Goal: Task Accomplishment & Management: Use online tool/utility

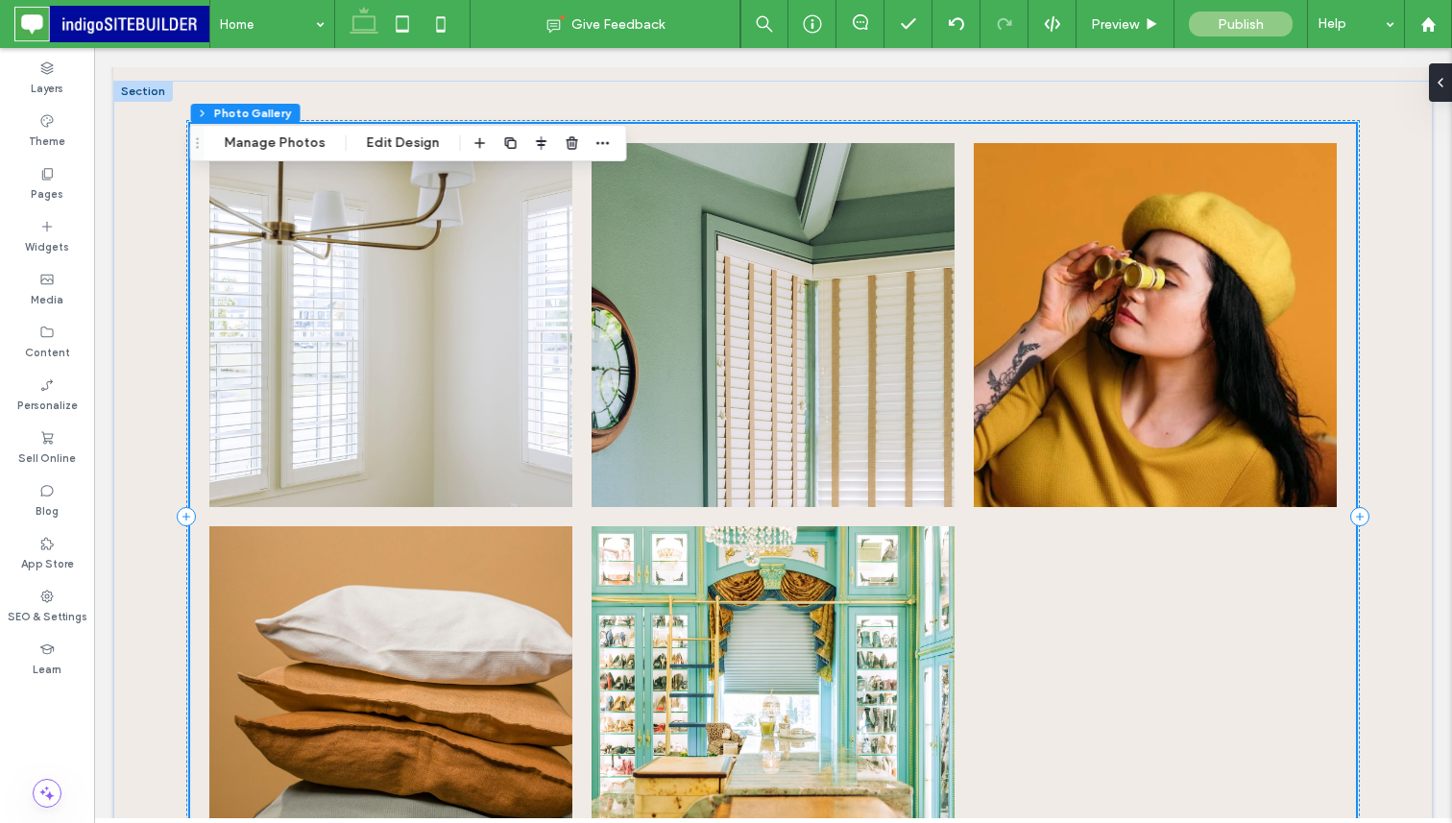
scroll to position [1272, 0]
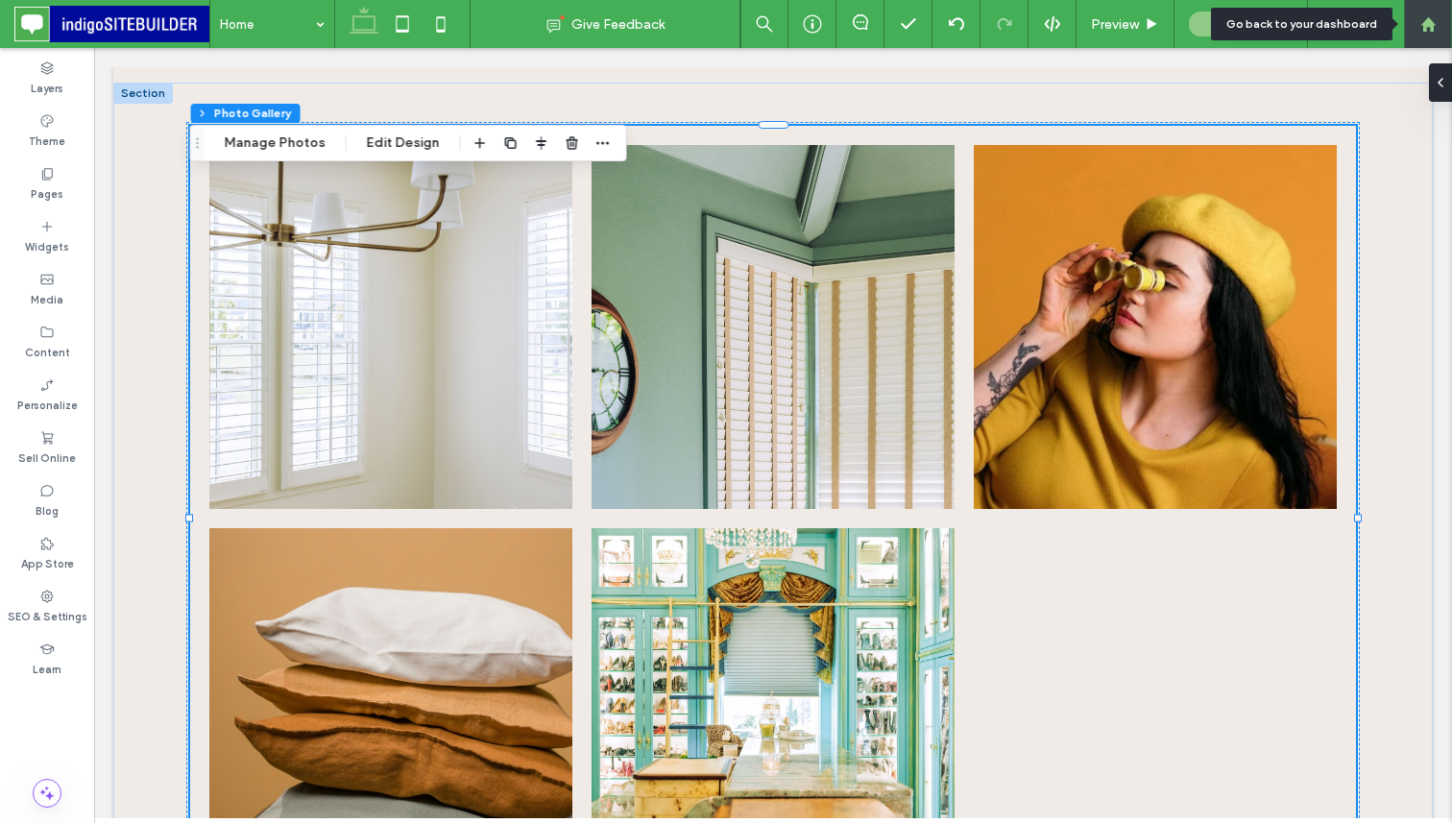
click at [1424, 23] on use at bounding box center [1427, 23] width 14 height 14
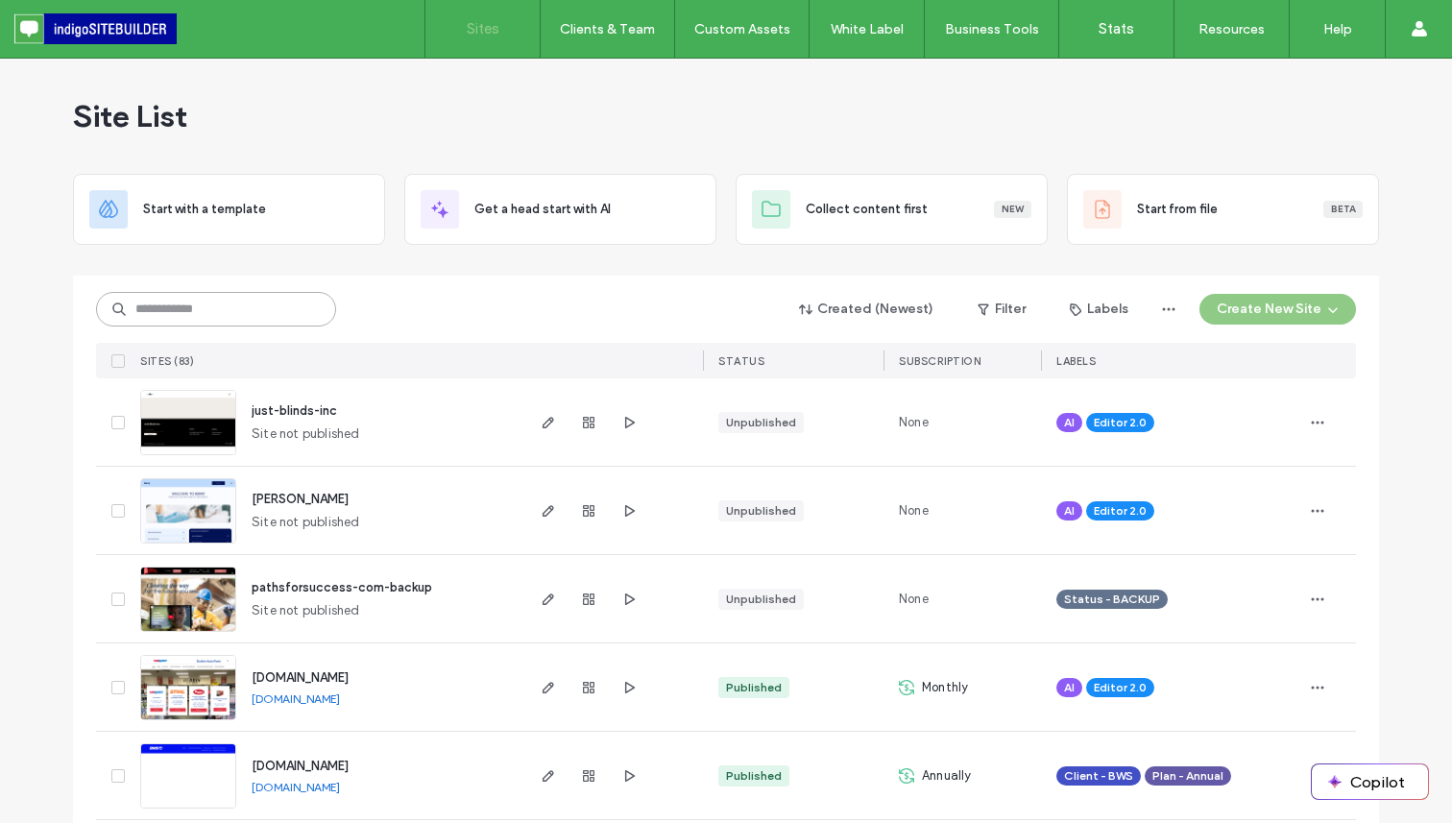
click at [279, 315] on input at bounding box center [216, 309] width 240 height 35
type input "*********"
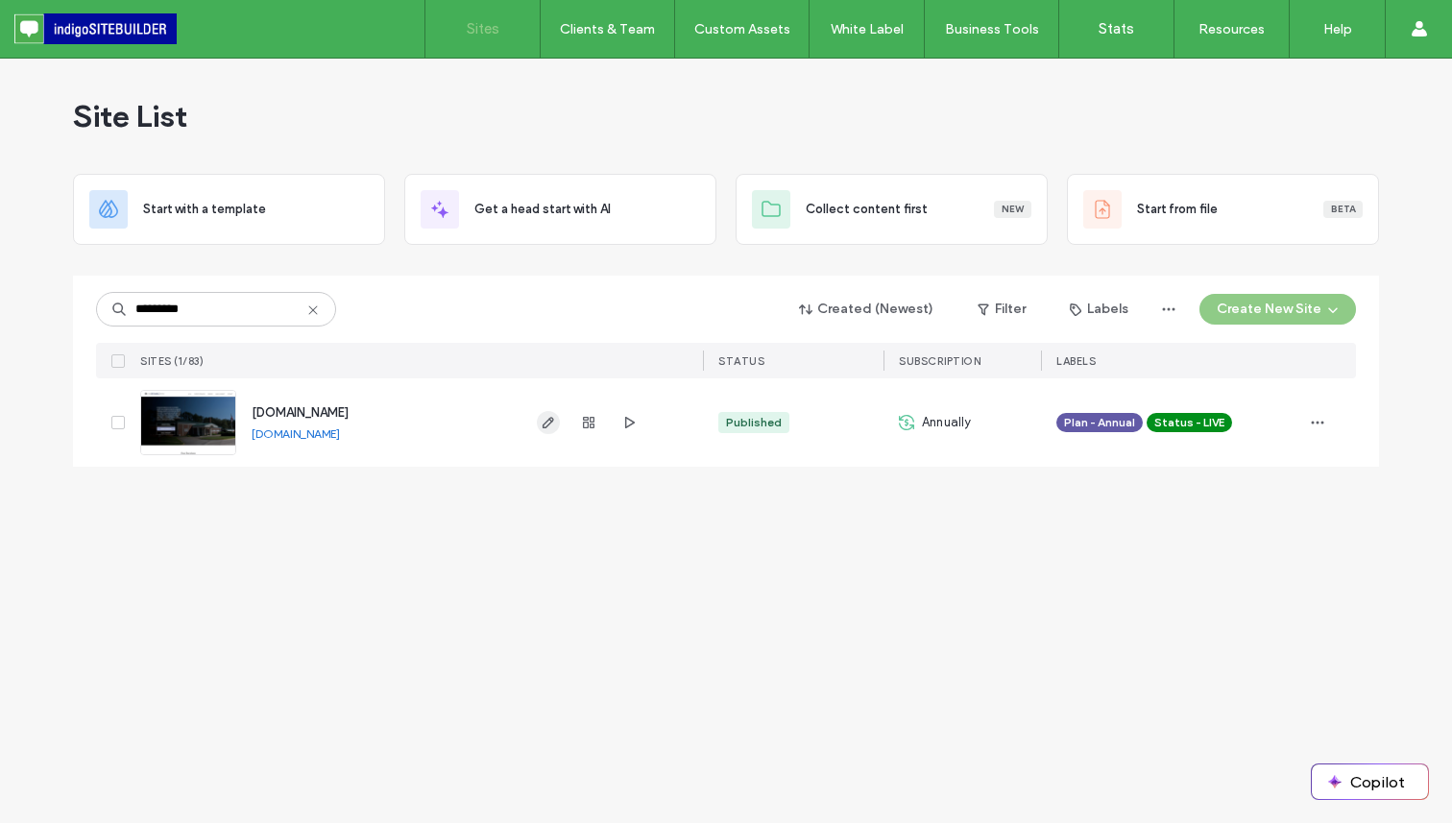
click at [547, 423] on icon "button" at bounding box center [547, 422] width 15 height 15
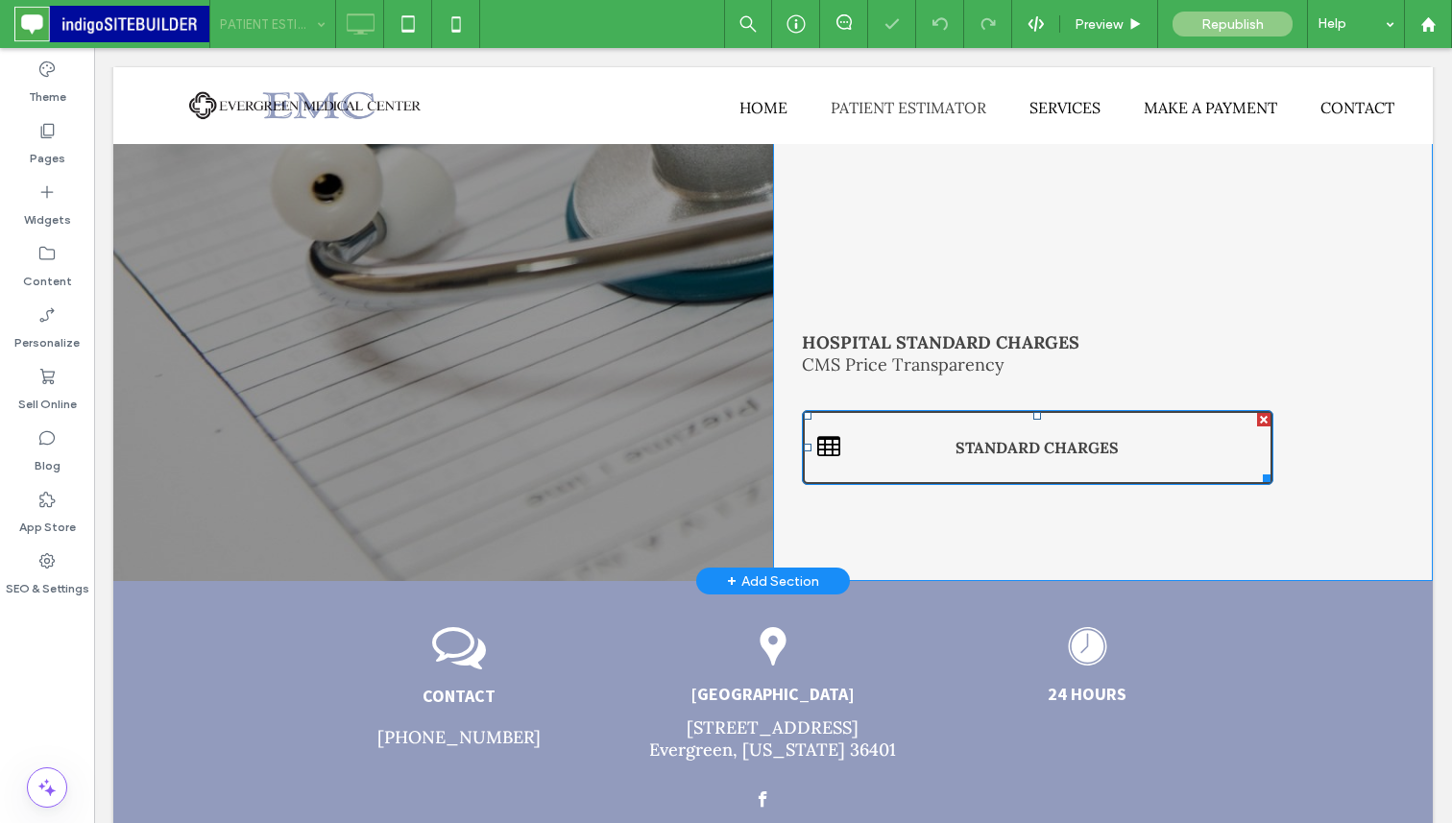
scroll to position [717, 0]
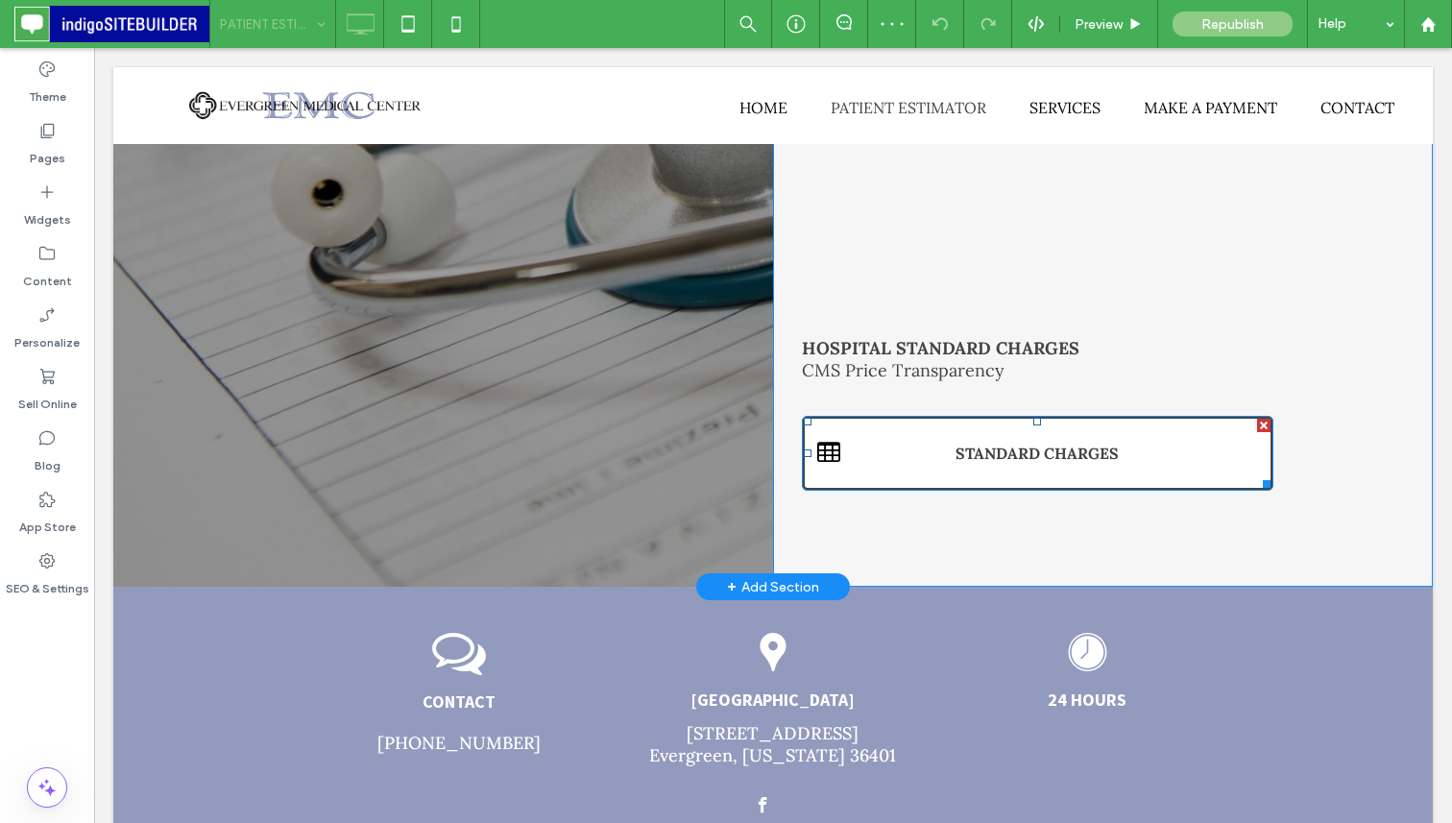
click at [946, 425] on link "STANDARD CHARGES" at bounding box center [1037, 453] width 471 height 75
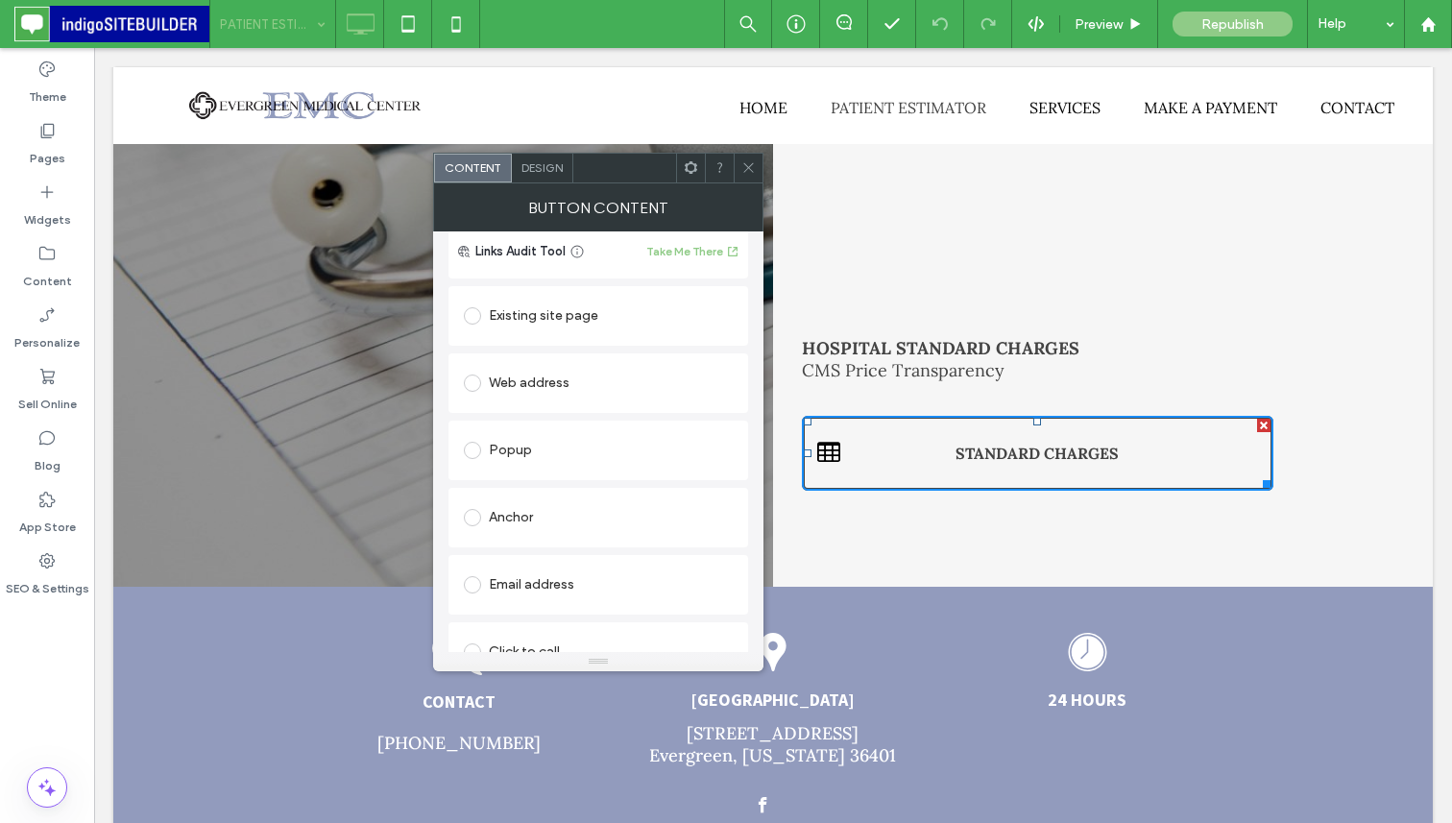
scroll to position [306, 0]
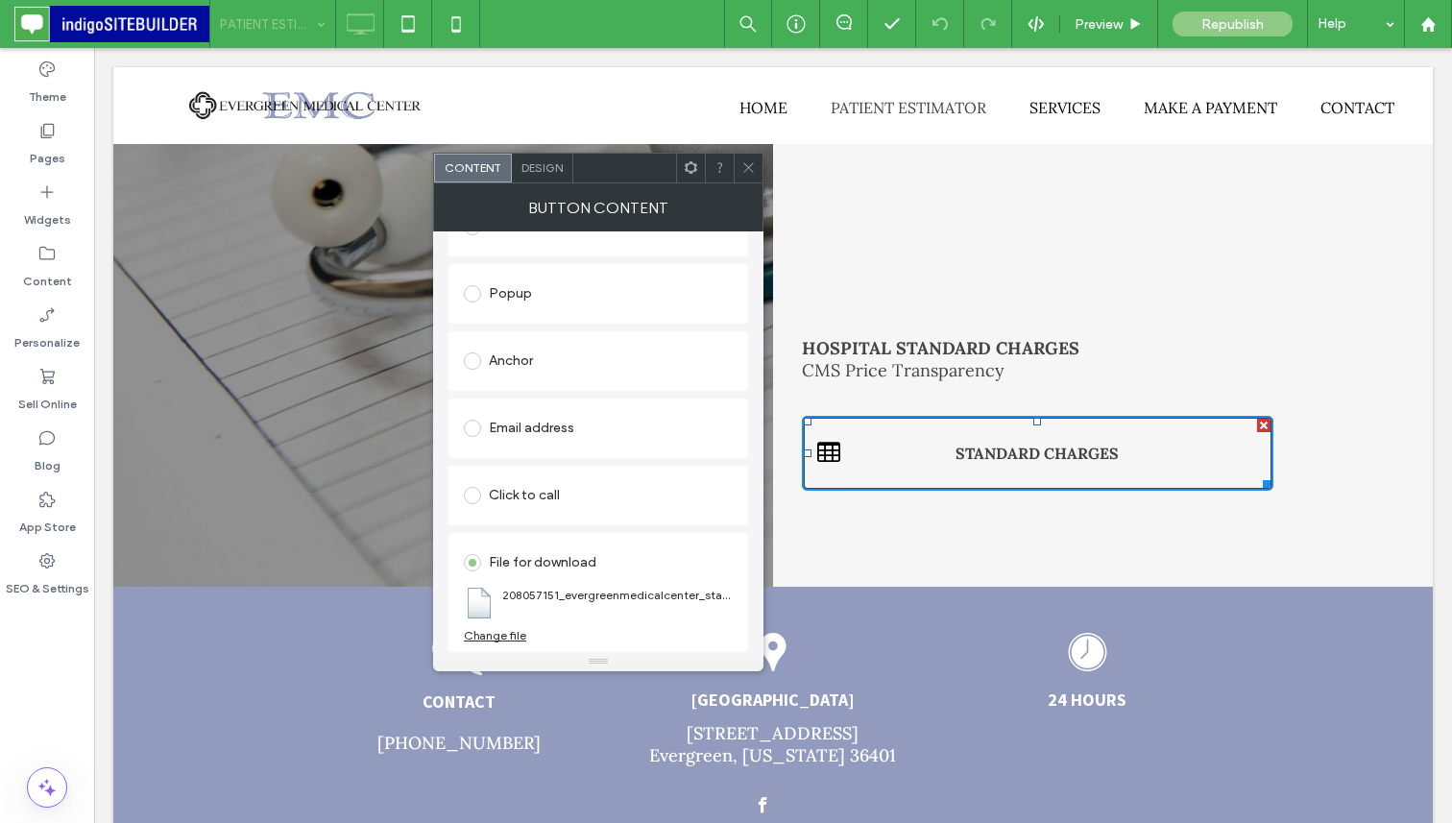
click at [499, 636] on div "Change file" at bounding box center [495, 635] width 62 height 14
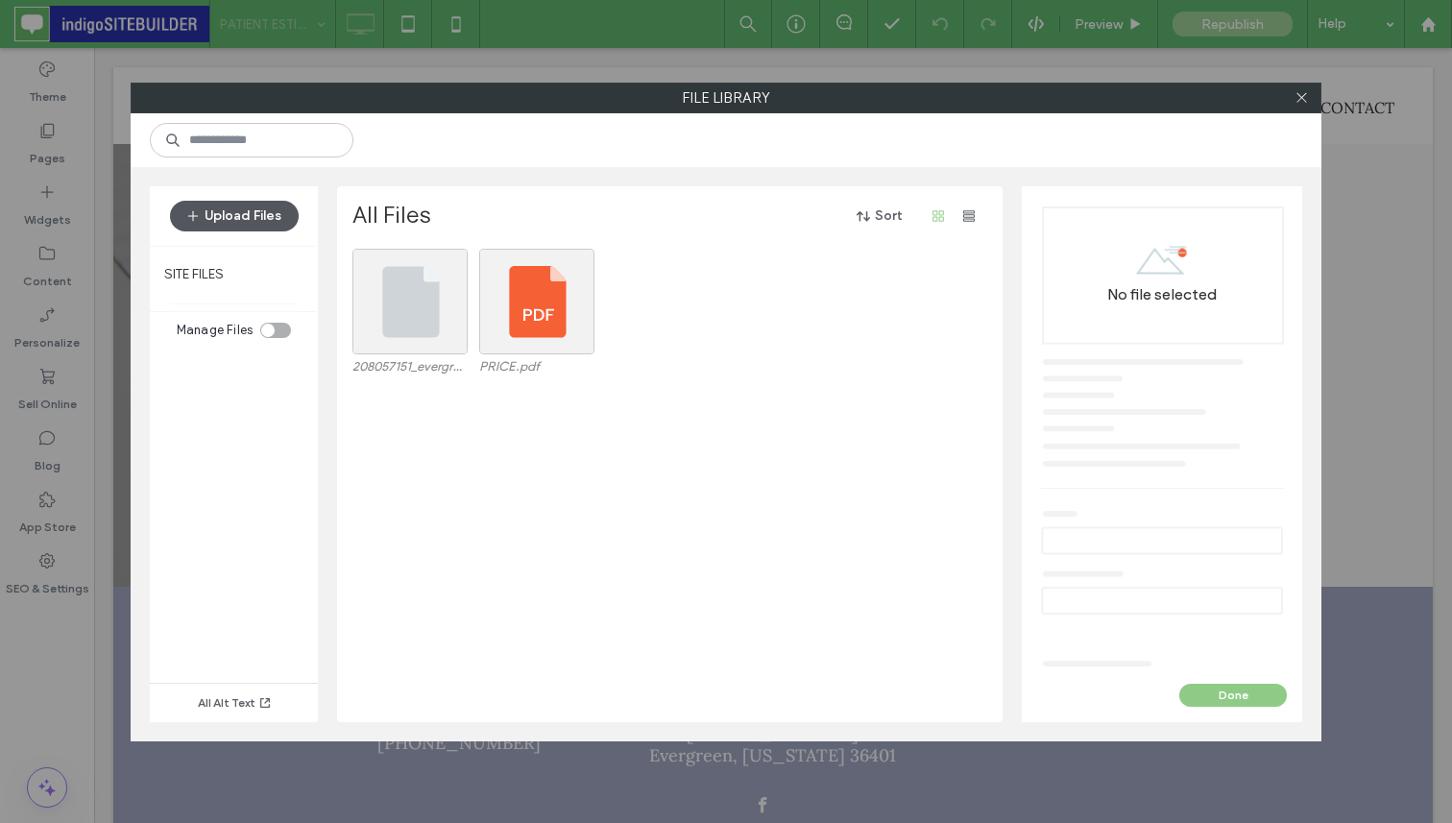
click at [274, 223] on button "Upload Files" at bounding box center [234, 216] width 129 height 31
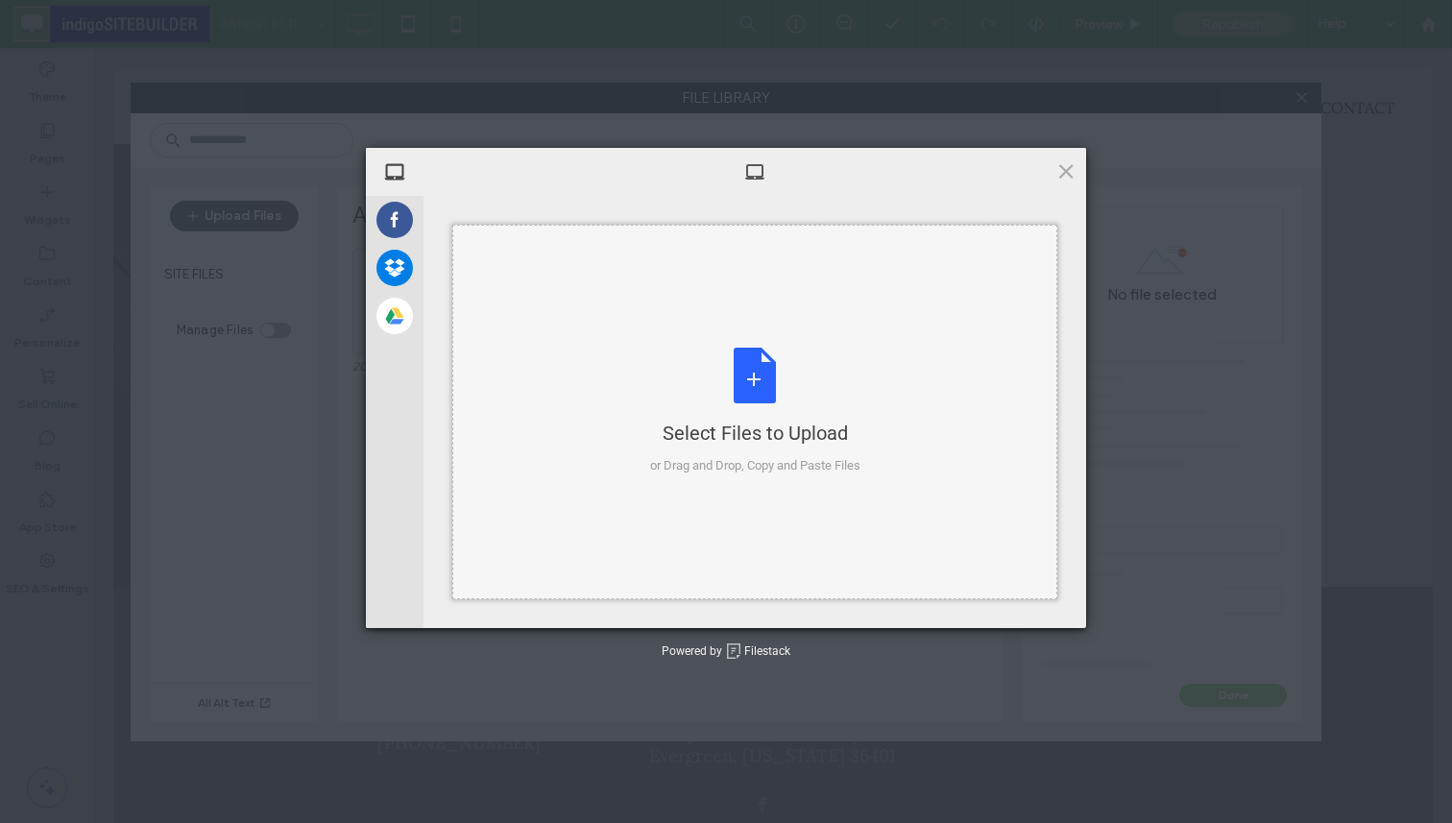
click at [714, 384] on div "Select Files to Upload or Drag and Drop, Copy and Paste Files" at bounding box center [755, 412] width 210 height 128
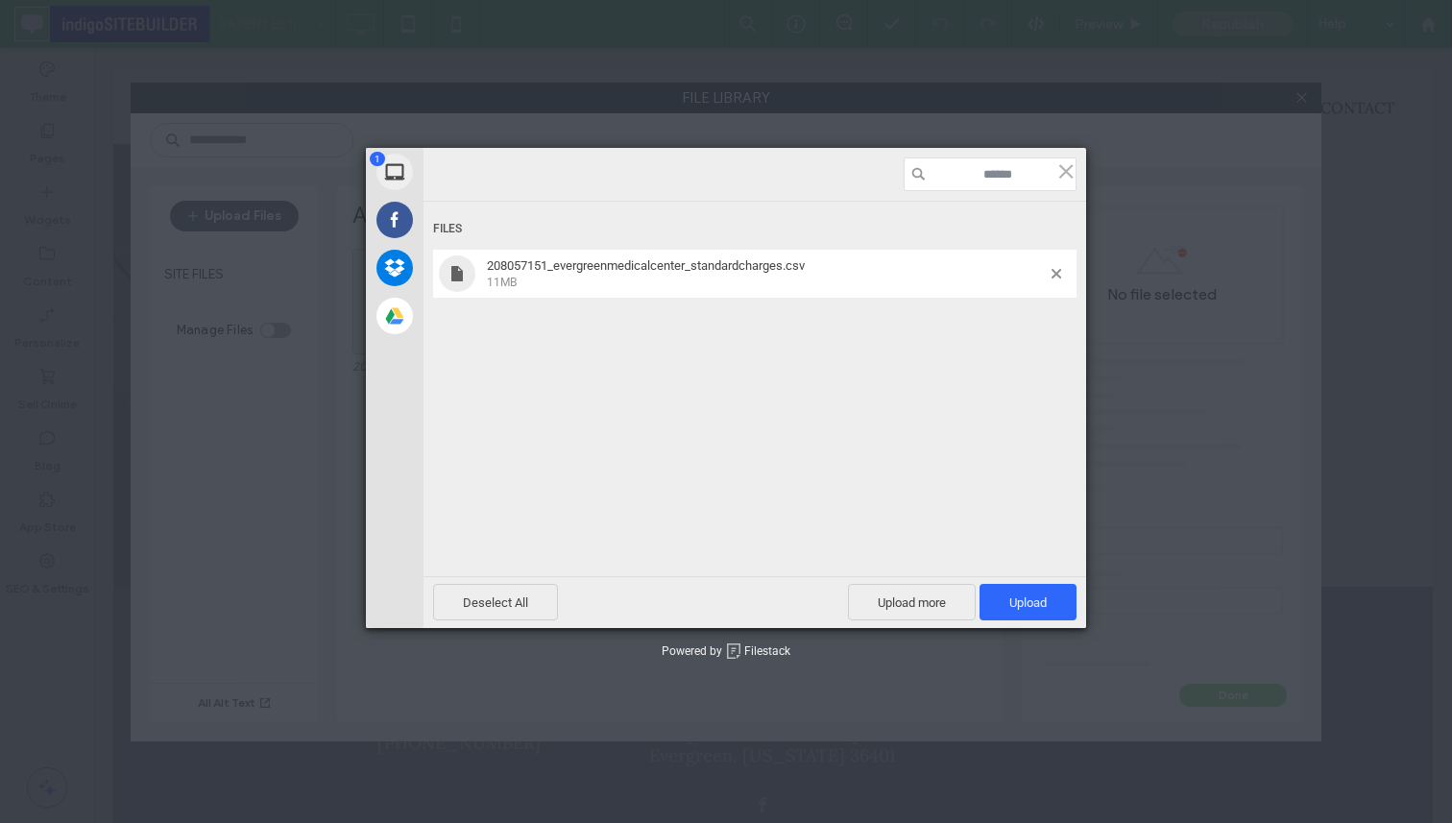
scroll to position [709, 0]
click at [1033, 597] on span "Upload 1" at bounding box center [1027, 602] width 37 height 14
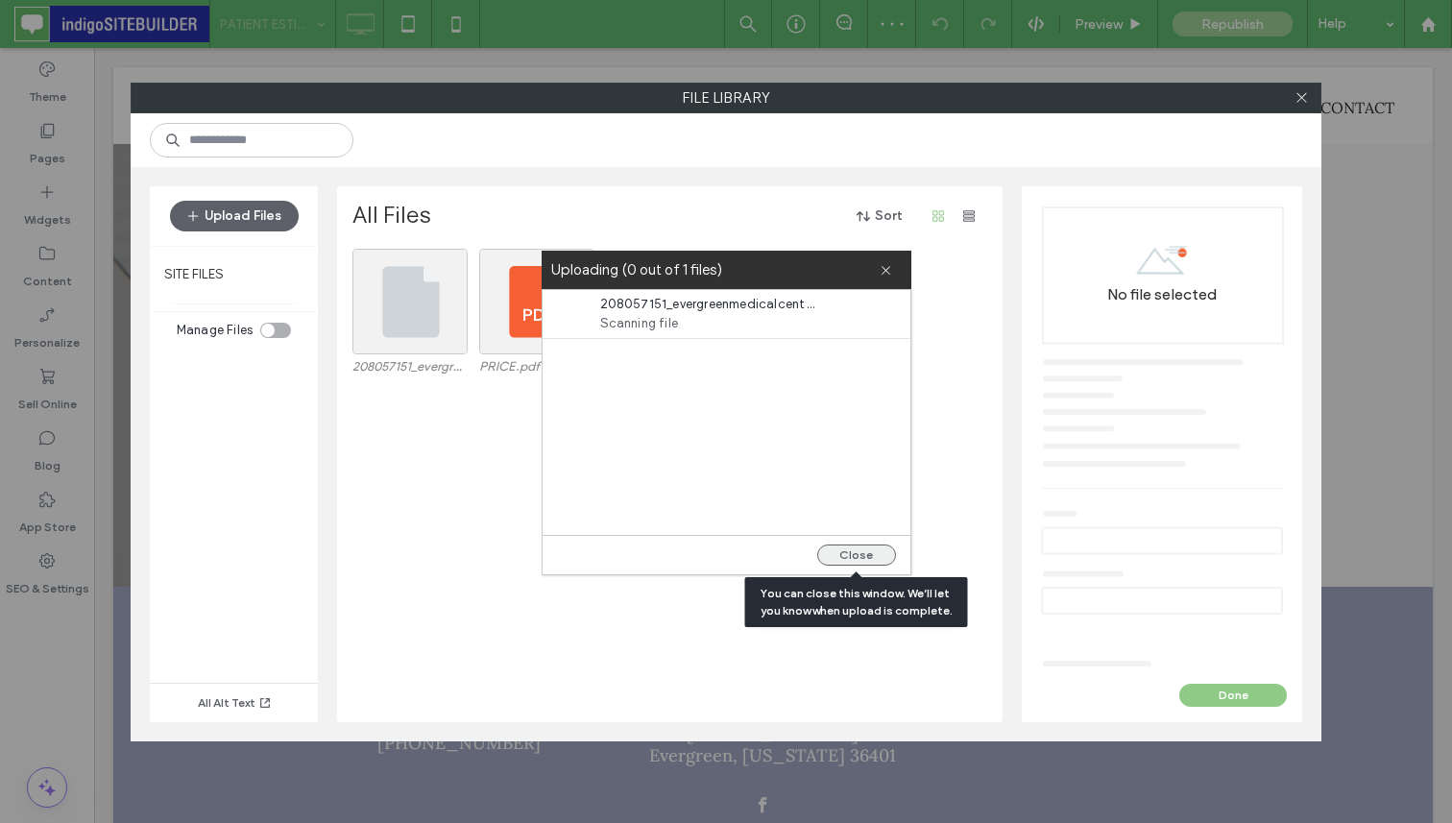
click at [872, 559] on button "Close" at bounding box center [856, 554] width 79 height 21
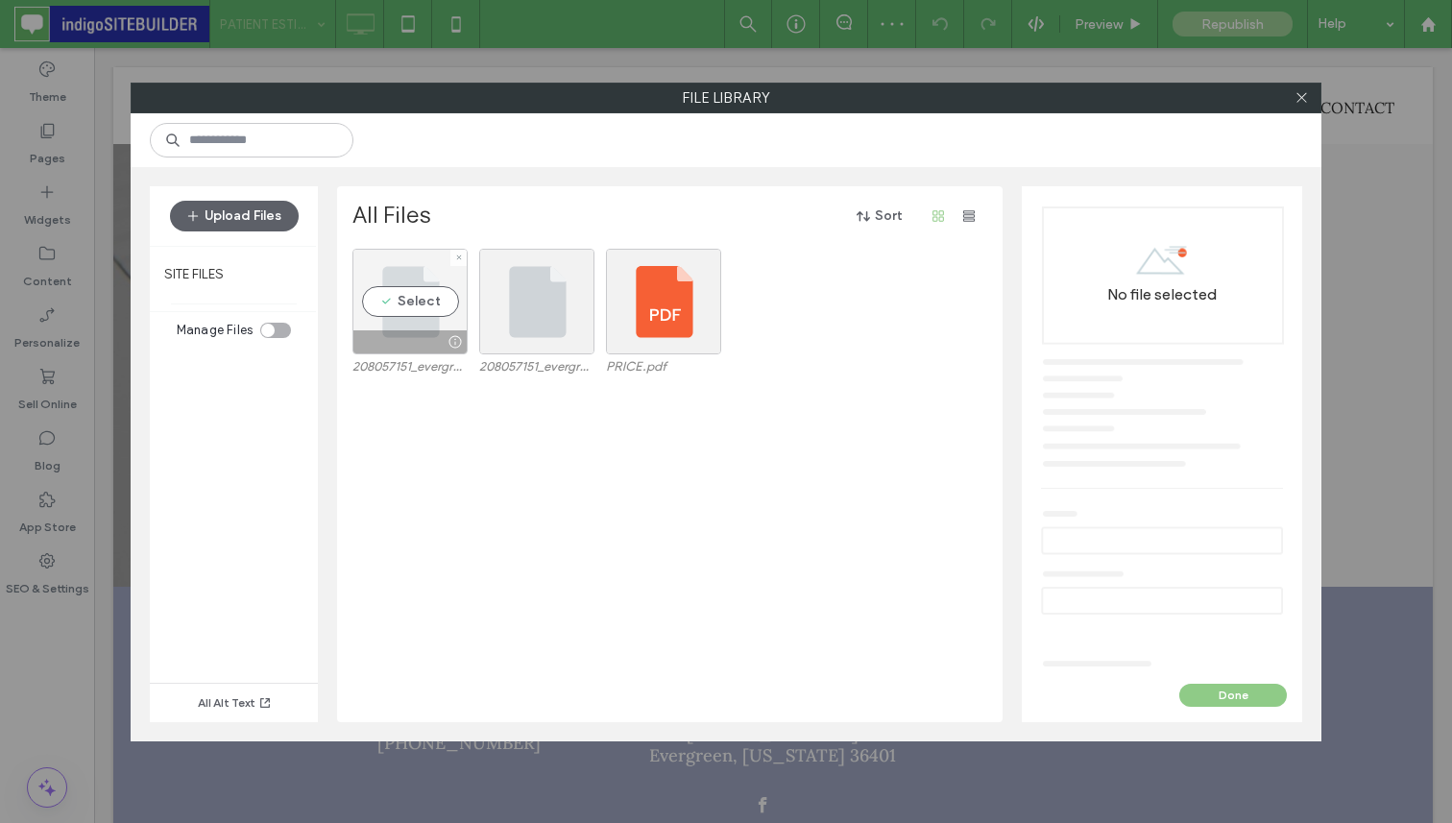
click at [453, 338] on div at bounding box center [455, 341] width 24 height 15
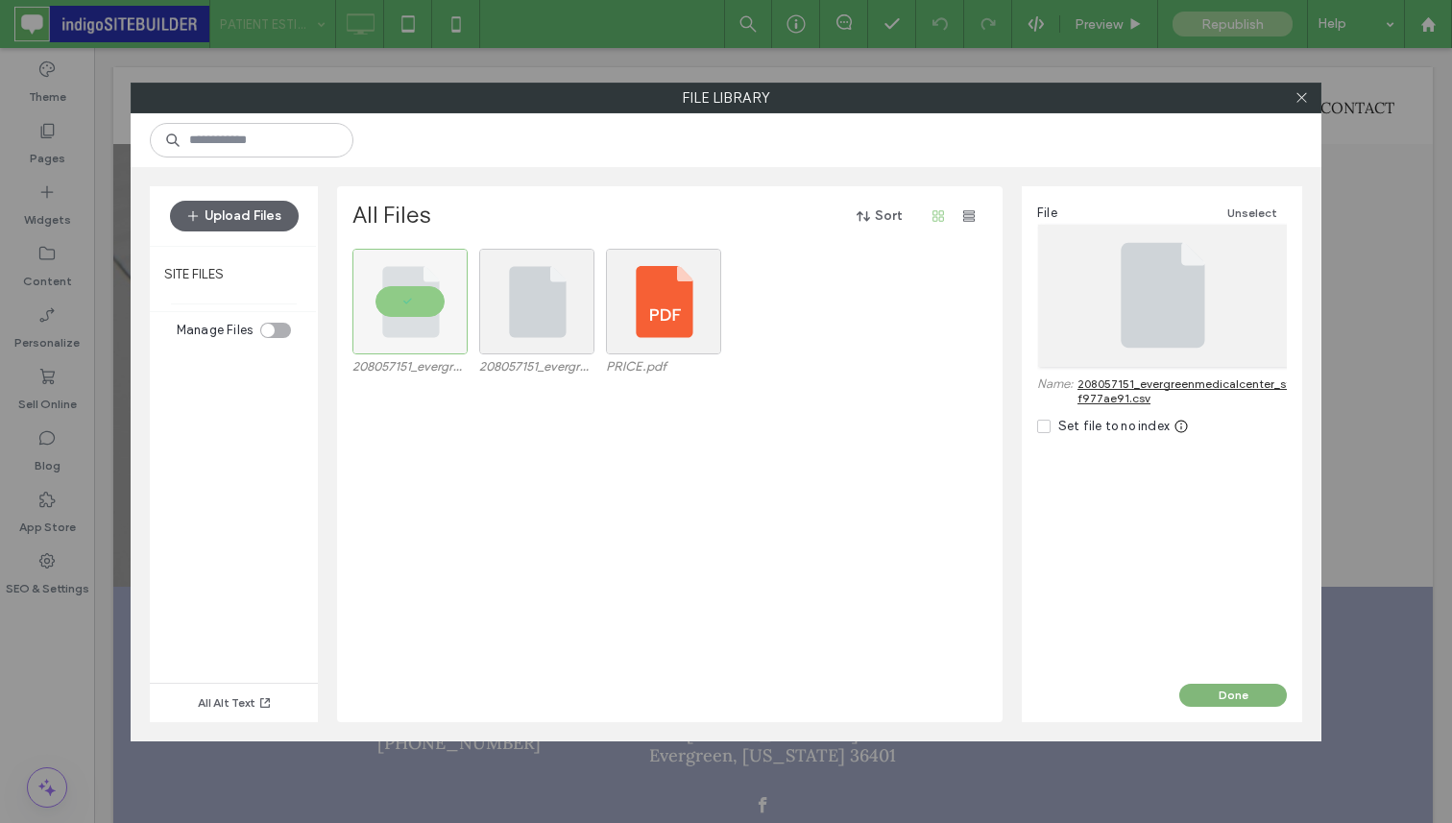
click at [1246, 692] on button "Done" at bounding box center [1233, 695] width 108 height 23
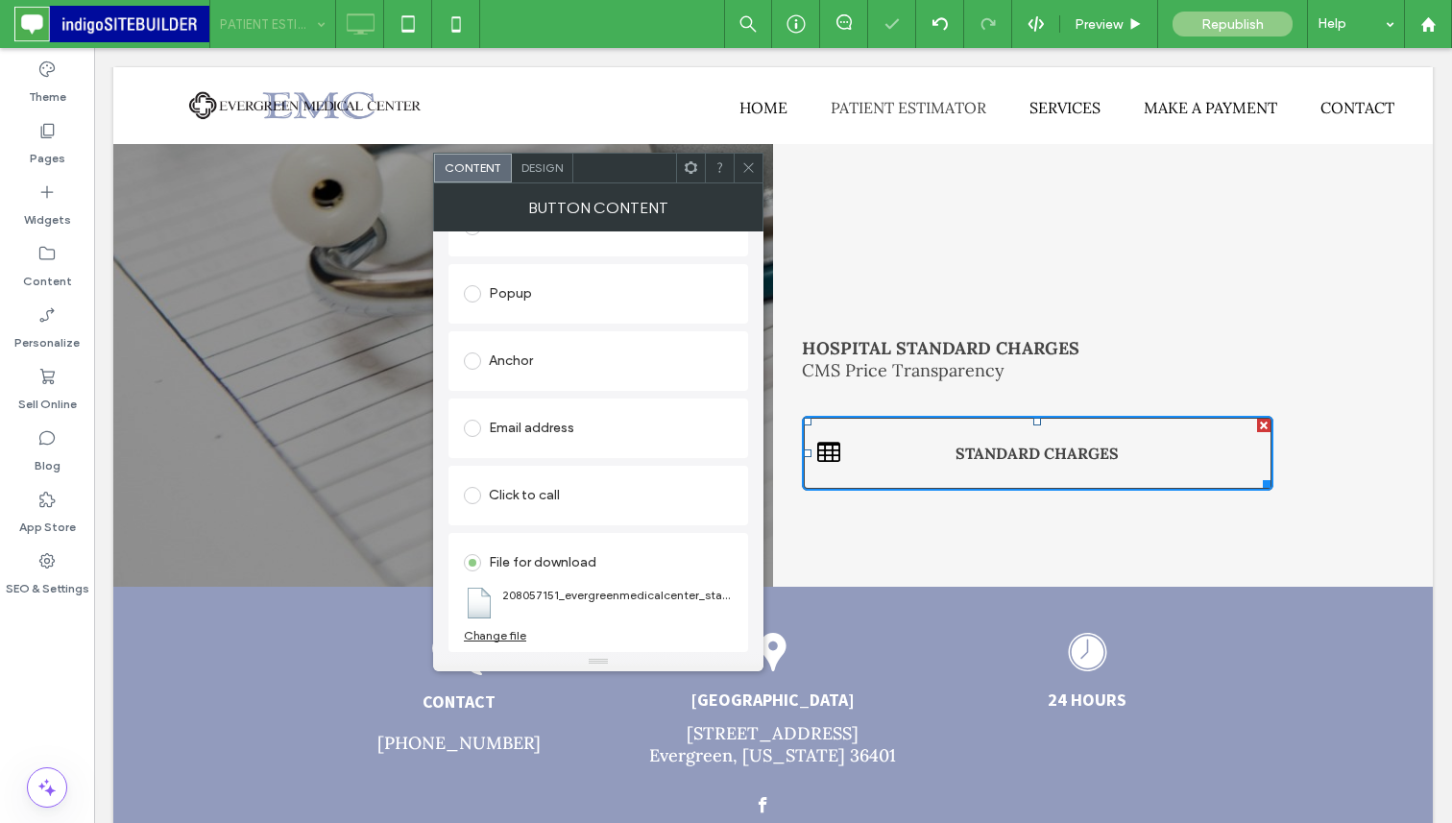
click at [755, 157] on span at bounding box center [748, 168] width 14 height 29
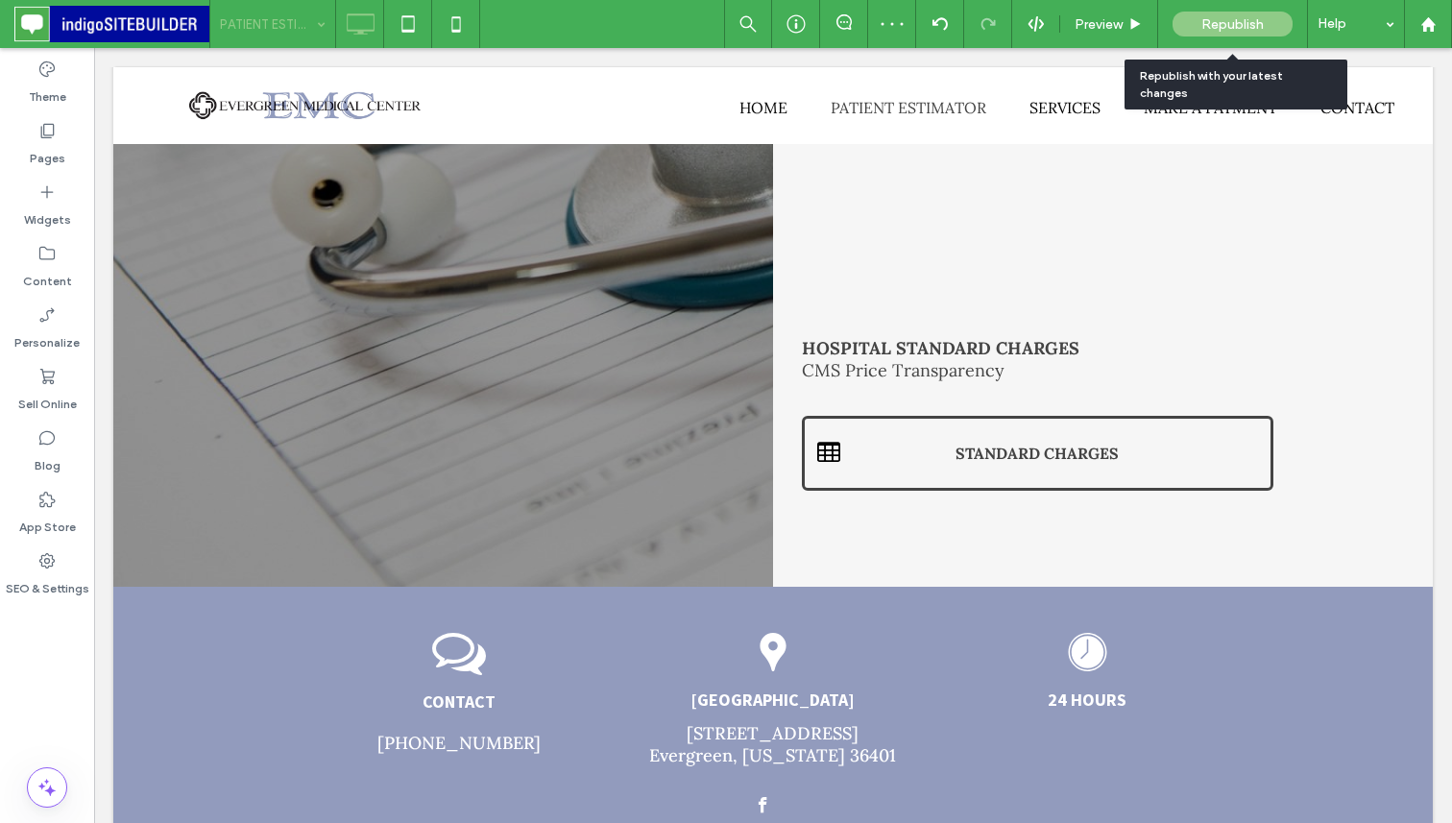
click at [1269, 12] on div "Republish" at bounding box center [1232, 24] width 120 height 25
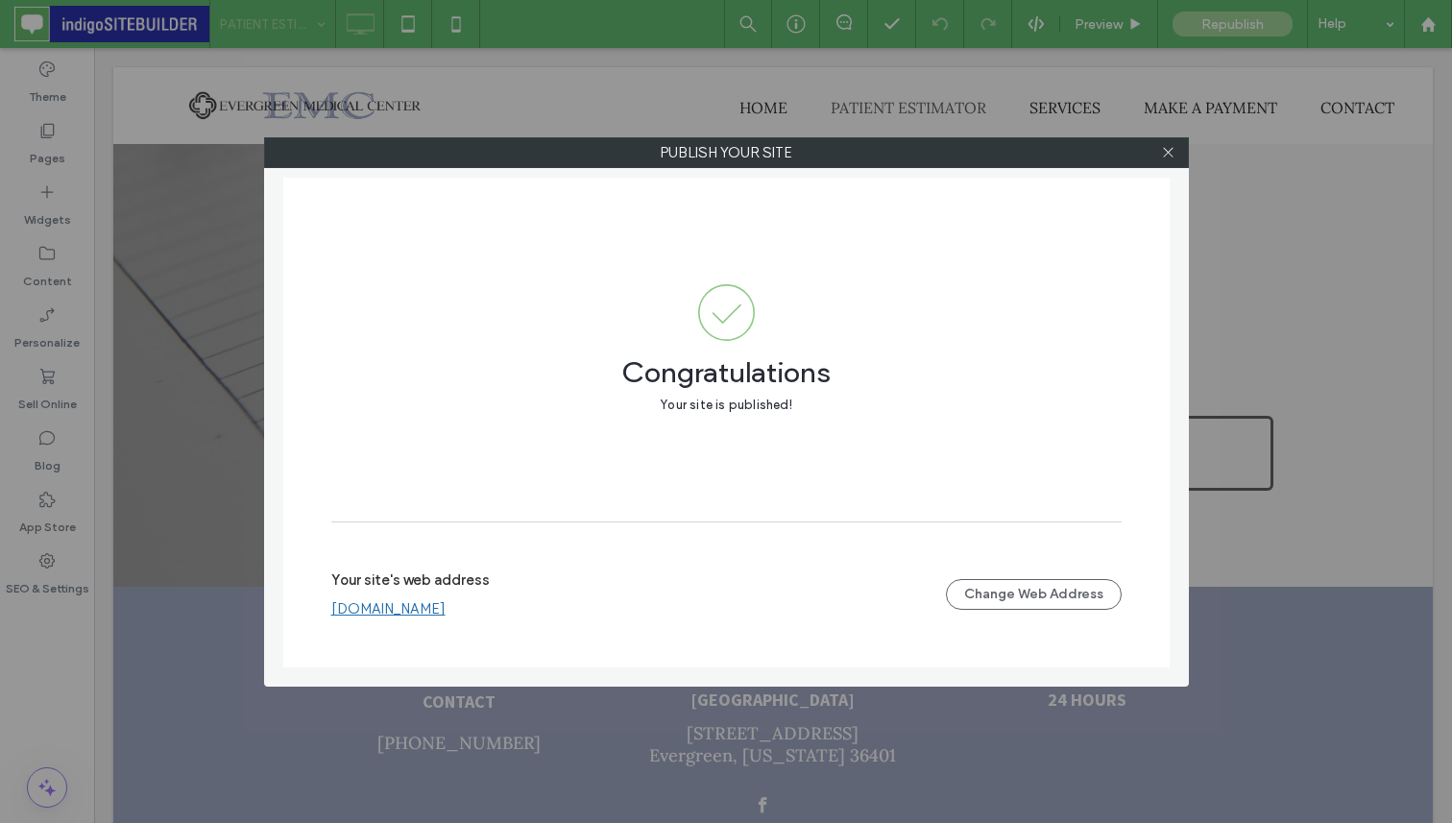
click at [1176, 153] on div at bounding box center [1168, 152] width 29 height 29
click at [1164, 154] on icon at bounding box center [1168, 152] width 14 height 14
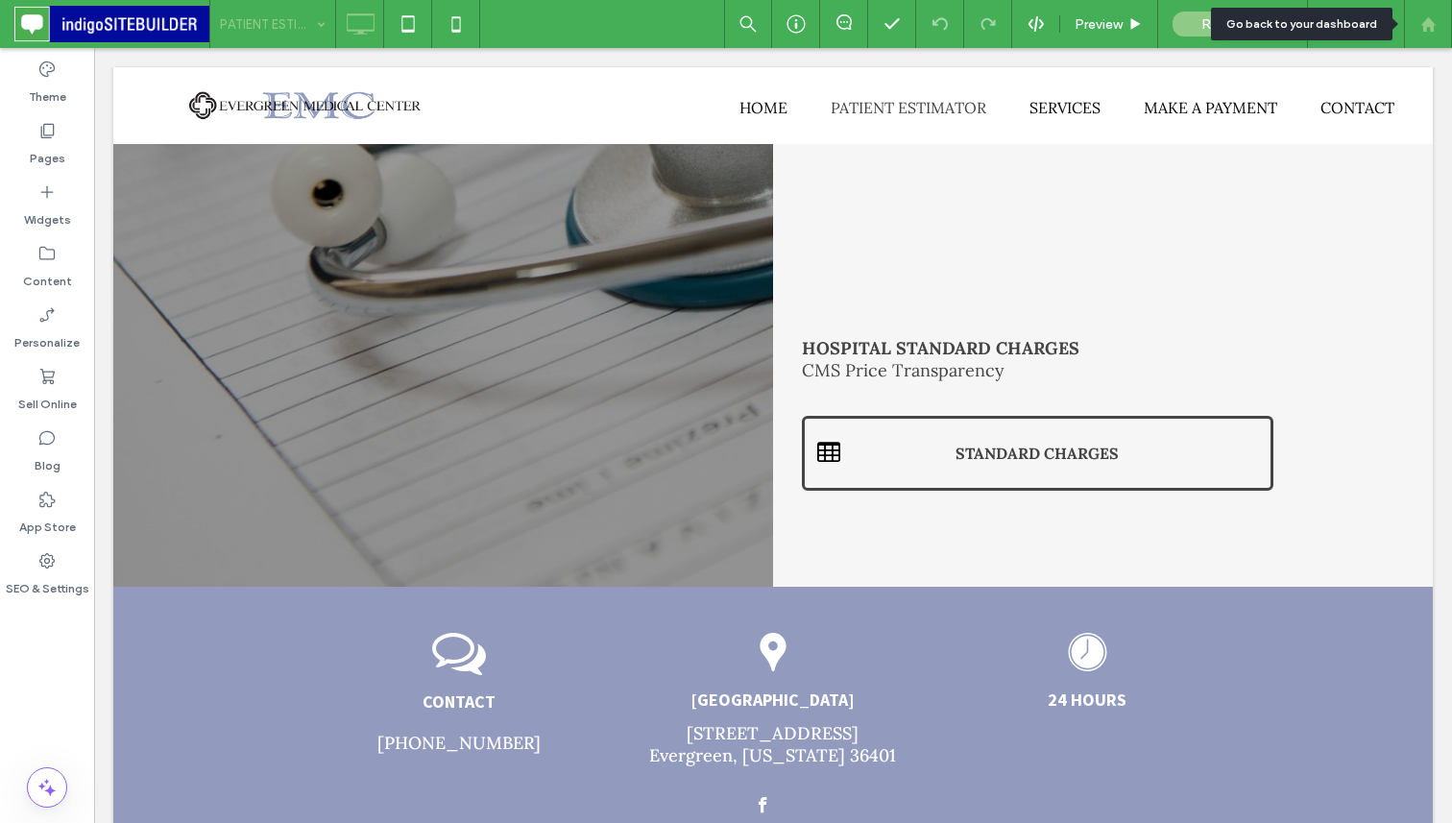
click at [1438, 12] on div at bounding box center [1428, 24] width 48 height 48
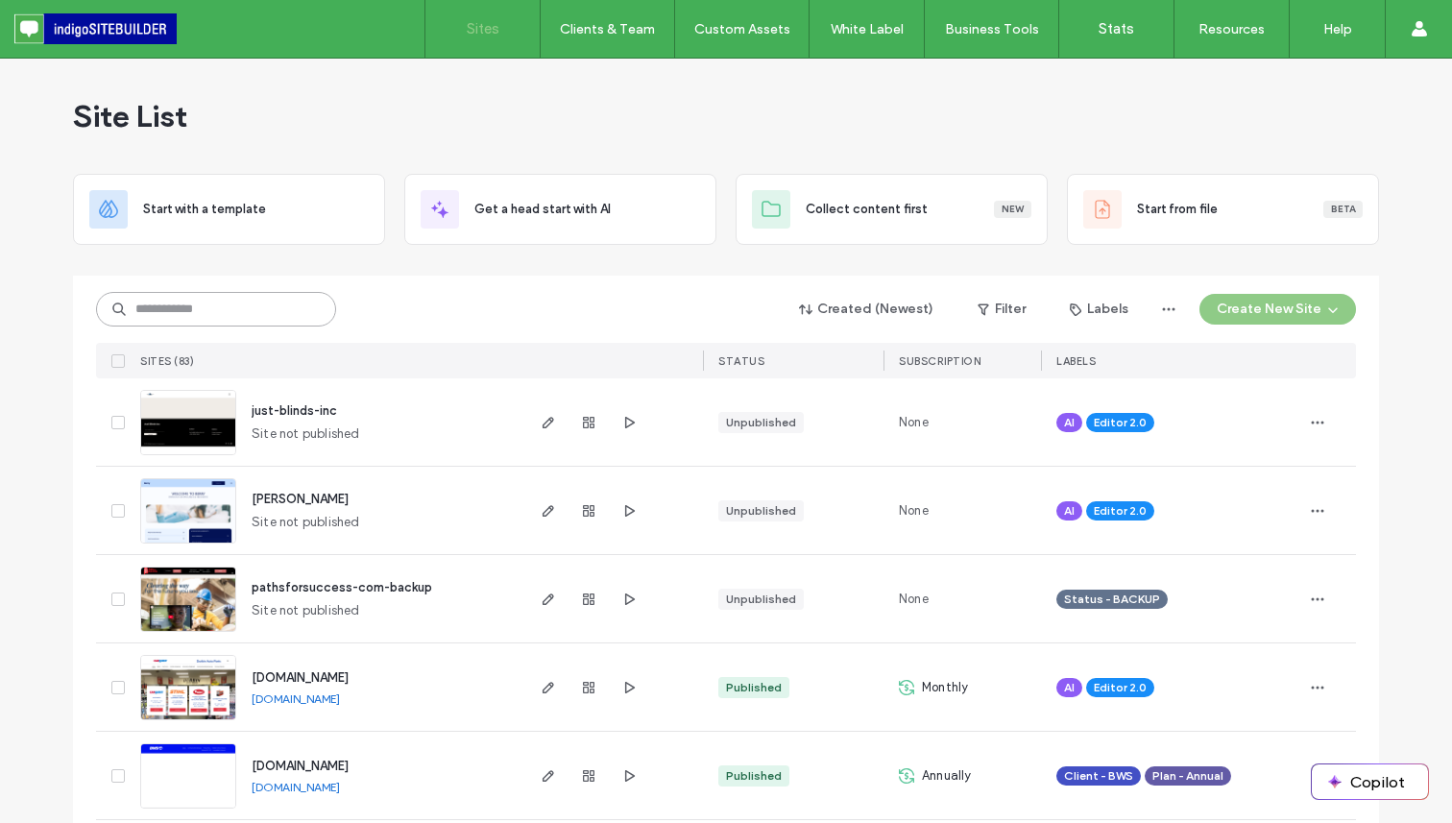
click at [193, 300] on input at bounding box center [216, 309] width 240 height 35
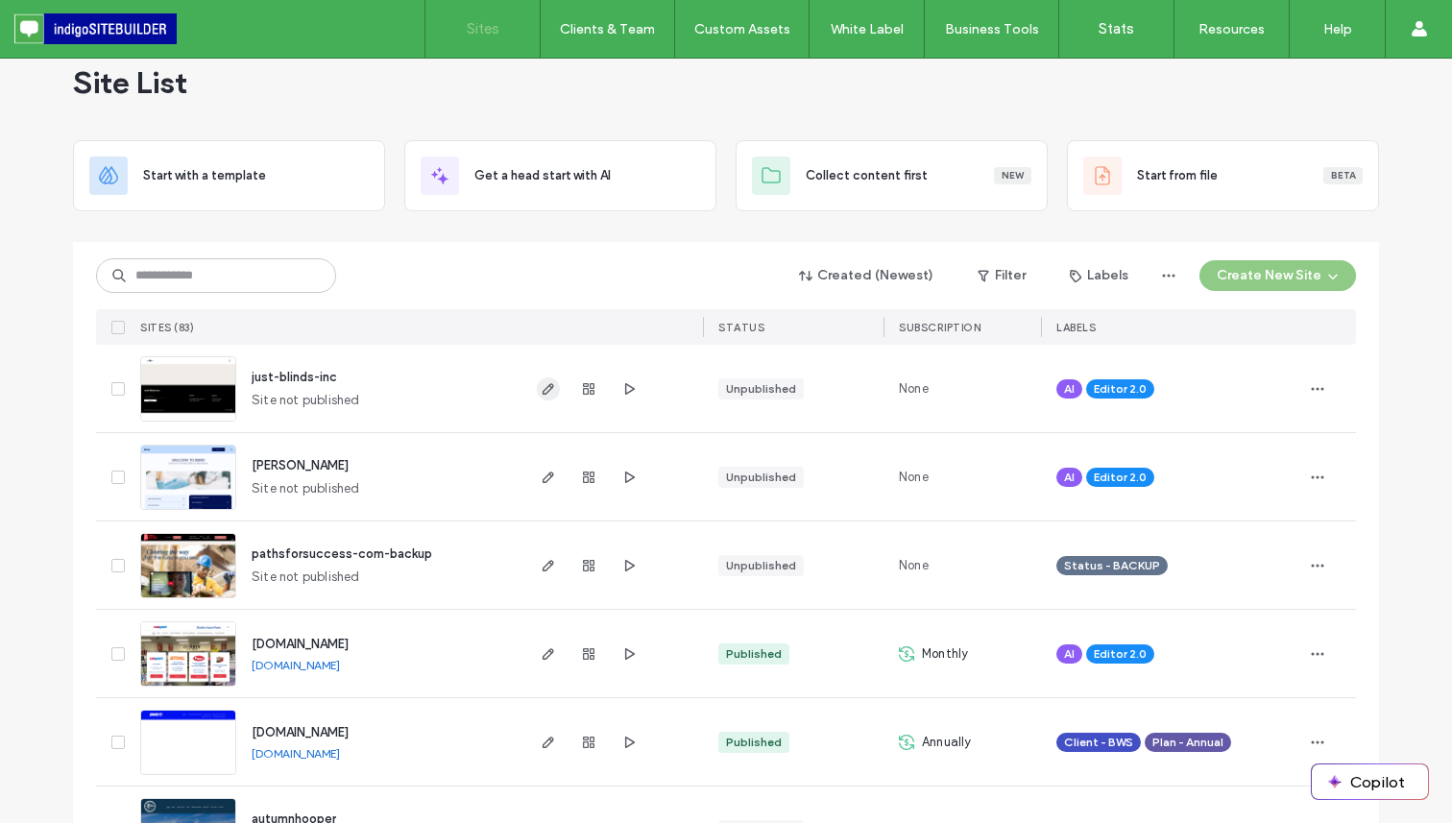
click at [540, 387] on icon "button" at bounding box center [547, 388] width 15 height 15
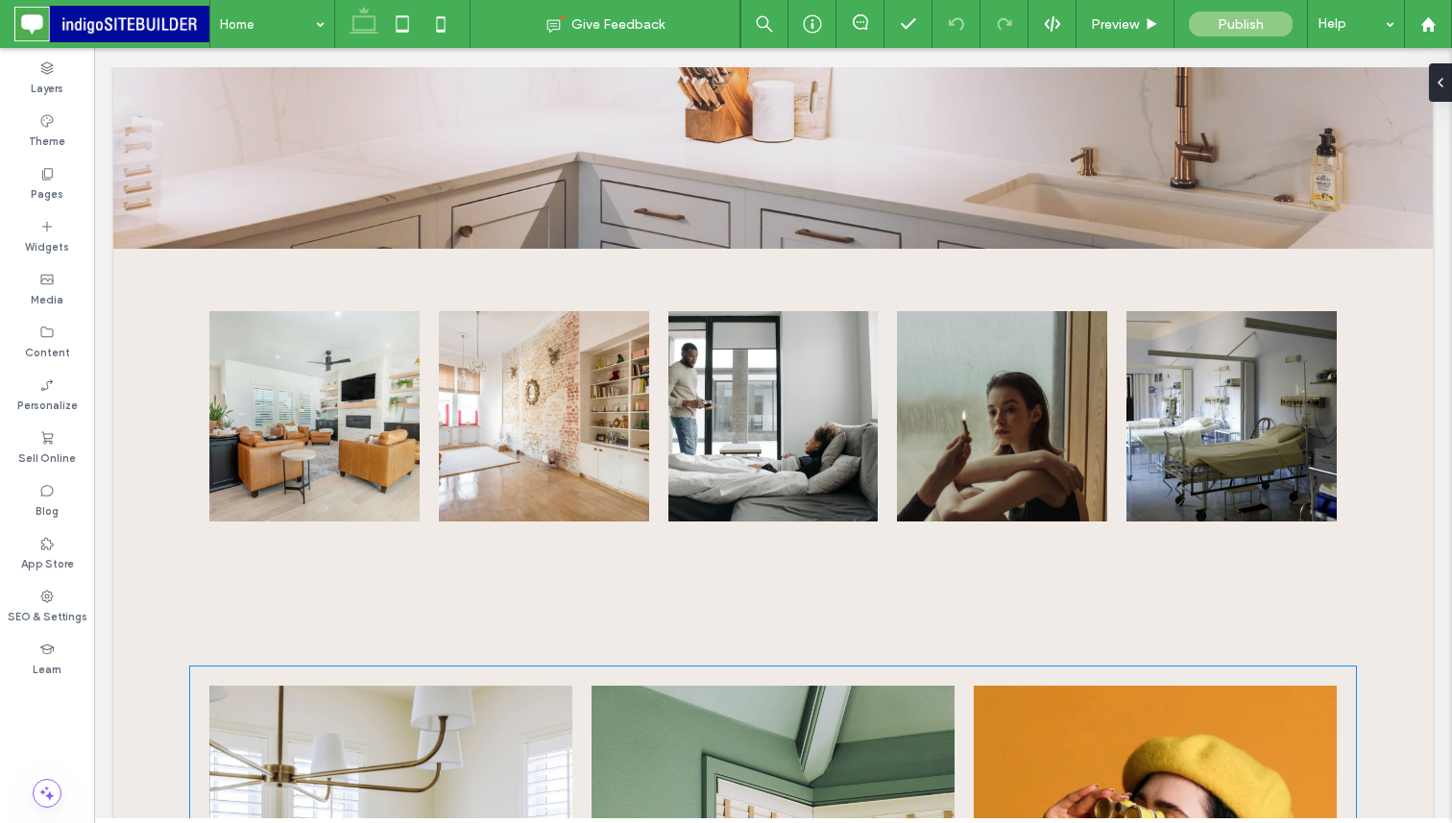
scroll to position [730, 0]
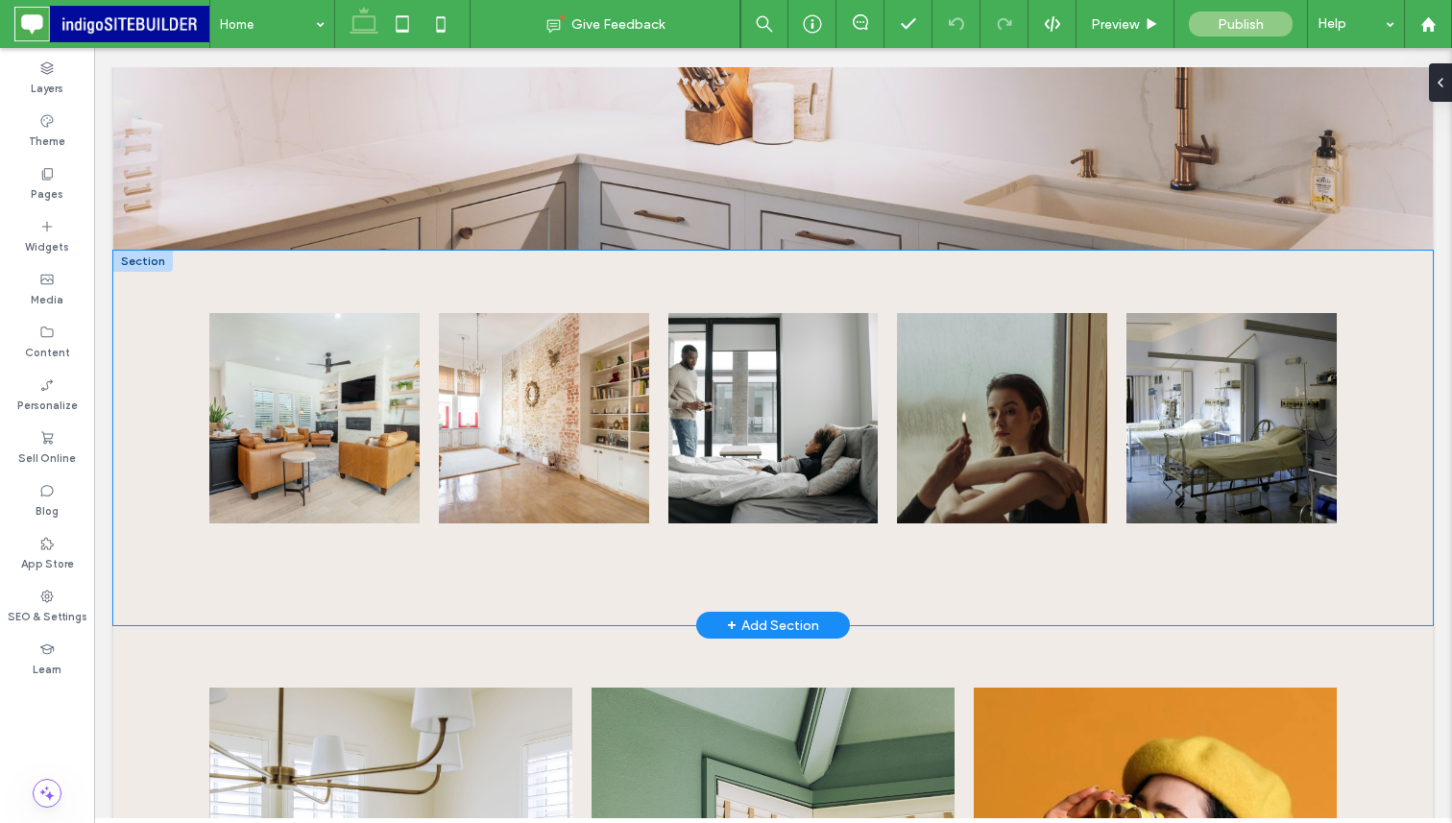
click at [198, 251] on div "Button Button Button Button Button View more" at bounding box center [772, 438] width 1319 height 375
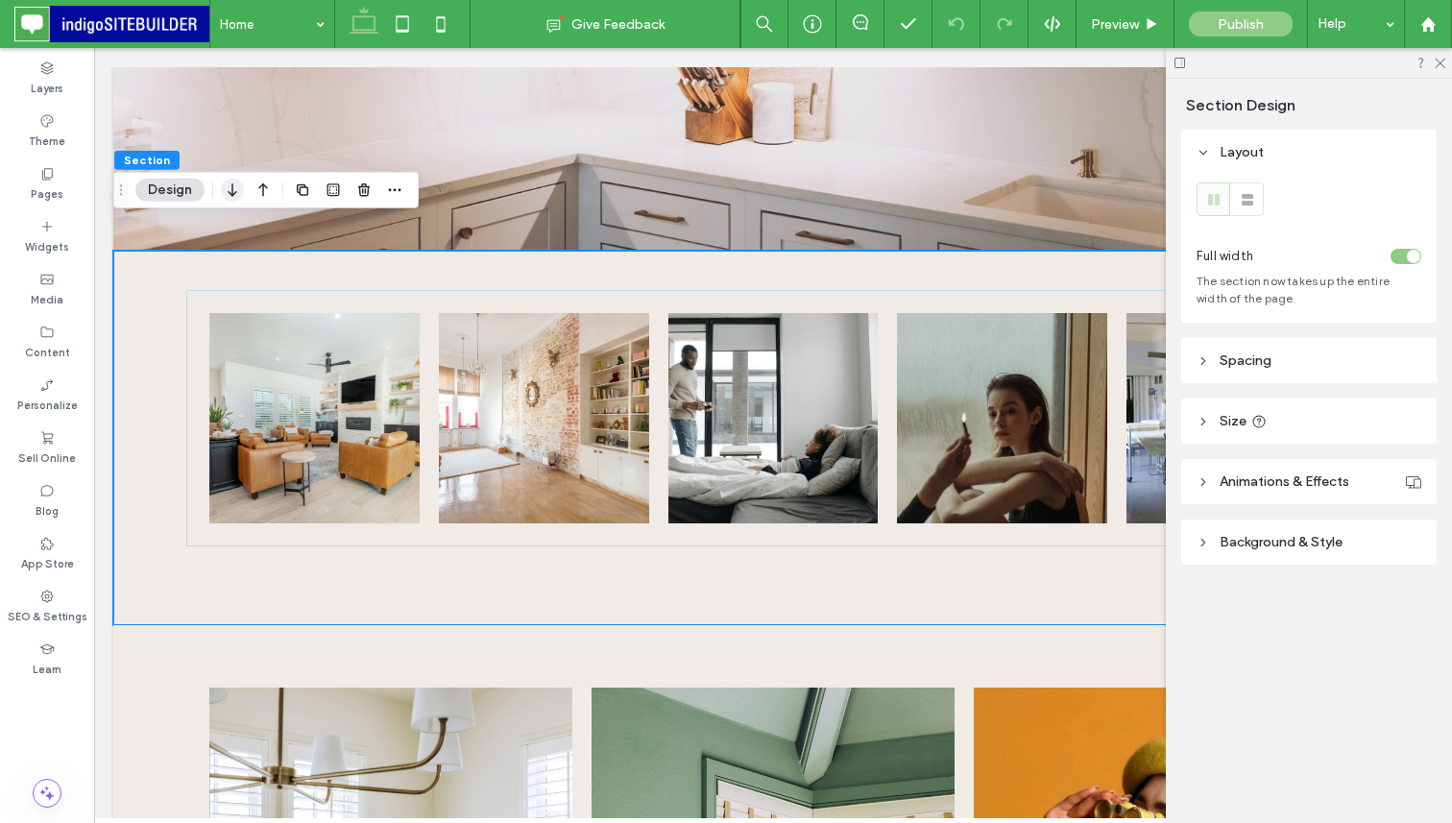
click at [232, 188] on icon "button" at bounding box center [232, 190] width 23 height 35
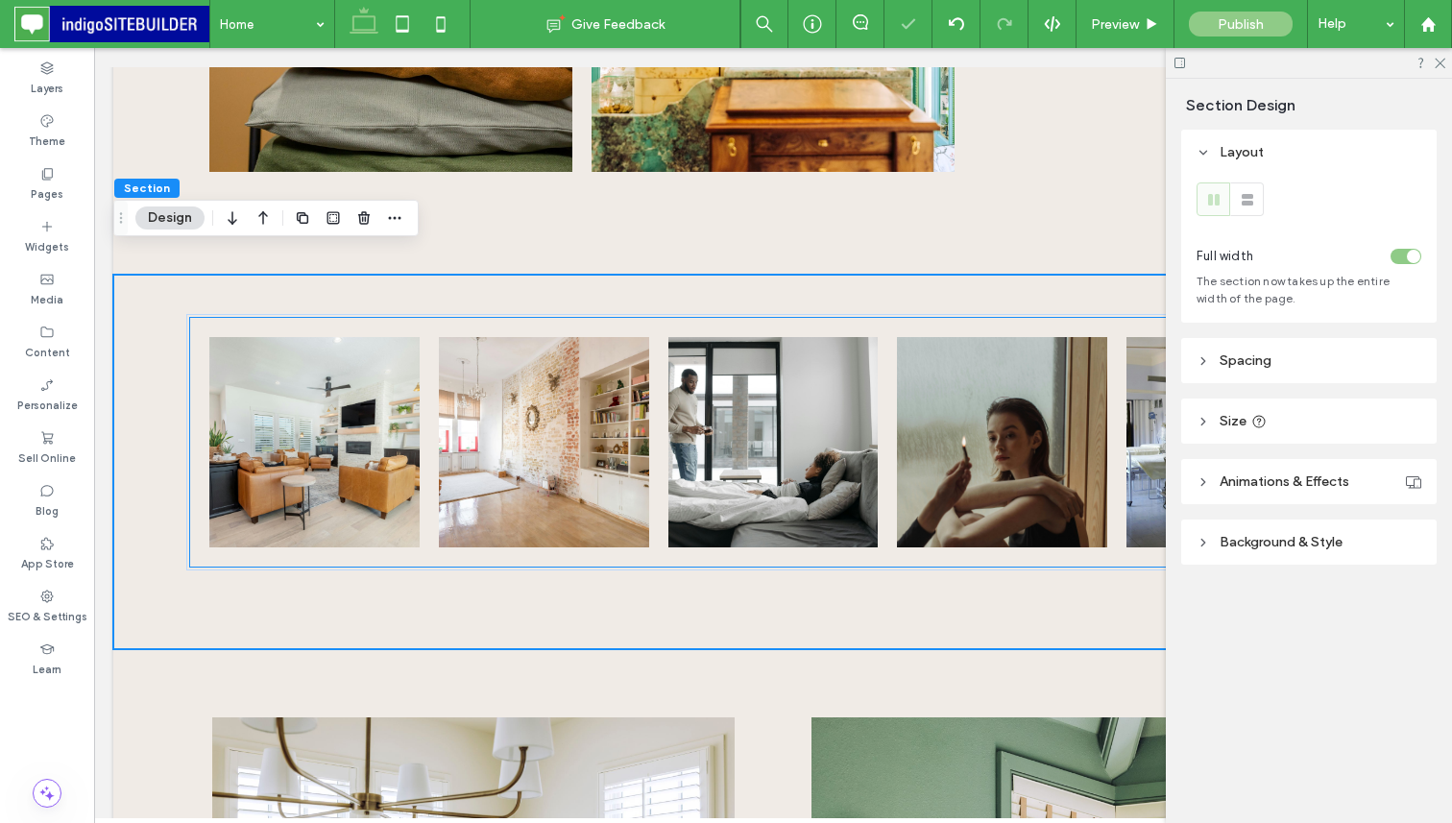
scroll to position [1616, 0]
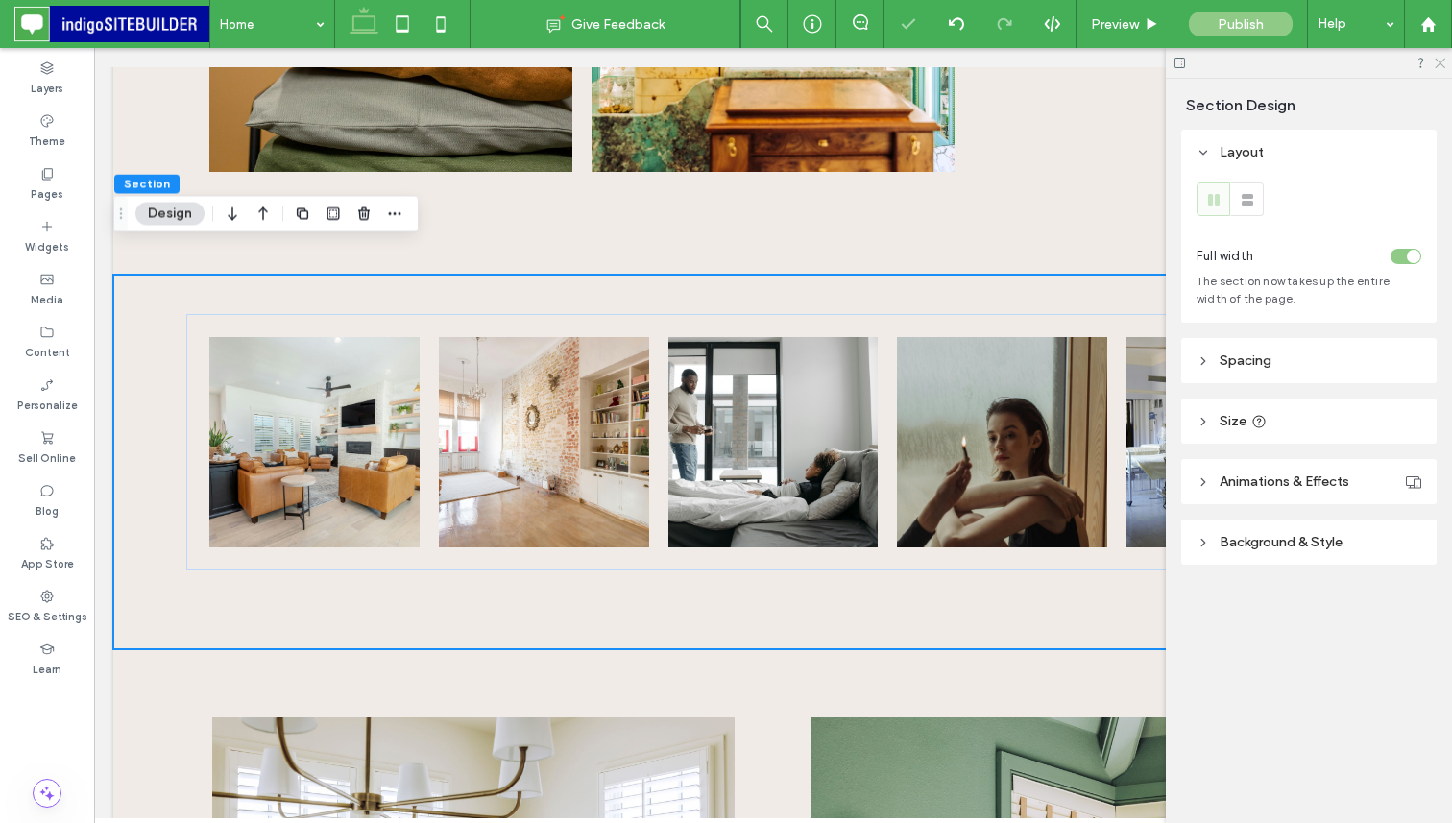
click at [1440, 62] on use at bounding box center [1439, 64] width 11 height 11
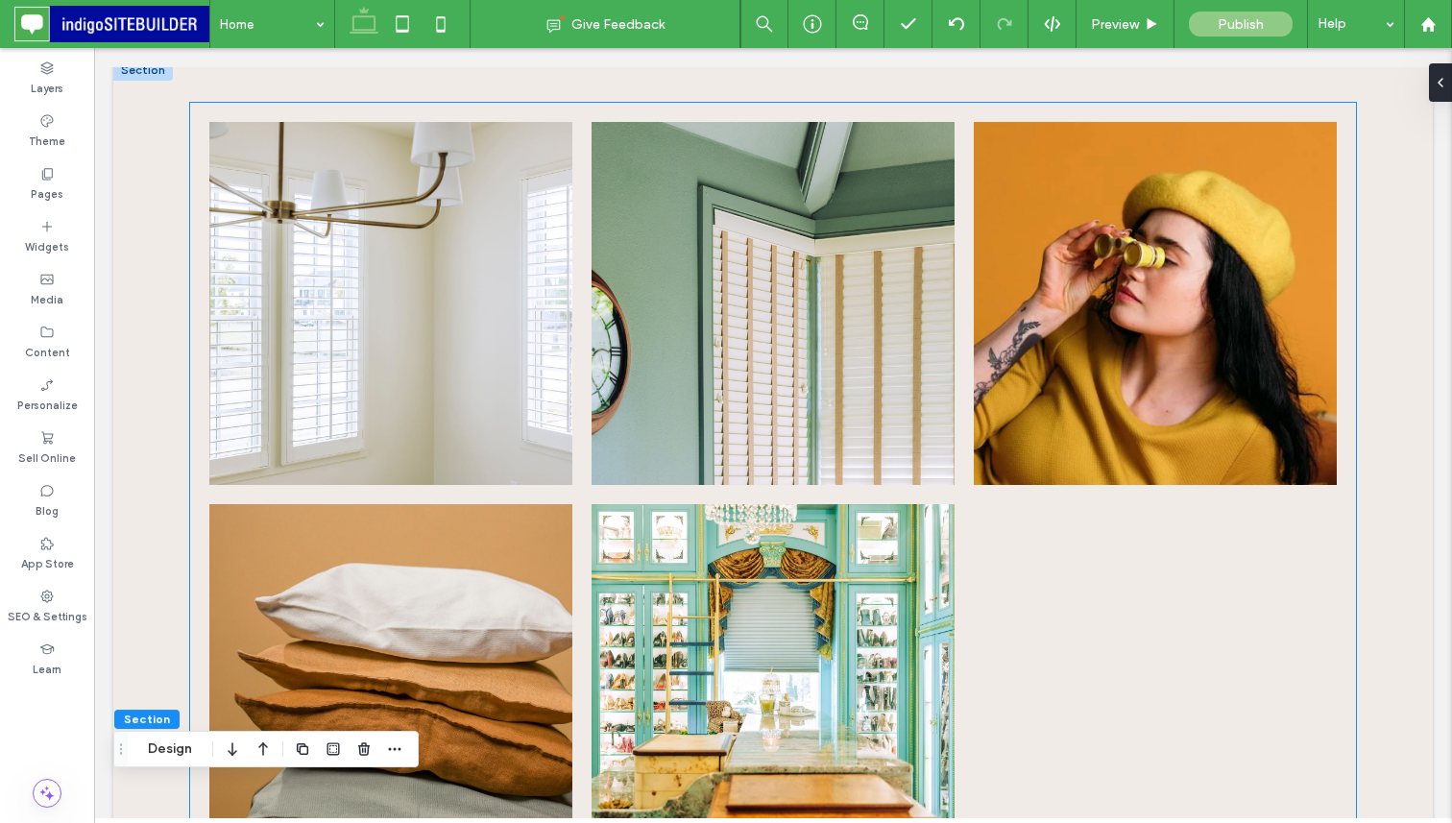
scroll to position [936, 0]
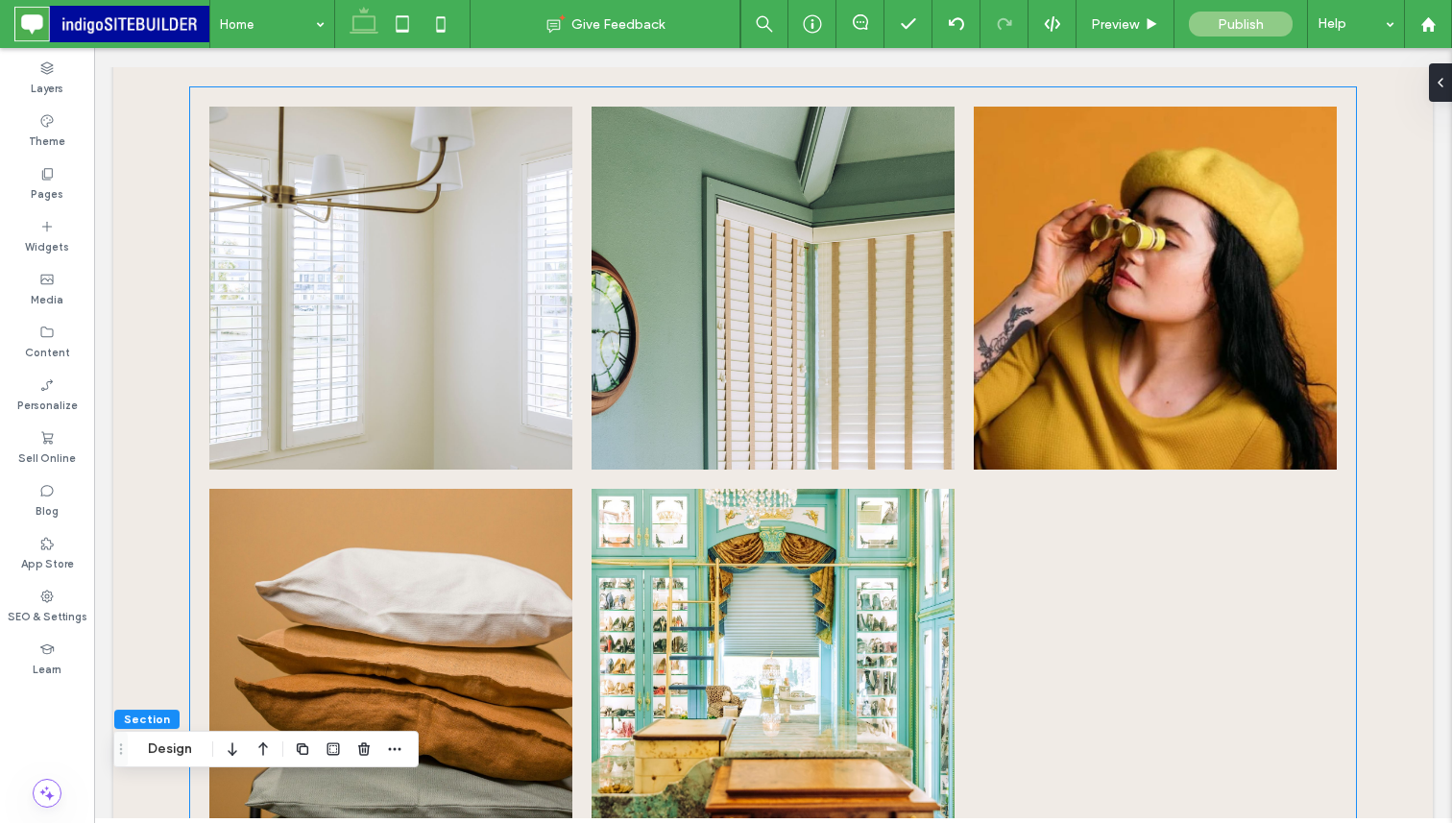
click at [1140, 314] on link at bounding box center [1155, 287] width 385 height 385
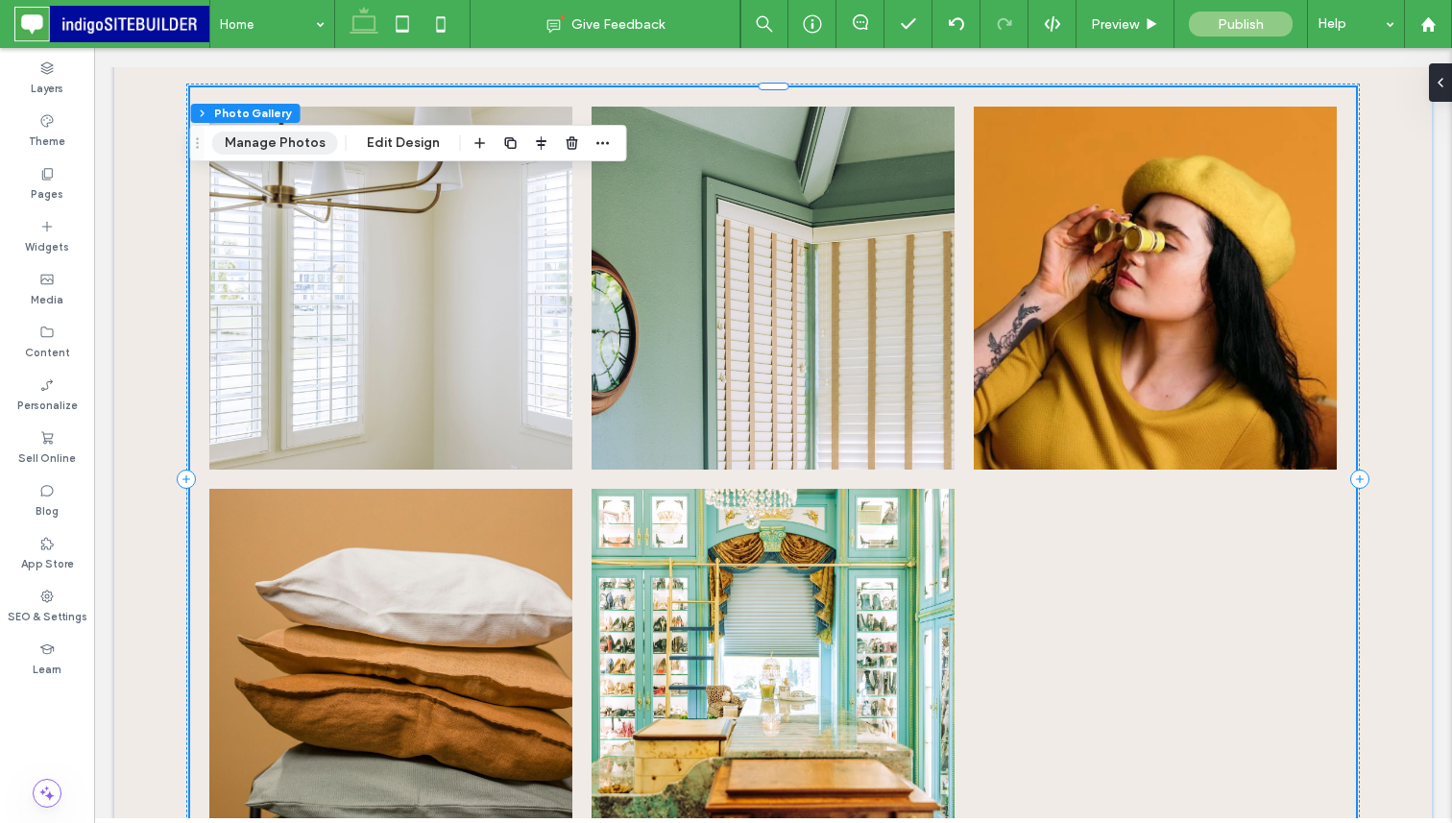
click at [290, 152] on button "Manage Photos" at bounding box center [275, 143] width 126 height 23
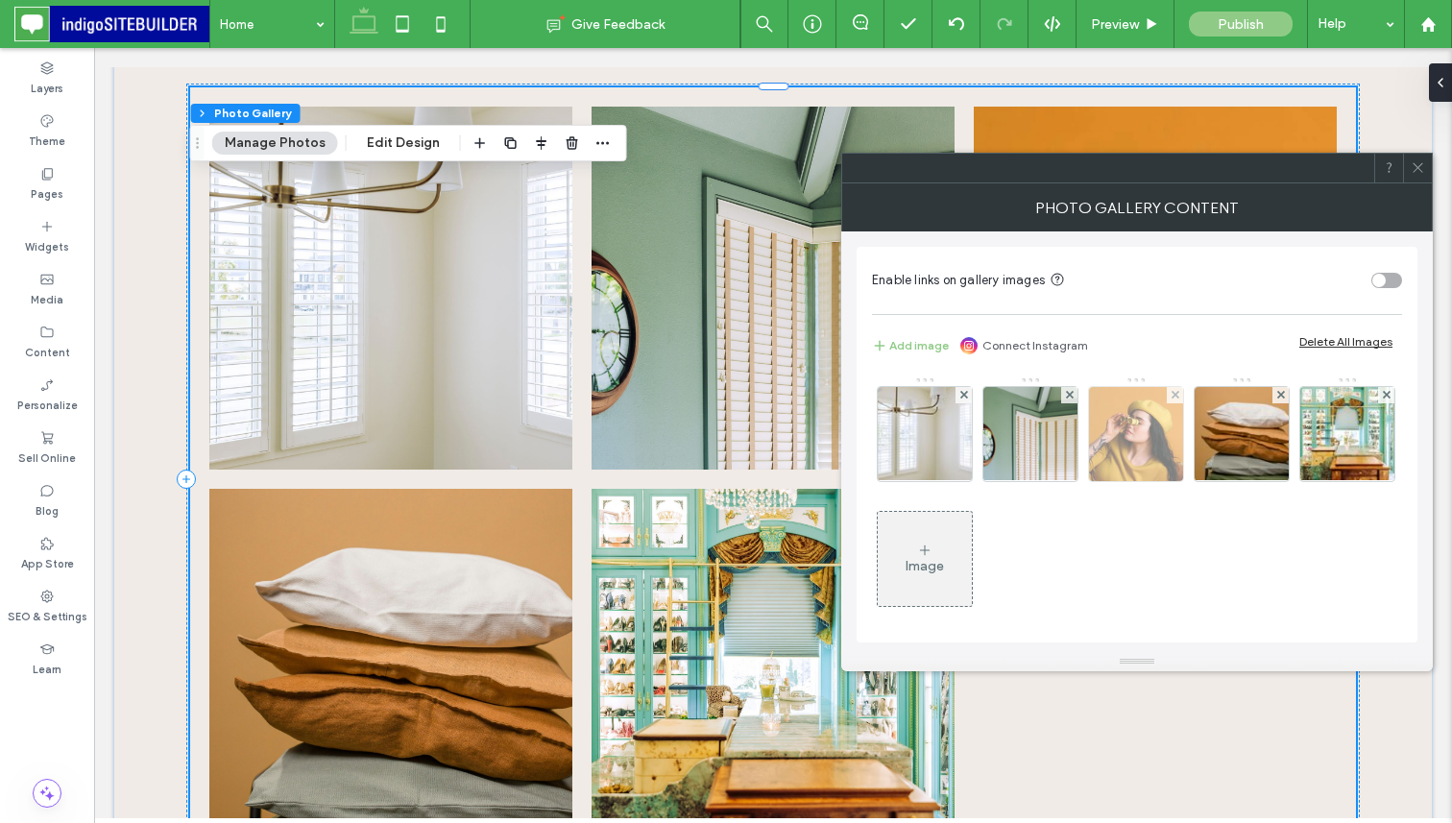
click at [1153, 438] on img at bounding box center [1136, 434] width 94 height 94
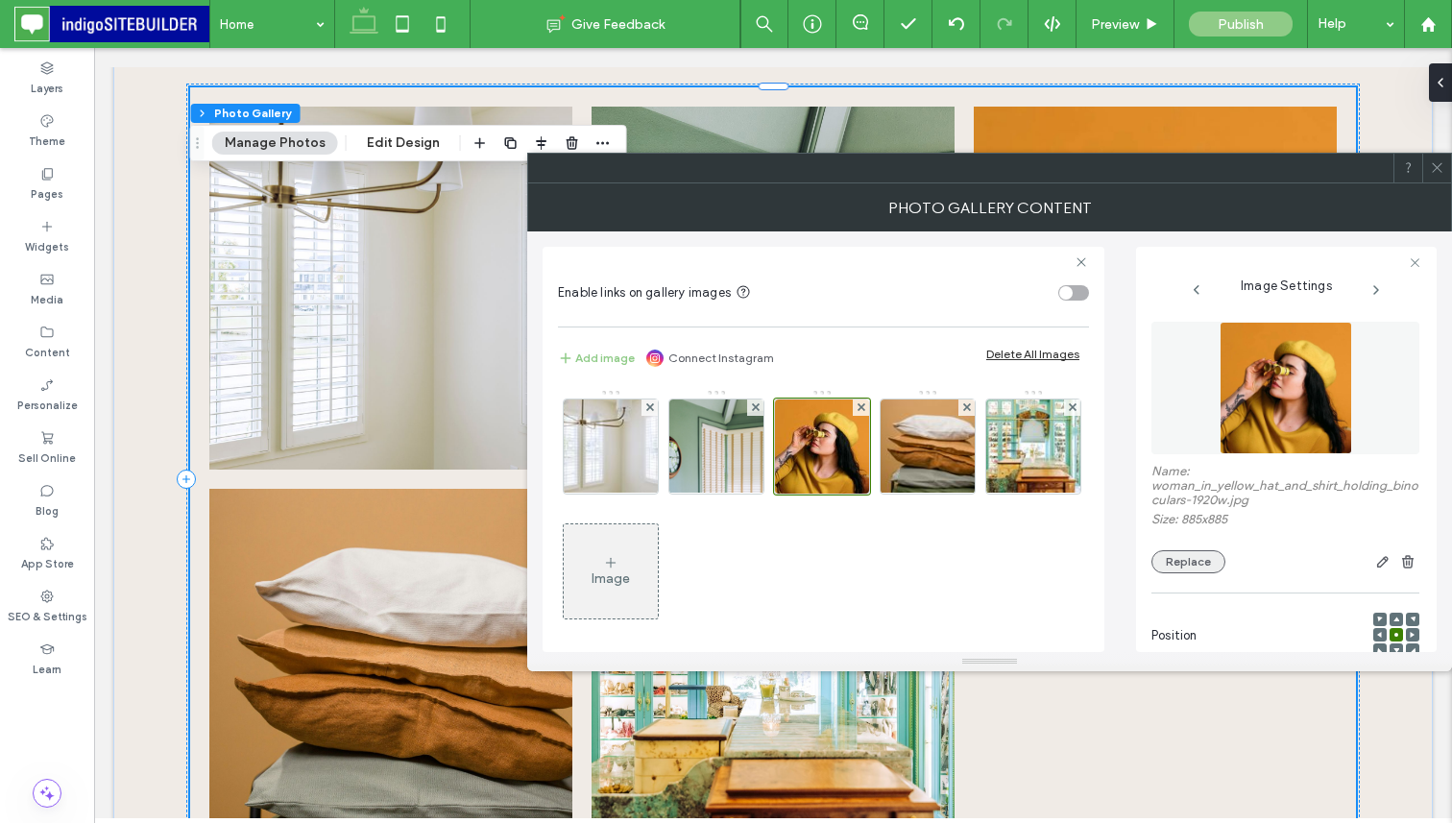
click at [1172, 559] on button "Replace" at bounding box center [1188, 561] width 74 height 23
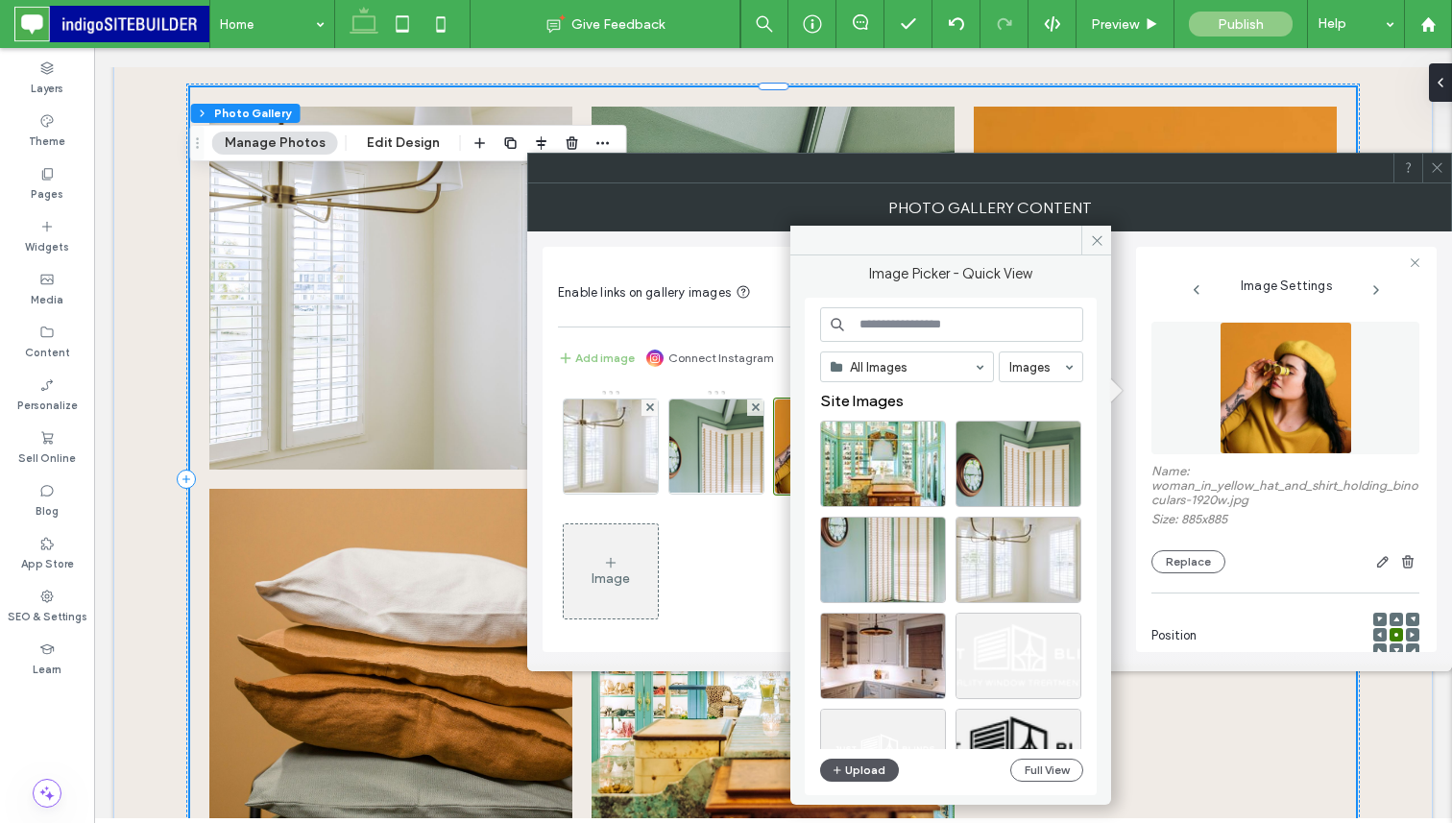
click at [866, 769] on button "Upload" at bounding box center [859, 769] width 79 height 23
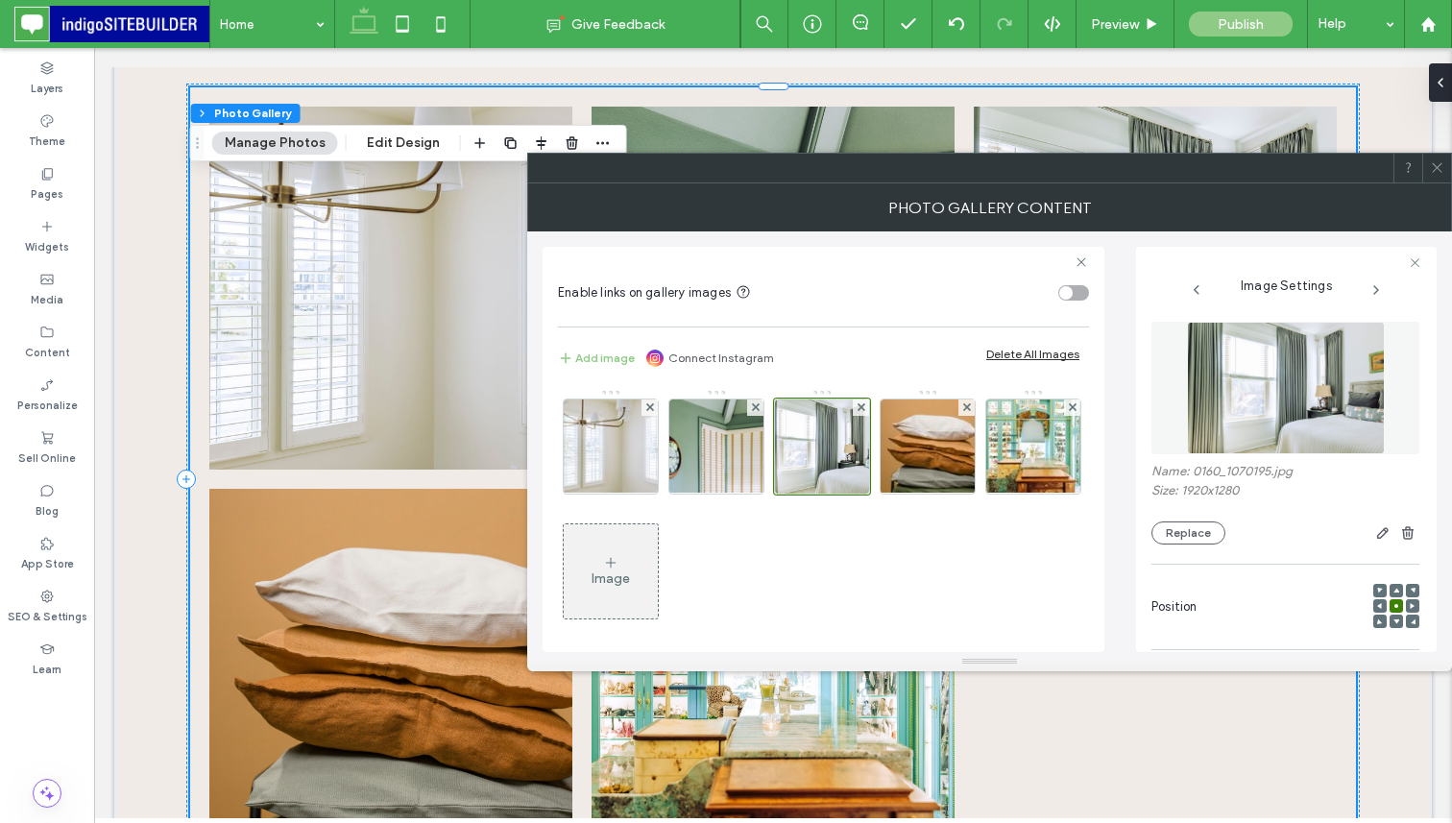
click at [1437, 173] on icon at bounding box center [1436, 167] width 14 height 14
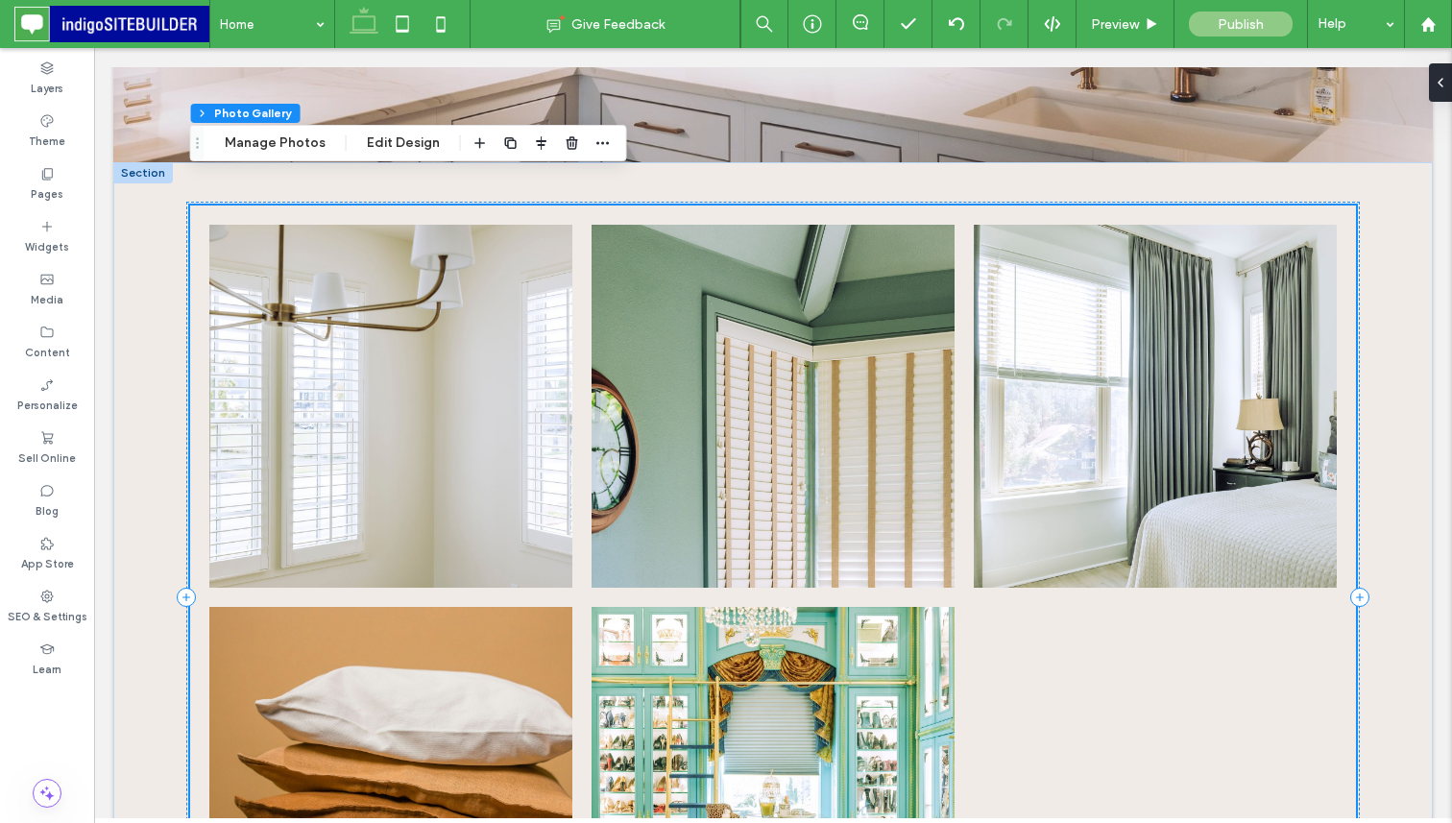
scroll to position [824, 0]
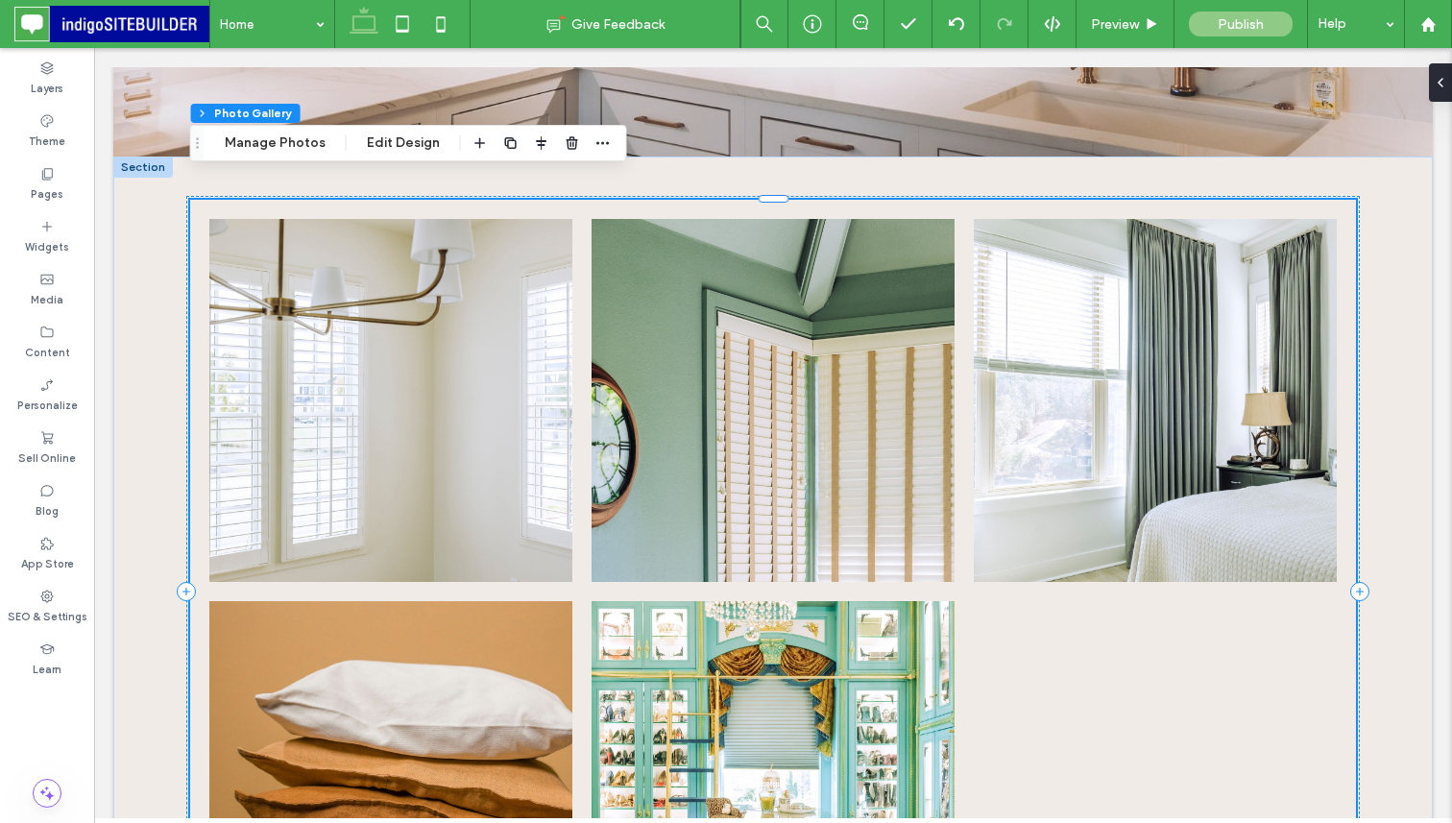
click at [1084, 428] on link at bounding box center [1155, 399] width 385 height 385
click at [1099, 478] on link at bounding box center [1155, 399] width 385 height 385
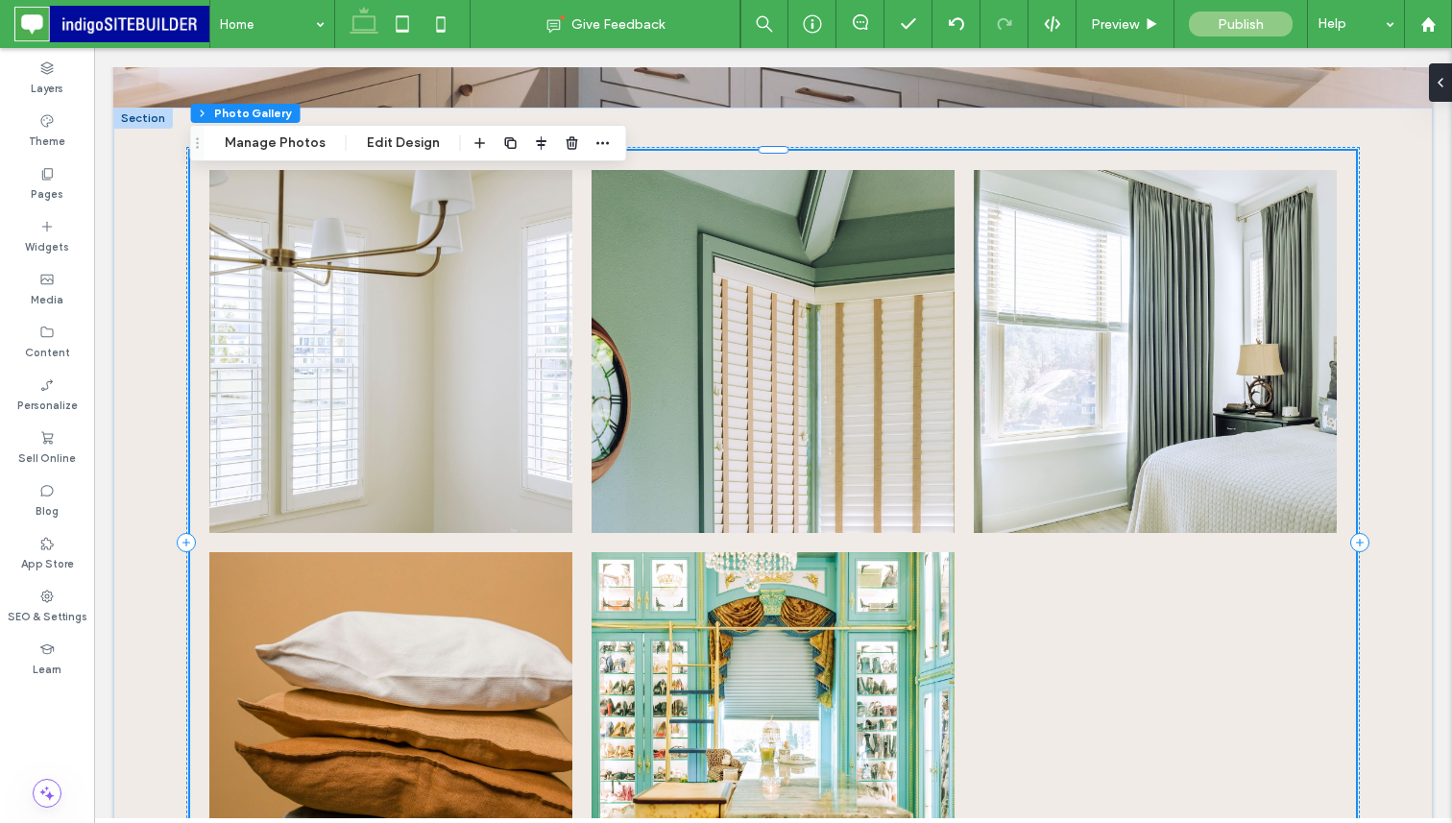
scroll to position [891, 0]
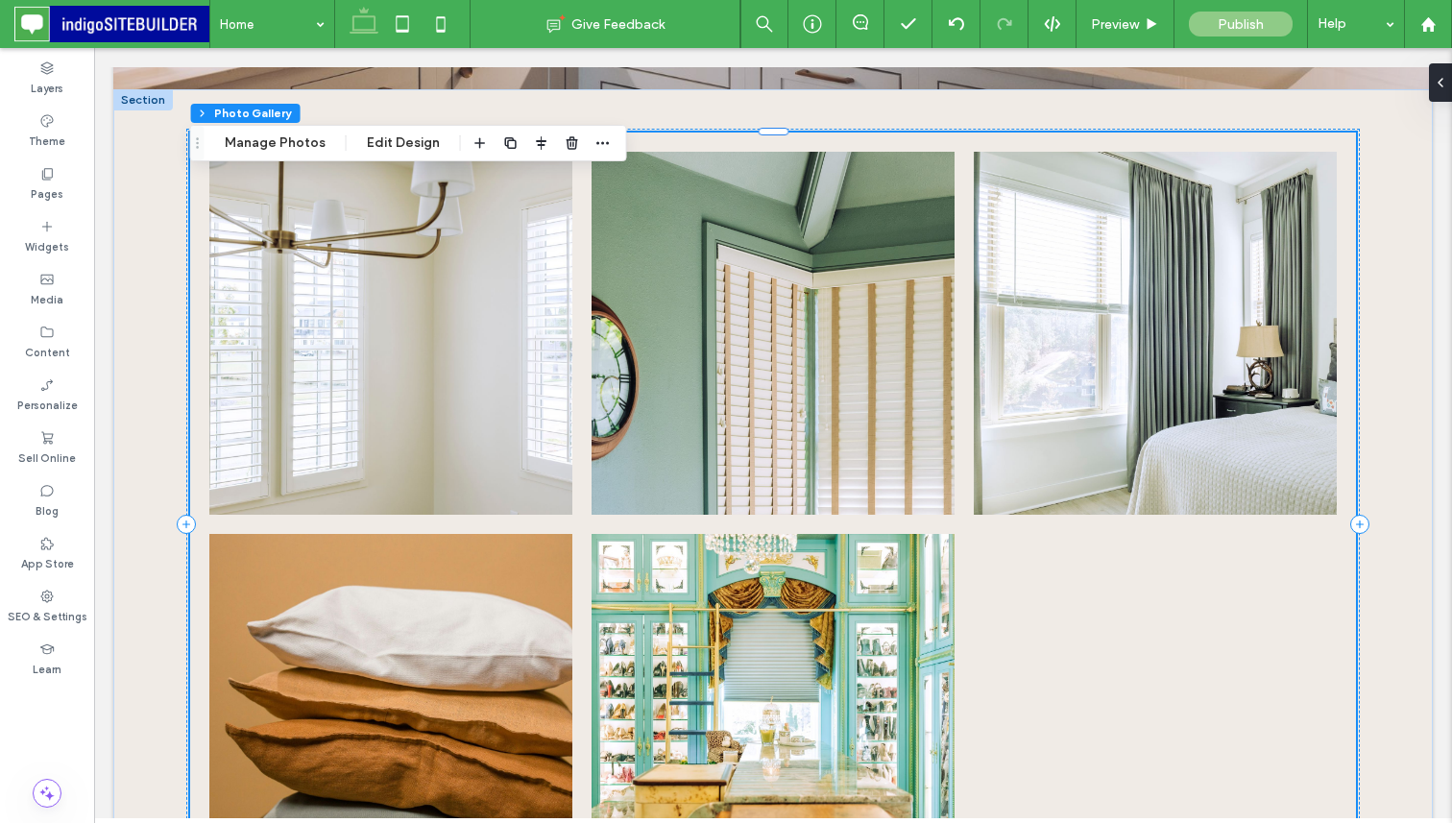
click at [425, 543] on link at bounding box center [390, 715] width 385 height 385
click at [422, 559] on link at bounding box center [390, 715] width 385 height 385
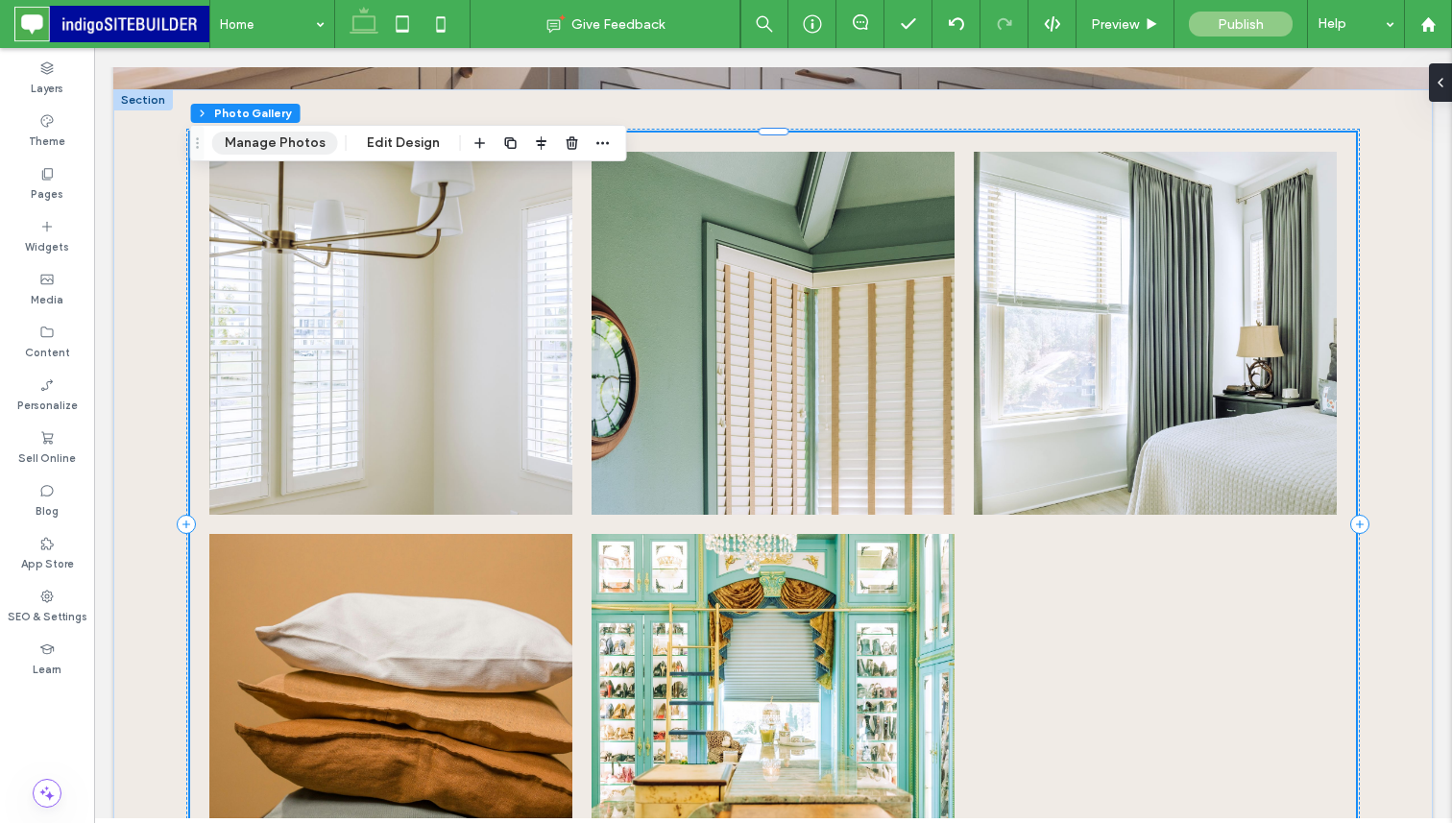
click at [311, 139] on button "Manage Photos" at bounding box center [275, 143] width 126 height 23
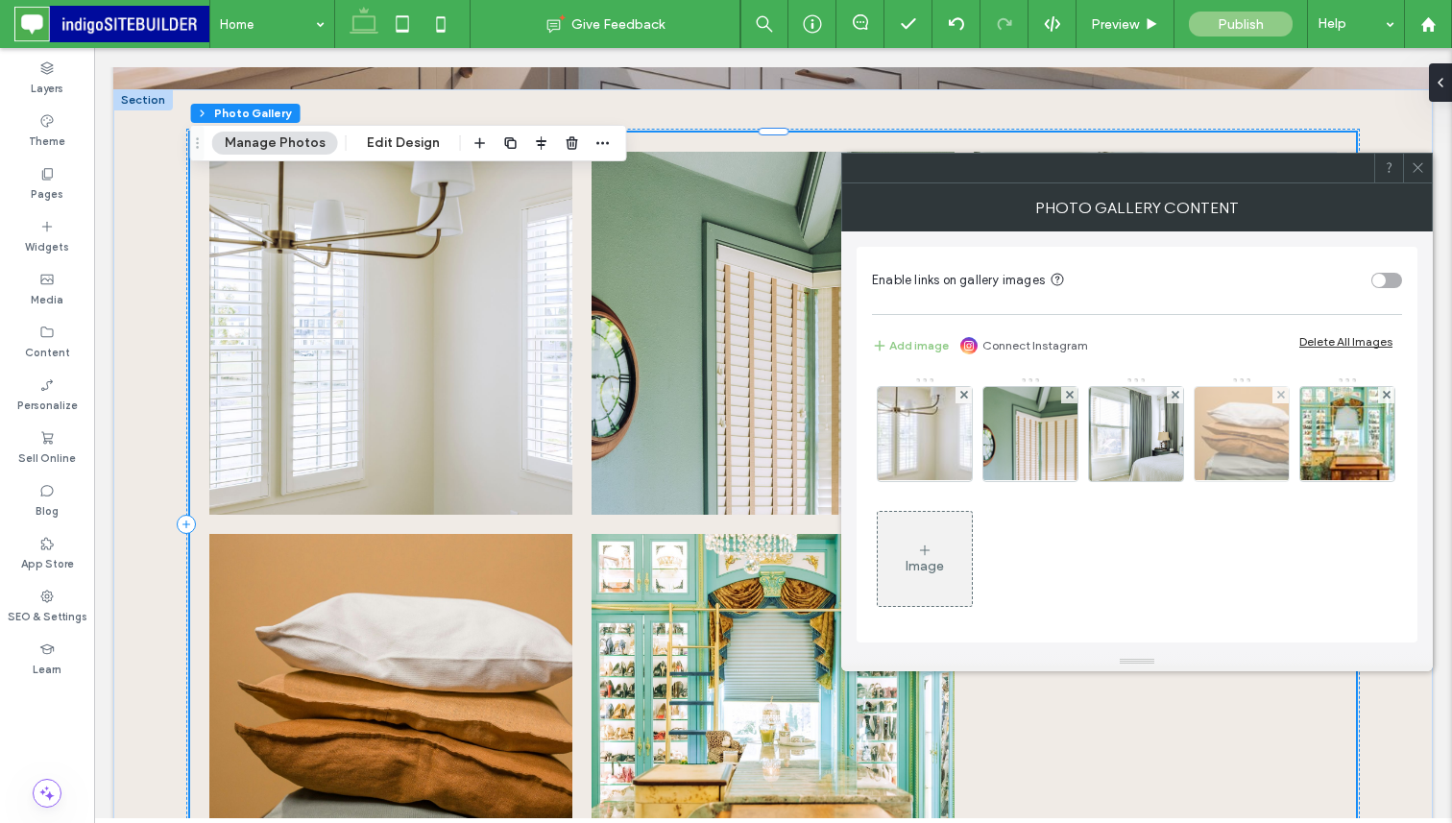
click at [1239, 420] on img at bounding box center [1241, 434] width 141 height 94
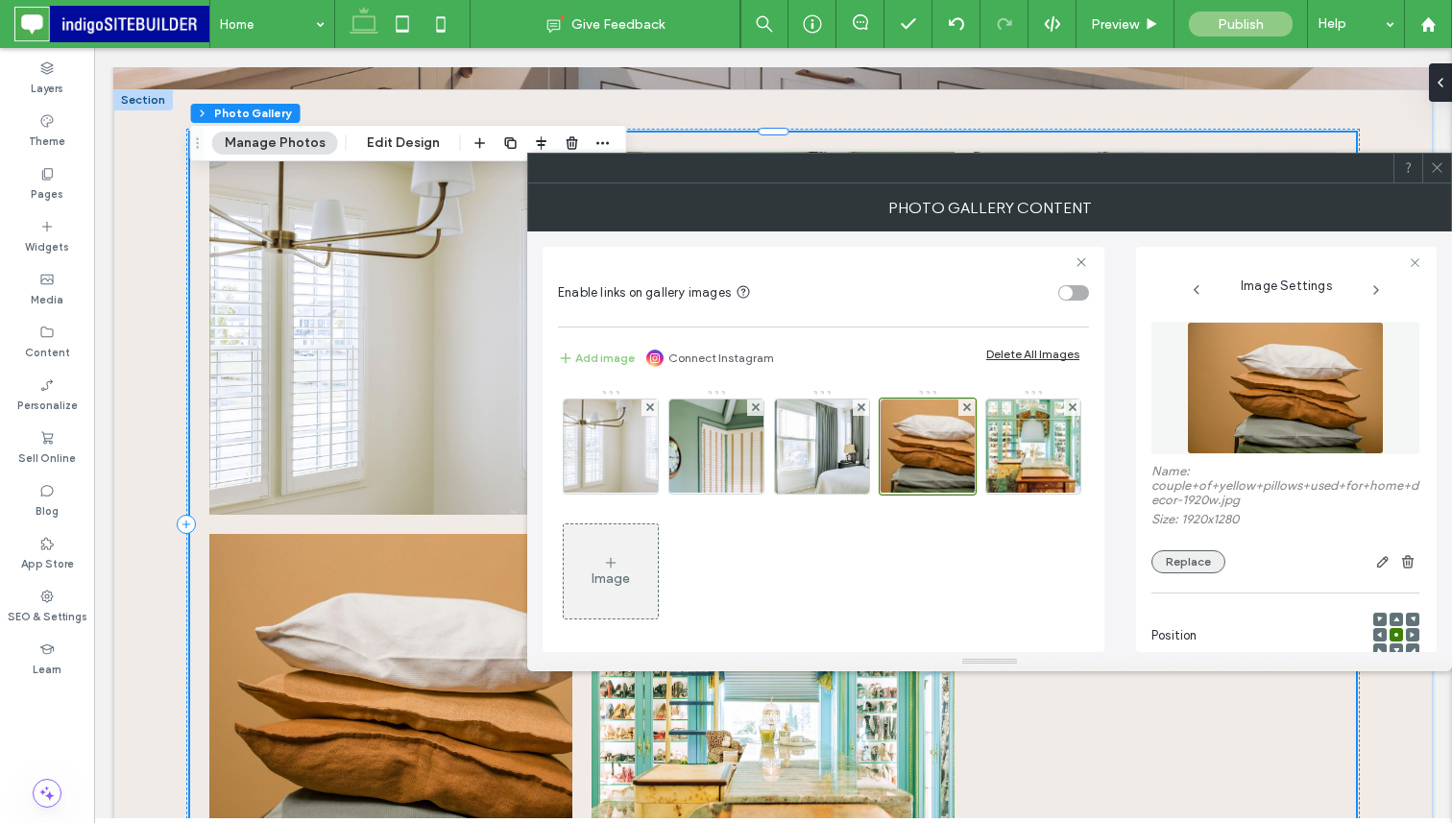
click at [1194, 563] on button "Replace" at bounding box center [1188, 561] width 74 height 23
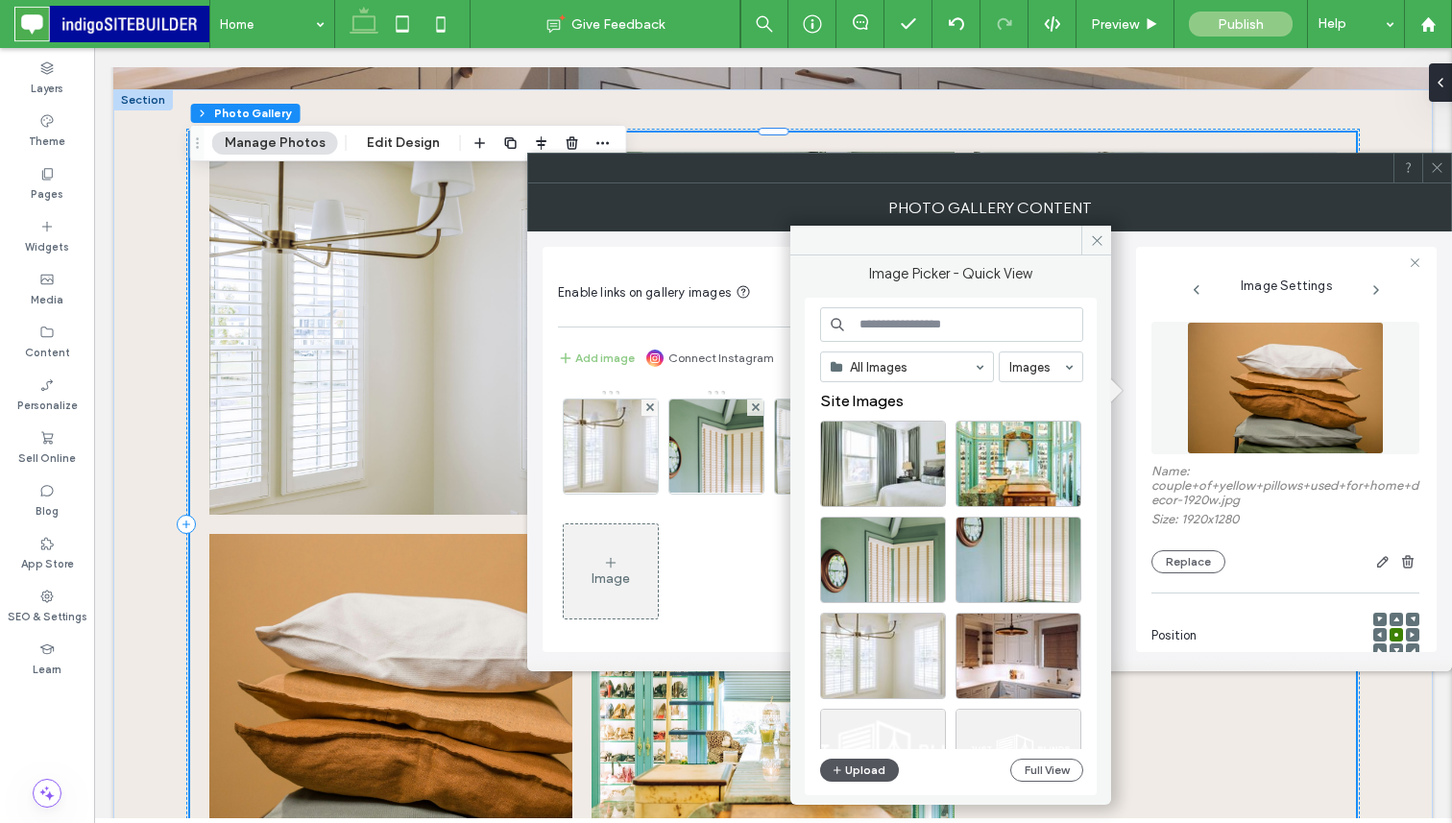
click at [857, 771] on button "Upload" at bounding box center [859, 769] width 79 height 23
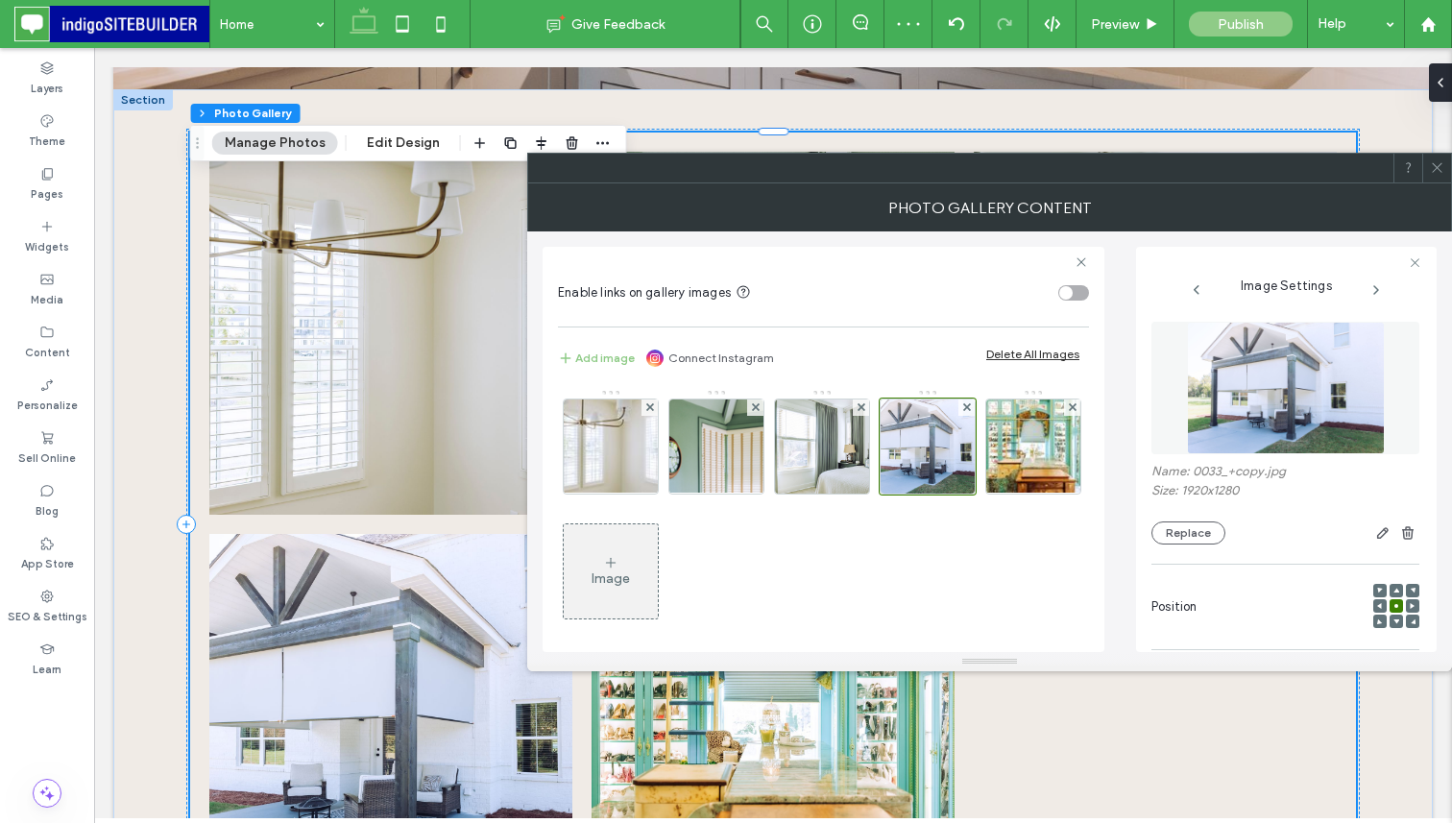
click at [1434, 167] on icon at bounding box center [1436, 167] width 14 height 14
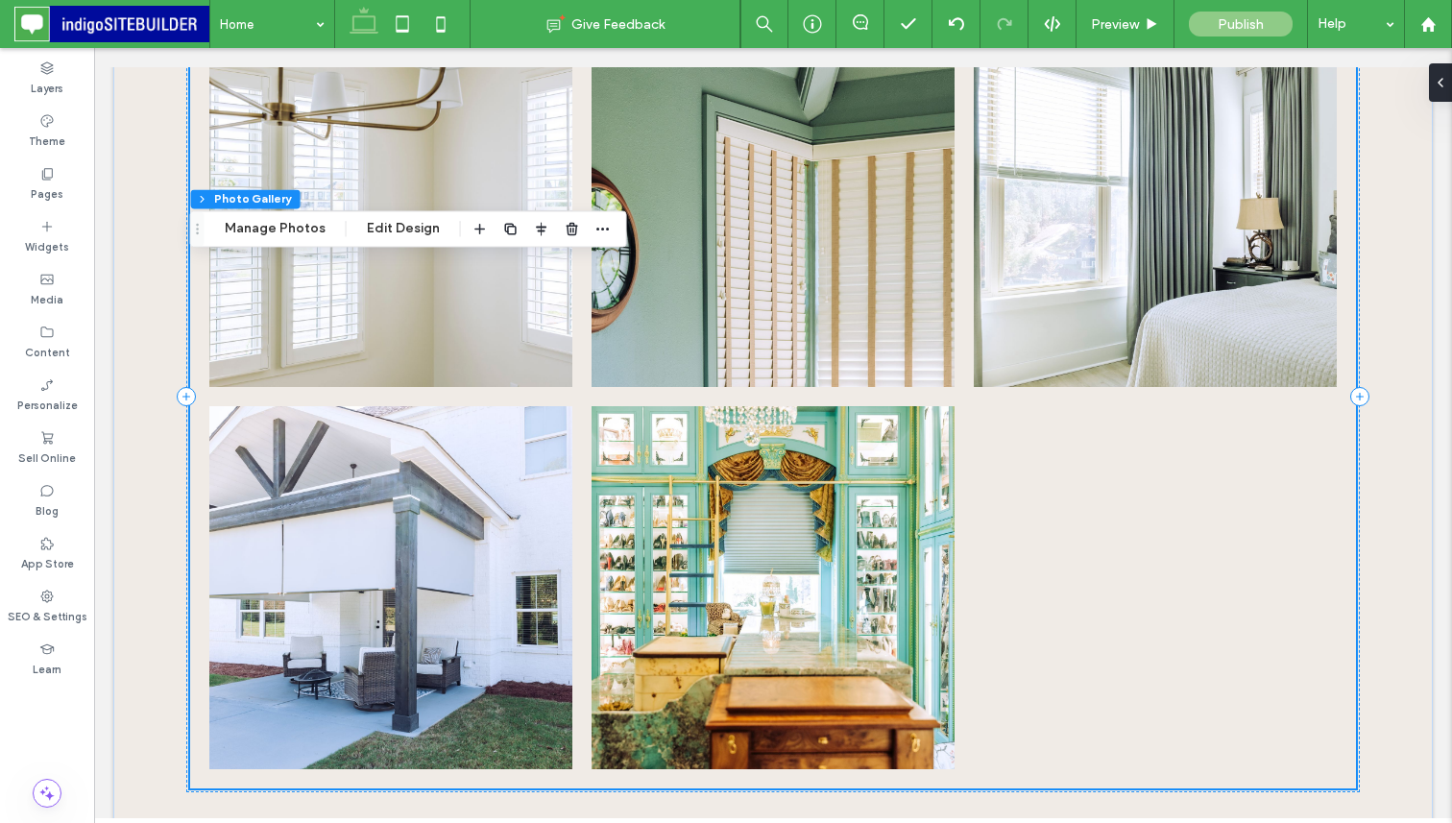
scroll to position [733, 0]
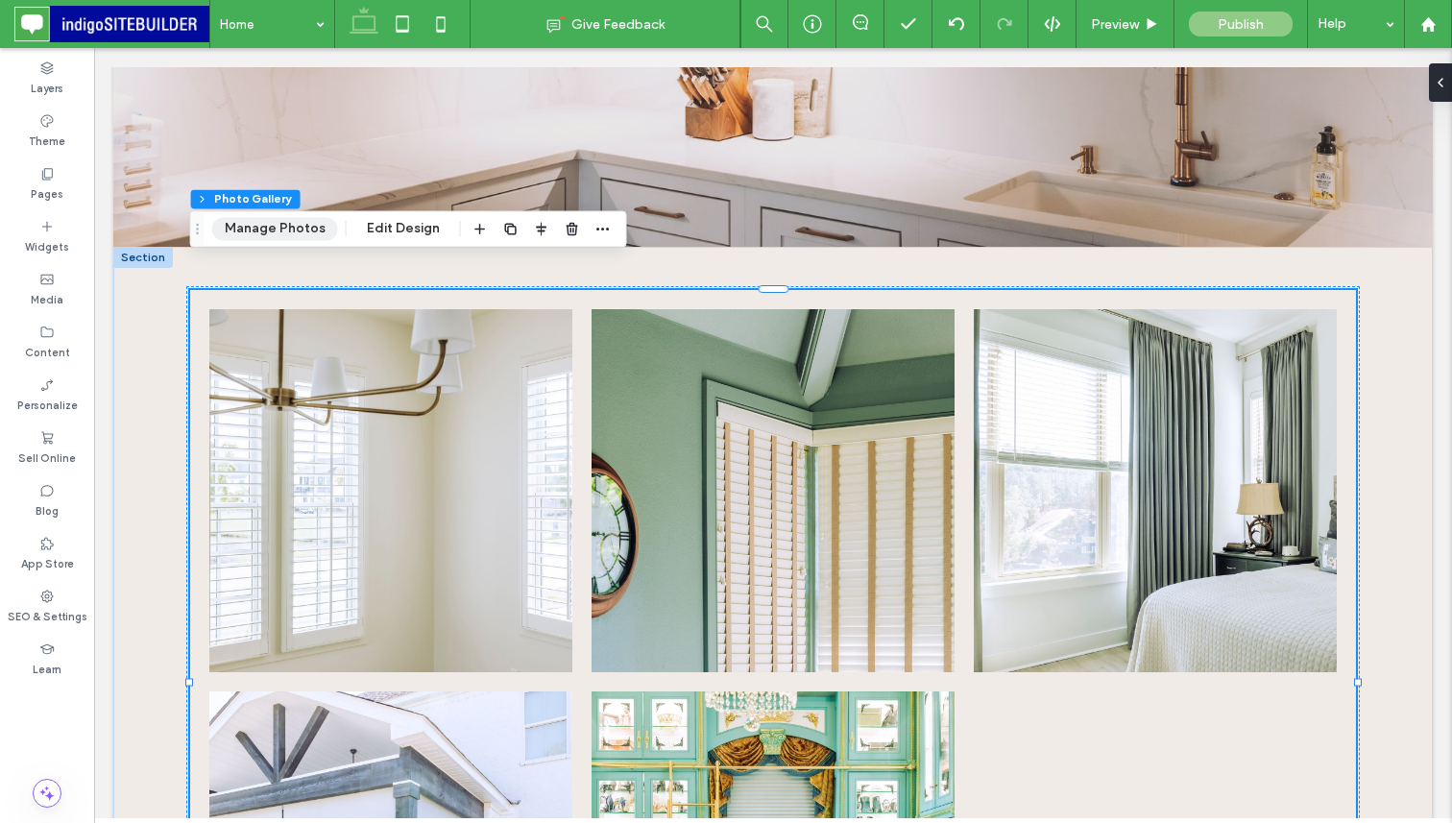
click at [296, 230] on button "Manage Photos" at bounding box center [275, 228] width 126 height 23
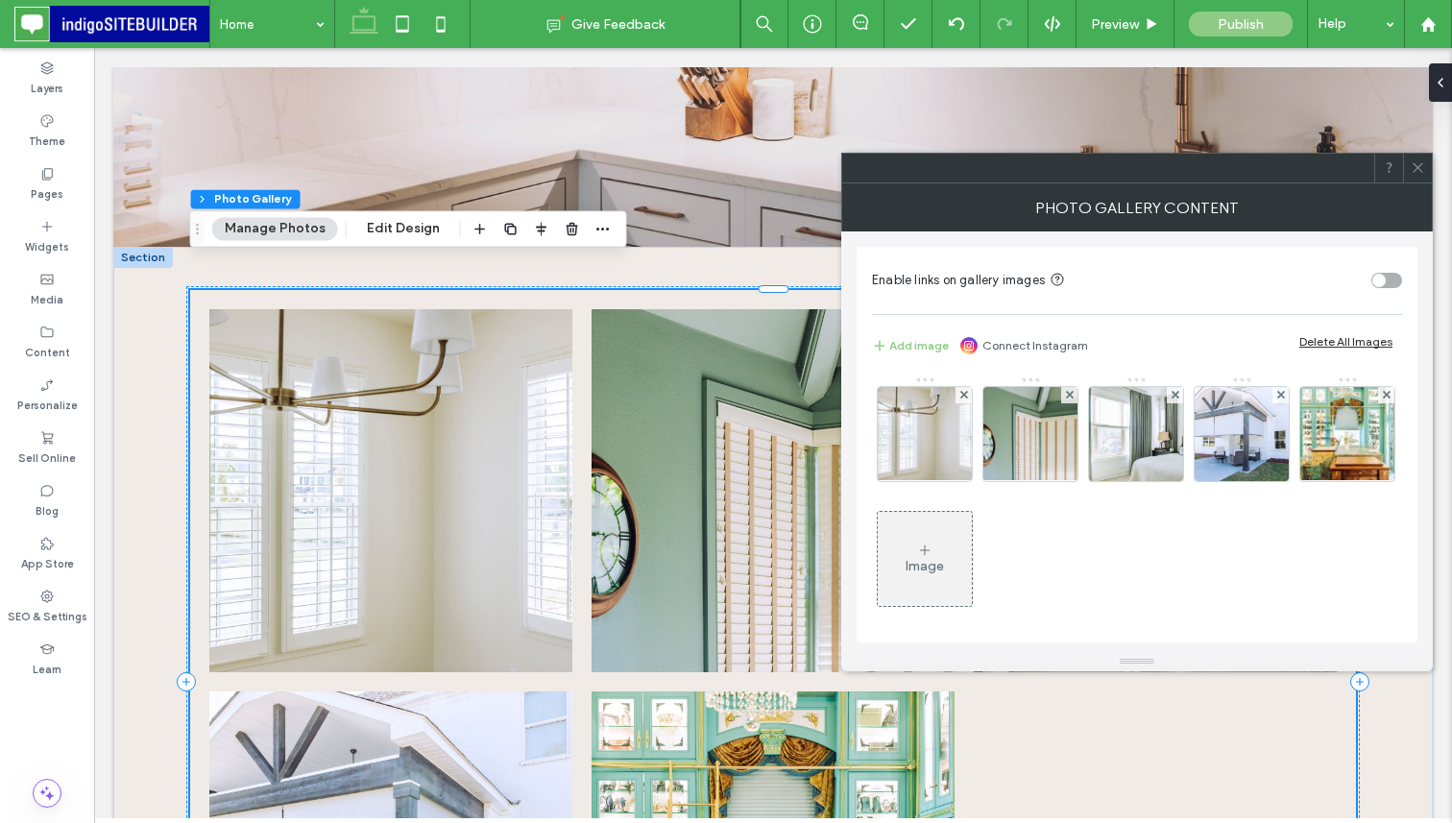
click at [932, 553] on icon at bounding box center [924, 549] width 15 height 15
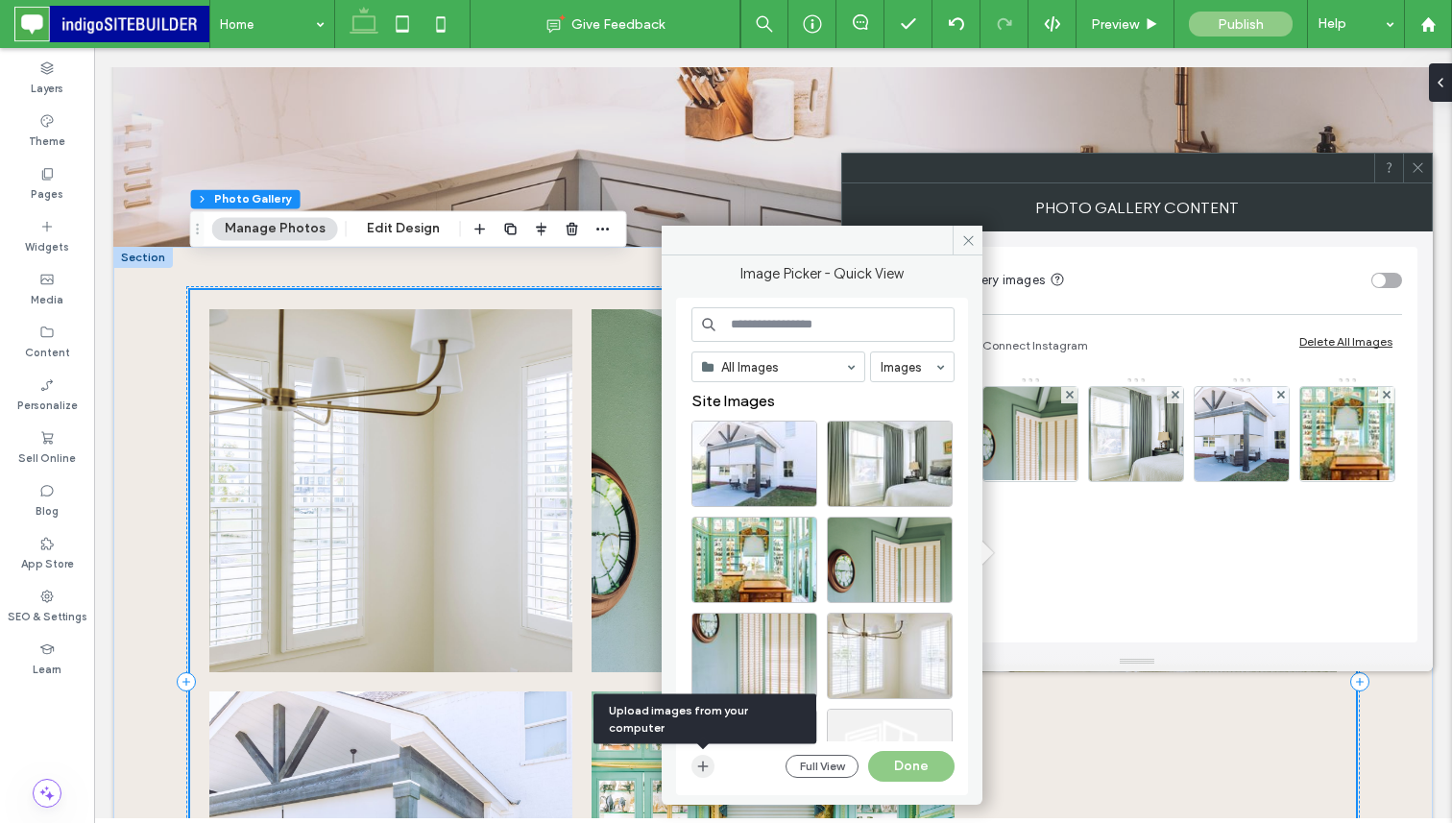
click at [701, 765] on icon "button" at bounding box center [702, 765] width 15 height 15
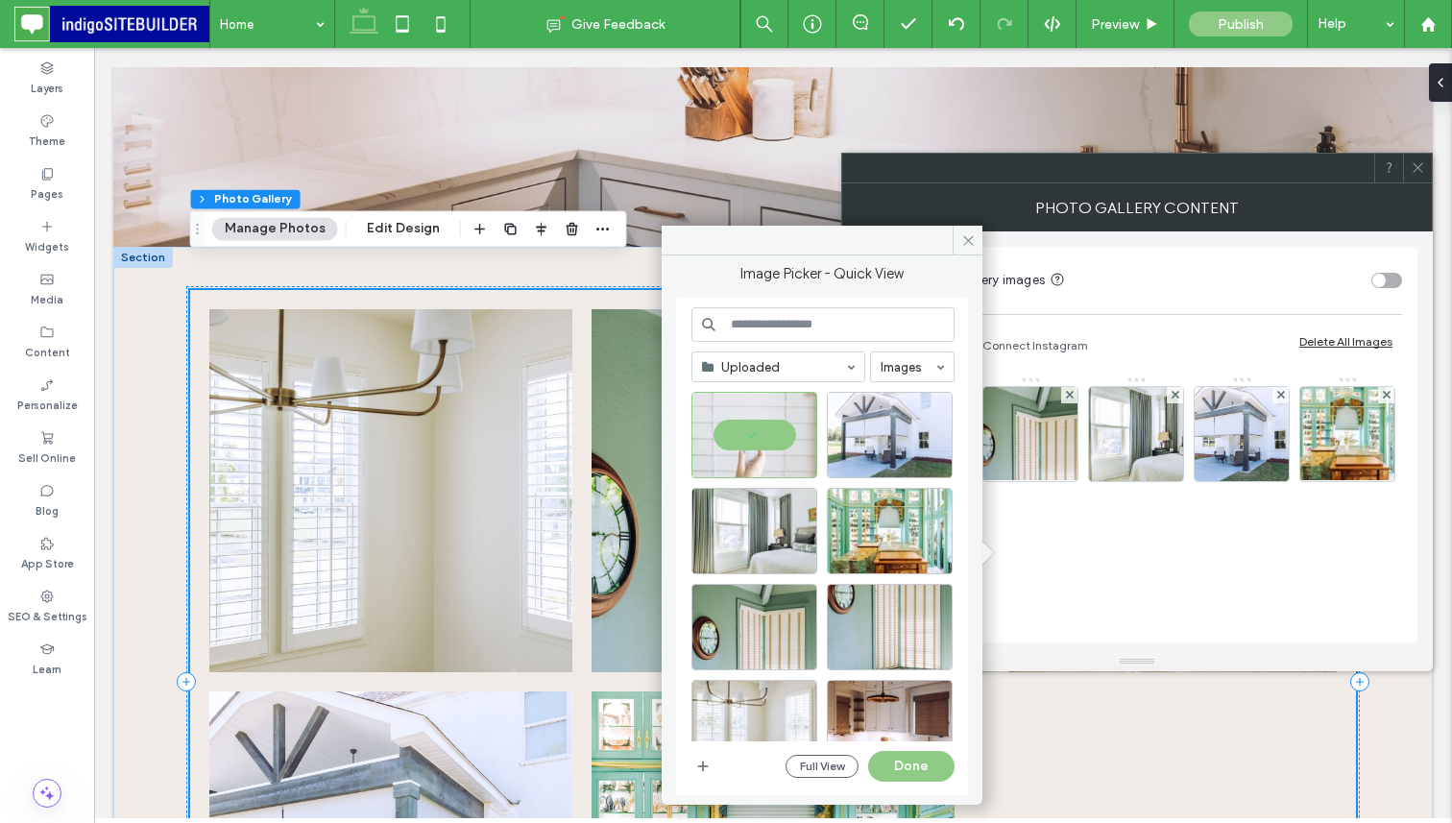
click at [963, 223] on div "Photo Gallery Content" at bounding box center [1136, 207] width 591 height 48
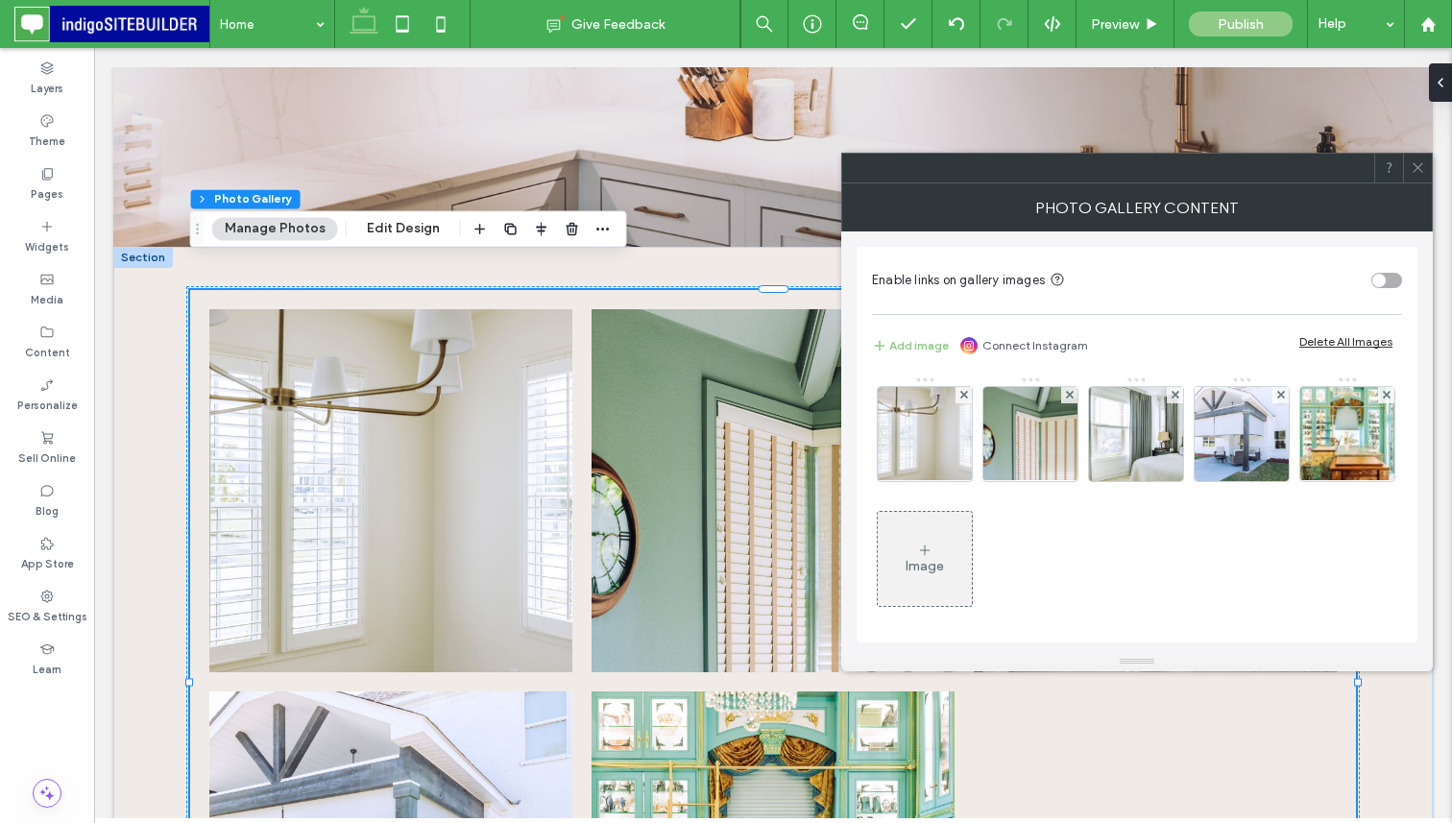
click at [972, 555] on div "Image" at bounding box center [924, 559] width 94 height 90
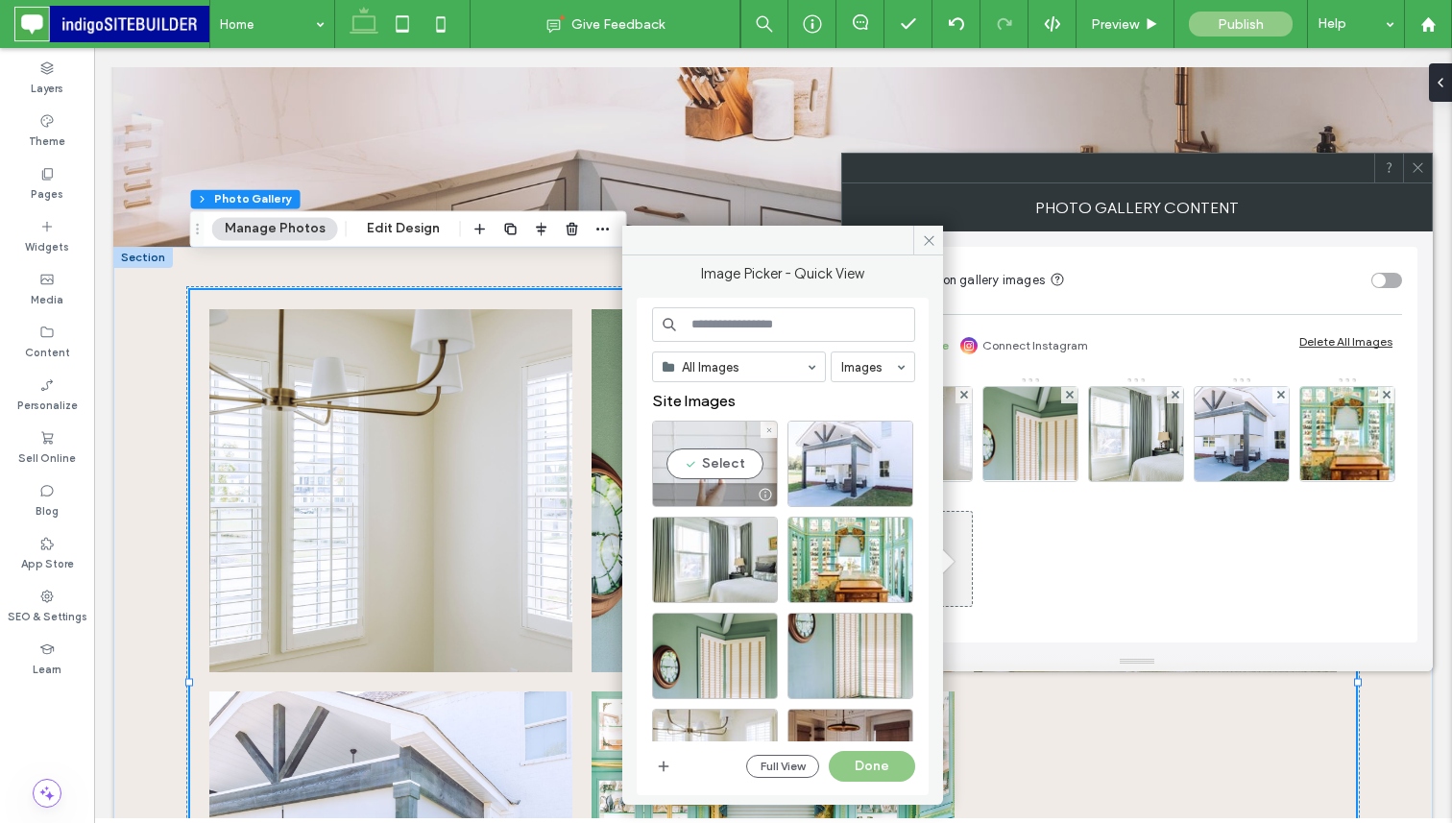
click at [706, 468] on div "Select" at bounding box center [715, 463] width 126 height 86
click at [857, 758] on button "Done" at bounding box center [871, 766] width 86 height 31
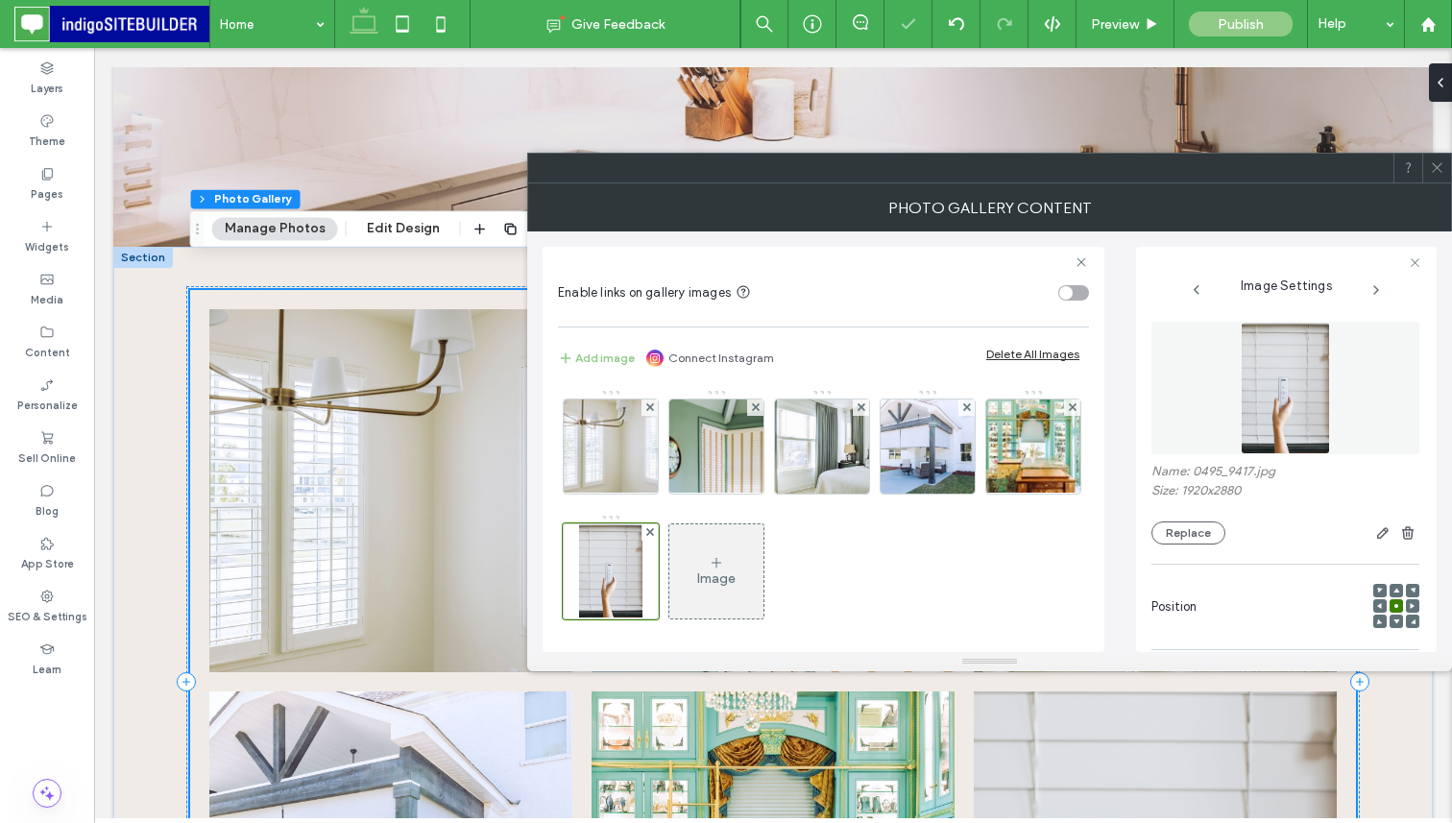
click at [1441, 178] on span at bounding box center [1436, 168] width 14 height 29
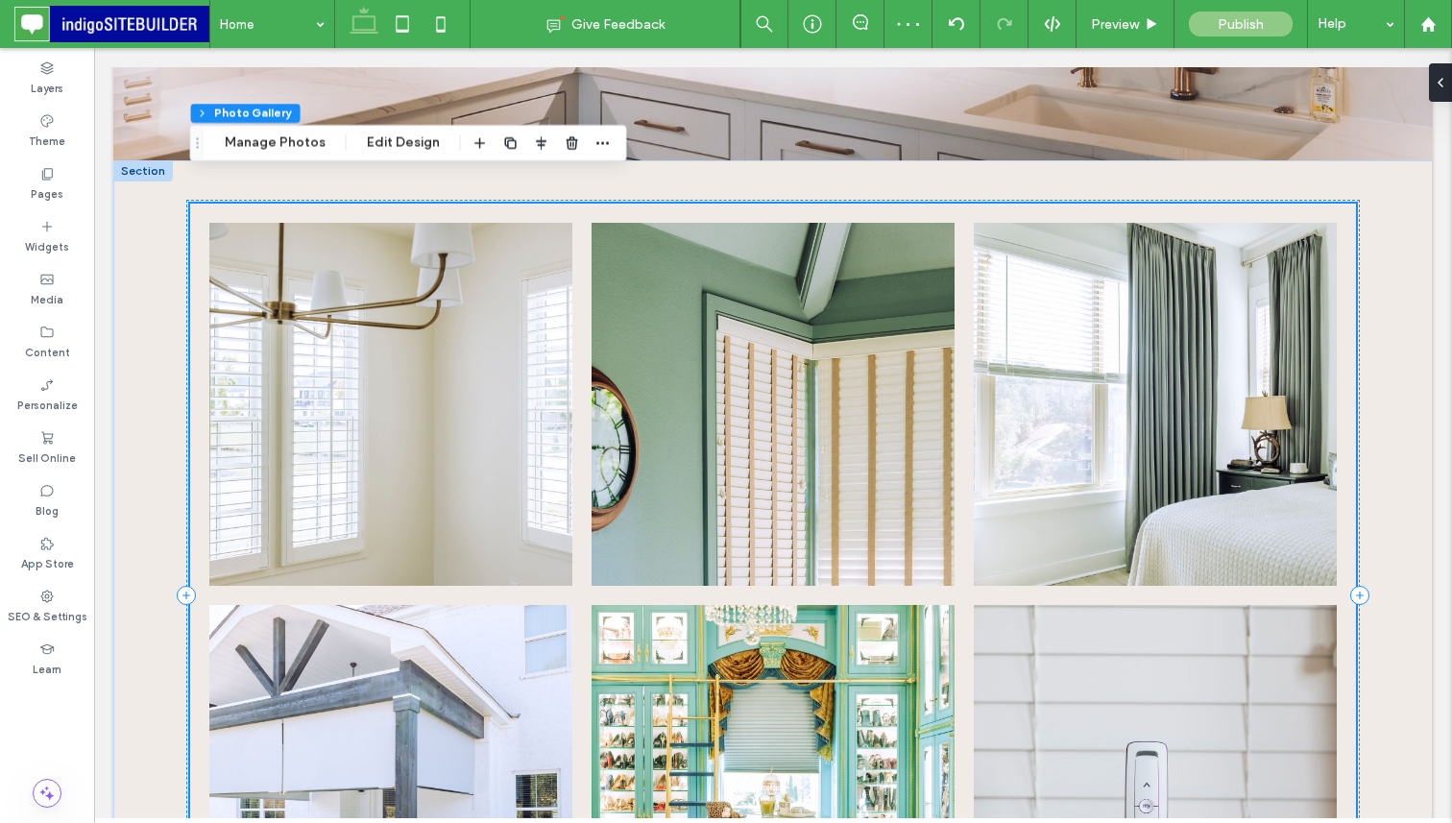
scroll to position [753, 0]
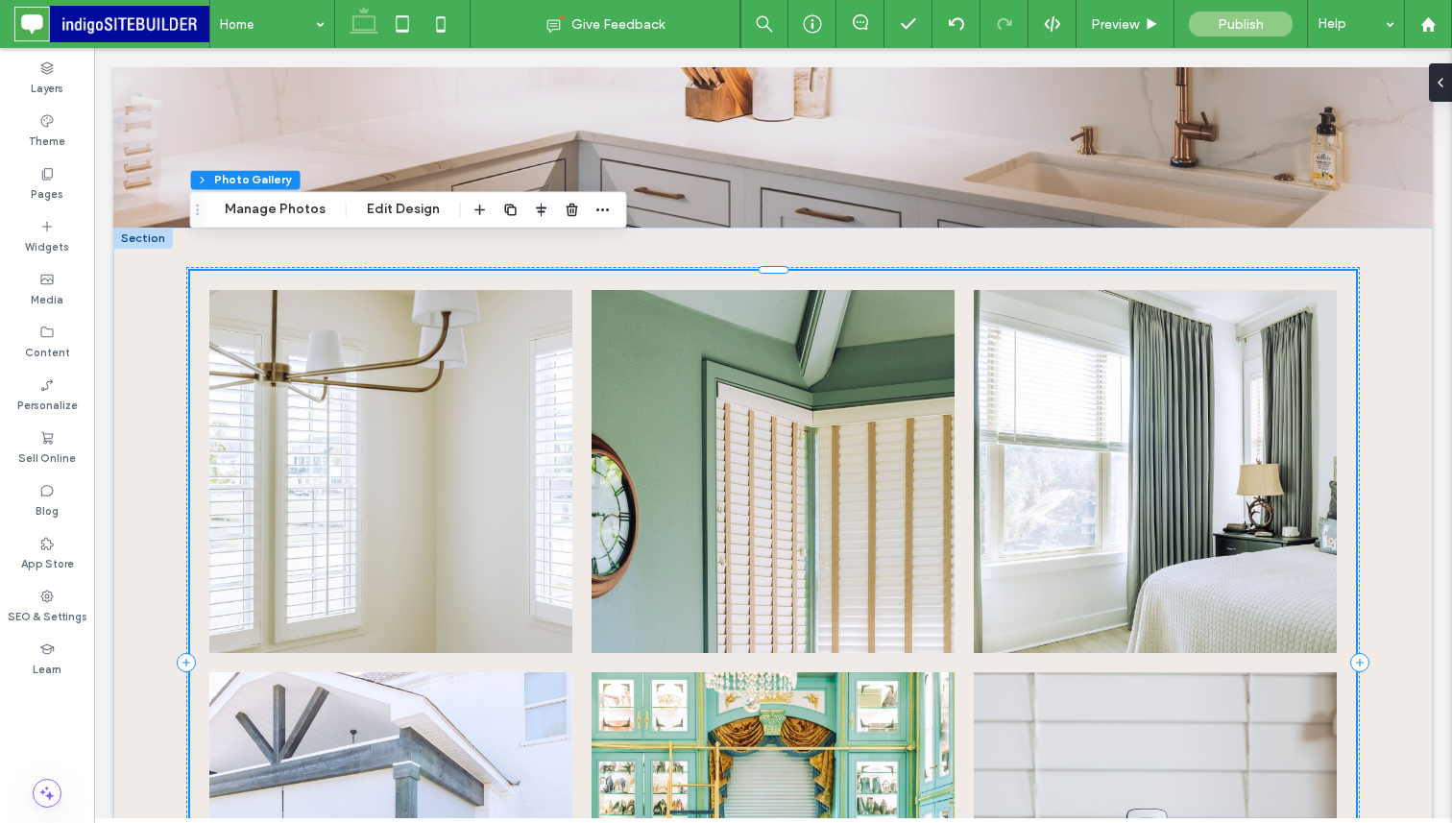
click at [538, 325] on link at bounding box center [390, 470] width 385 height 385
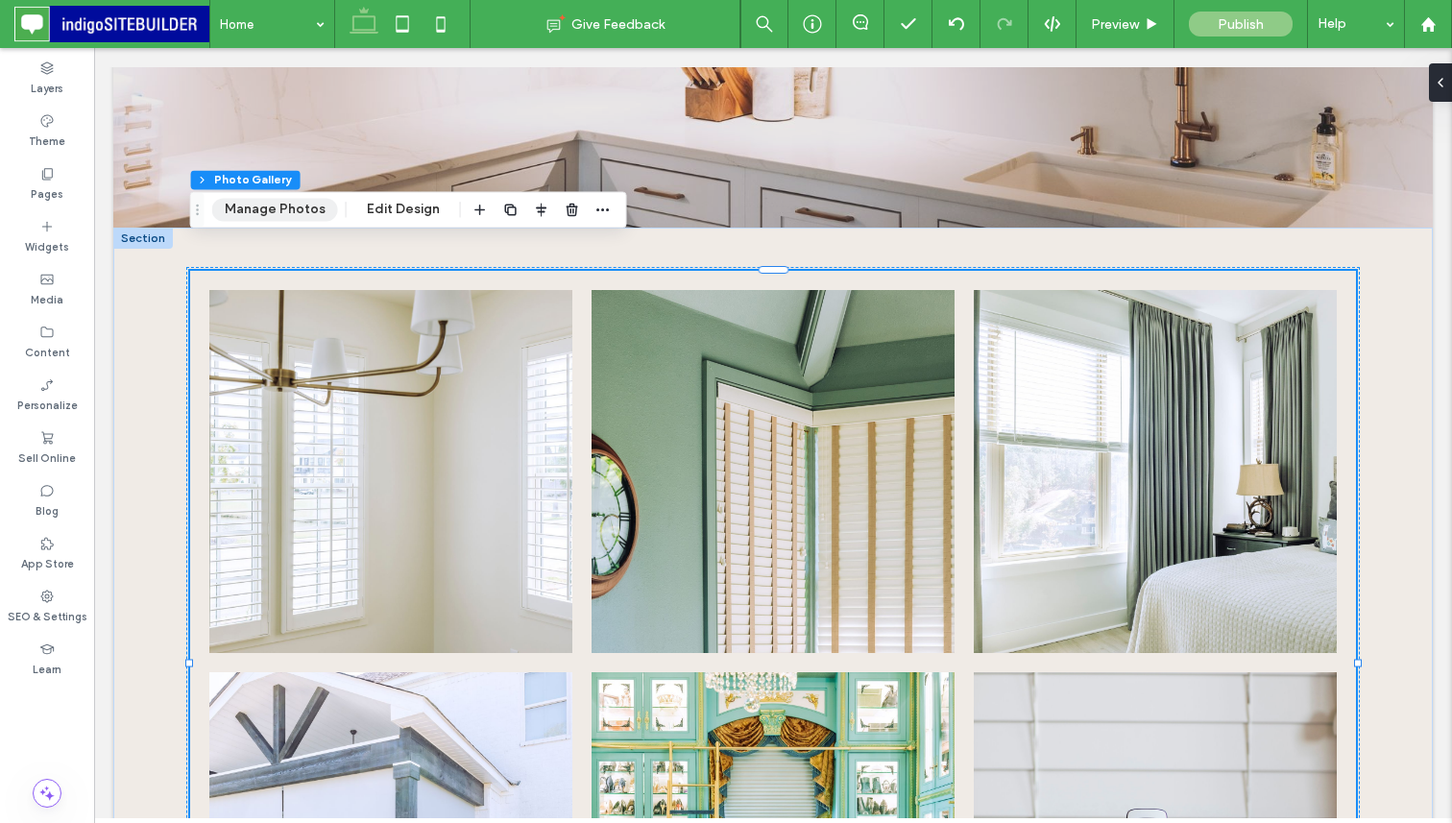
click at [319, 209] on button "Manage Photos" at bounding box center [275, 209] width 126 height 23
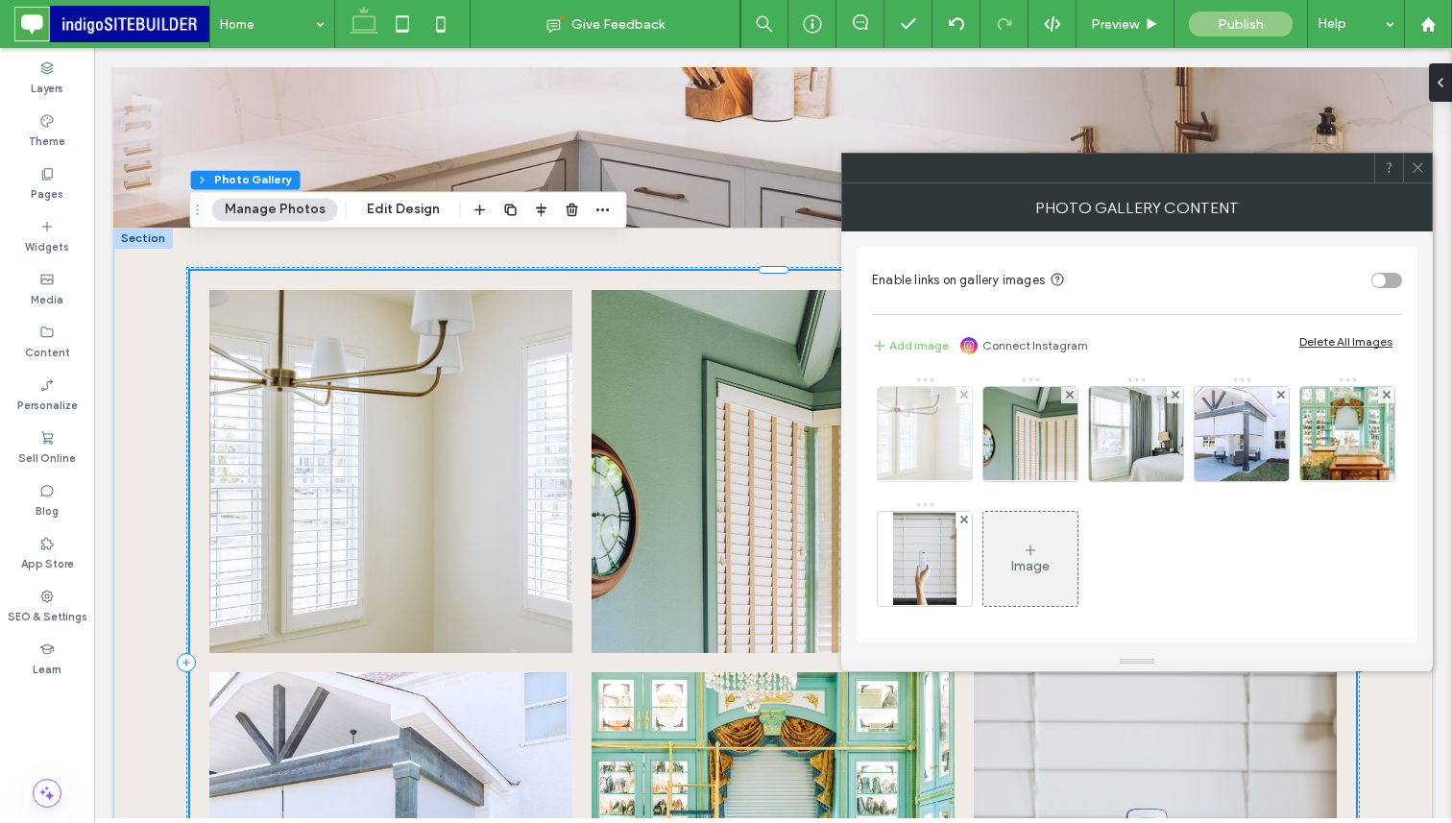
click at [947, 467] on img at bounding box center [924, 434] width 141 height 94
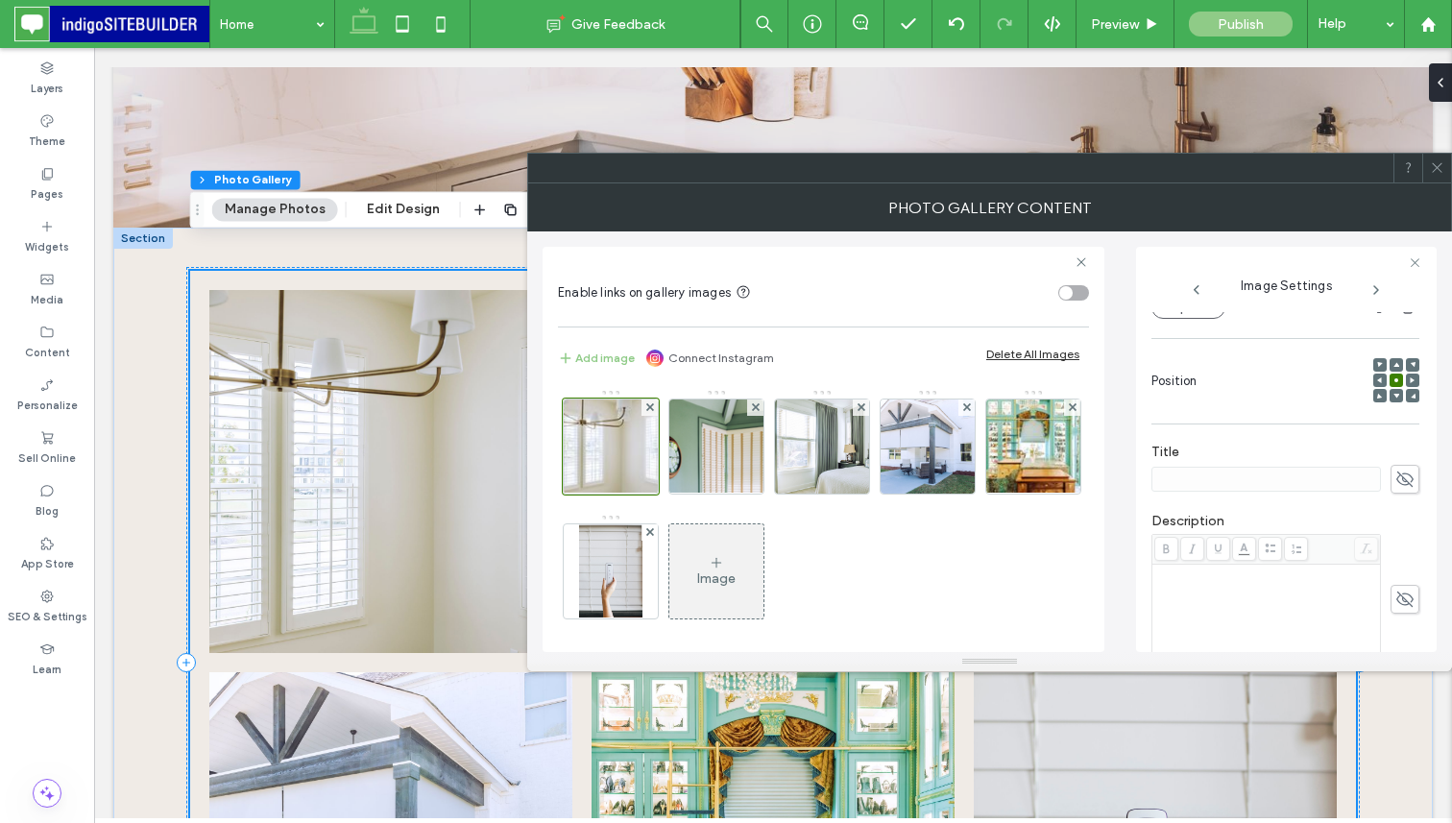
scroll to position [250, 0]
click at [1404, 462] on span at bounding box center [1404, 455] width 29 height 29
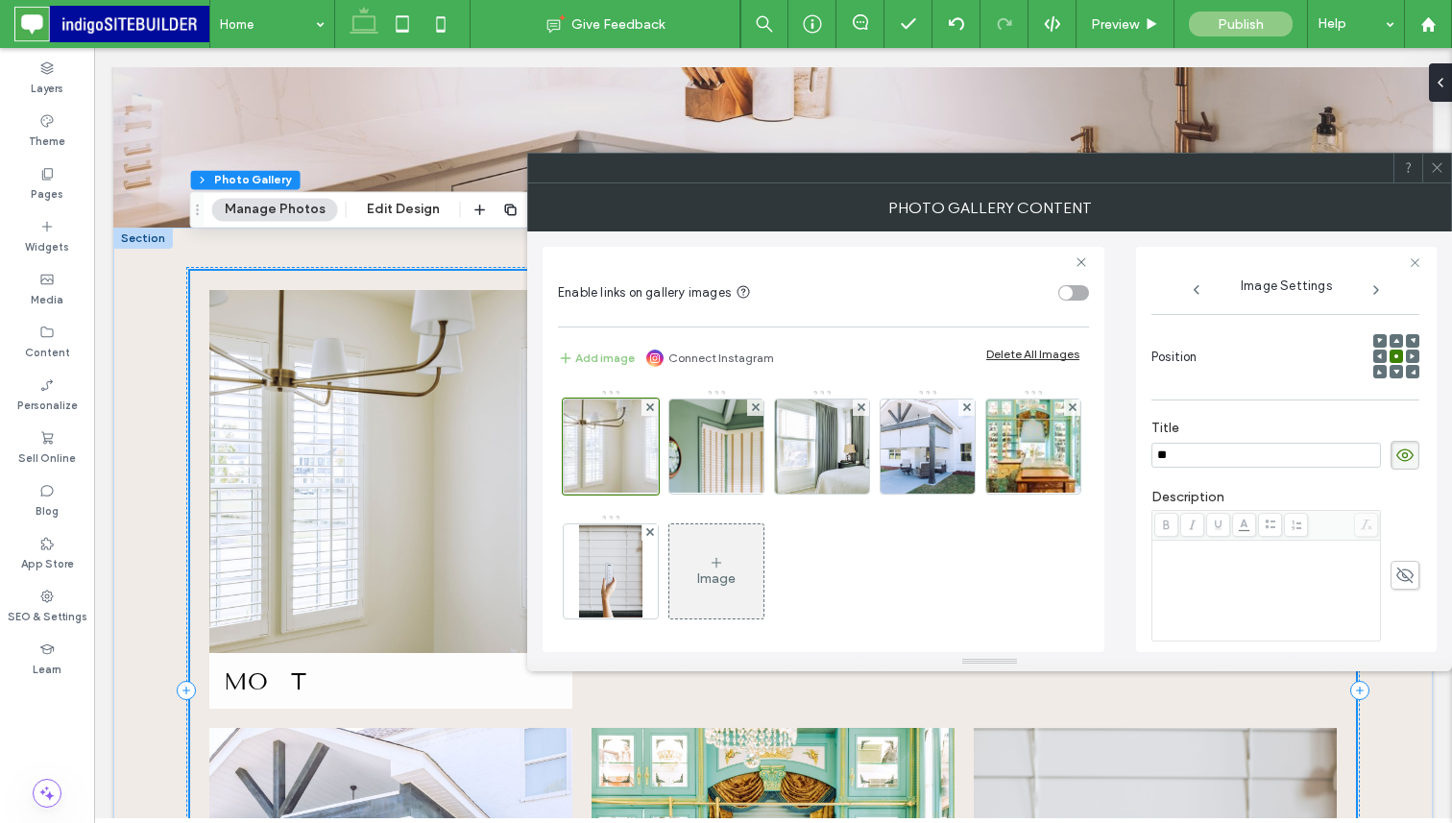
type input "*"
type input "******"
click at [738, 450] on img at bounding box center [717, 446] width 126 height 94
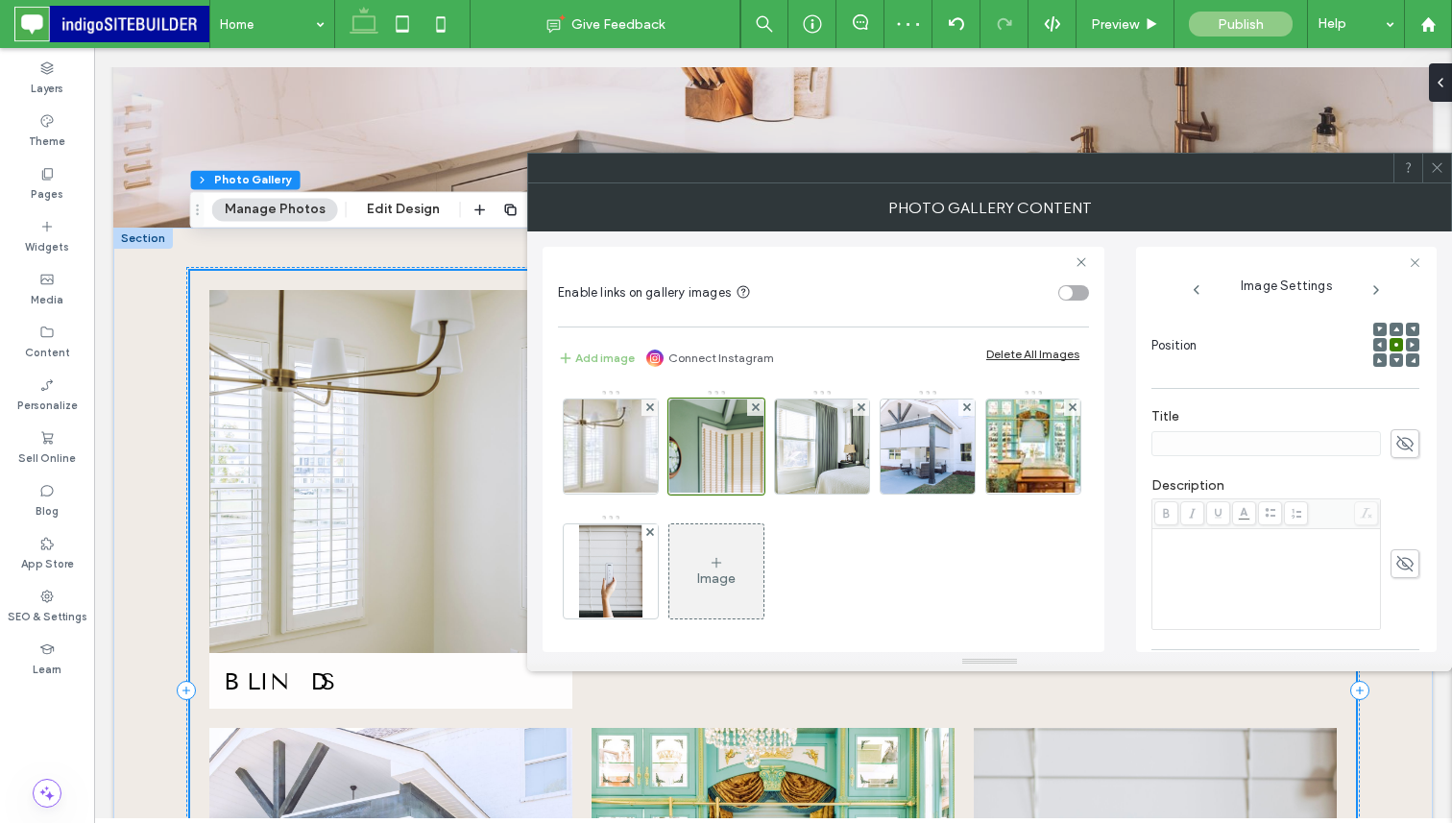
scroll to position [263, 0]
click at [1396, 437] on use at bounding box center [1404, 441] width 17 height 15
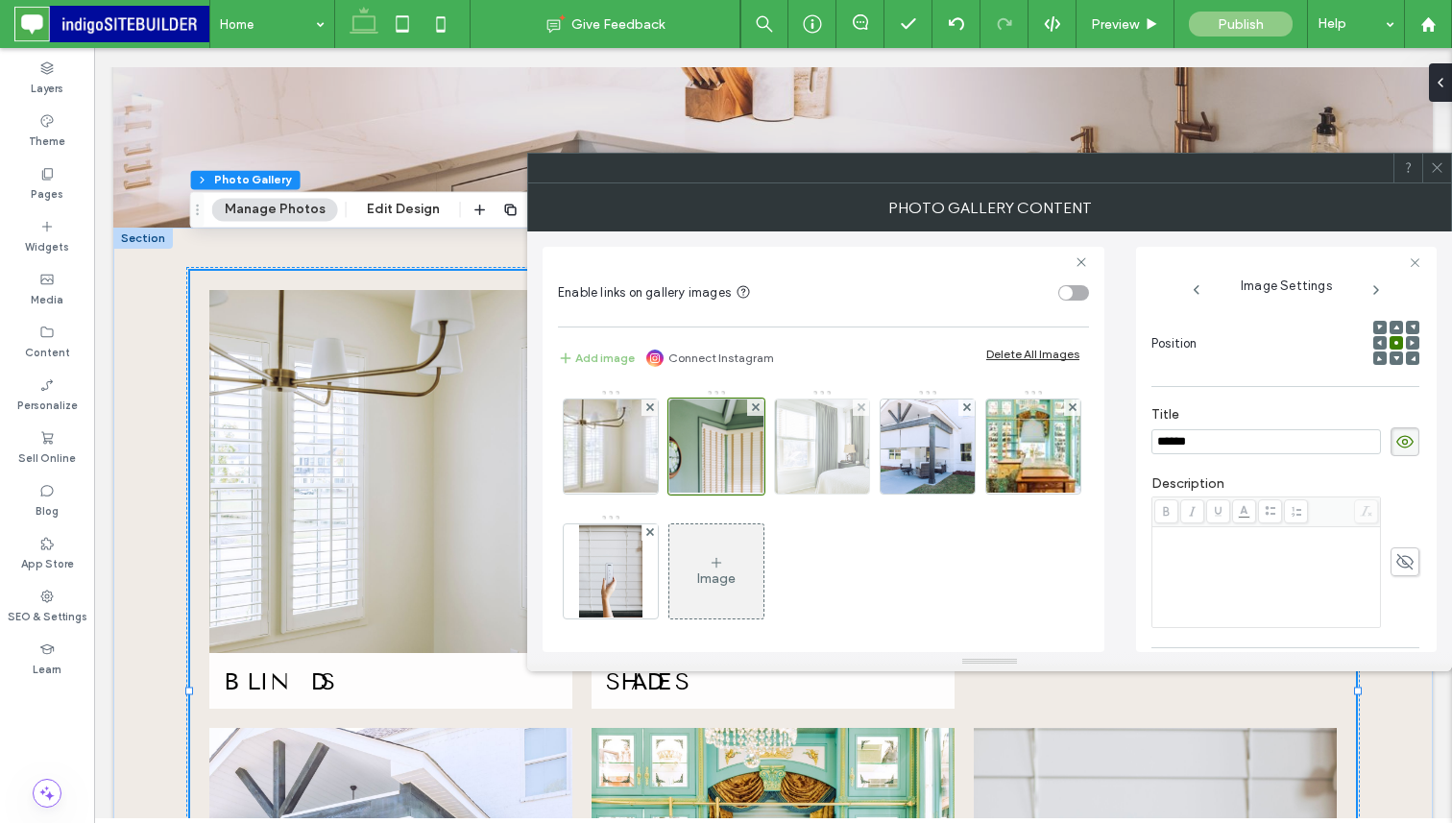
type input "******"
click at [828, 449] on img at bounding box center [822, 446] width 141 height 94
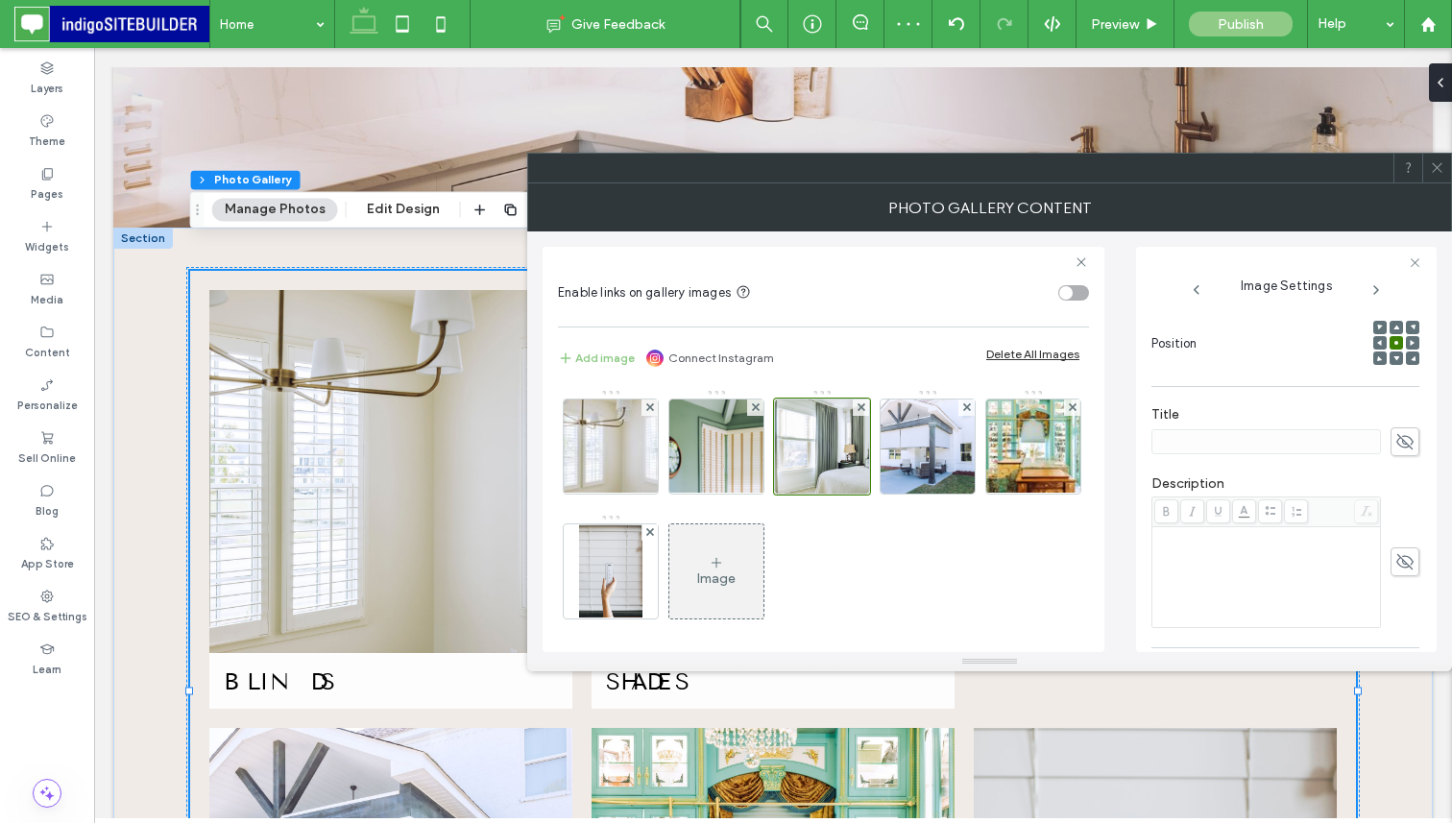
click at [1396, 436] on icon at bounding box center [1404, 441] width 19 height 21
click at [1282, 436] on input at bounding box center [1265, 441] width 229 height 25
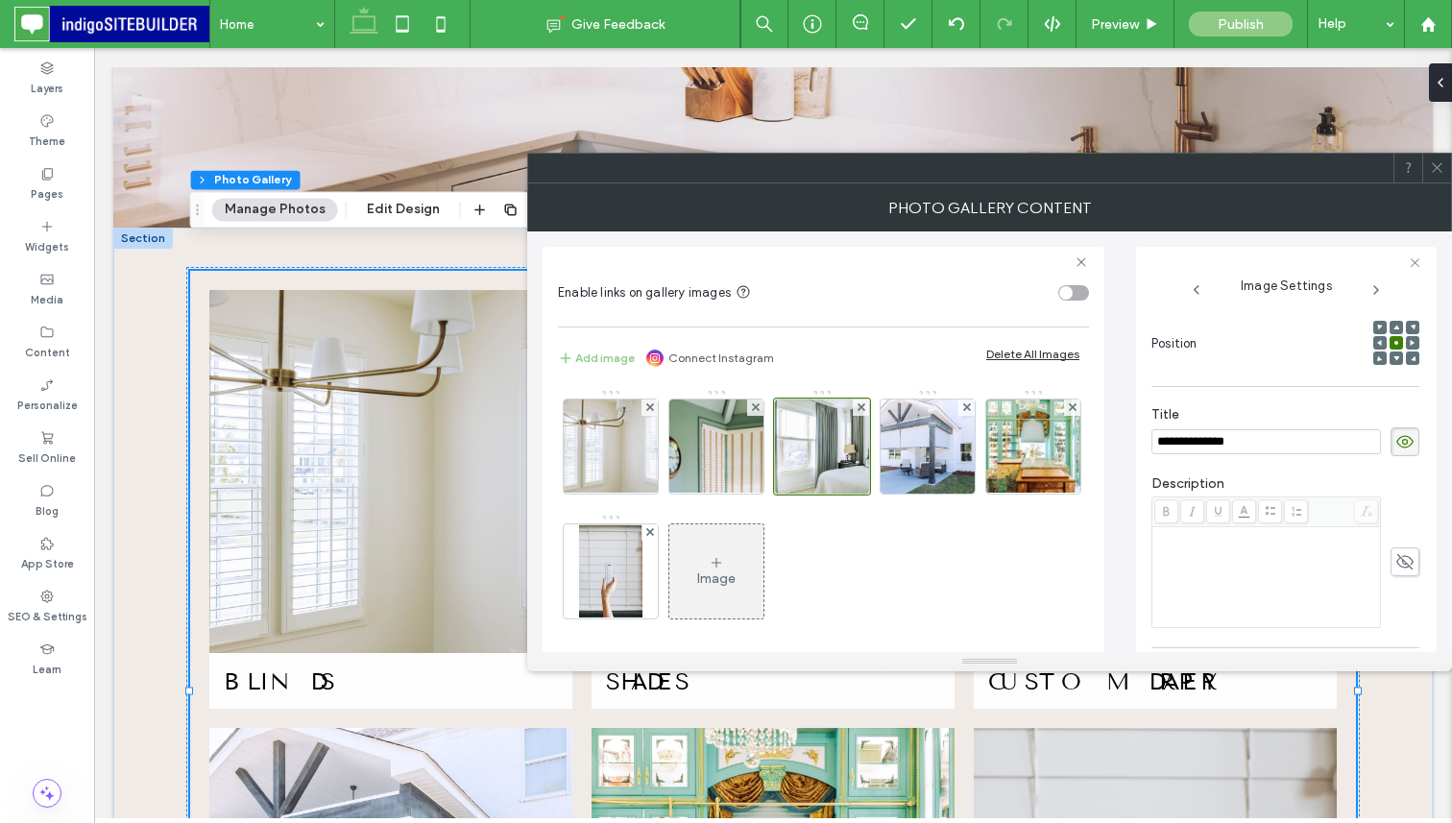
type input "**********"
click at [923, 433] on img at bounding box center [927, 446] width 141 height 94
click at [1401, 440] on icon at bounding box center [1404, 441] width 19 height 21
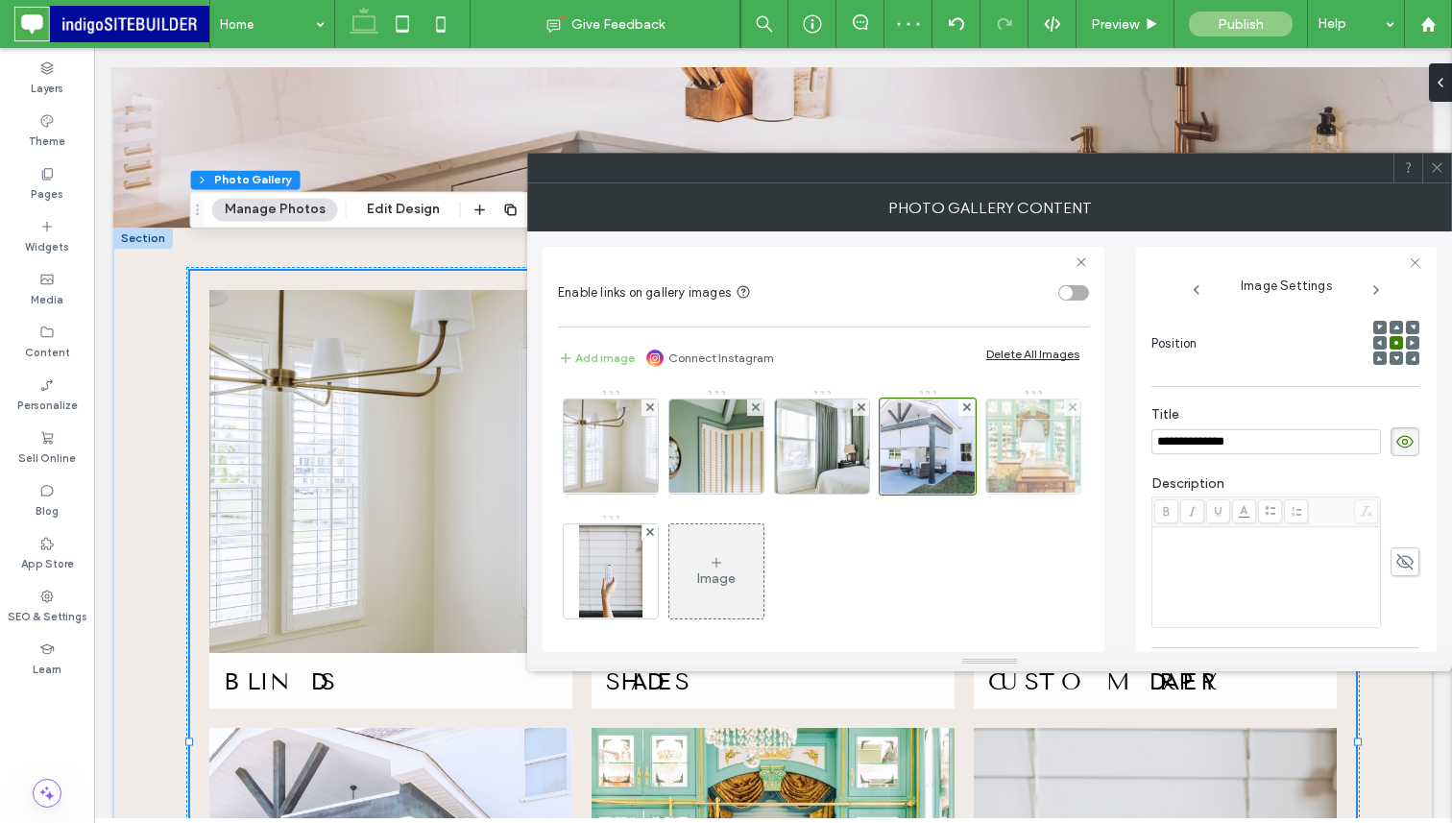
type input "**********"
click at [963, 493] on img at bounding box center [1033, 446] width 141 height 94
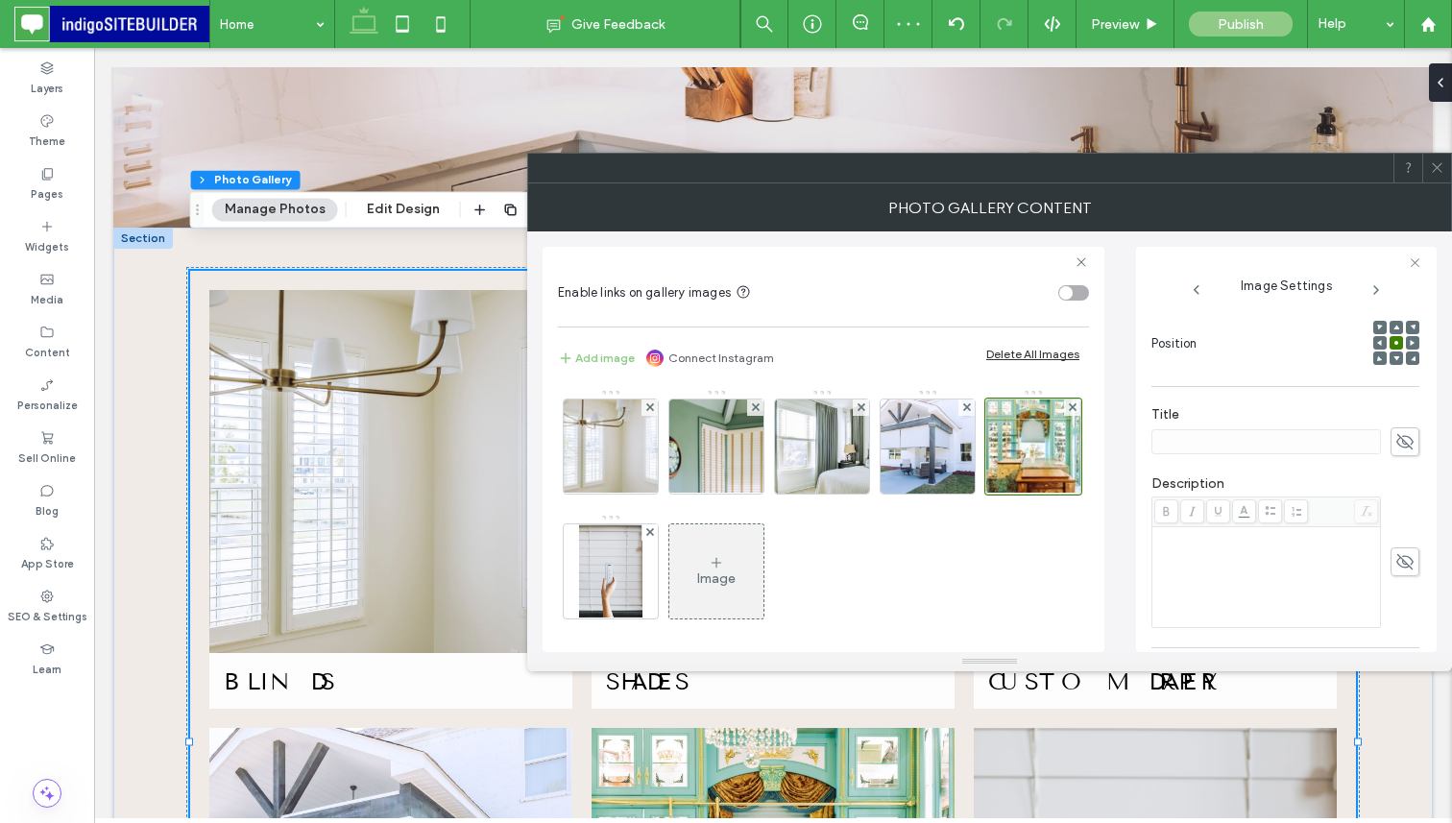
click at [1395, 444] on icon at bounding box center [1404, 441] width 19 height 21
click at [1218, 443] on input at bounding box center [1265, 441] width 229 height 25
type input "**********"
click at [641, 571] on img at bounding box center [610, 571] width 62 height 94
click at [1399, 440] on use at bounding box center [1404, 441] width 17 height 15
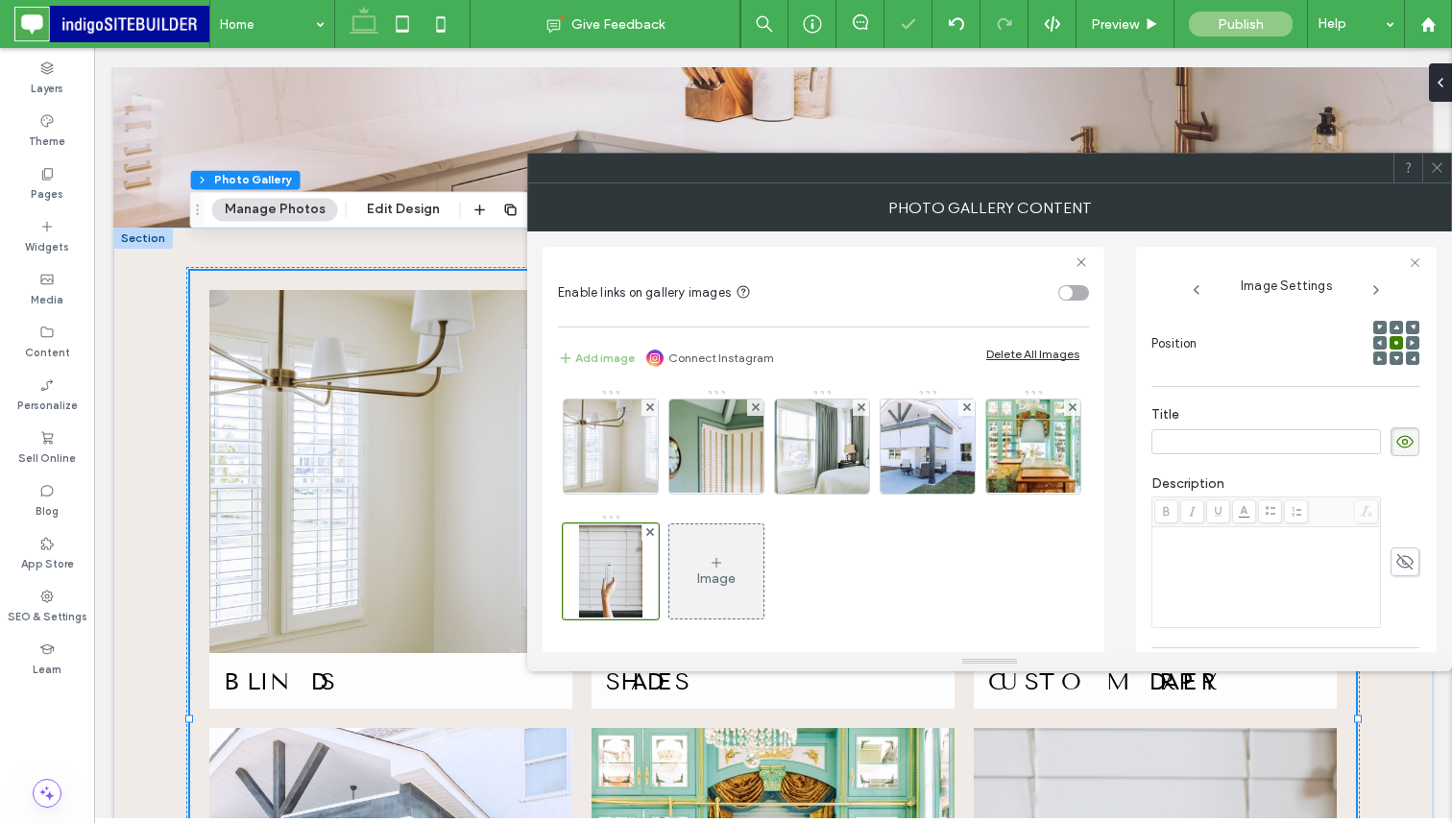
click at [1299, 441] on input at bounding box center [1265, 441] width 229 height 25
type input "**********"
click at [1325, 417] on label "Title" at bounding box center [1285, 416] width 268 height 21
click at [1048, 429] on div "Image" at bounding box center [822, 514] width 529 height 250
click at [1438, 167] on icon at bounding box center [1436, 167] width 14 height 14
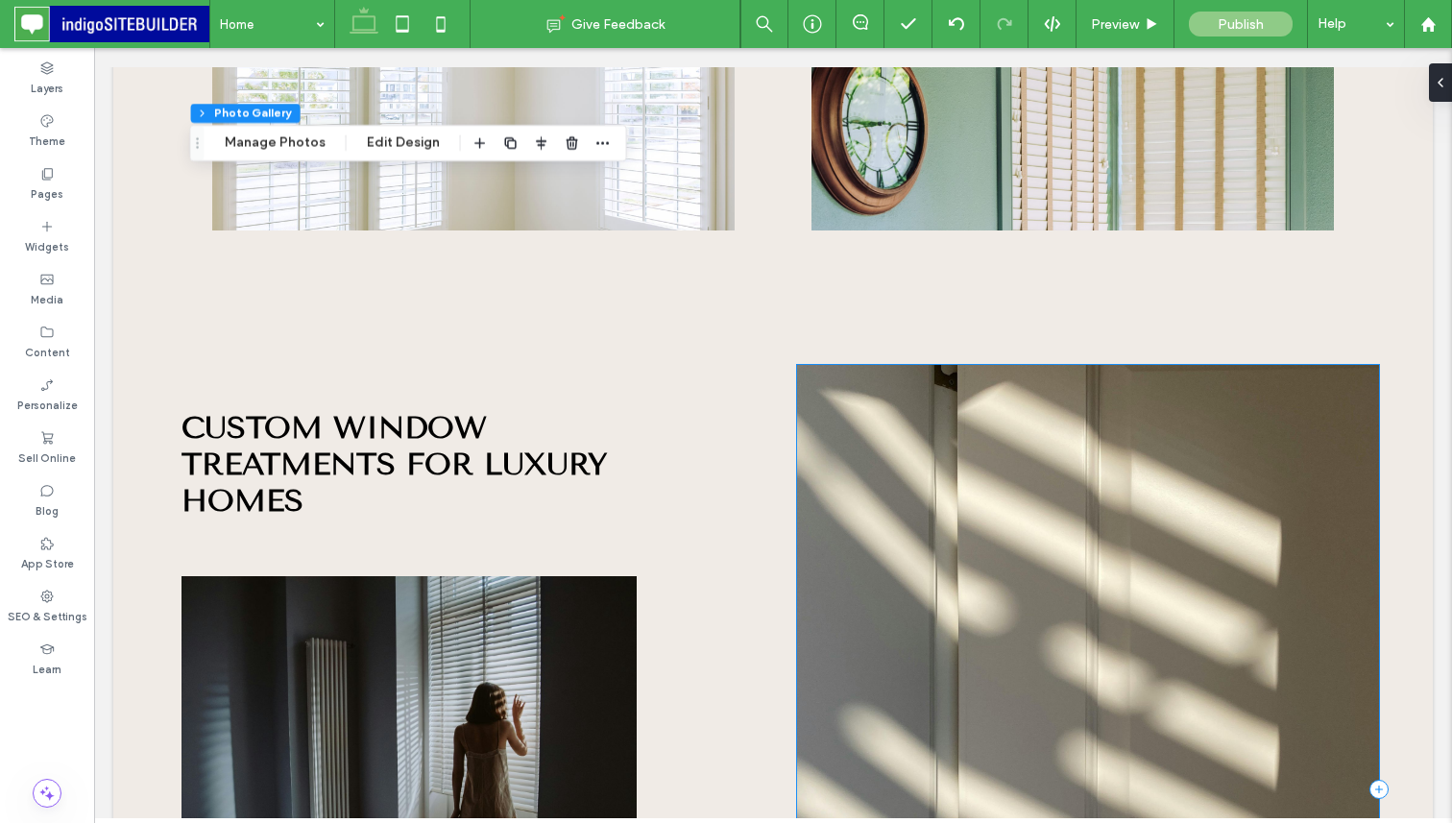
scroll to position [2522, 0]
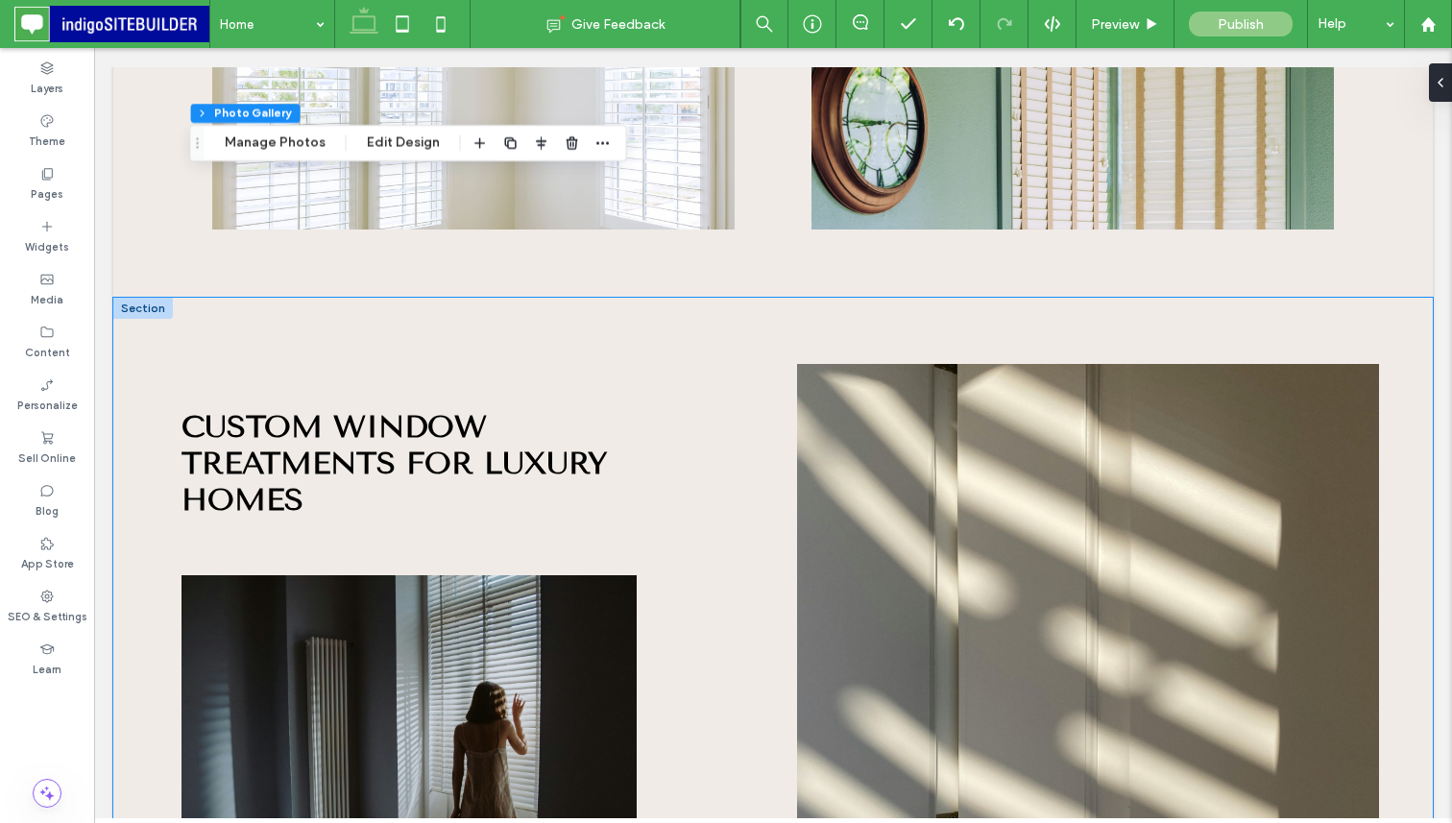
click at [524, 300] on div "Custom Window Treatments for Luxury Homes Tailored to complement upscale interi…" at bounding box center [772, 795] width 1319 height 994
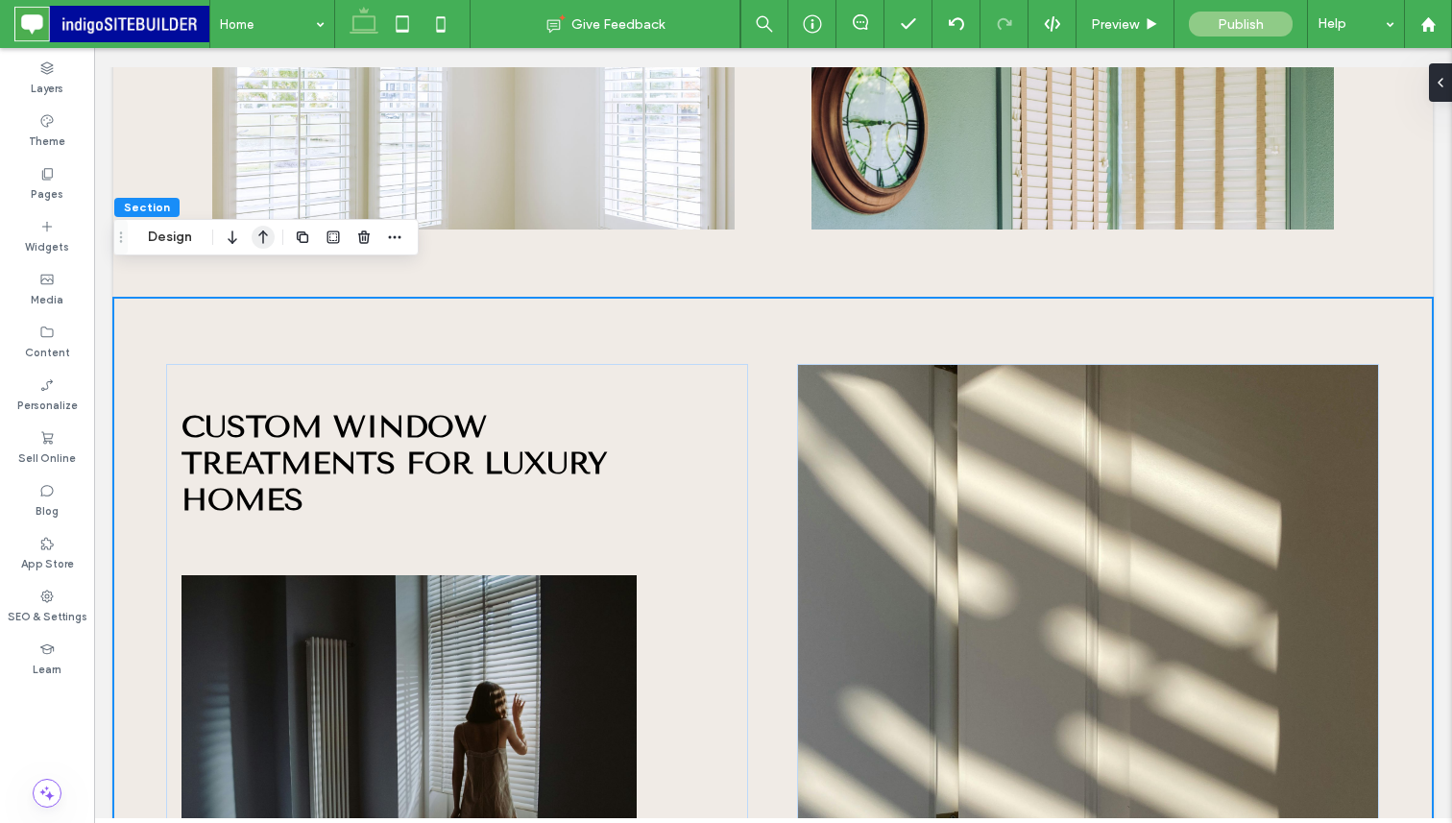
click at [263, 231] on use "button" at bounding box center [263, 236] width 10 height 13
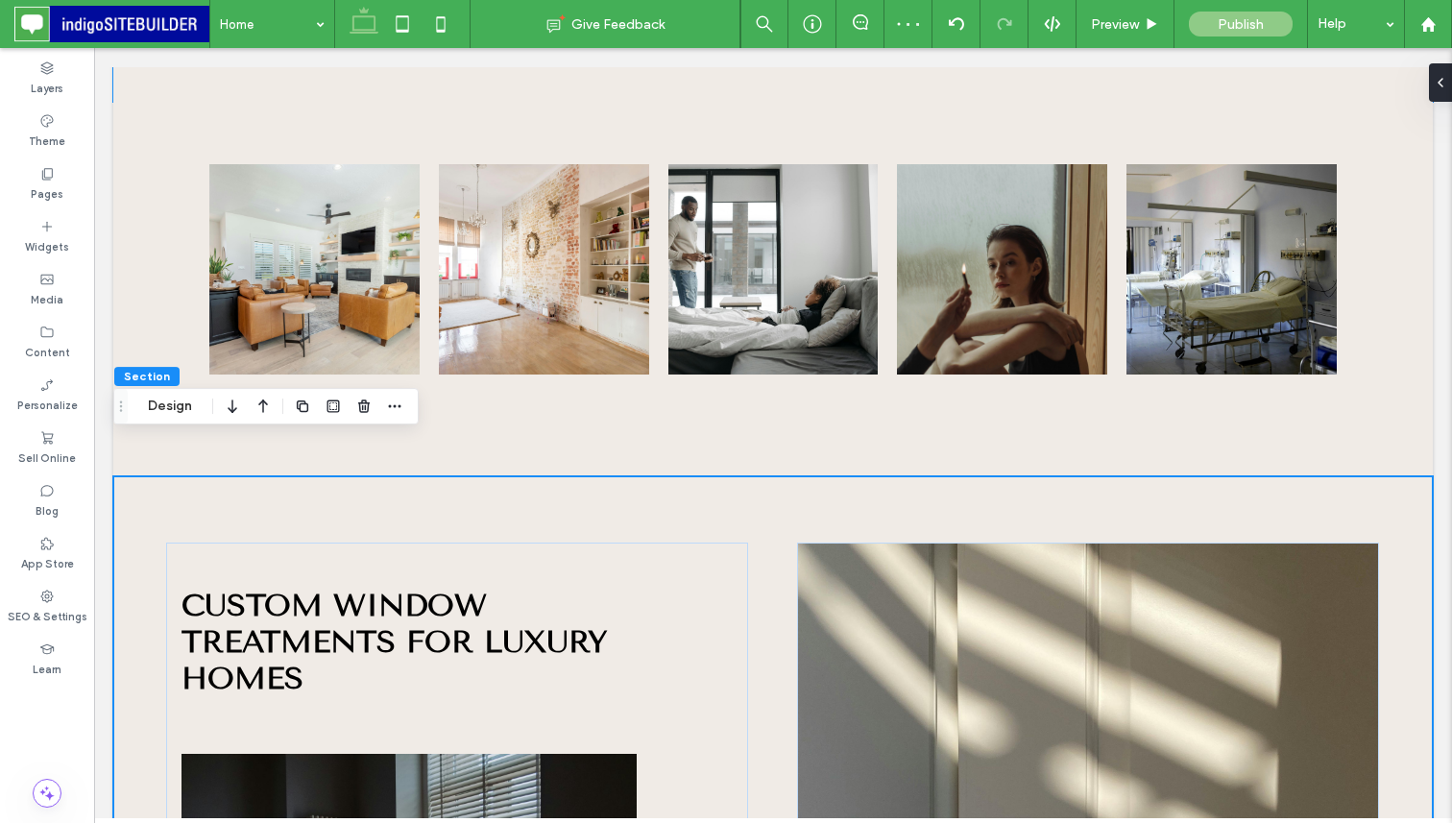
scroll to position [1909, 0]
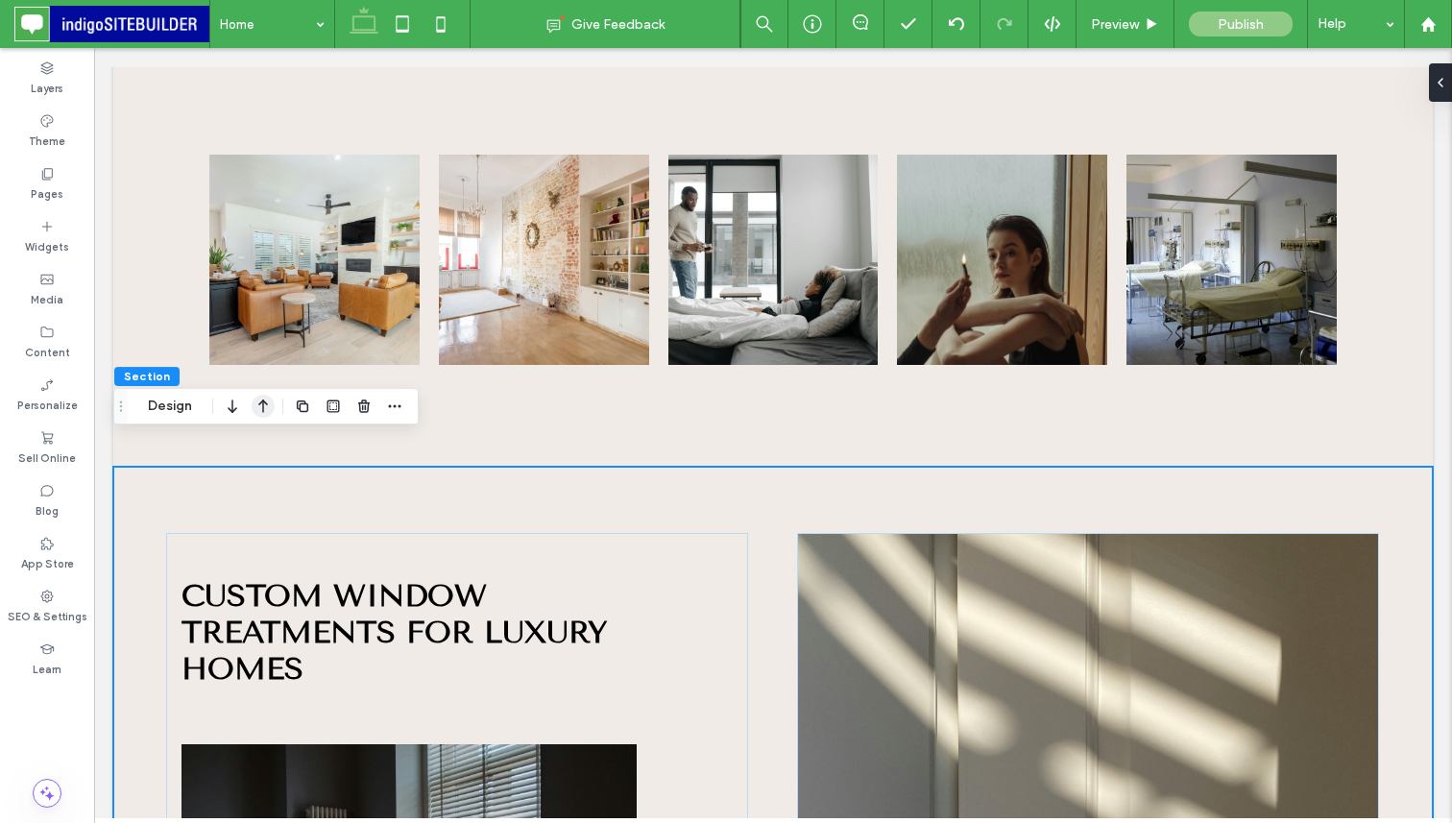
click at [262, 407] on use "button" at bounding box center [263, 405] width 10 height 13
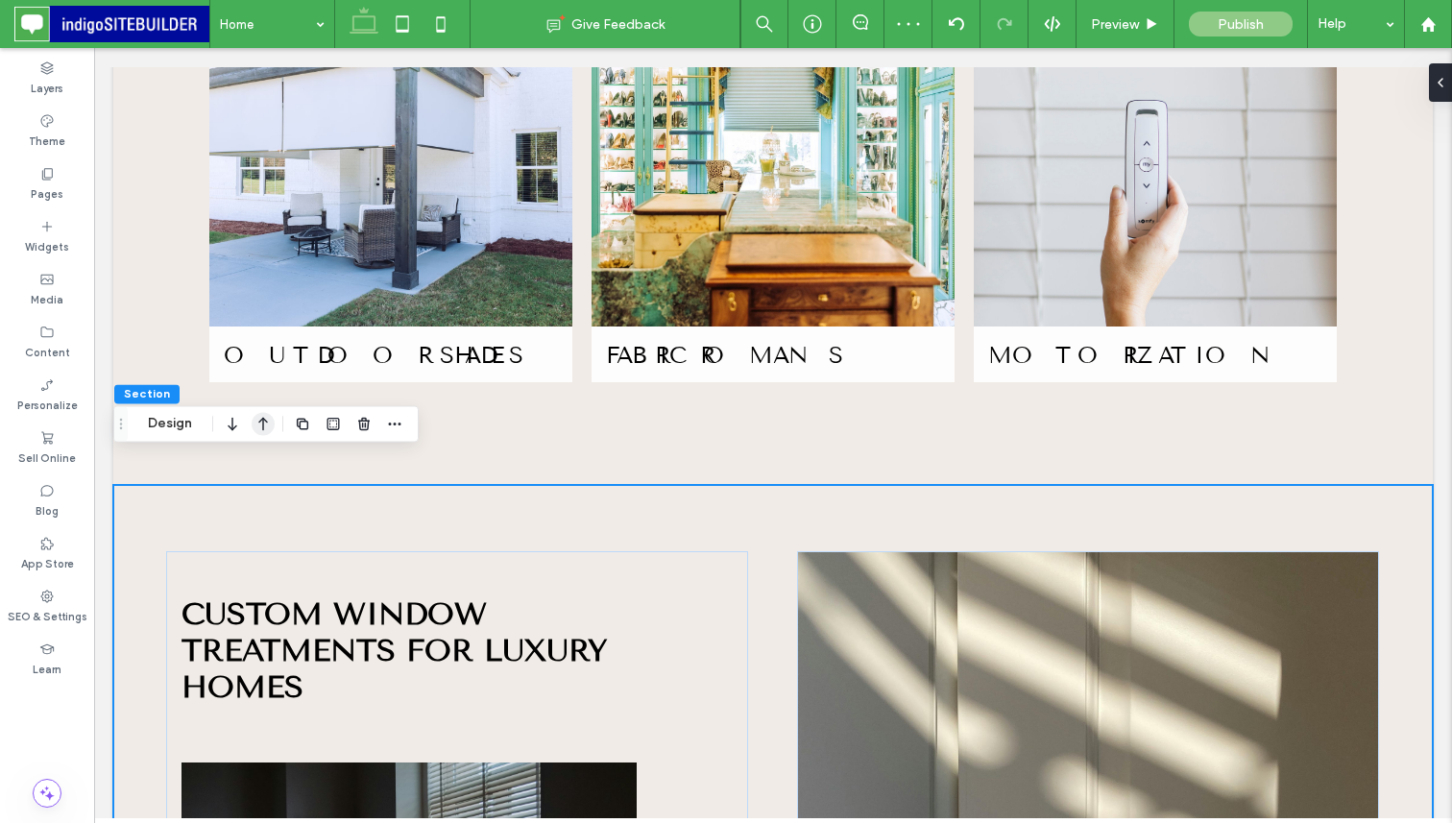
click at [258, 419] on icon "button" at bounding box center [263, 423] width 23 height 35
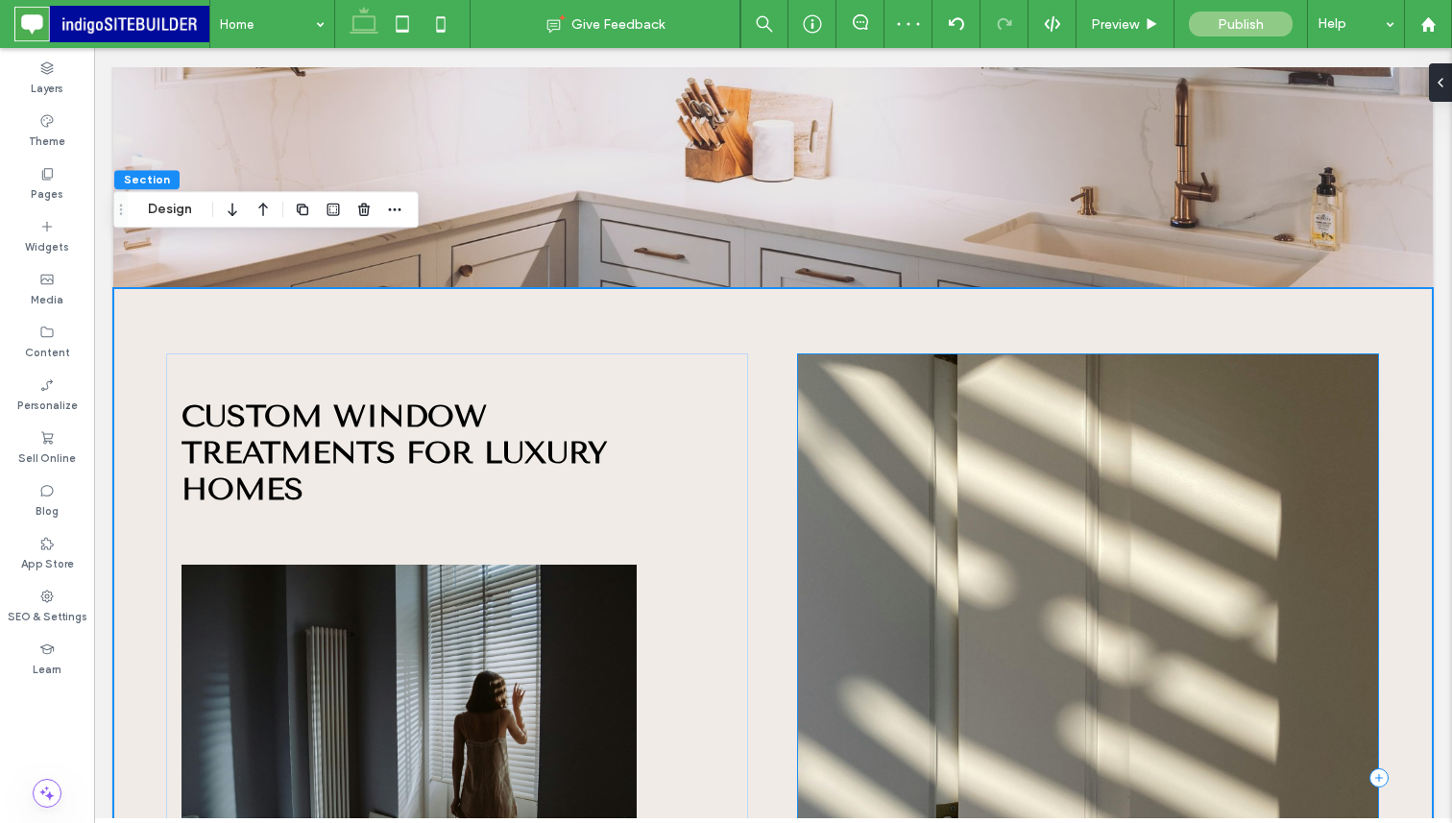
scroll to position [712, 0]
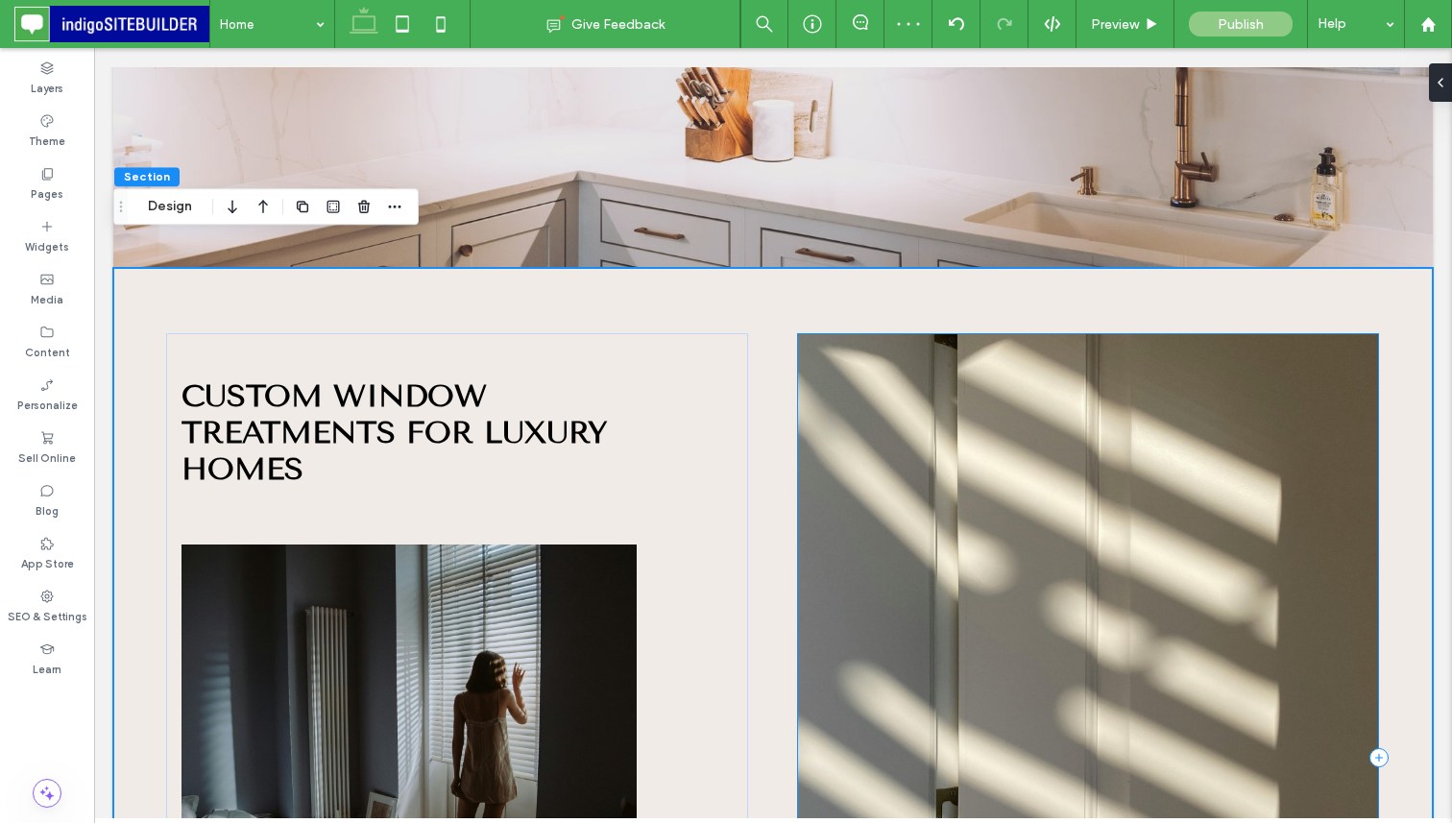
click at [1017, 478] on div at bounding box center [1088, 757] width 583 height 849
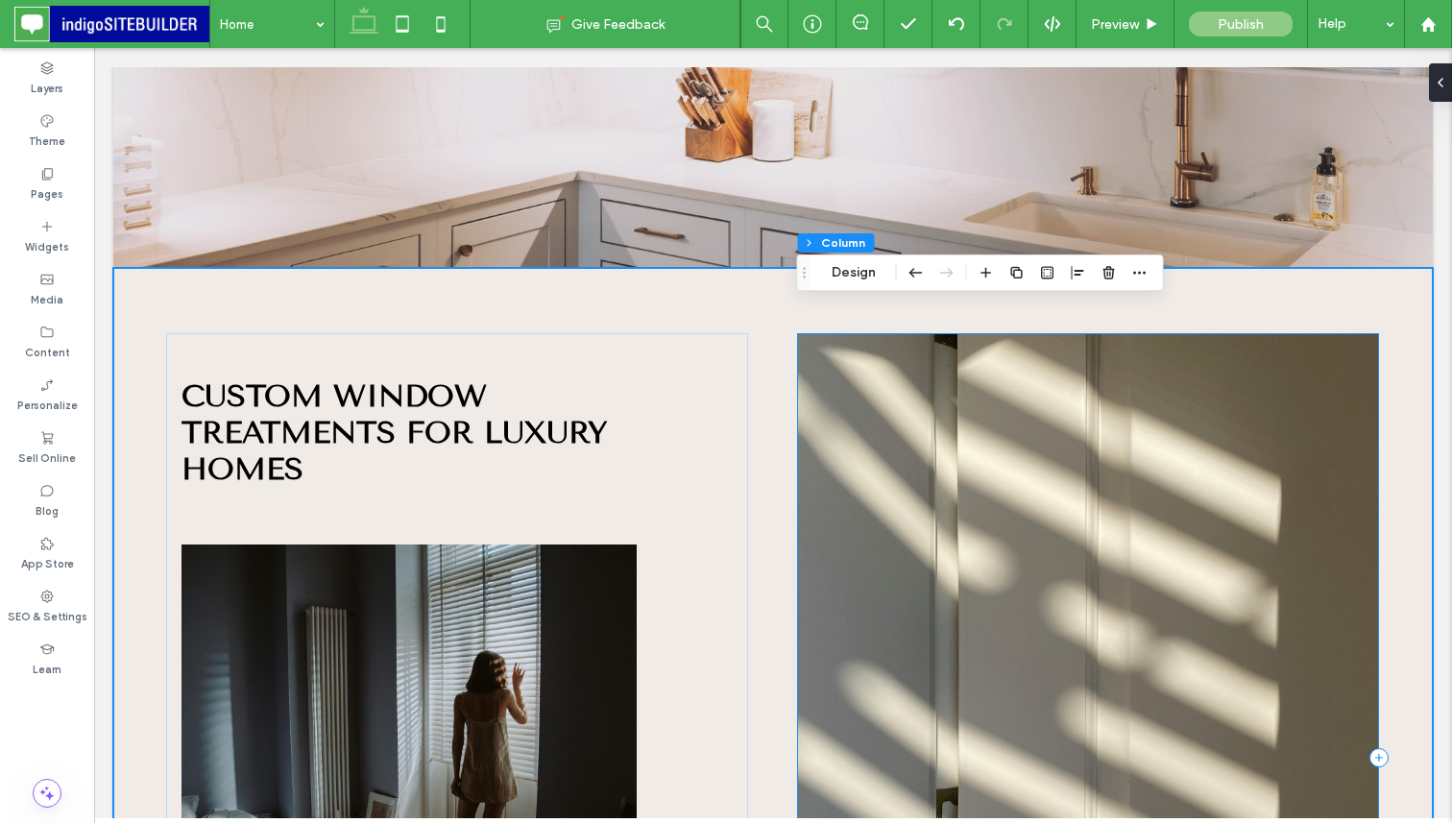
click at [1017, 478] on div at bounding box center [1088, 757] width 583 height 849
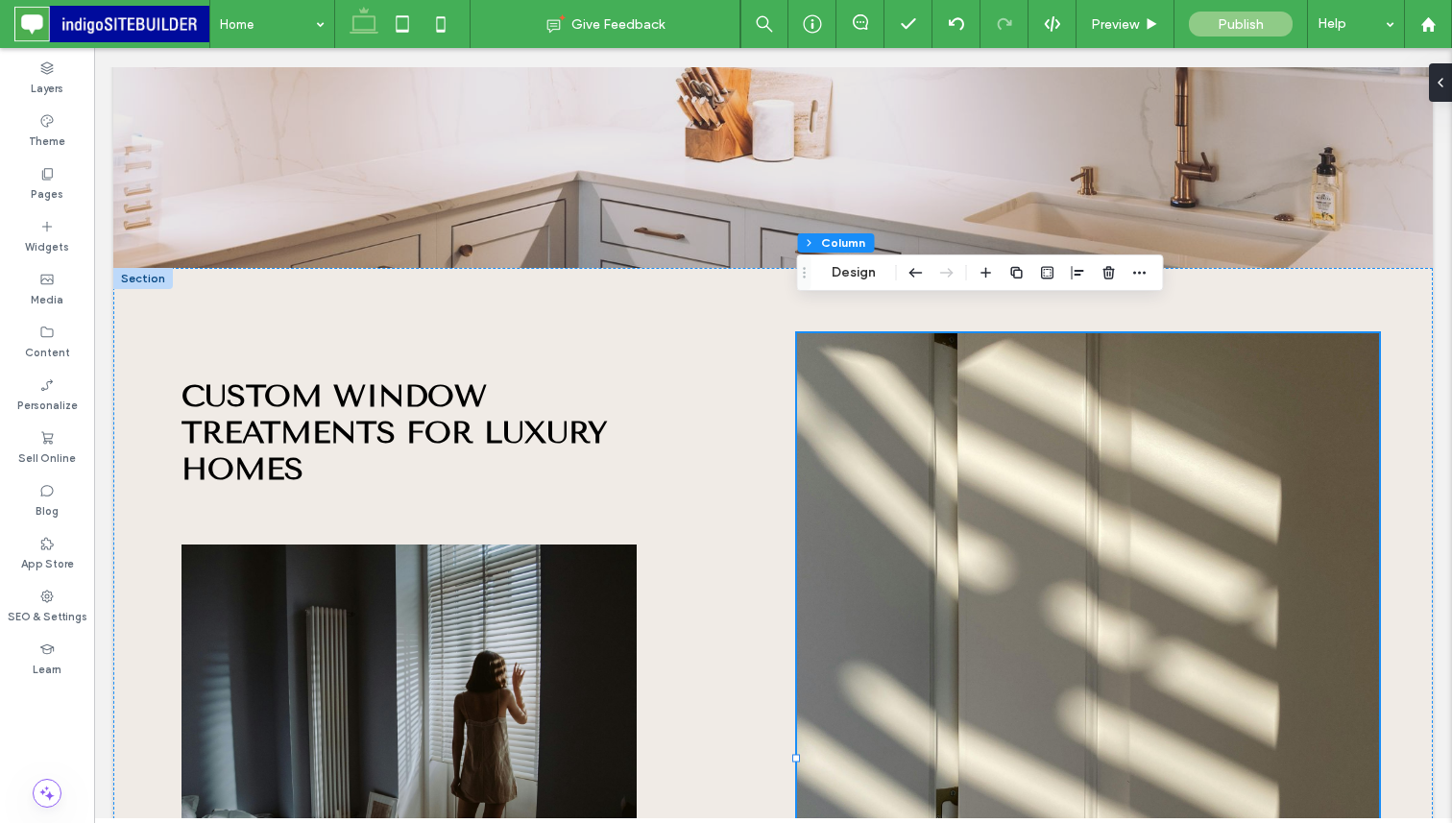
click at [855, 284] on div "Section Column Design" at bounding box center [980, 272] width 367 height 36
click at [854, 271] on button "Design" at bounding box center [853, 272] width 69 height 23
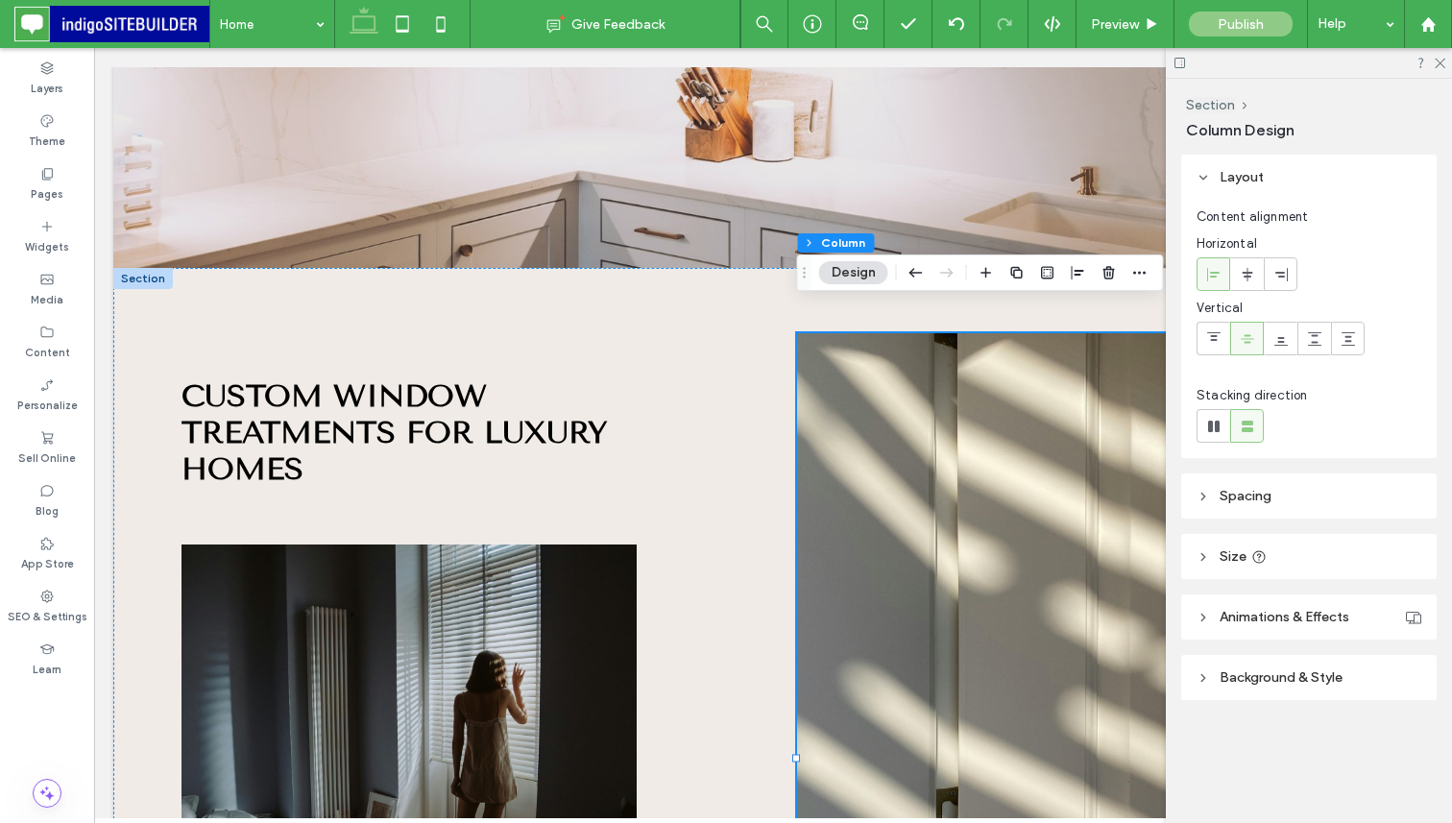
click at [1250, 686] on header "Background & Style" at bounding box center [1308, 677] width 255 height 45
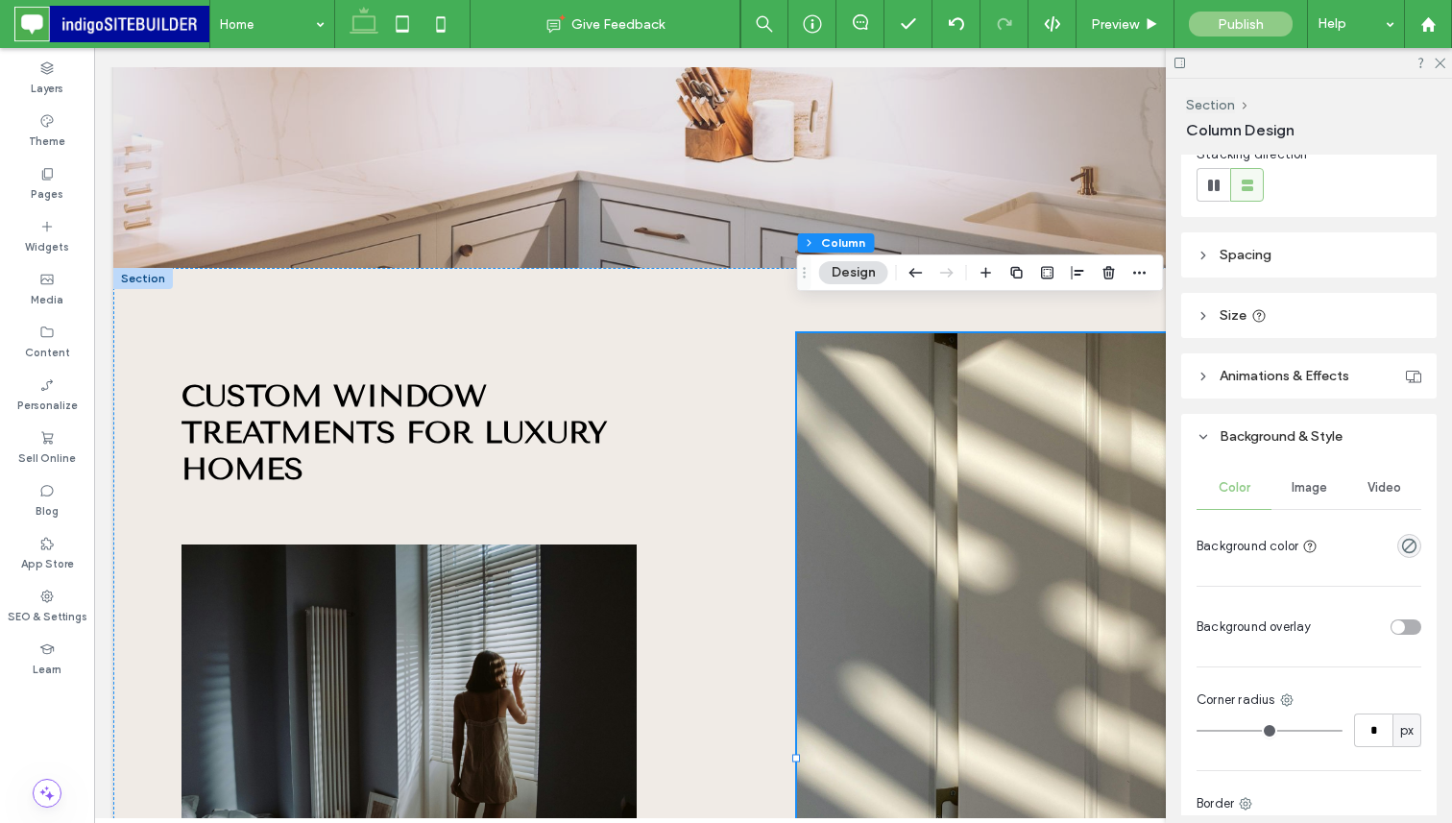
scroll to position [267, 0]
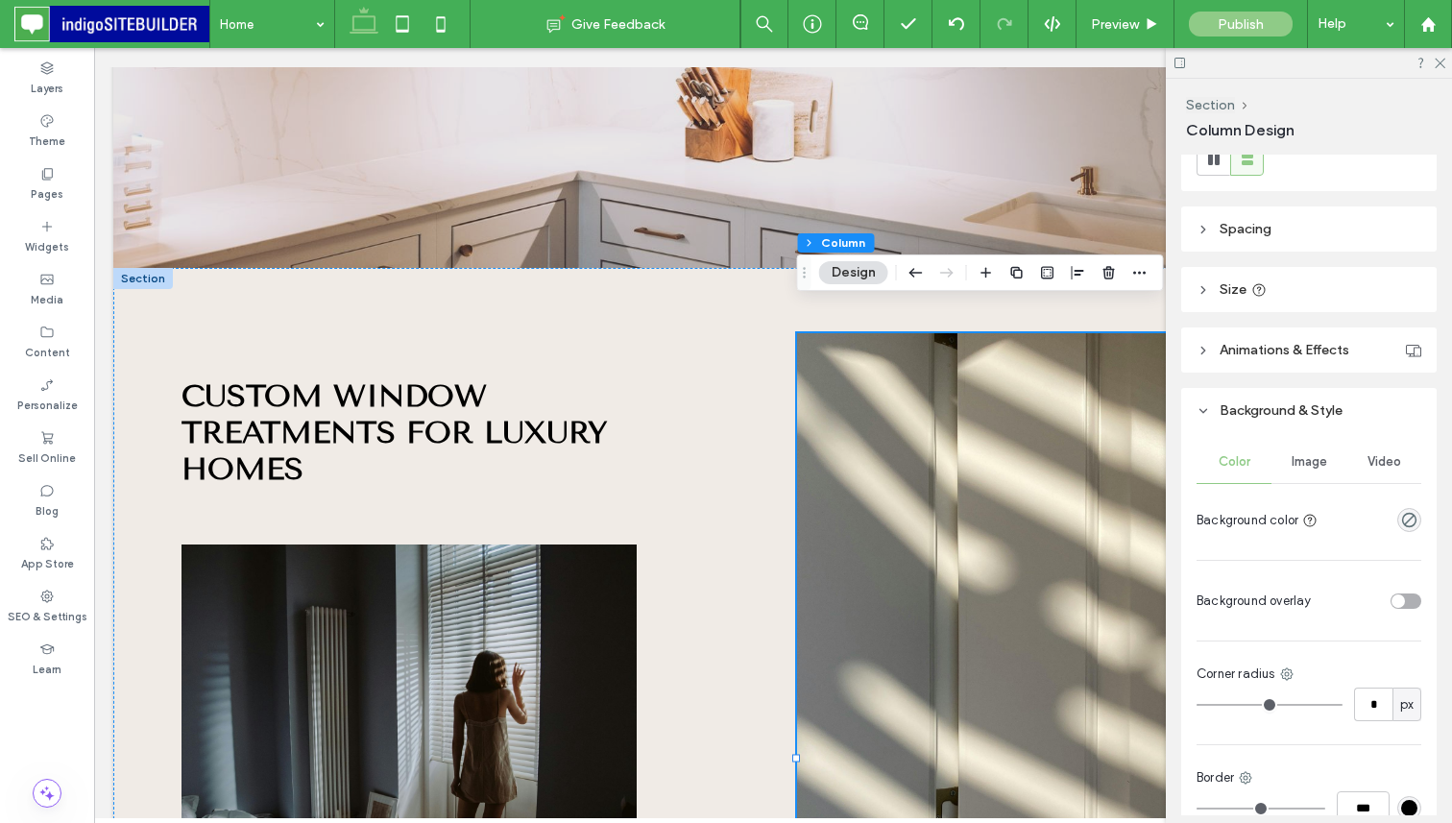
click at [1307, 453] on div "Image" at bounding box center [1308, 462] width 75 height 42
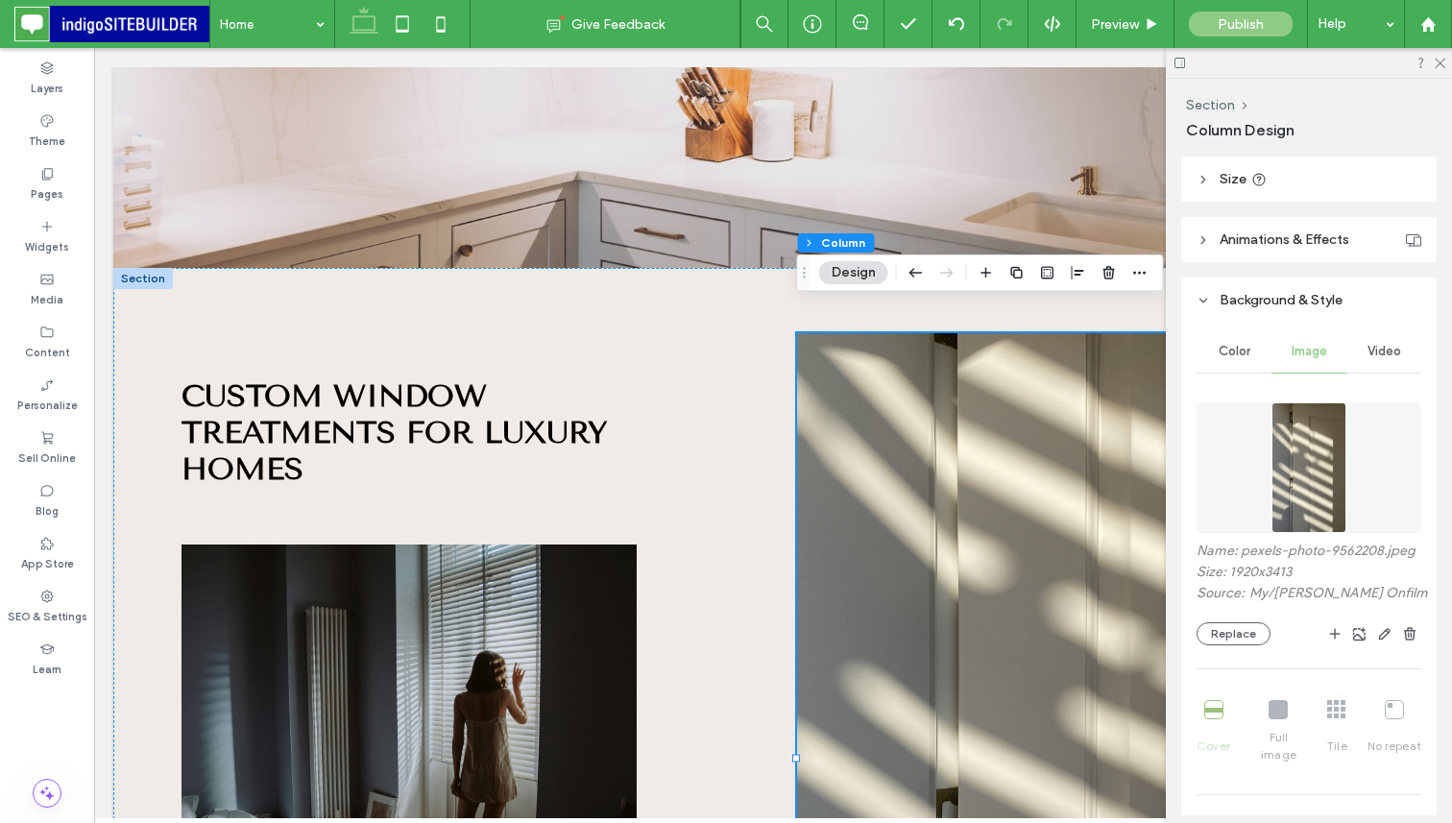
scroll to position [384, 0]
click at [1239, 628] on button "Replace" at bounding box center [1233, 626] width 74 height 23
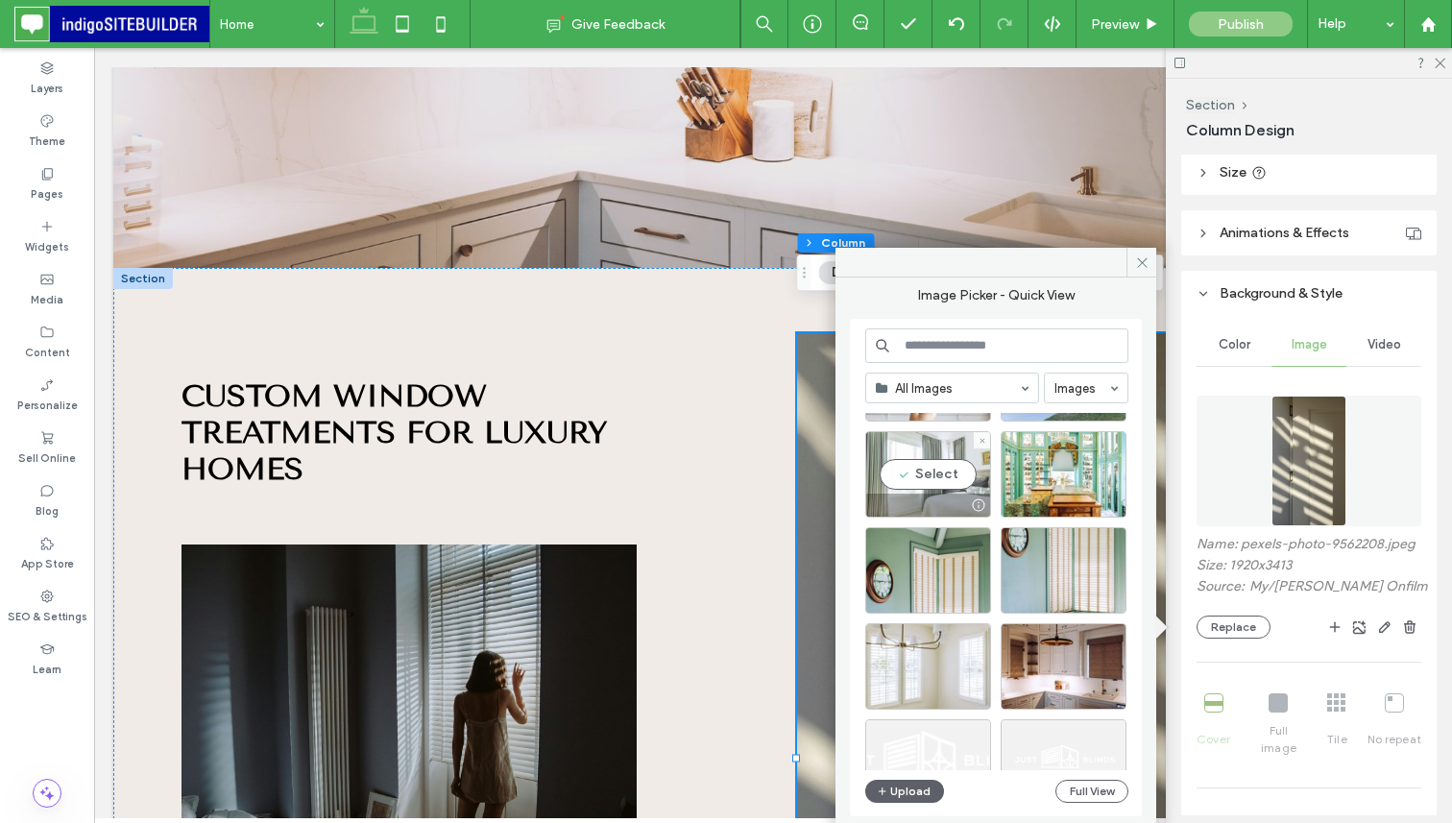
scroll to position [110, 0]
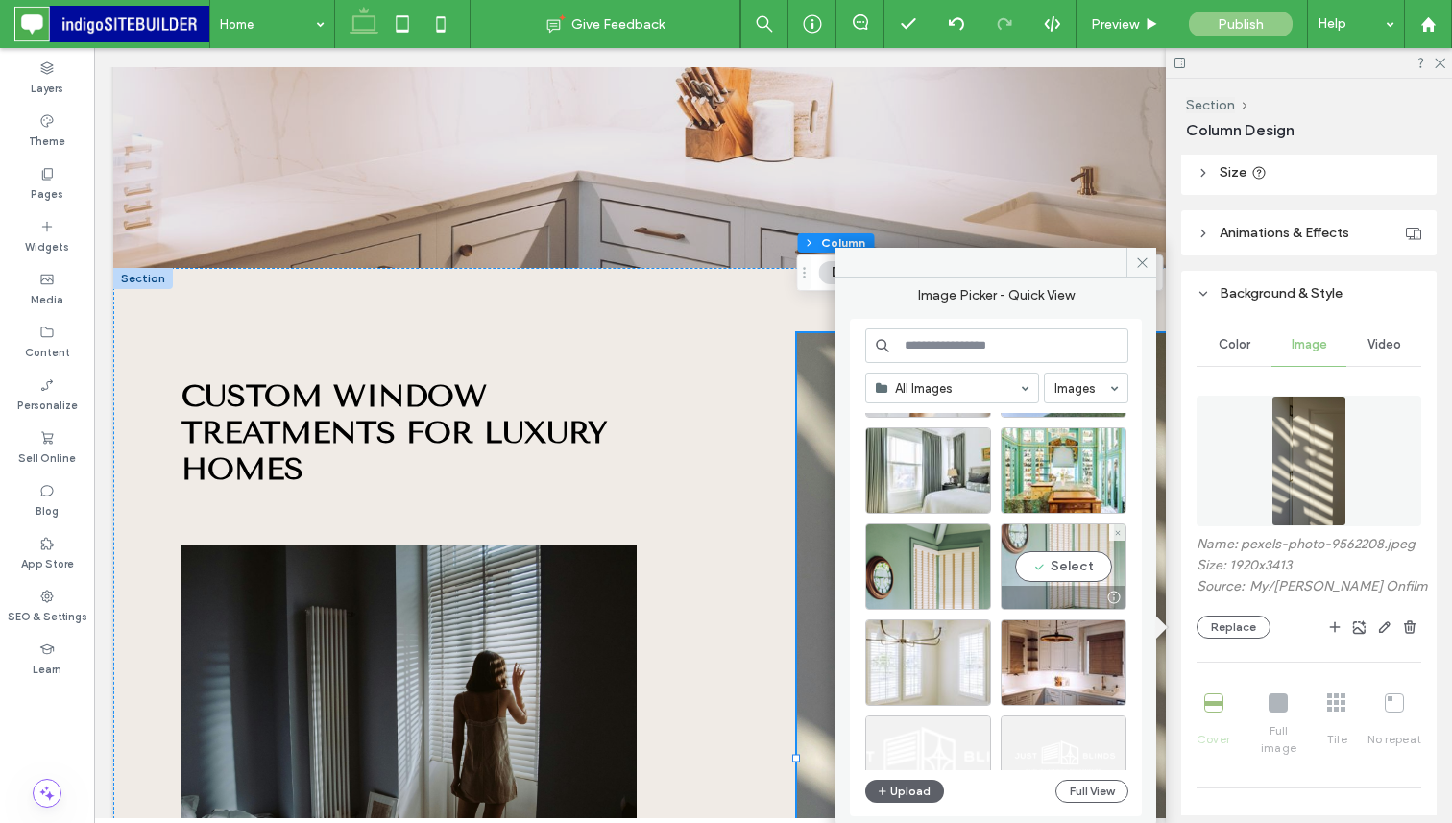
click at [1071, 559] on div "Select" at bounding box center [1063, 566] width 126 height 86
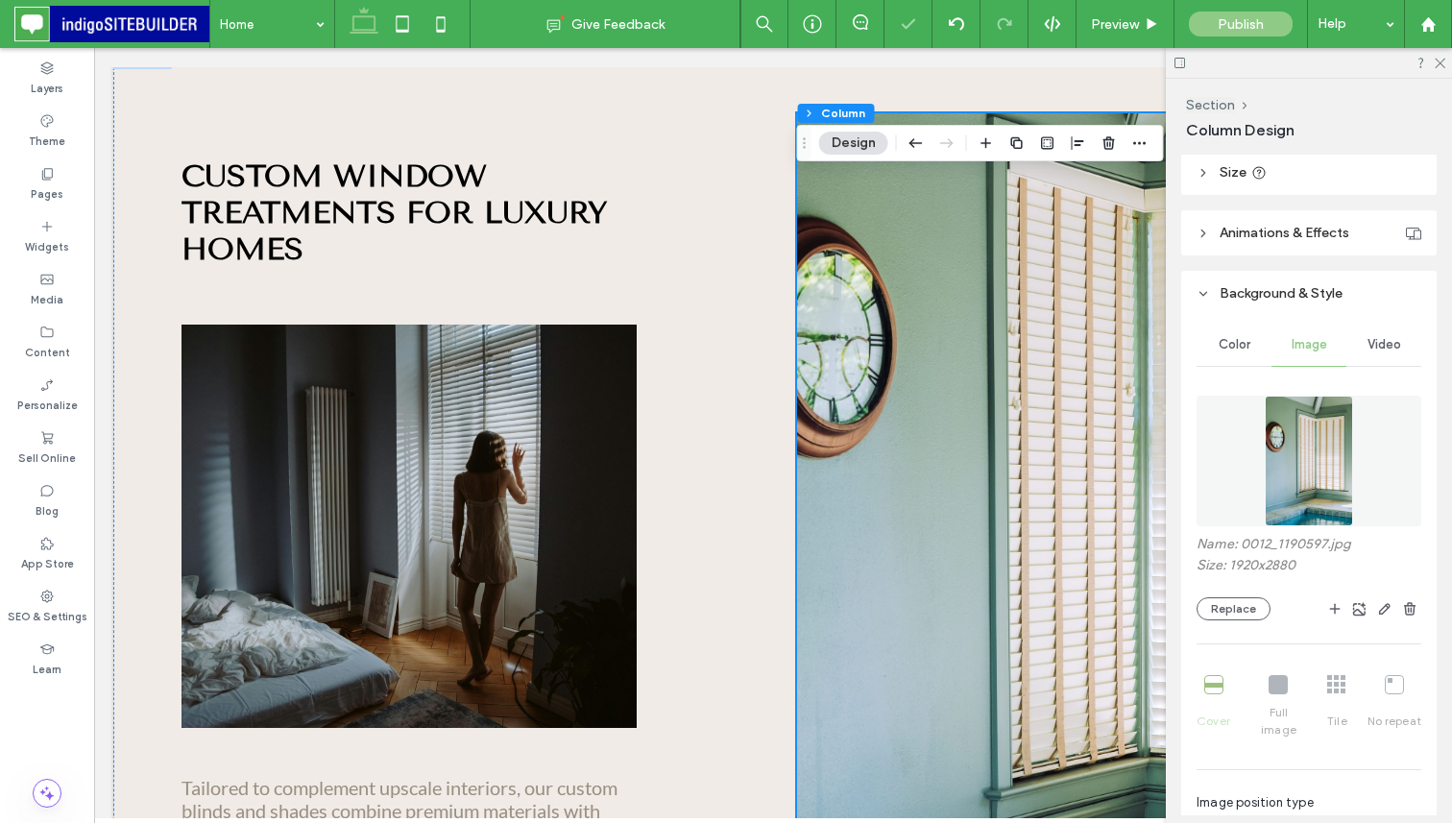
scroll to position [948, 0]
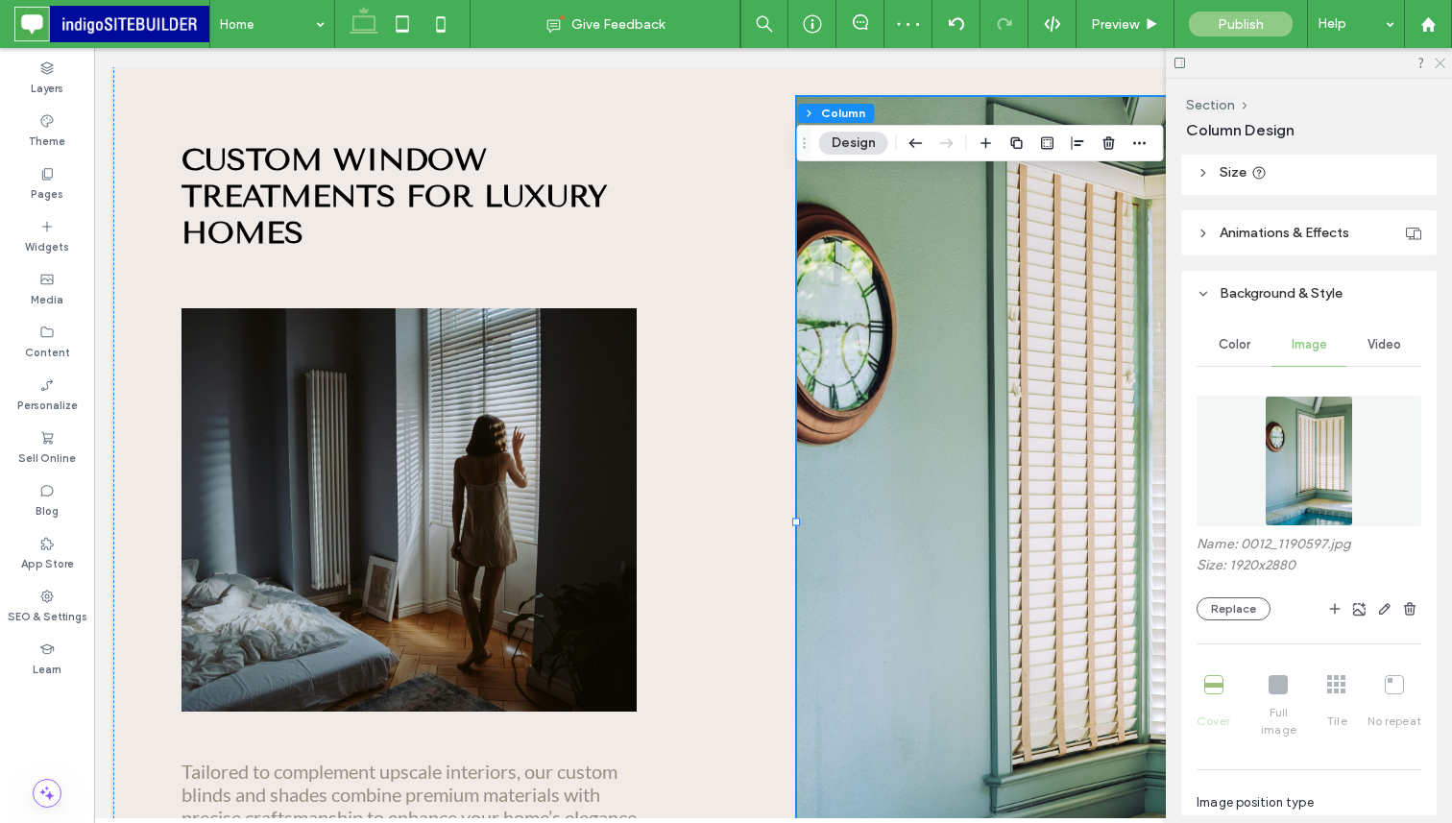
click at [1438, 64] on use at bounding box center [1439, 64] width 11 height 11
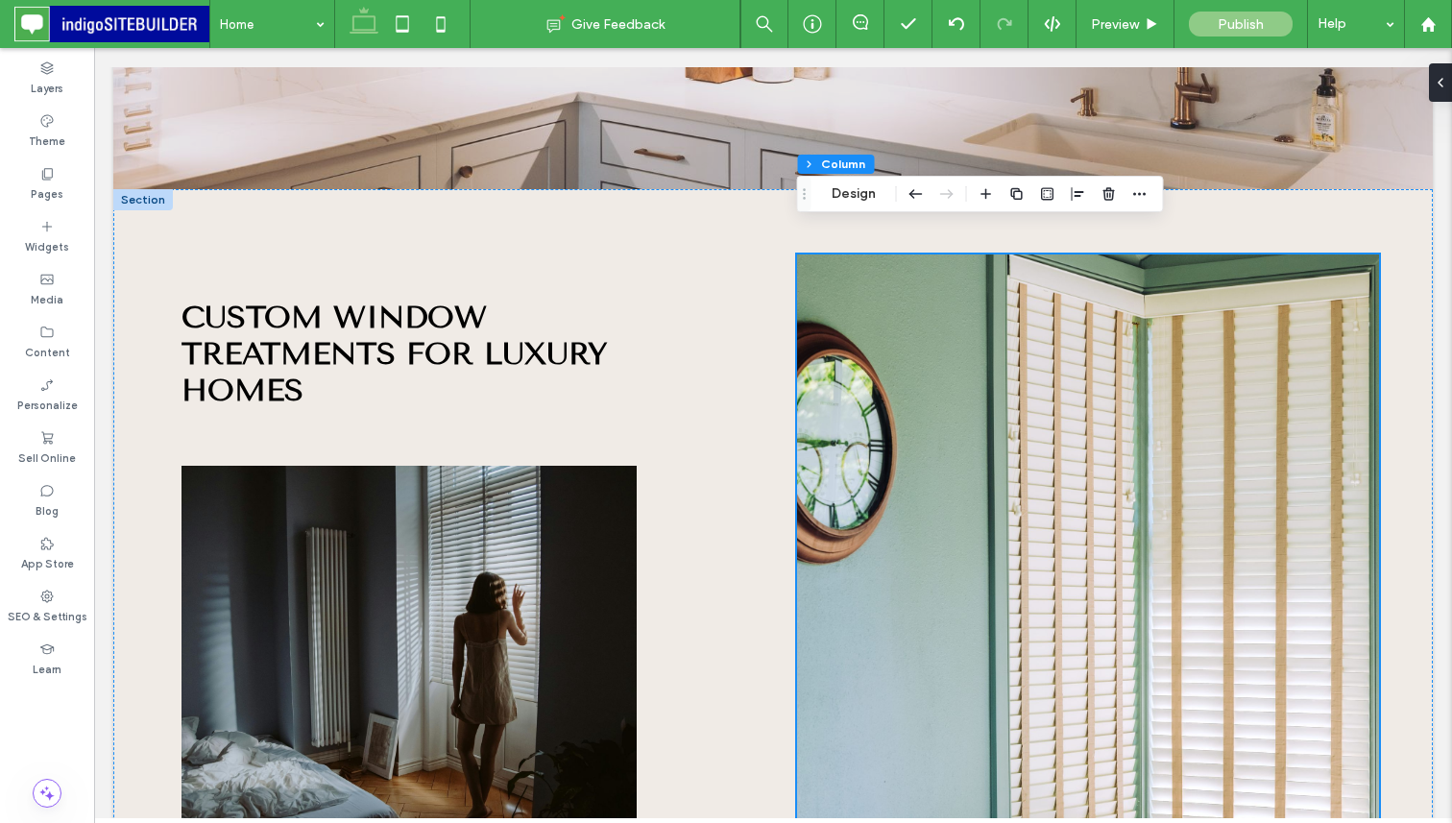
scroll to position [808, 0]
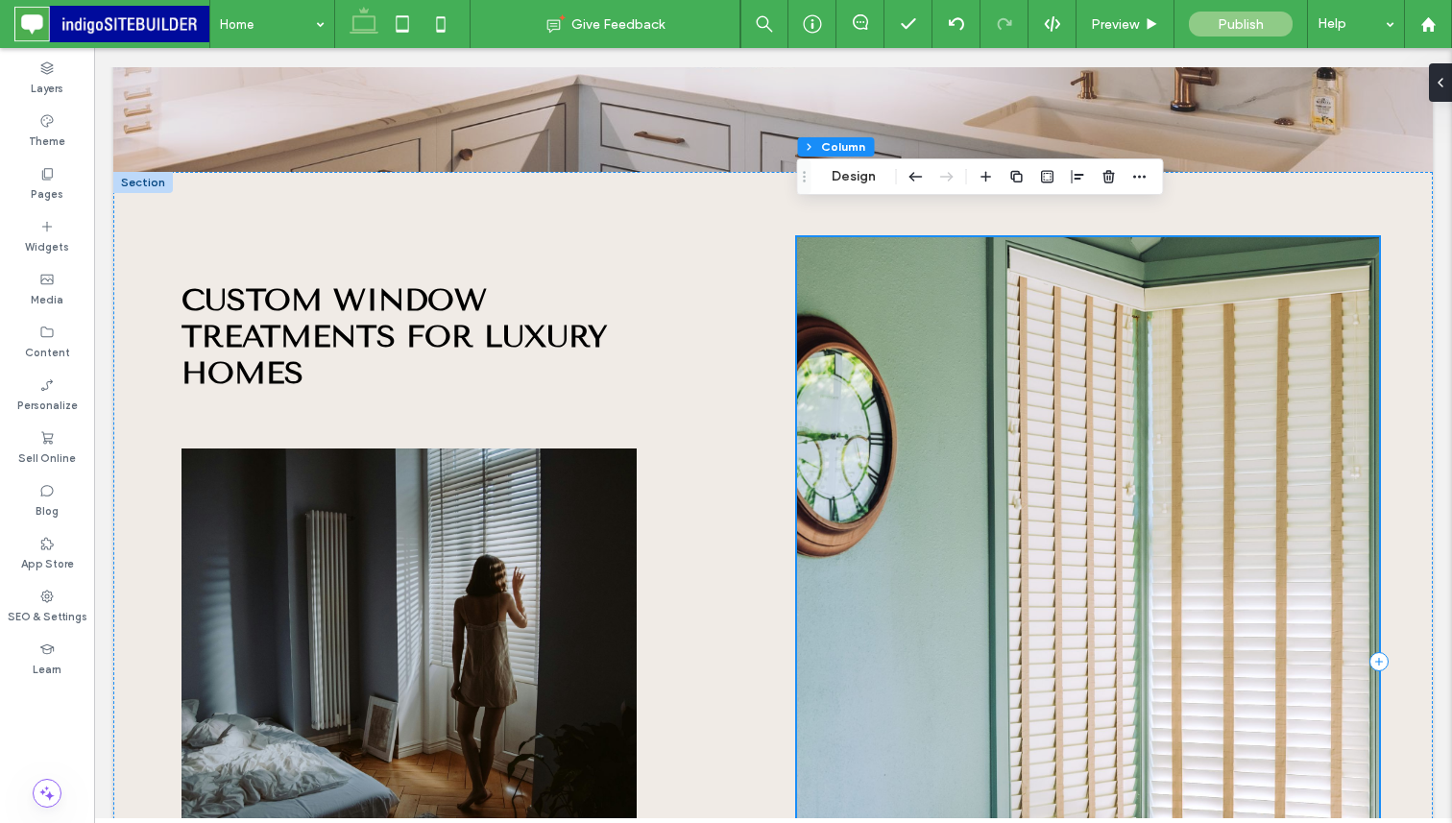
click at [1102, 403] on div at bounding box center [1088, 661] width 583 height 849
click at [855, 172] on button "Design" at bounding box center [853, 176] width 69 height 23
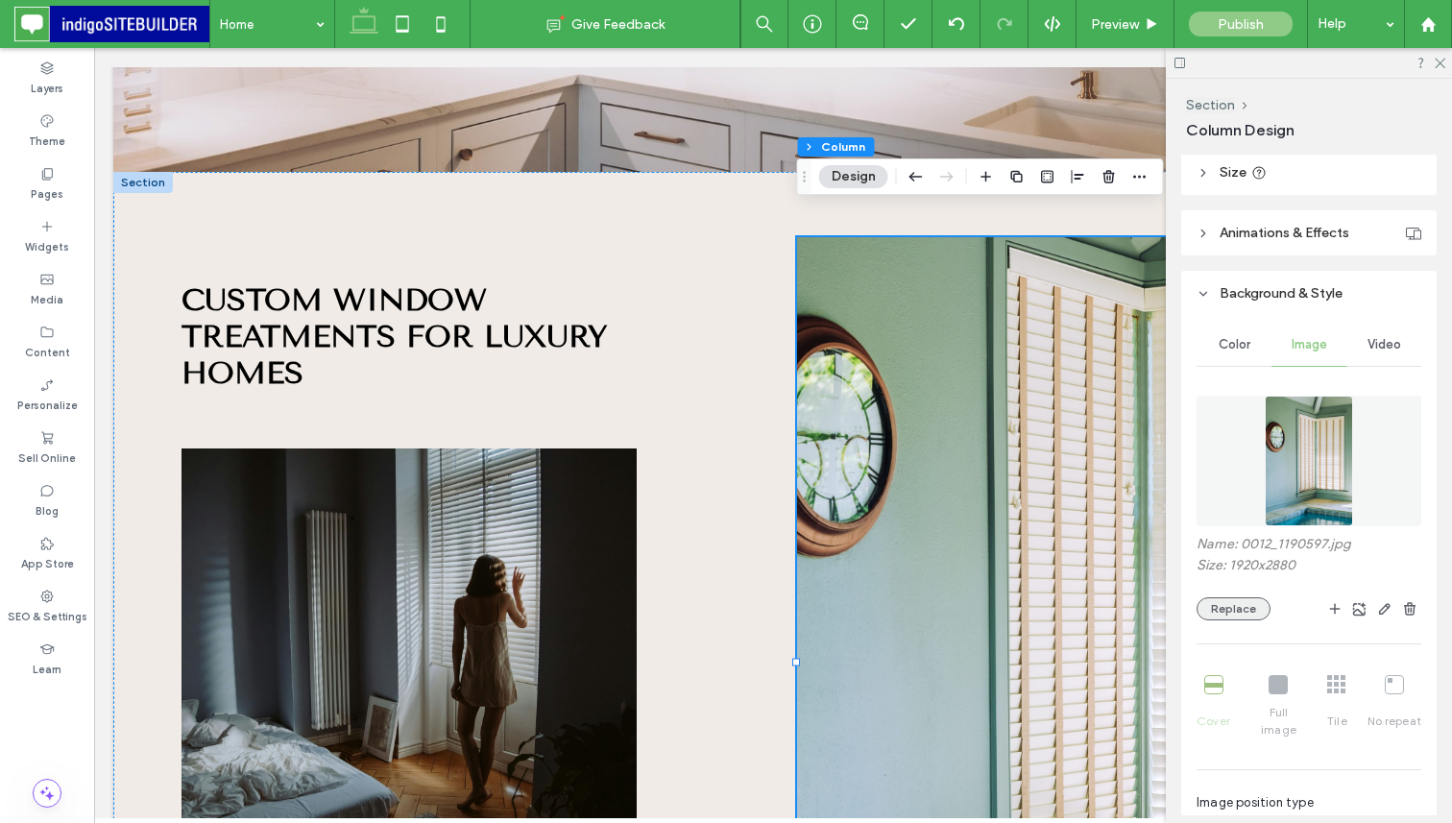
click at [1230, 601] on button "Replace" at bounding box center [1233, 608] width 74 height 23
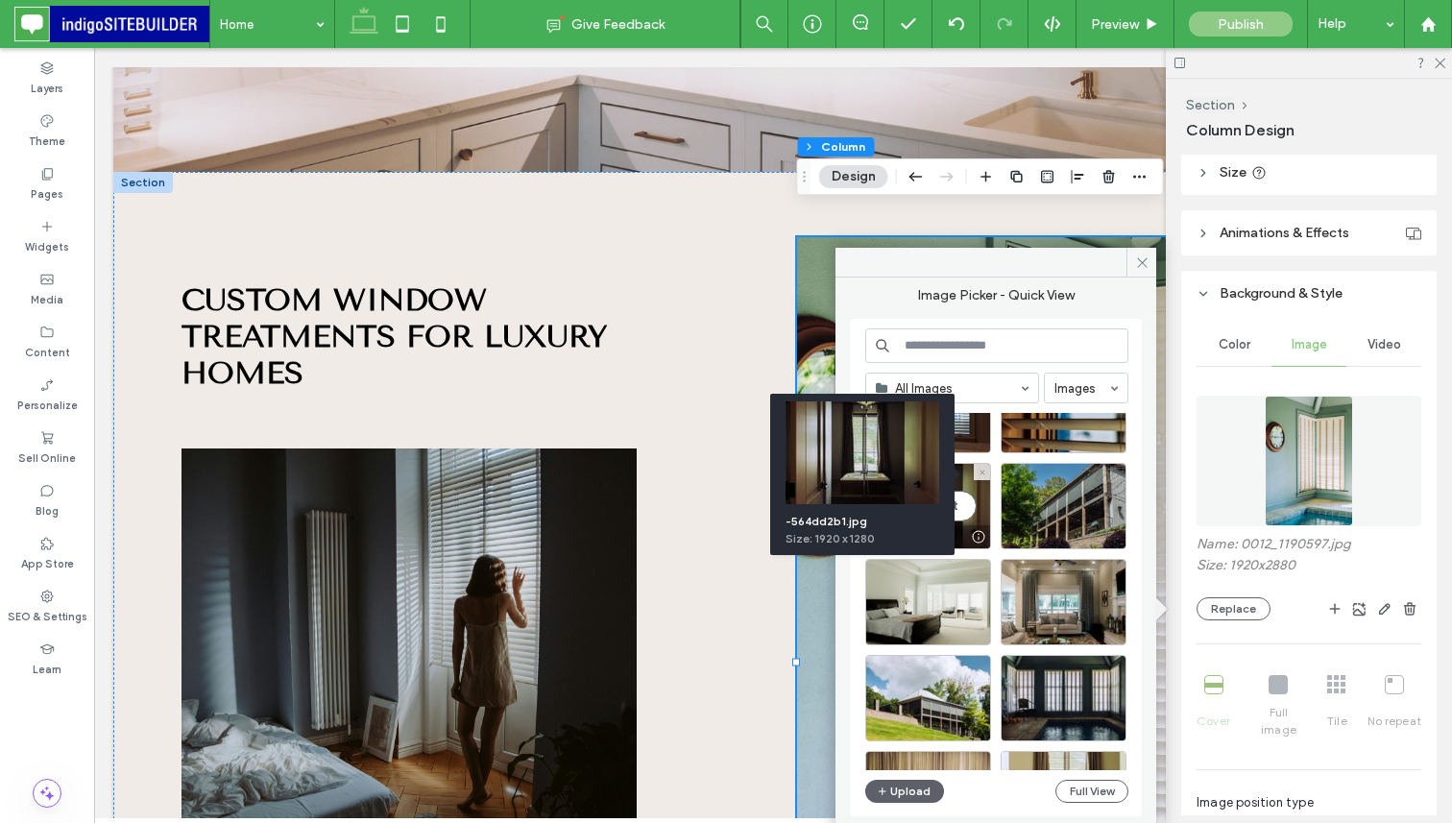
scroll to position [3264, 0]
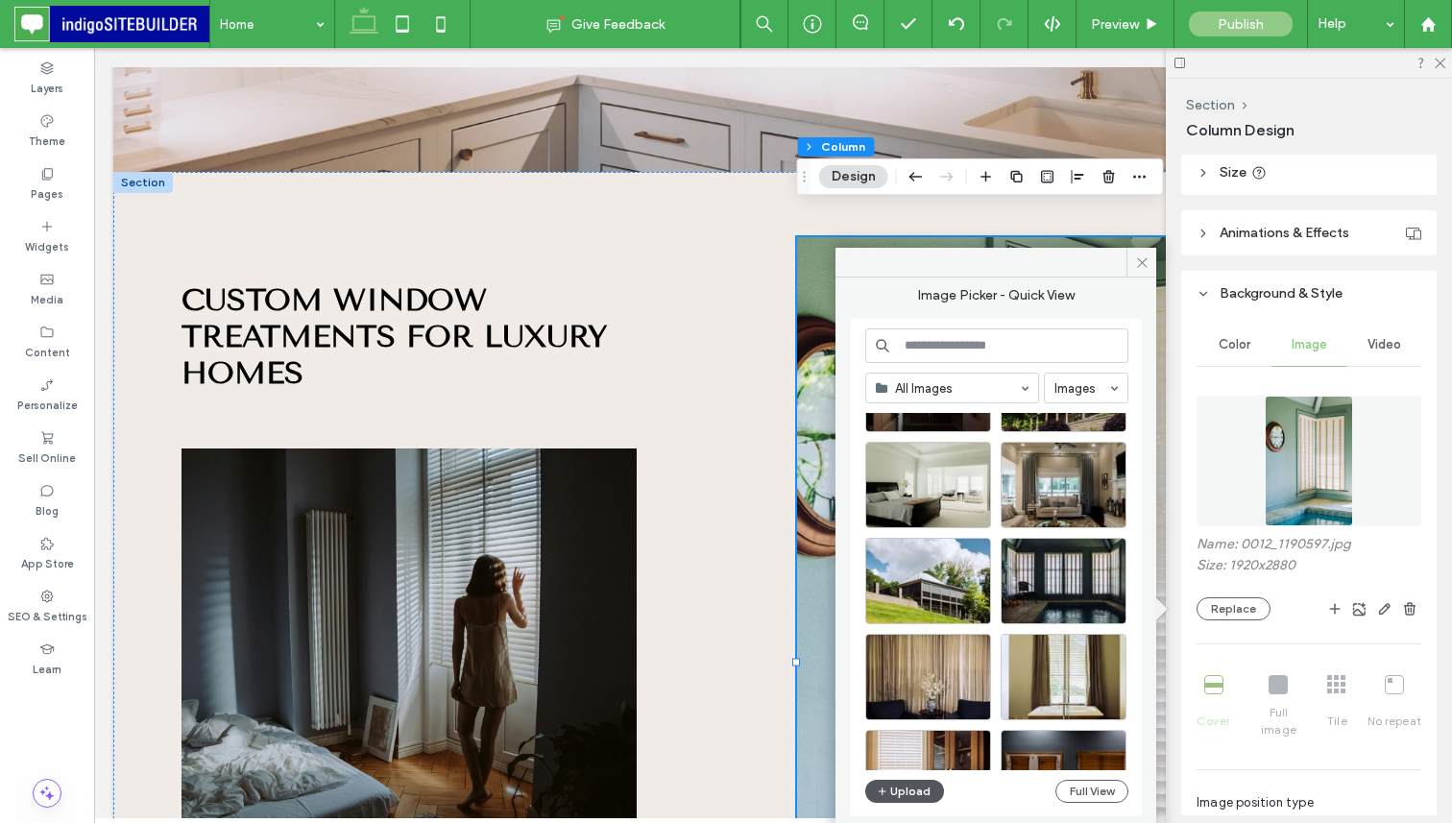
click at [901, 790] on button "Upload" at bounding box center [904, 791] width 79 height 23
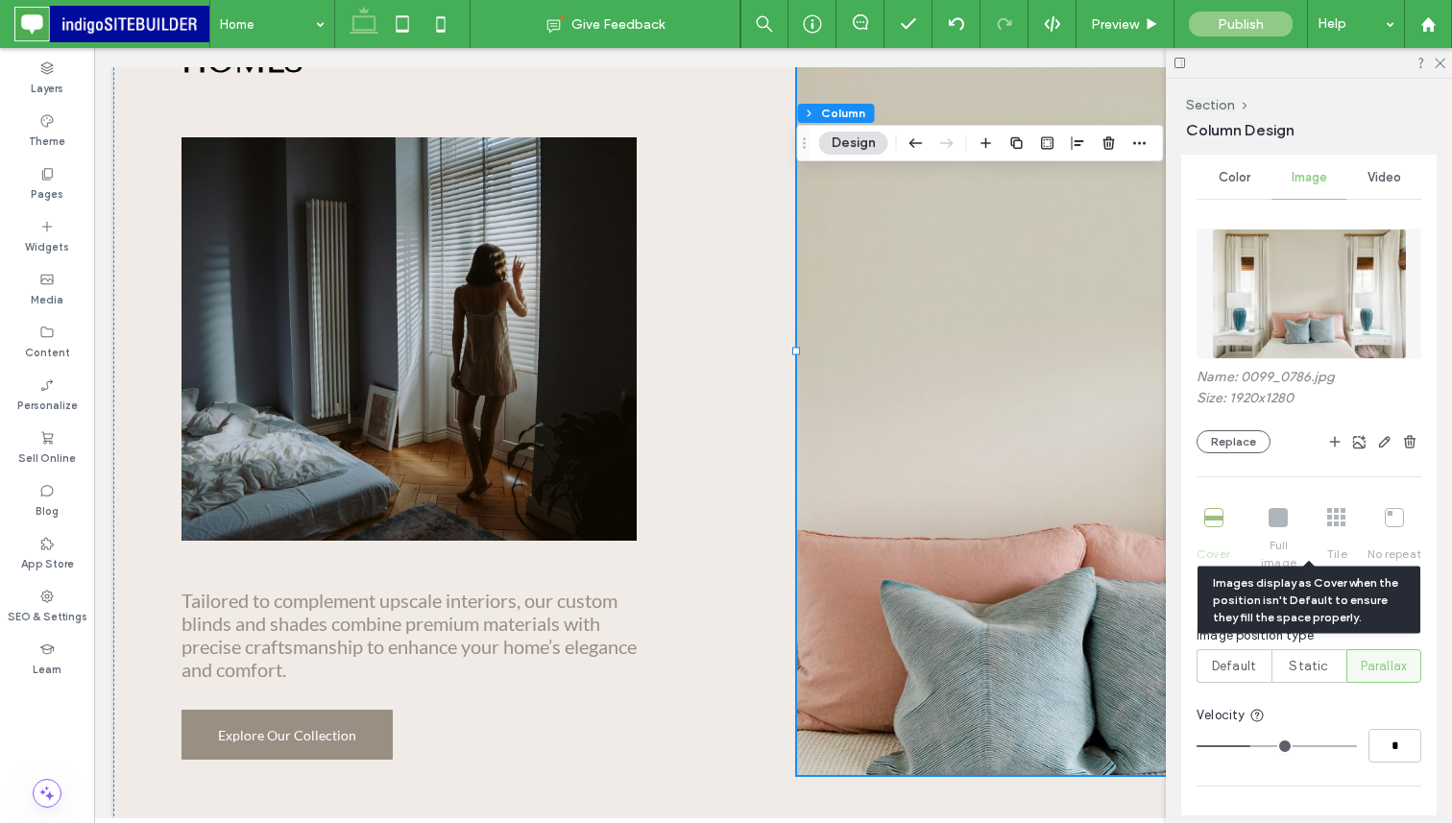
scroll to position [559, 0]
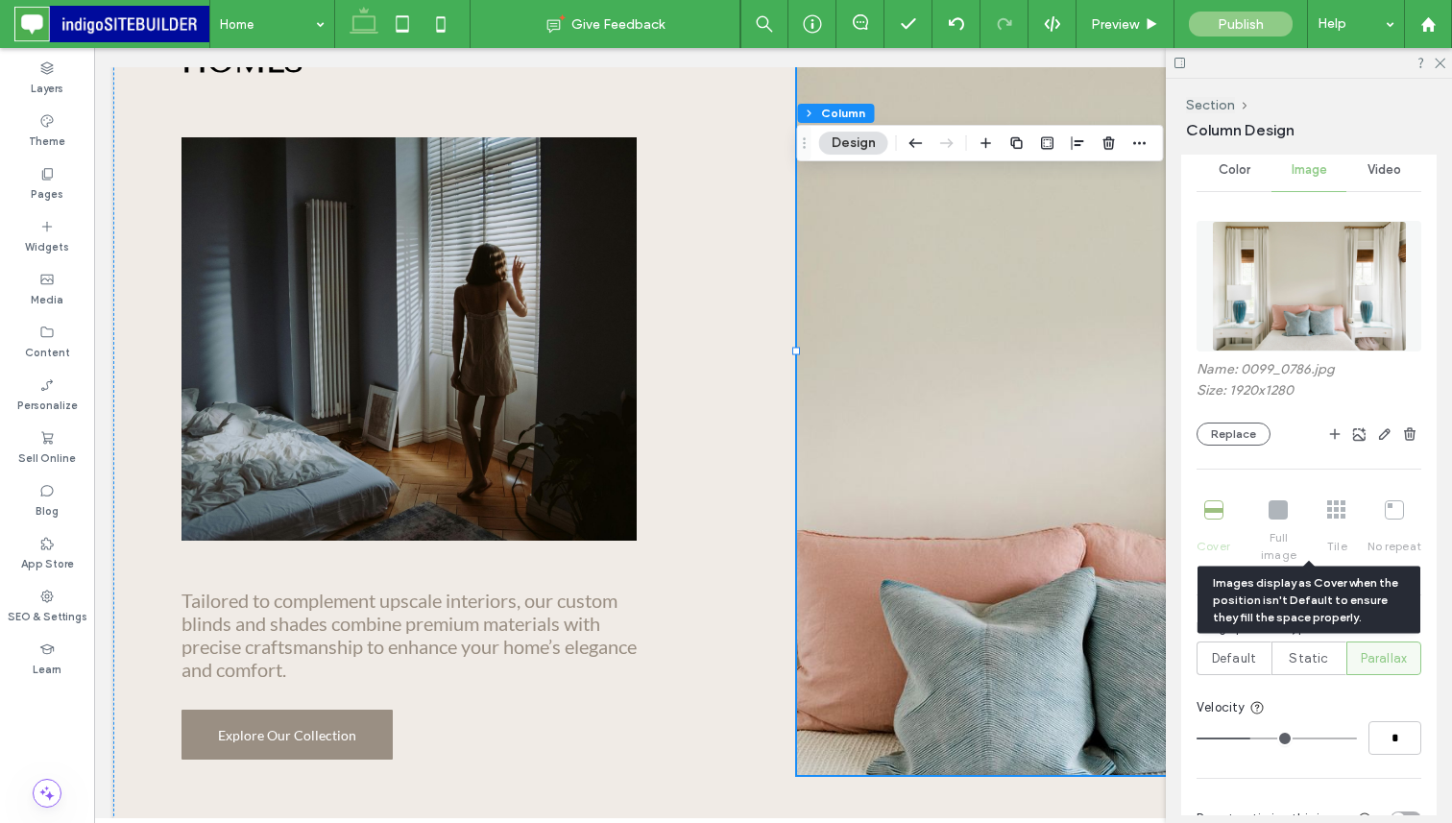
click at [1334, 518] on div "Cover Full image Tile No repeat" at bounding box center [1308, 531] width 225 height 79
click at [1364, 497] on div "Cover Full image Tile No repeat" at bounding box center [1308, 531] width 225 height 79
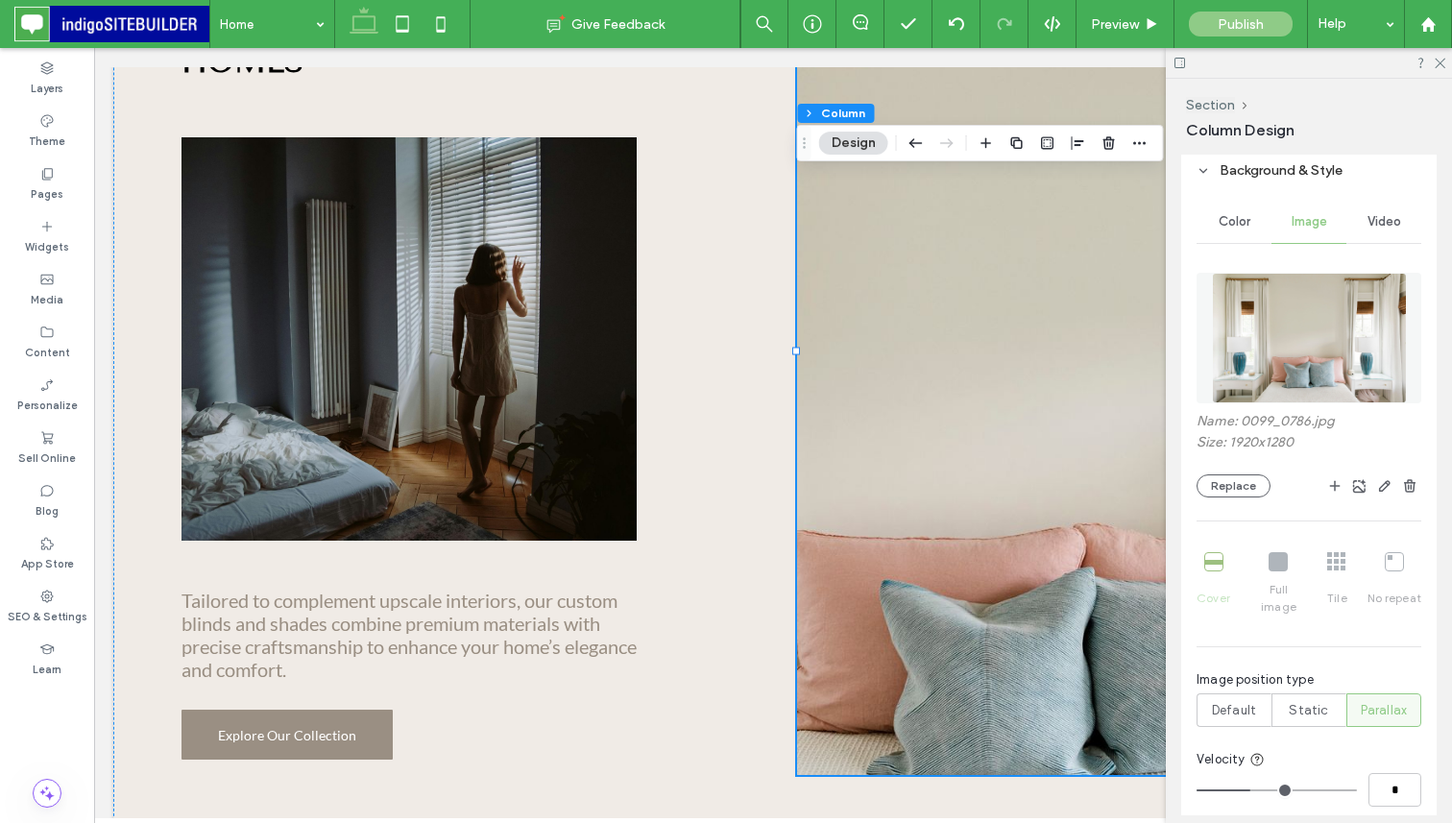
scroll to position [511, 0]
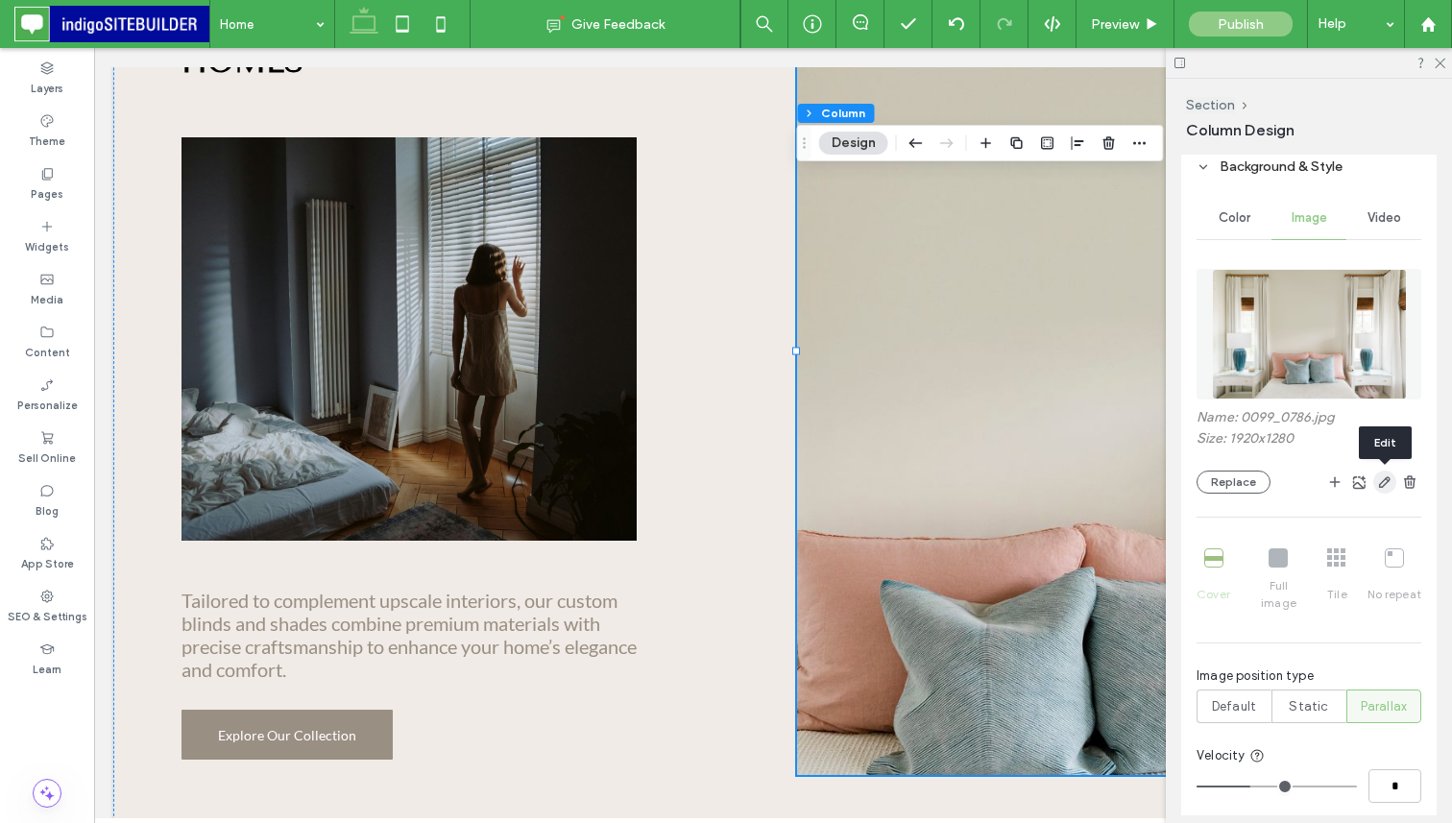
click at [1380, 483] on icon "button" at bounding box center [1384, 481] width 15 height 15
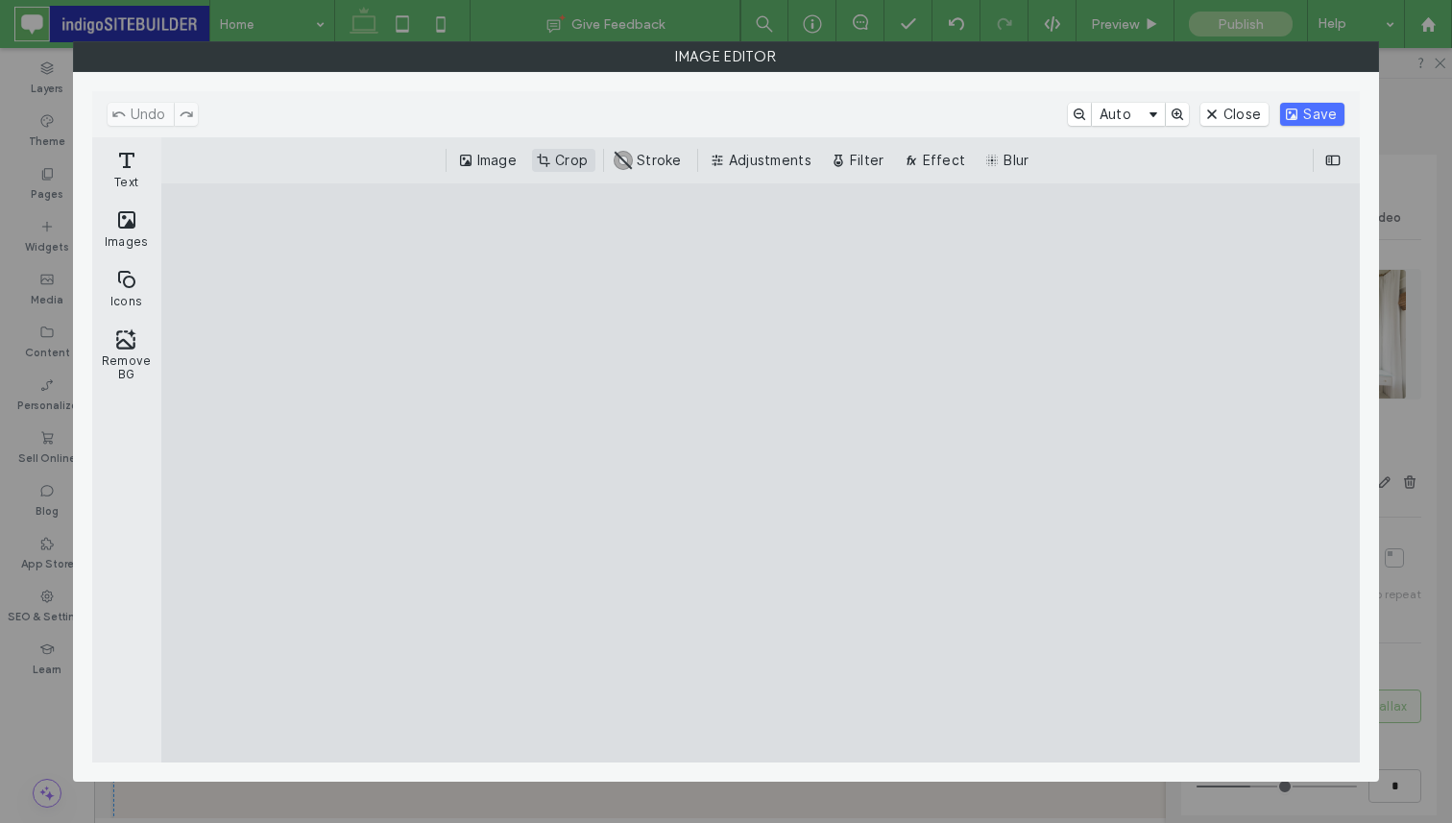
click at [573, 167] on button "Crop" at bounding box center [563, 160] width 63 height 23
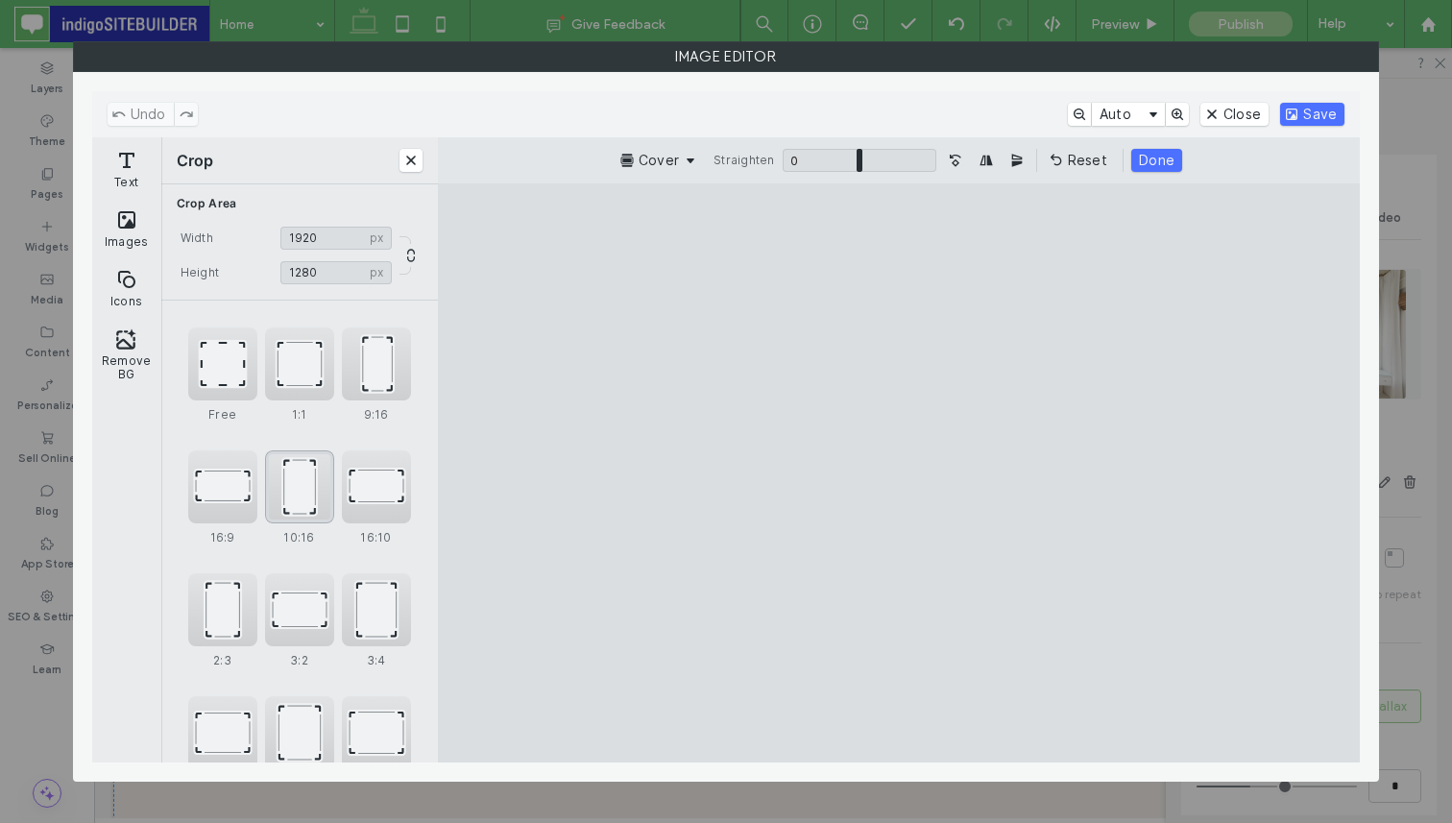
click at [313, 486] on div "10:16" at bounding box center [299, 486] width 69 height 73
type input "***"
drag, startPoint x: 810, startPoint y: 420, endPoint x: 584, endPoint y: 439, distance: 227.3
click at [899, 472] on cesdk-canvas "Editor canvas" at bounding box center [899, 472] width 0 height 0
drag, startPoint x: 916, startPoint y: 478, endPoint x: 757, endPoint y: 482, distance: 158.4
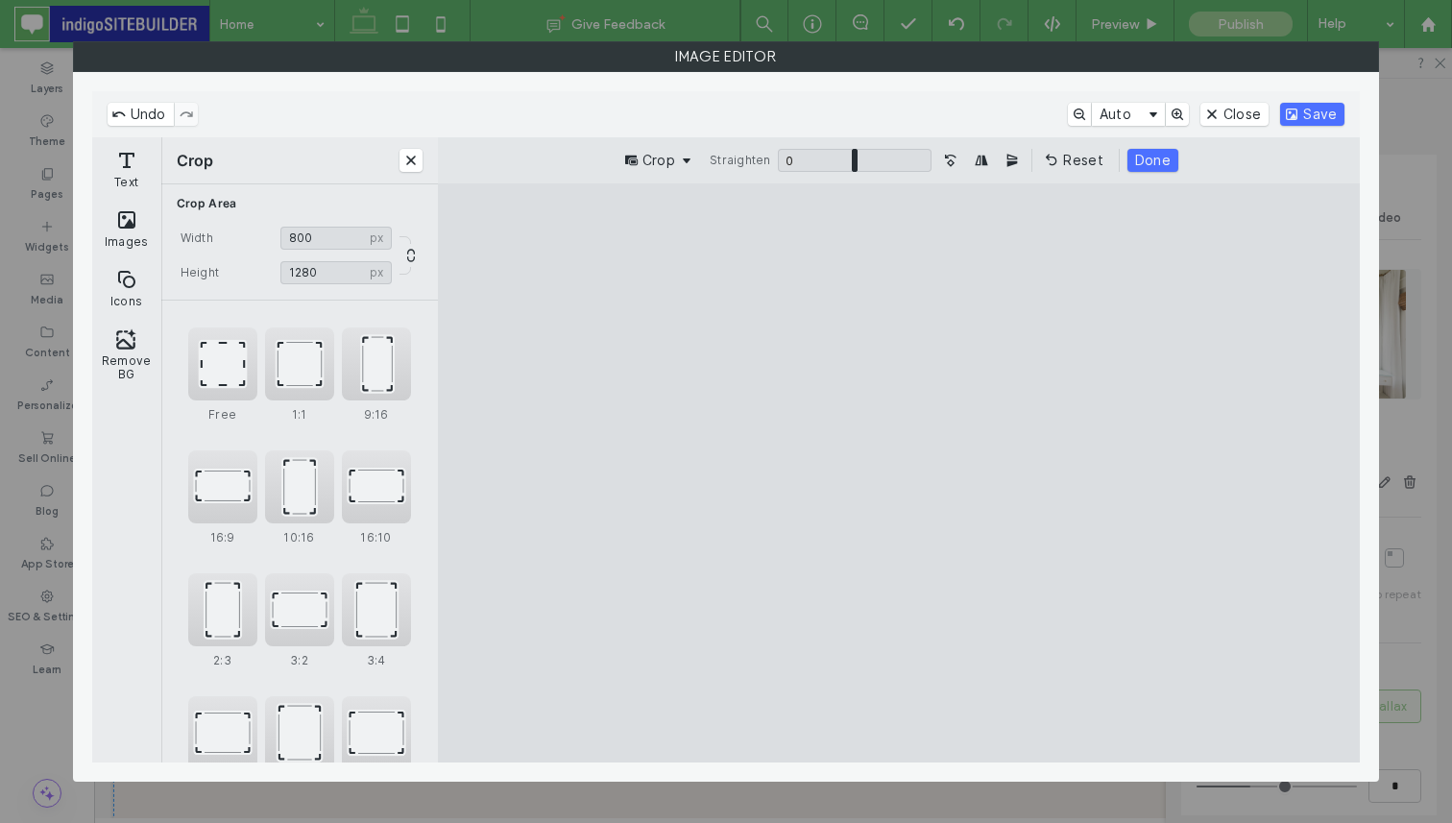
click at [899, 472] on cesdk-canvas "Editor canvas" at bounding box center [899, 472] width 0 height 0
drag, startPoint x: 644, startPoint y: 473, endPoint x: 1103, endPoint y: 510, distance: 460.3
click at [899, 472] on cesdk-canvas "Editor canvas" at bounding box center [899, 472] width 0 height 0
drag, startPoint x: 999, startPoint y: 467, endPoint x: 1041, endPoint y: 464, distance: 41.4
click at [899, 472] on cesdk-canvas "Editor canvas" at bounding box center [899, 472] width 0 height 0
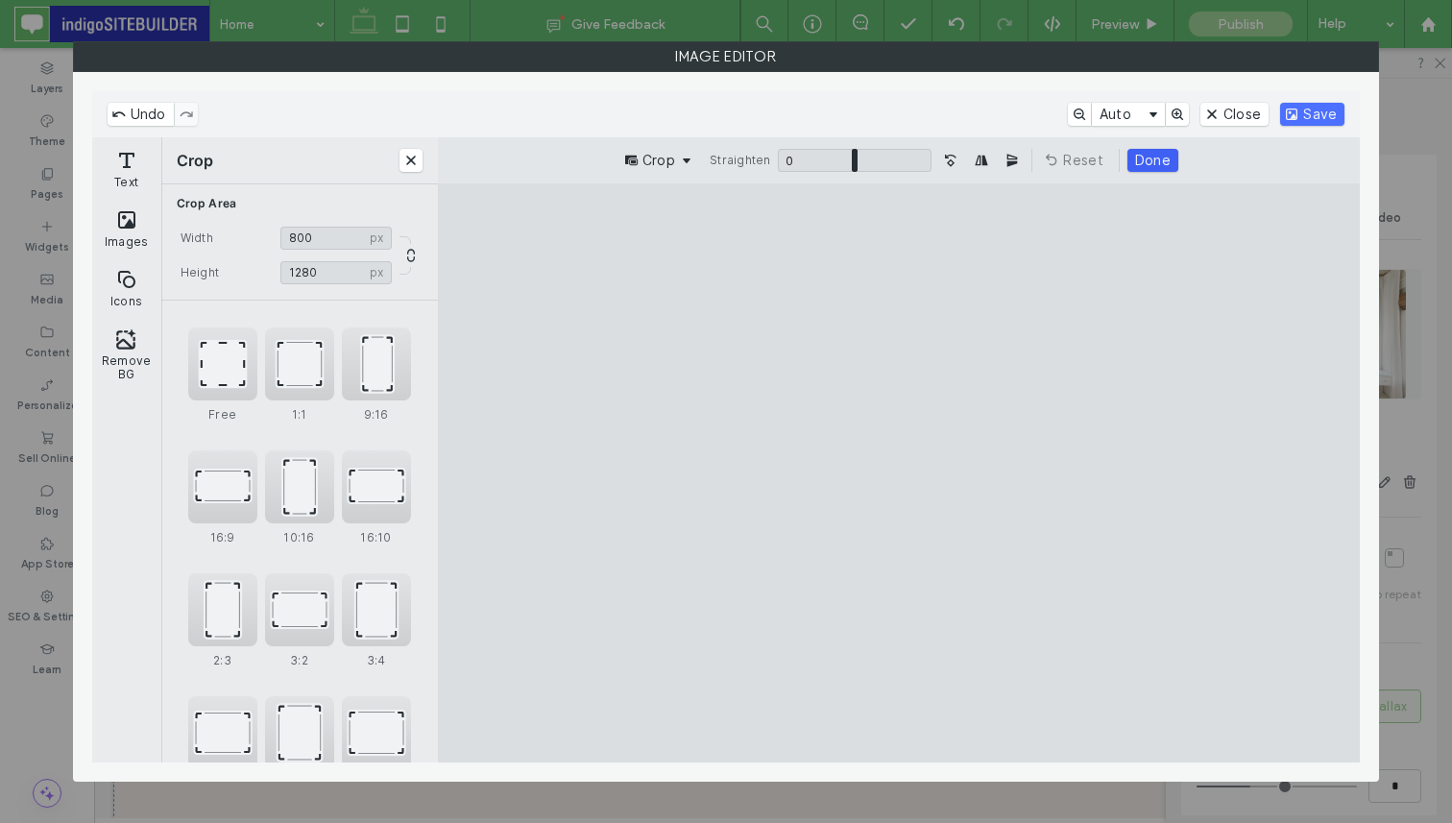
click at [1154, 160] on button "Done" at bounding box center [1152, 160] width 51 height 23
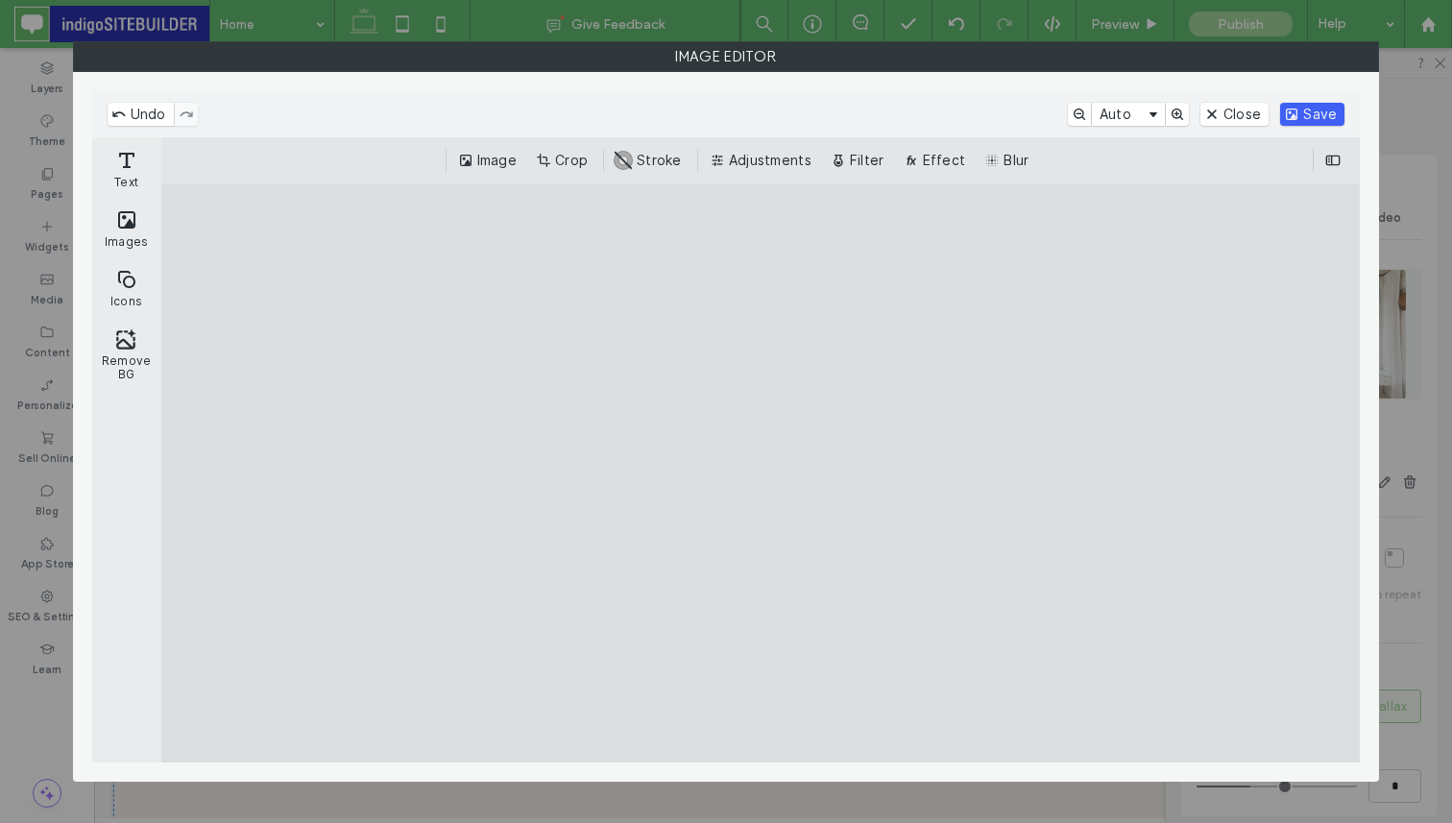
click at [1304, 112] on button "Save" at bounding box center [1312, 114] width 64 height 23
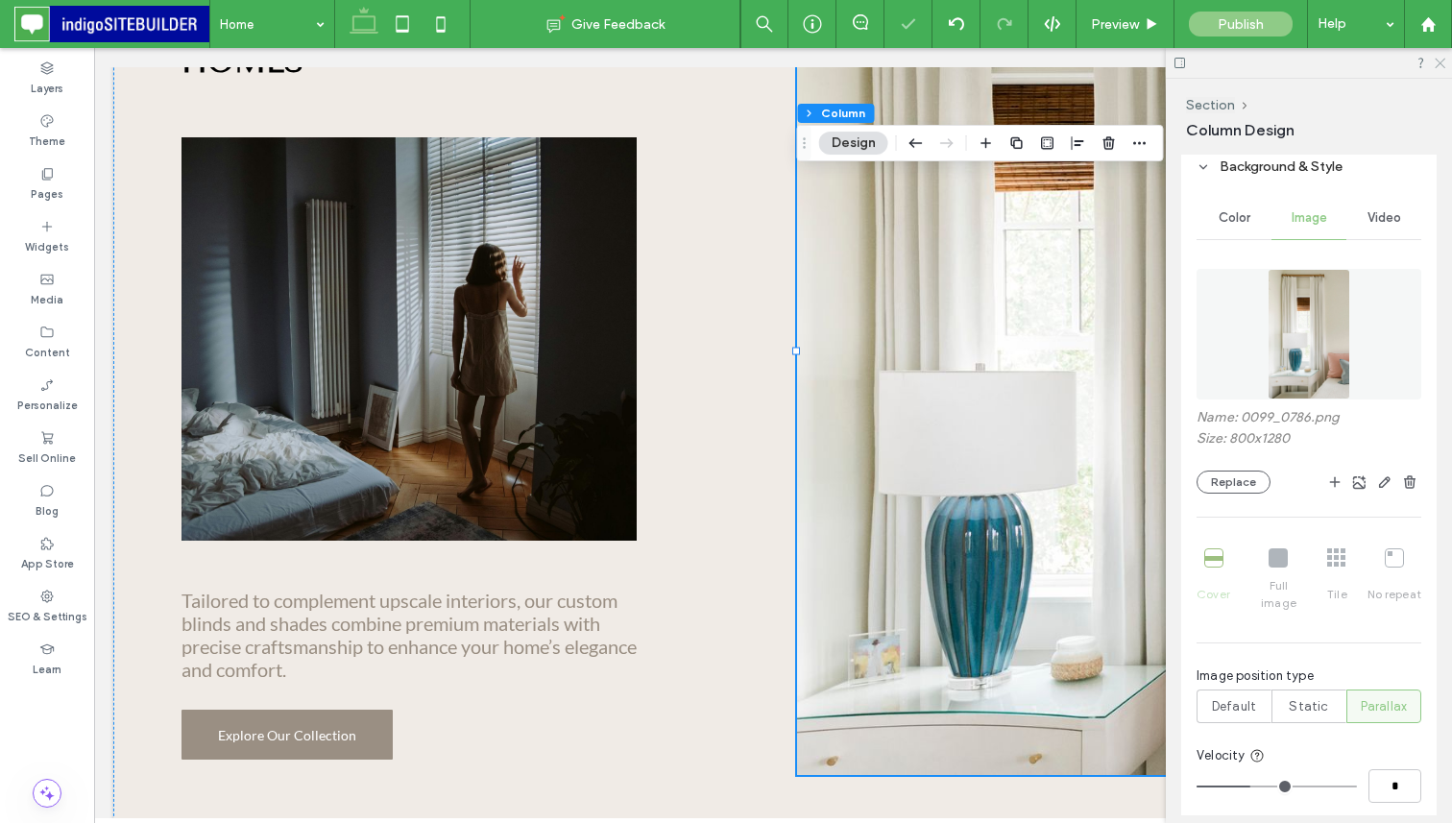
click at [1438, 60] on use at bounding box center [1439, 64] width 11 height 11
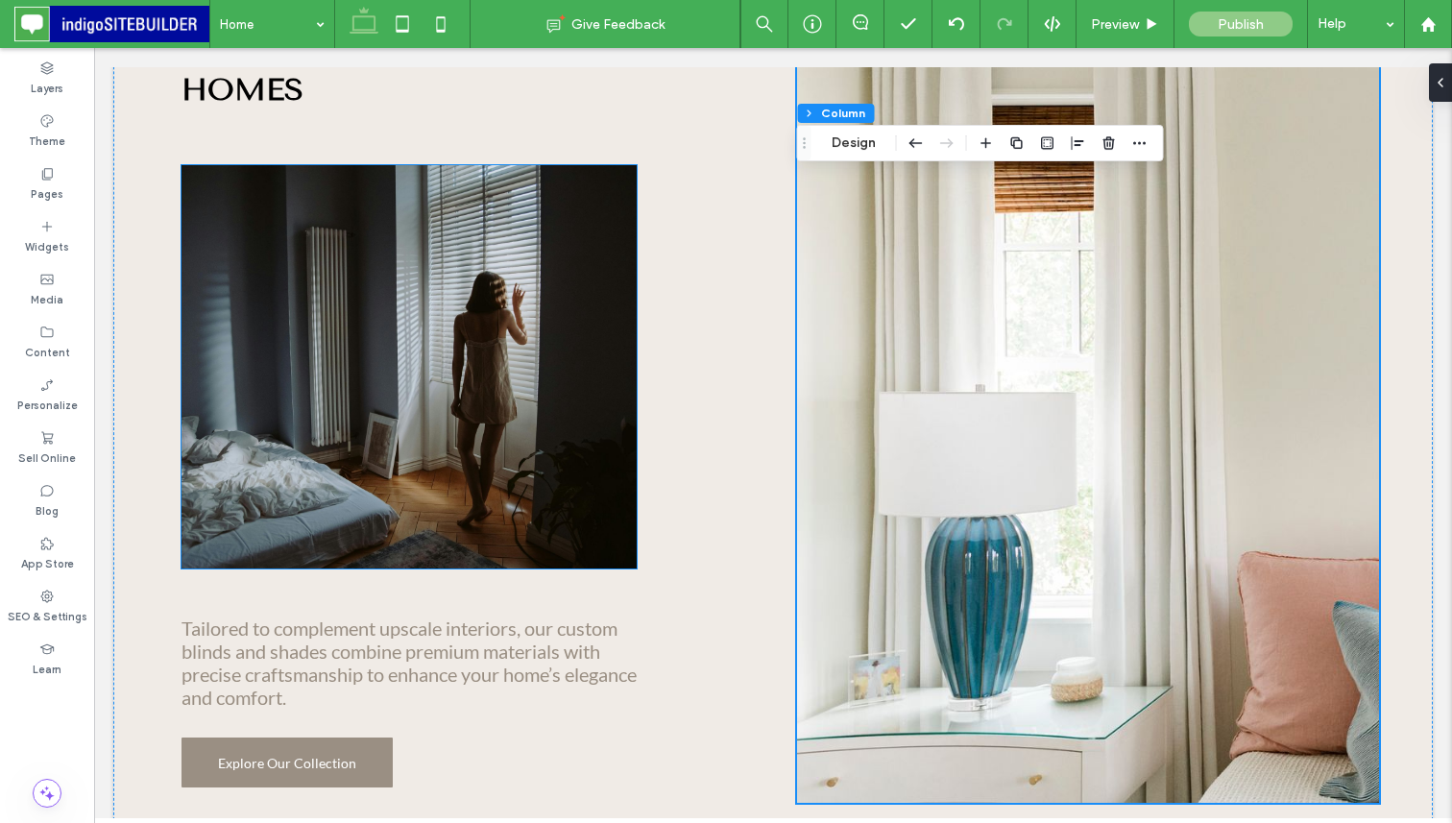
scroll to position [1092, 0]
click at [548, 473] on img at bounding box center [408, 365] width 455 height 403
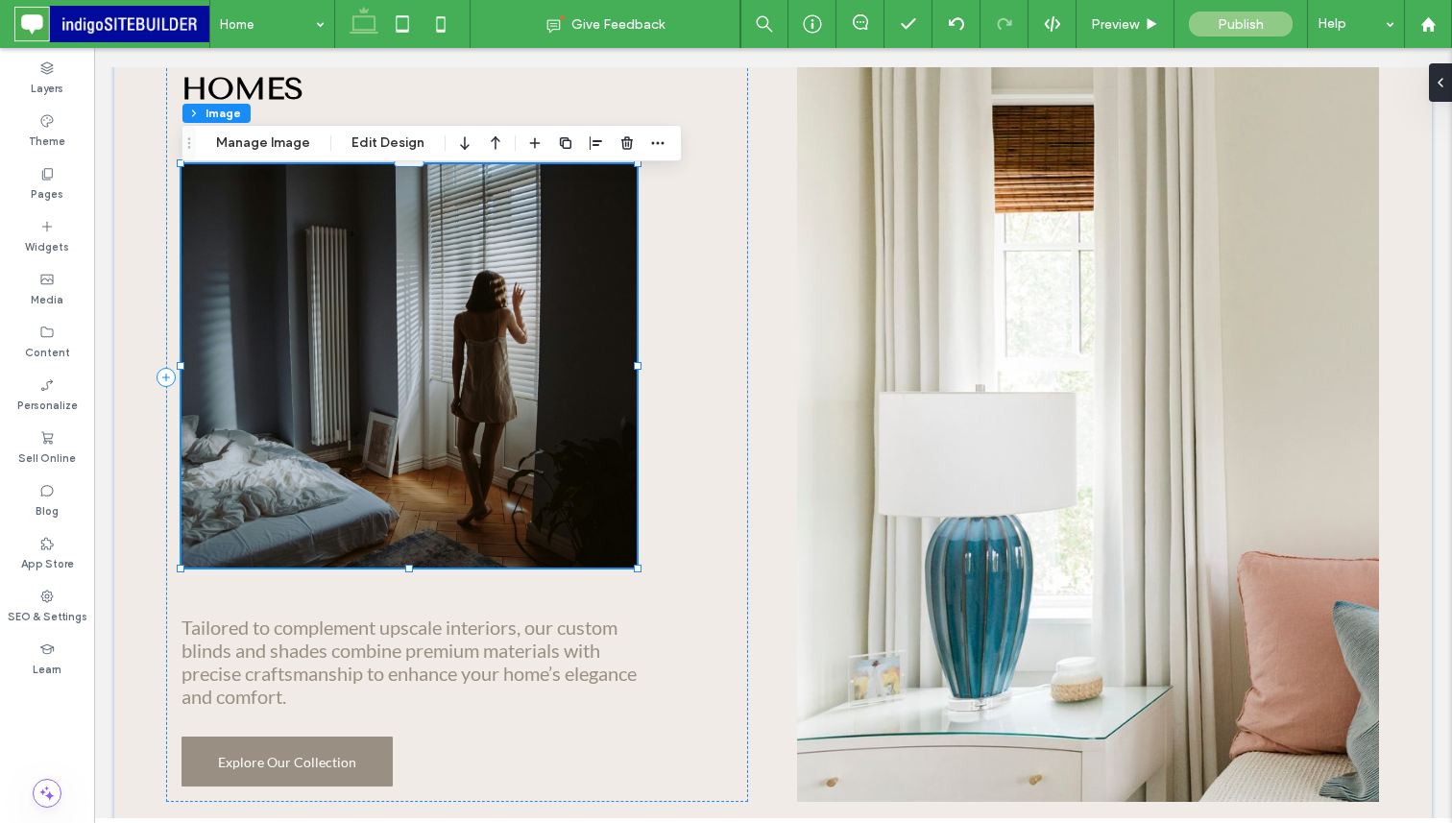
click at [548, 473] on img at bounding box center [408, 365] width 455 height 403
click at [292, 142] on button "Manage Image" at bounding box center [263, 143] width 119 height 23
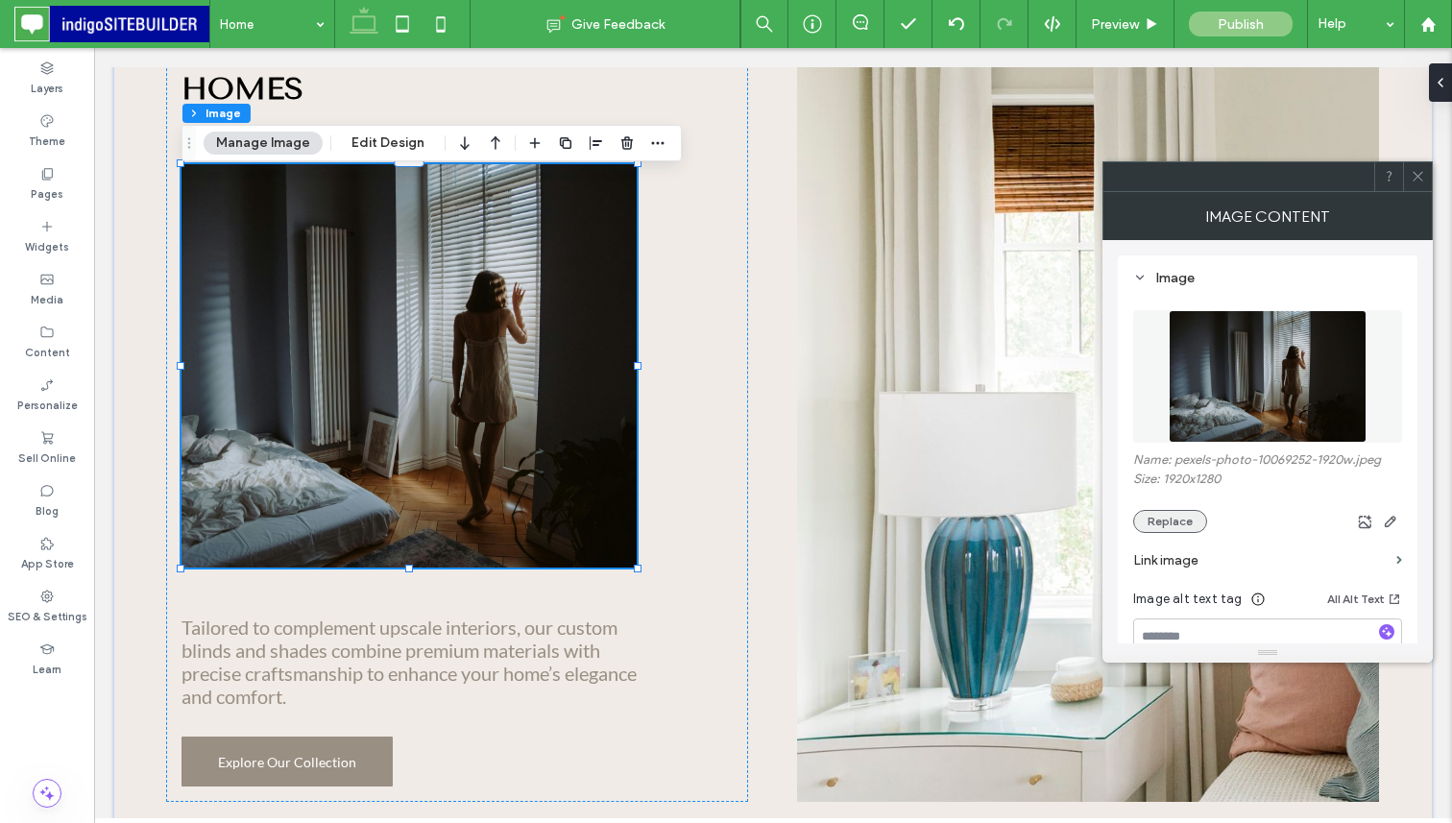
click at [1166, 516] on button "Replace" at bounding box center [1170, 521] width 74 height 23
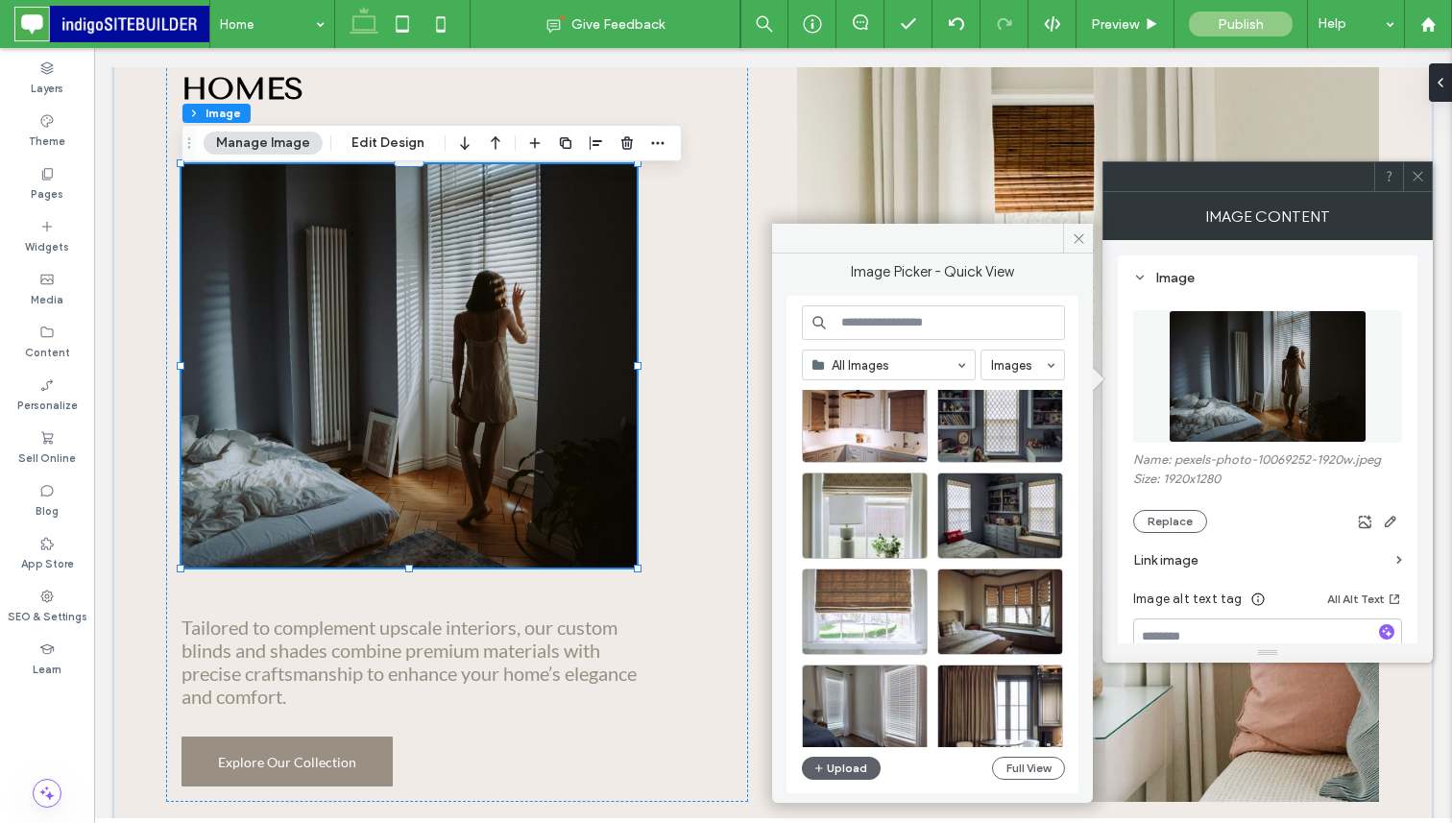
scroll to position [1284, 0]
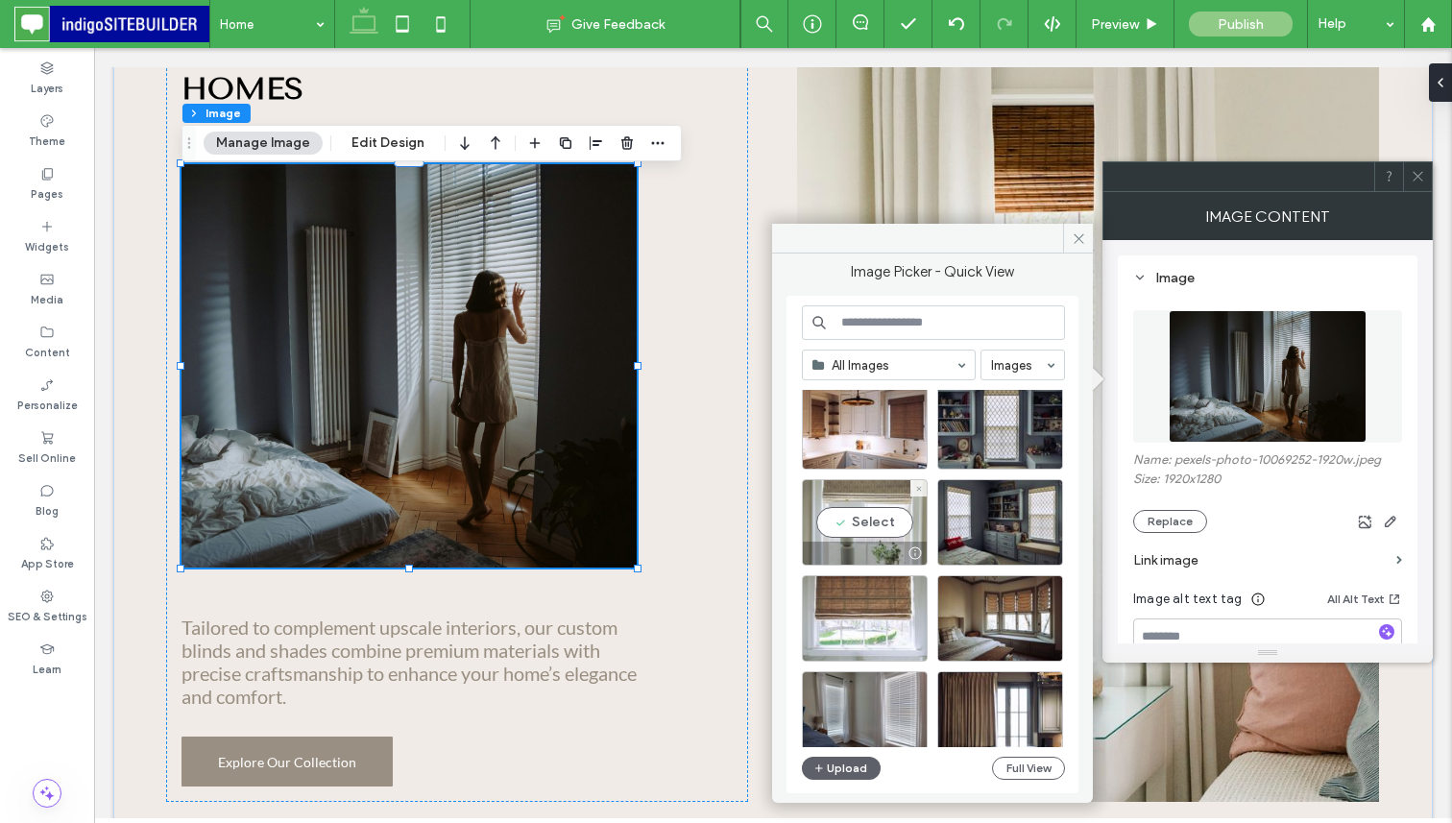
click at [864, 523] on div "Select" at bounding box center [865, 522] width 126 height 86
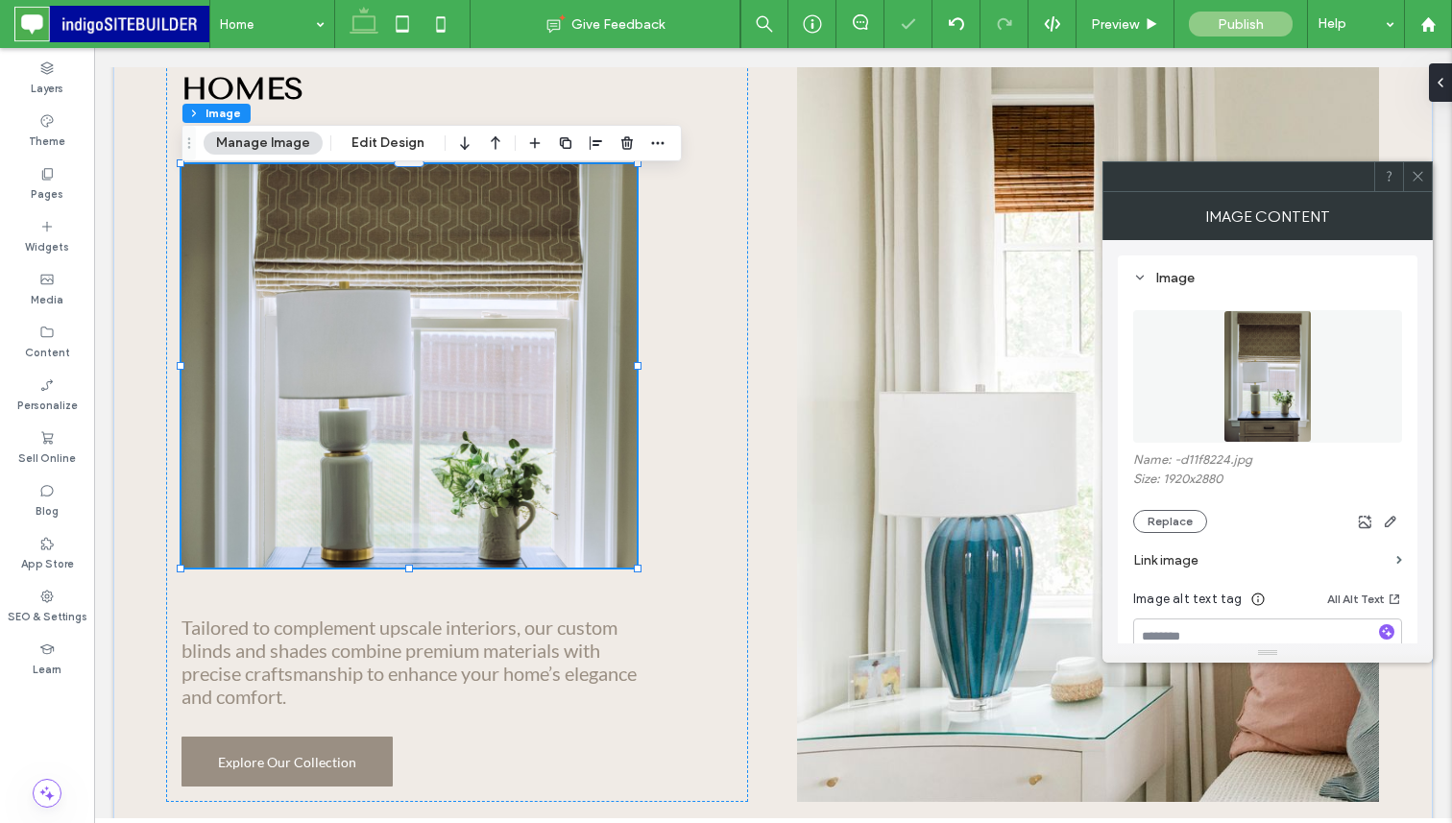
click at [1420, 176] on icon at bounding box center [1417, 176] width 14 height 14
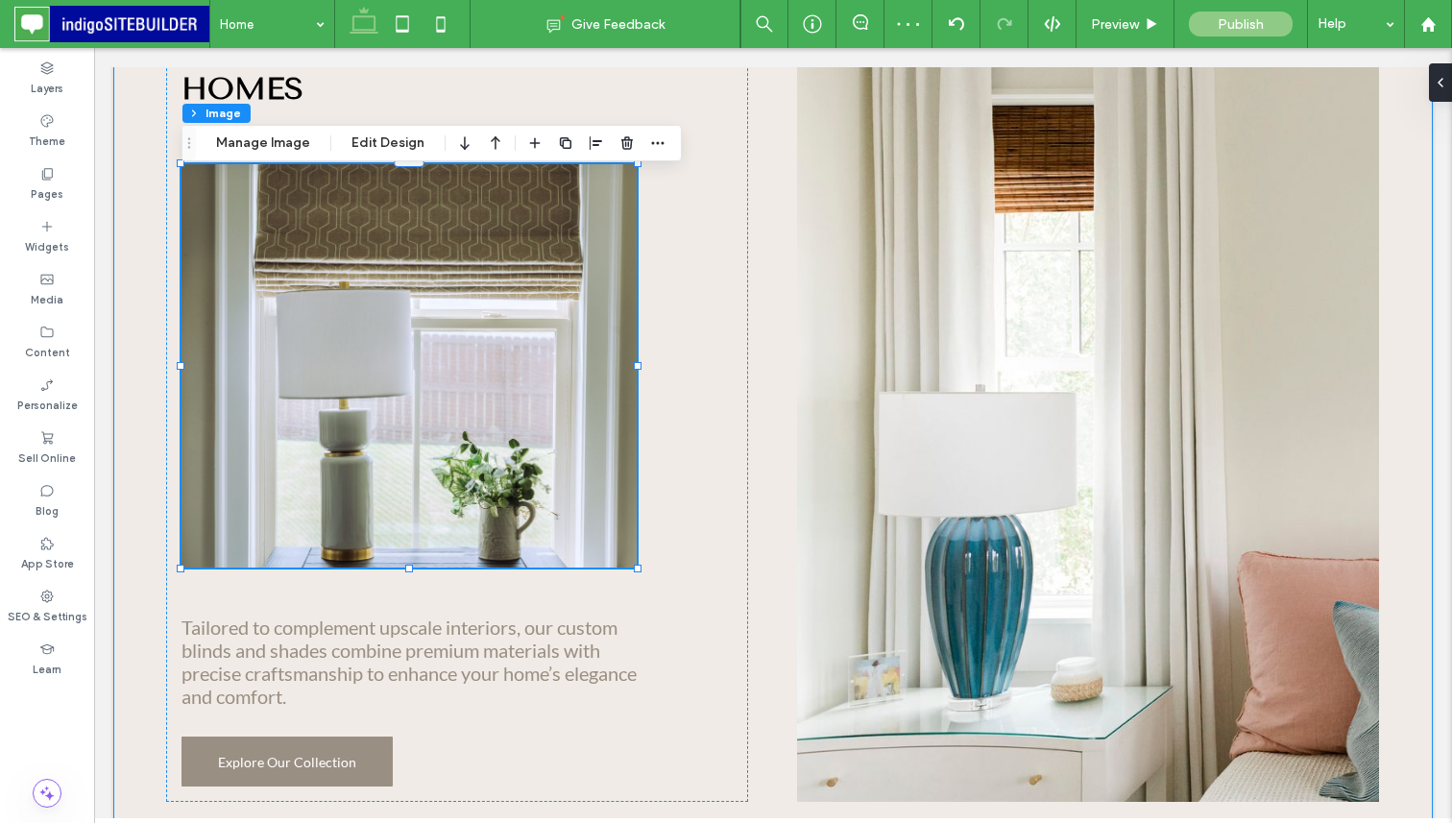
click at [1415, 235] on div "Custom Window Treatments for Luxury Homes Tailored to complement upscale interi…" at bounding box center [772, 385] width 1319 height 994
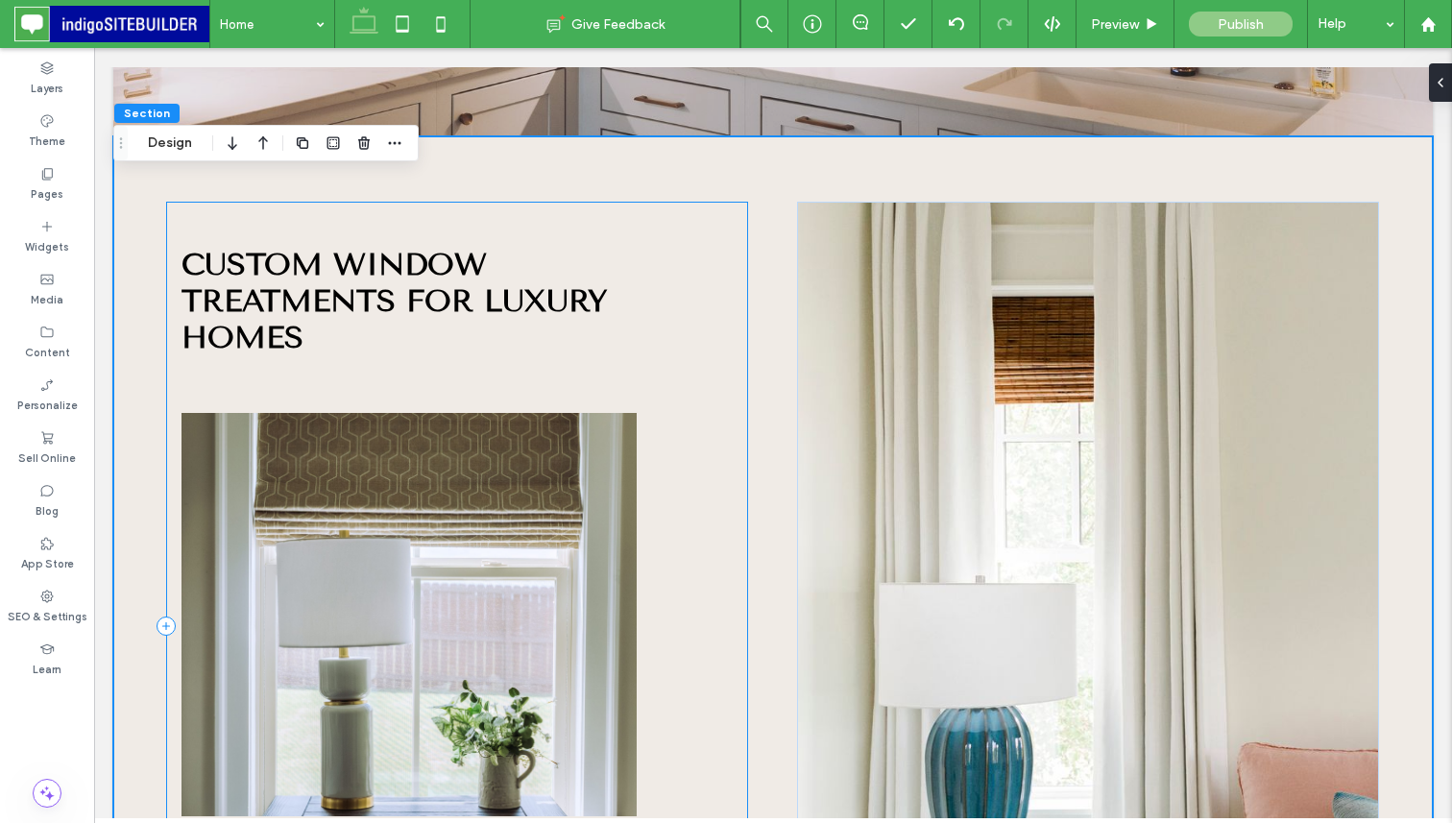
scroll to position [870, 0]
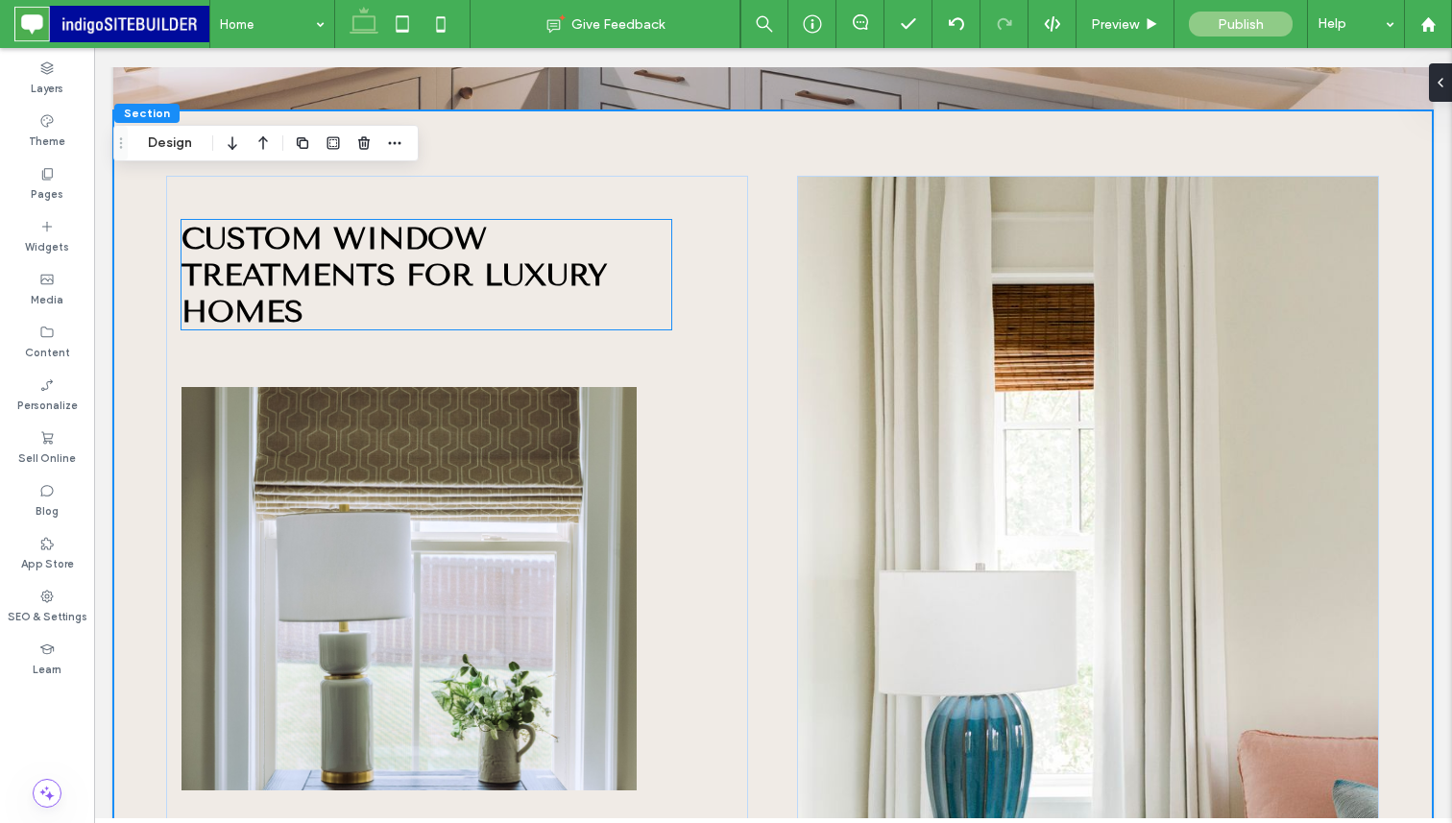
click at [493, 252] on span "Custom Window Treatments for Luxury Homes" at bounding box center [393, 274] width 425 height 109
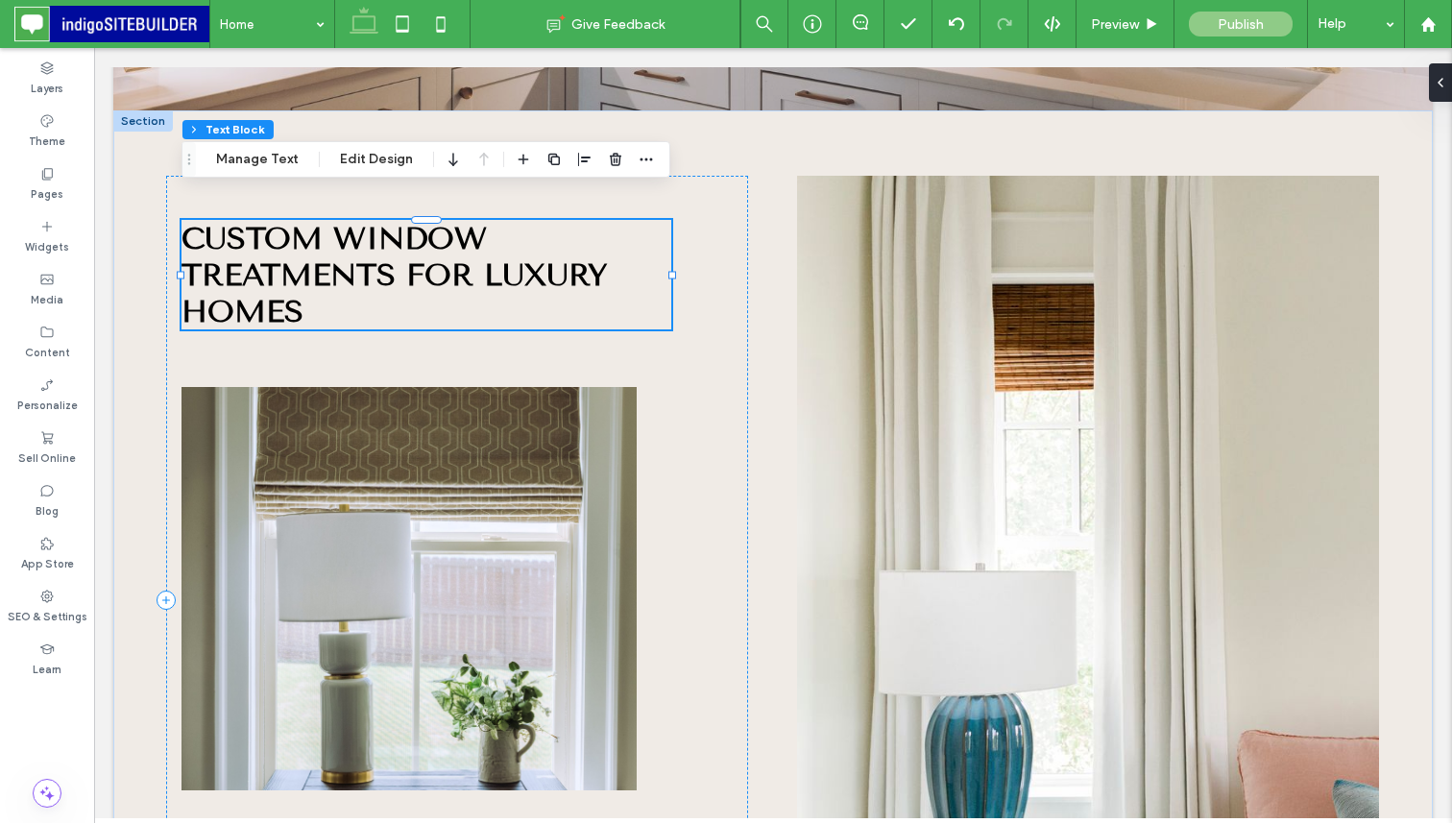
click at [493, 252] on span "Custom Window Treatments for Luxury Homes" at bounding box center [393, 274] width 425 height 109
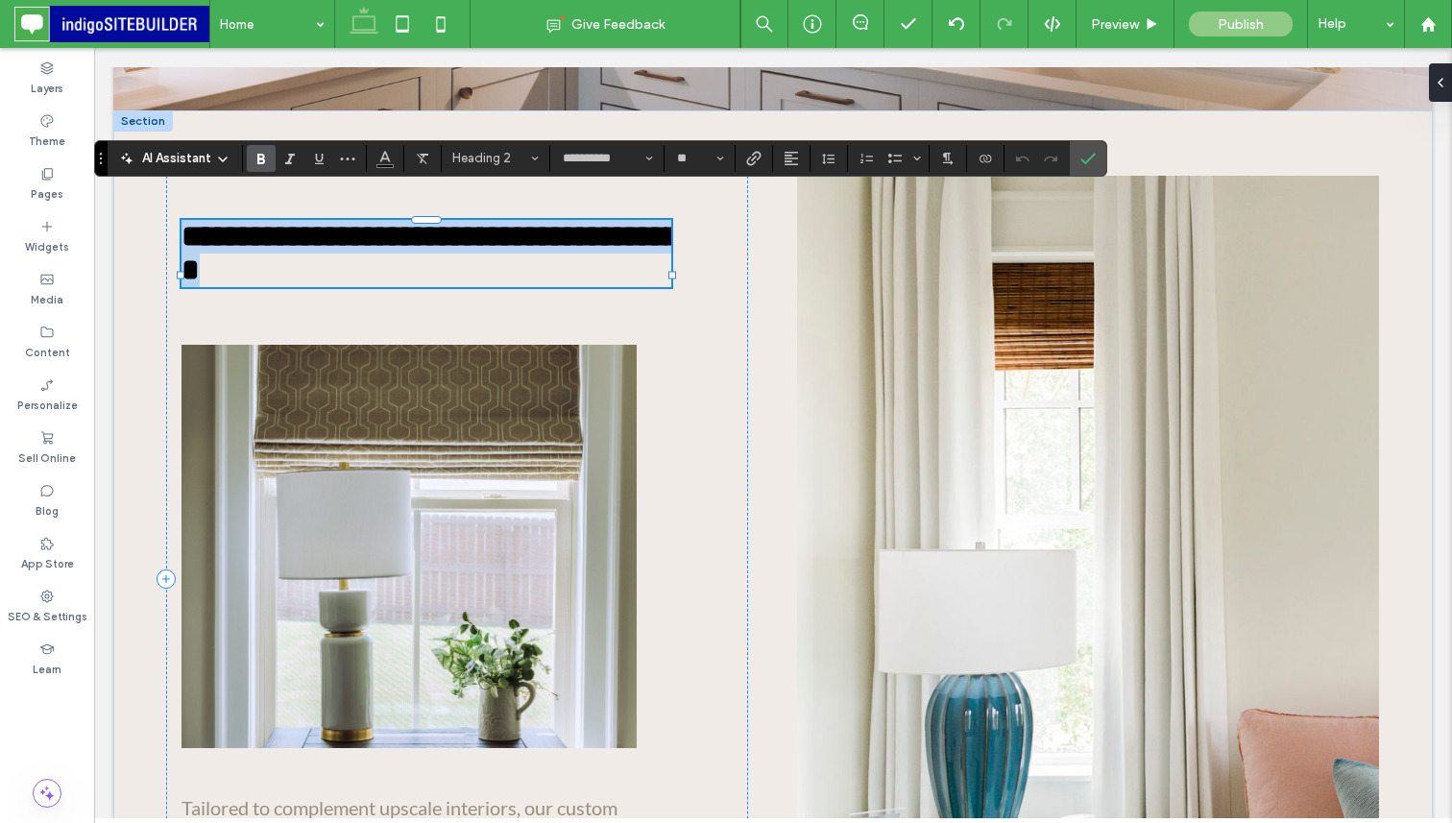
click at [493, 252] on span "**********" at bounding box center [436, 253] width 510 height 64
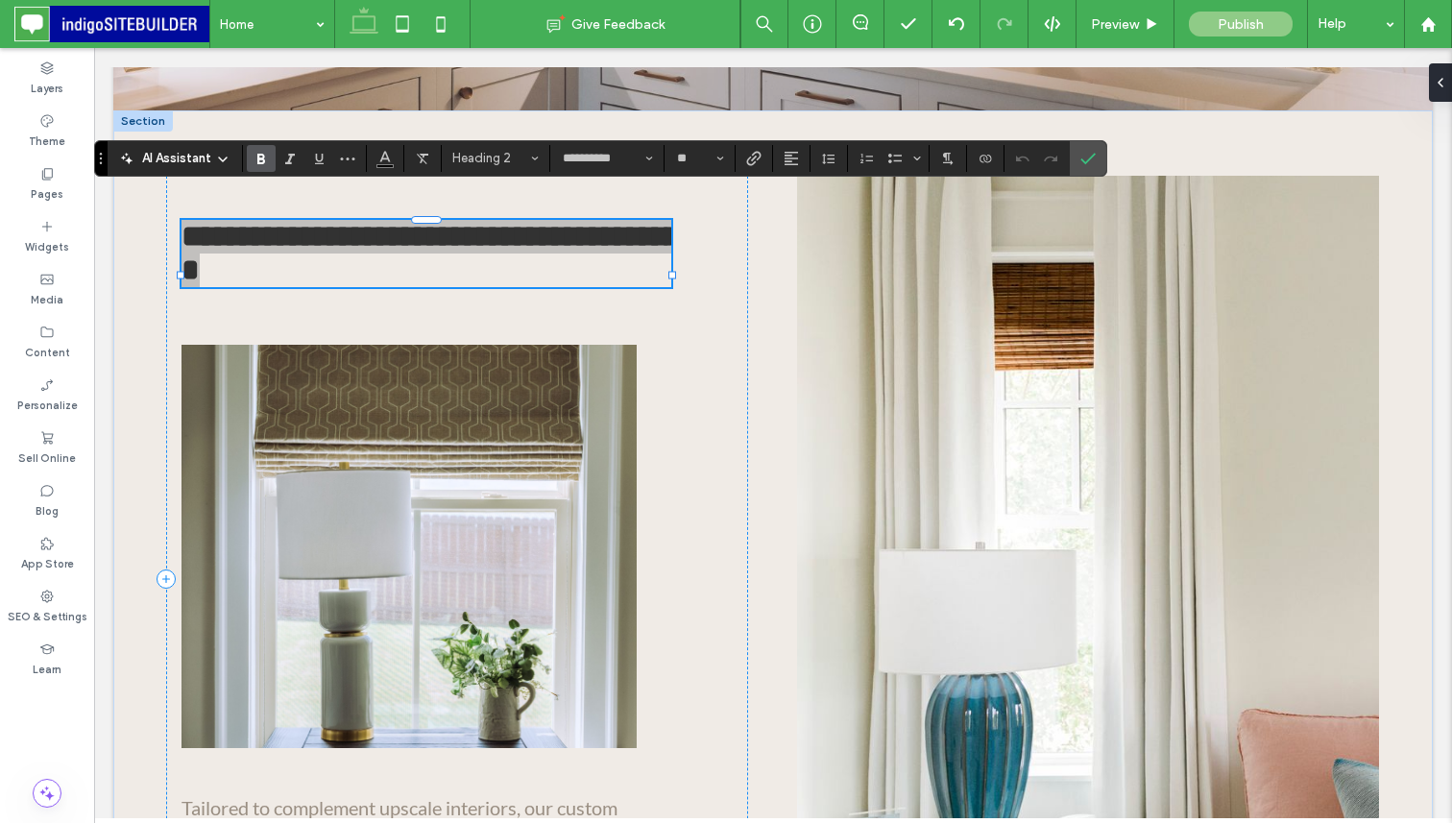
click at [183, 159] on span "AI Assistant" at bounding box center [176, 158] width 69 height 19
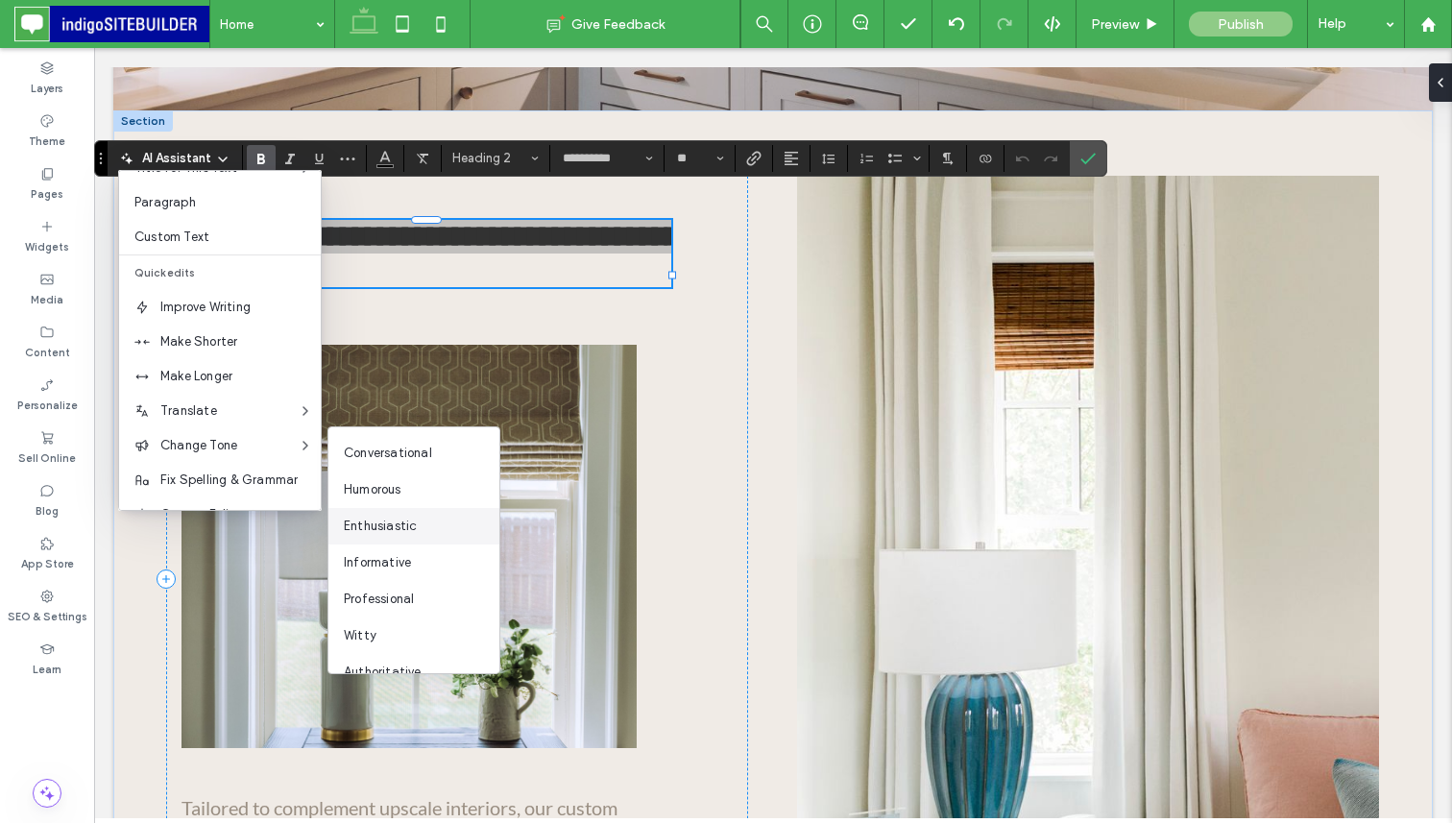
scroll to position [25, 0]
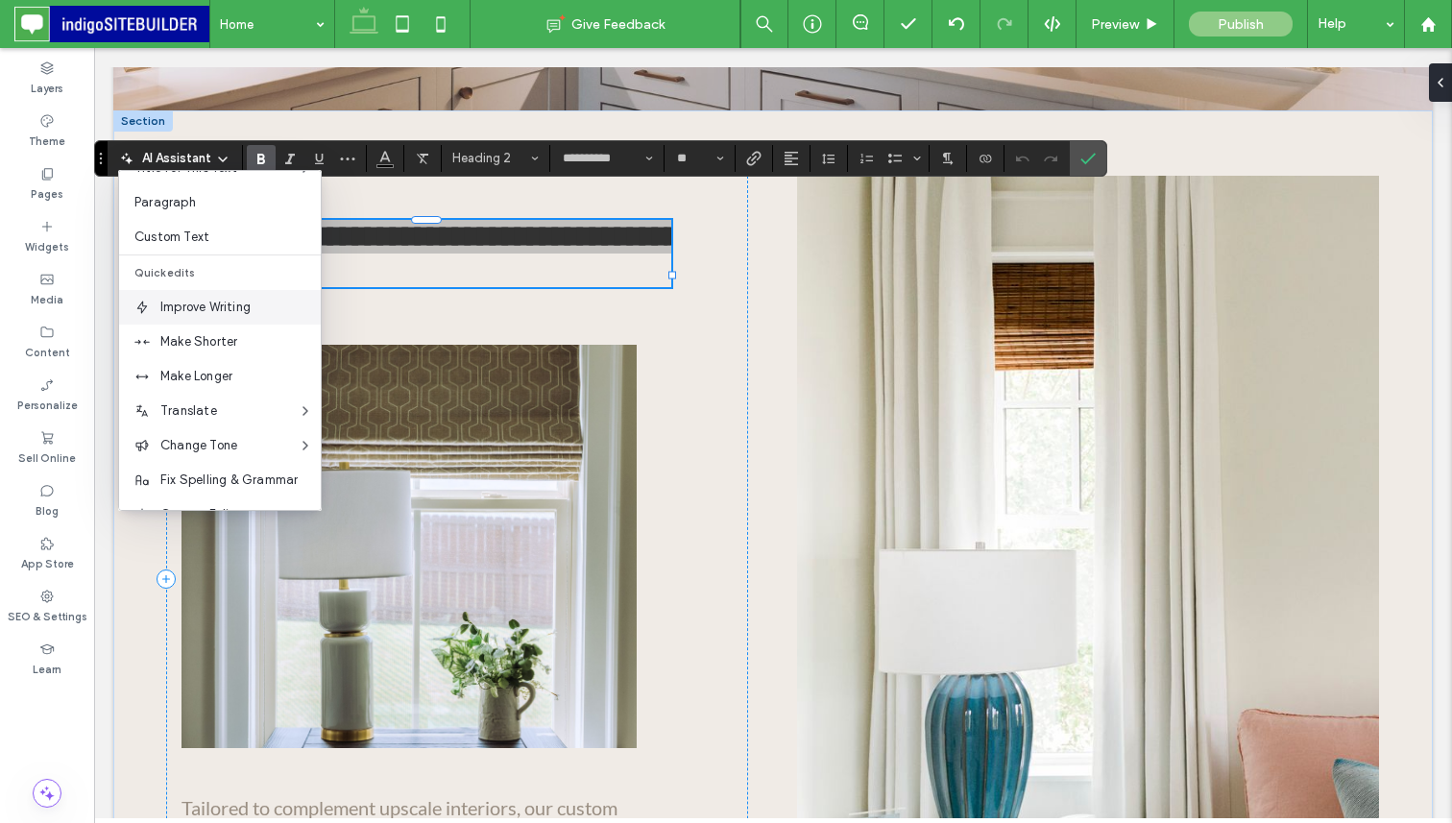
click at [237, 314] on span "Improve Writing" at bounding box center [240, 307] width 160 height 19
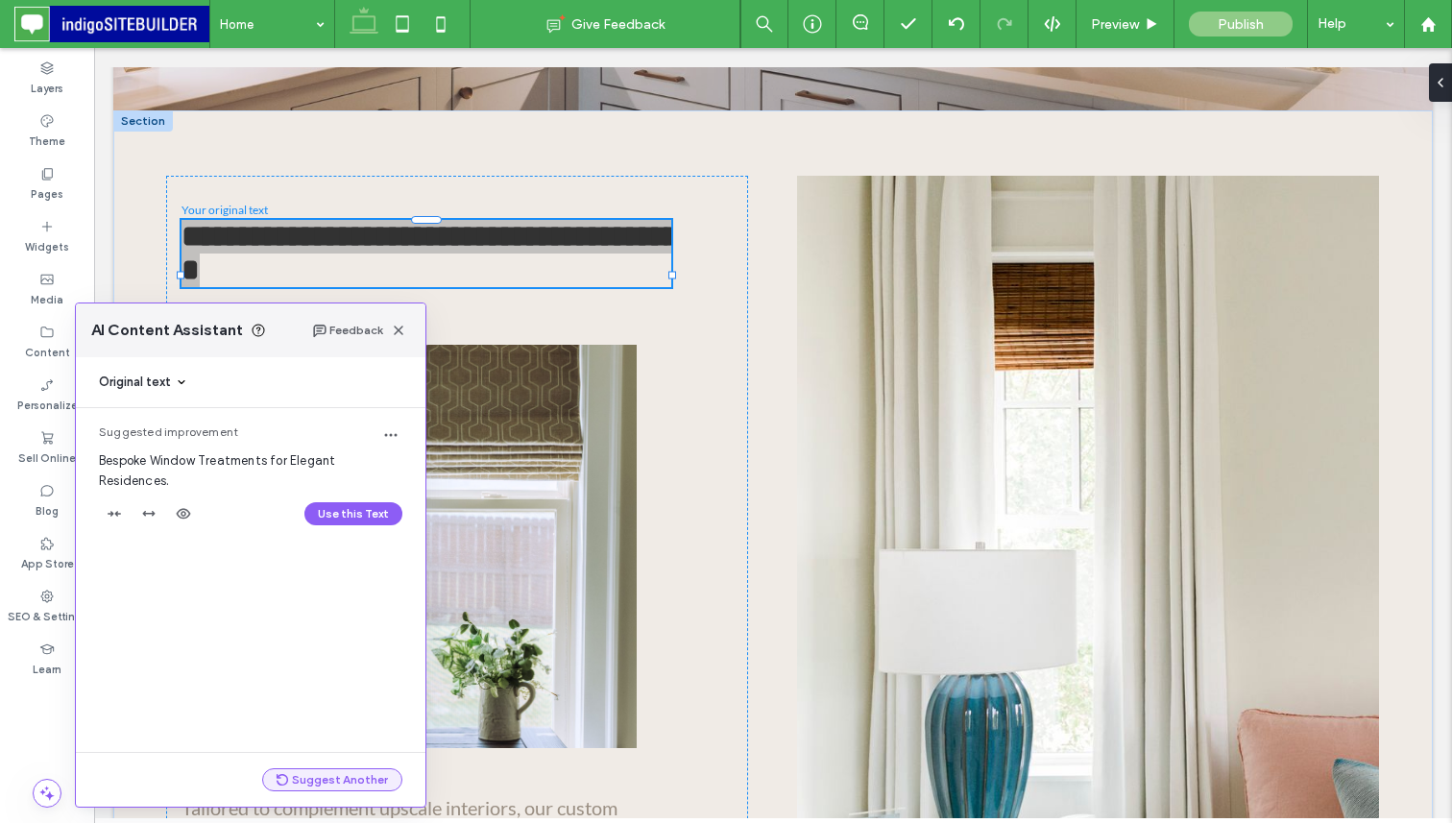
click at [352, 781] on button "Suggest Another" at bounding box center [332, 779] width 140 height 23
click at [334, 779] on button "Suggest Another" at bounding box center [332, 779] width 140 height 23
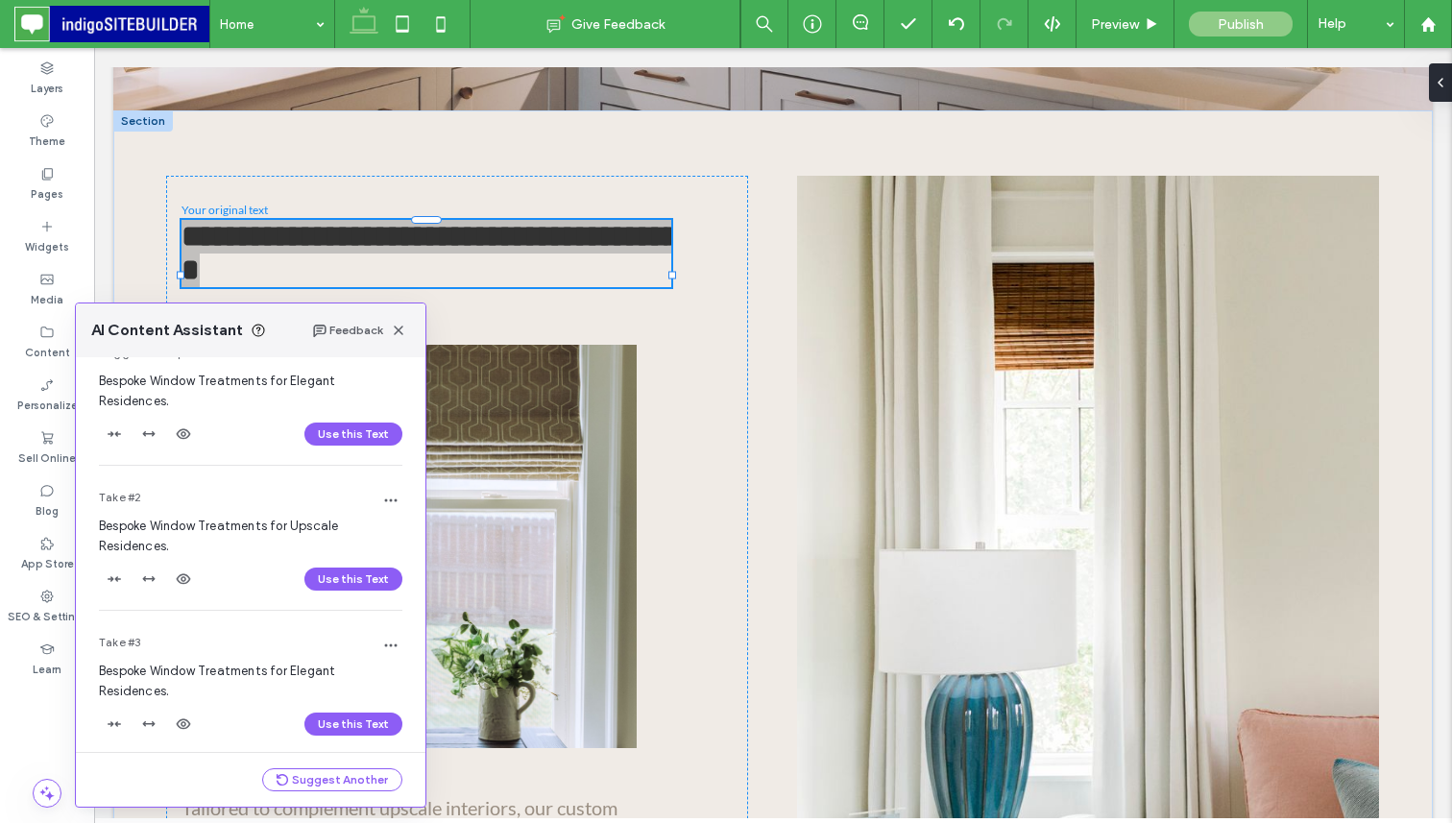
scroll to position [90, 0]
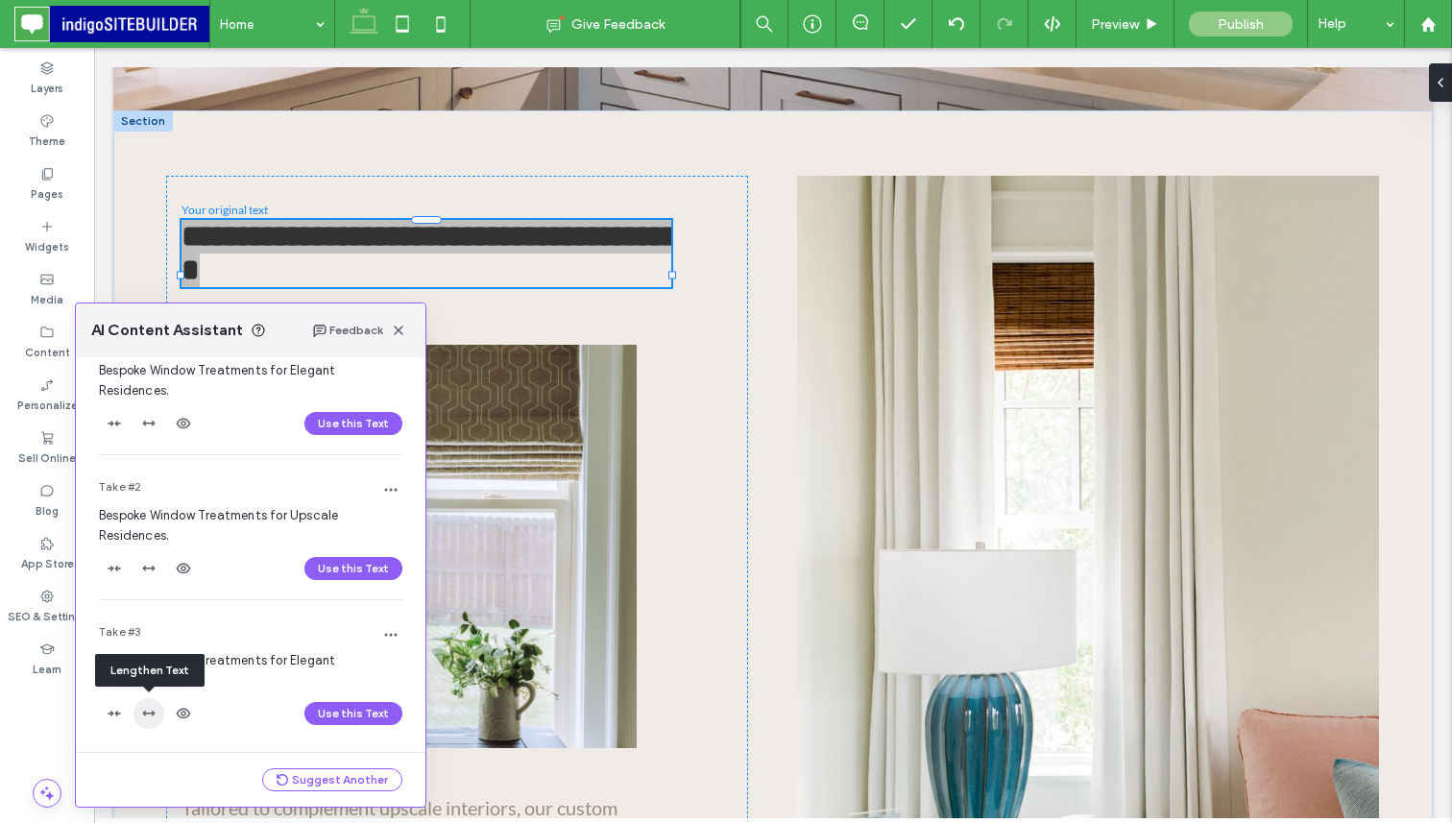
click at [146, 710] on icon "button" at bounding box center [148, 713] width 15 height 15
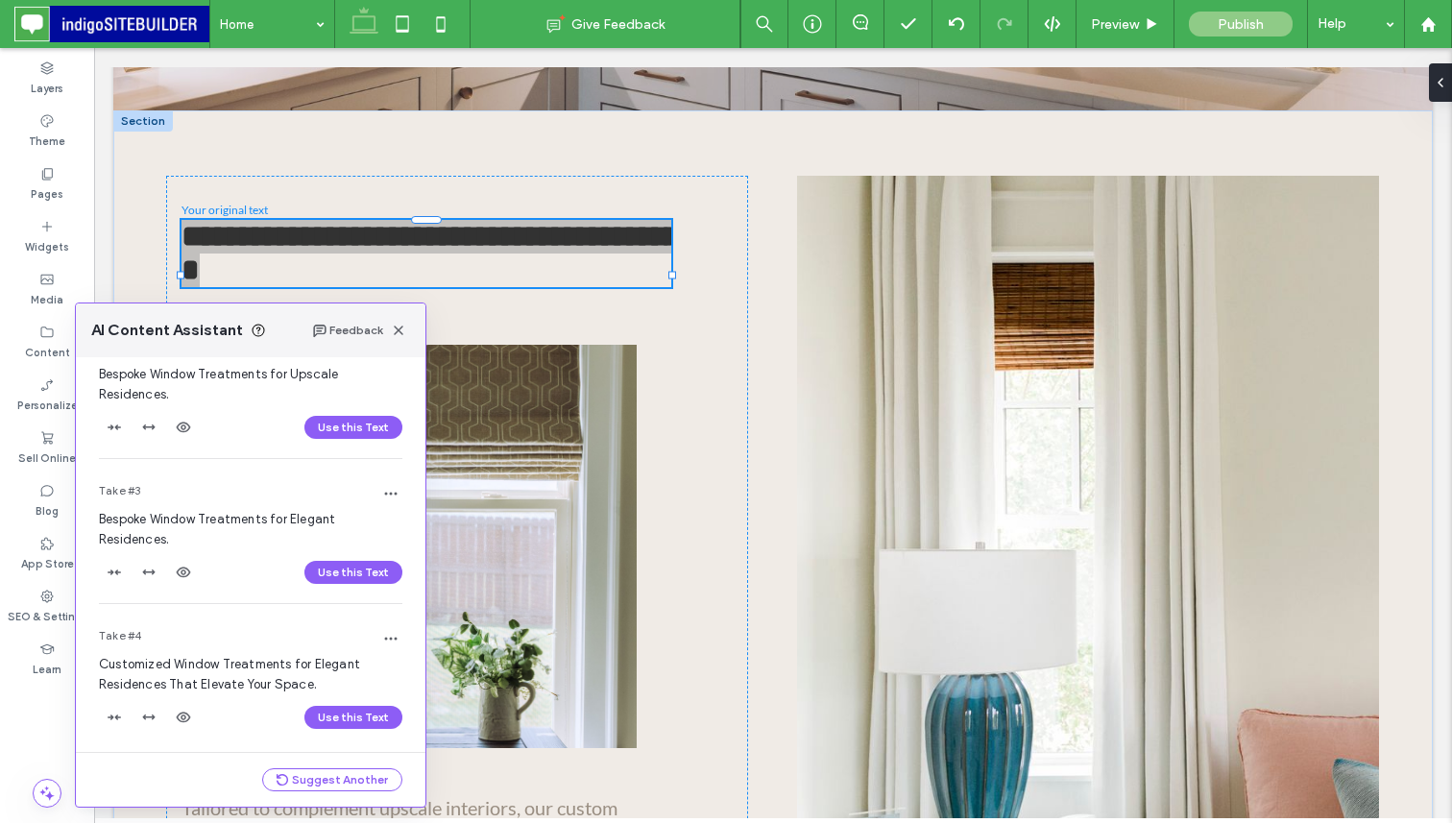
scroll to position [235, 0]
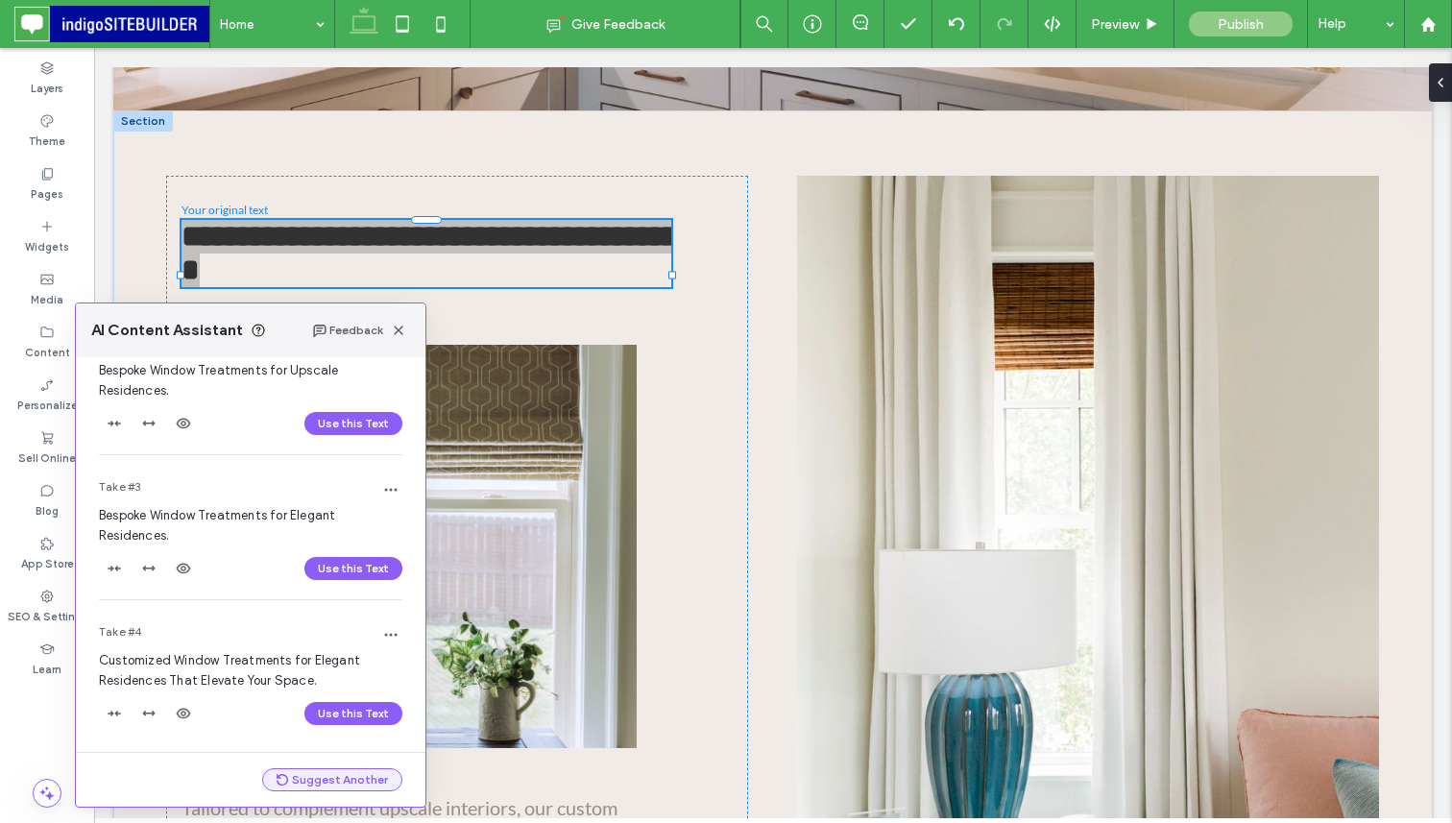
click at [332, 779] on button "Suggest Another" at bounding box center [332, 779] width 140 height 23
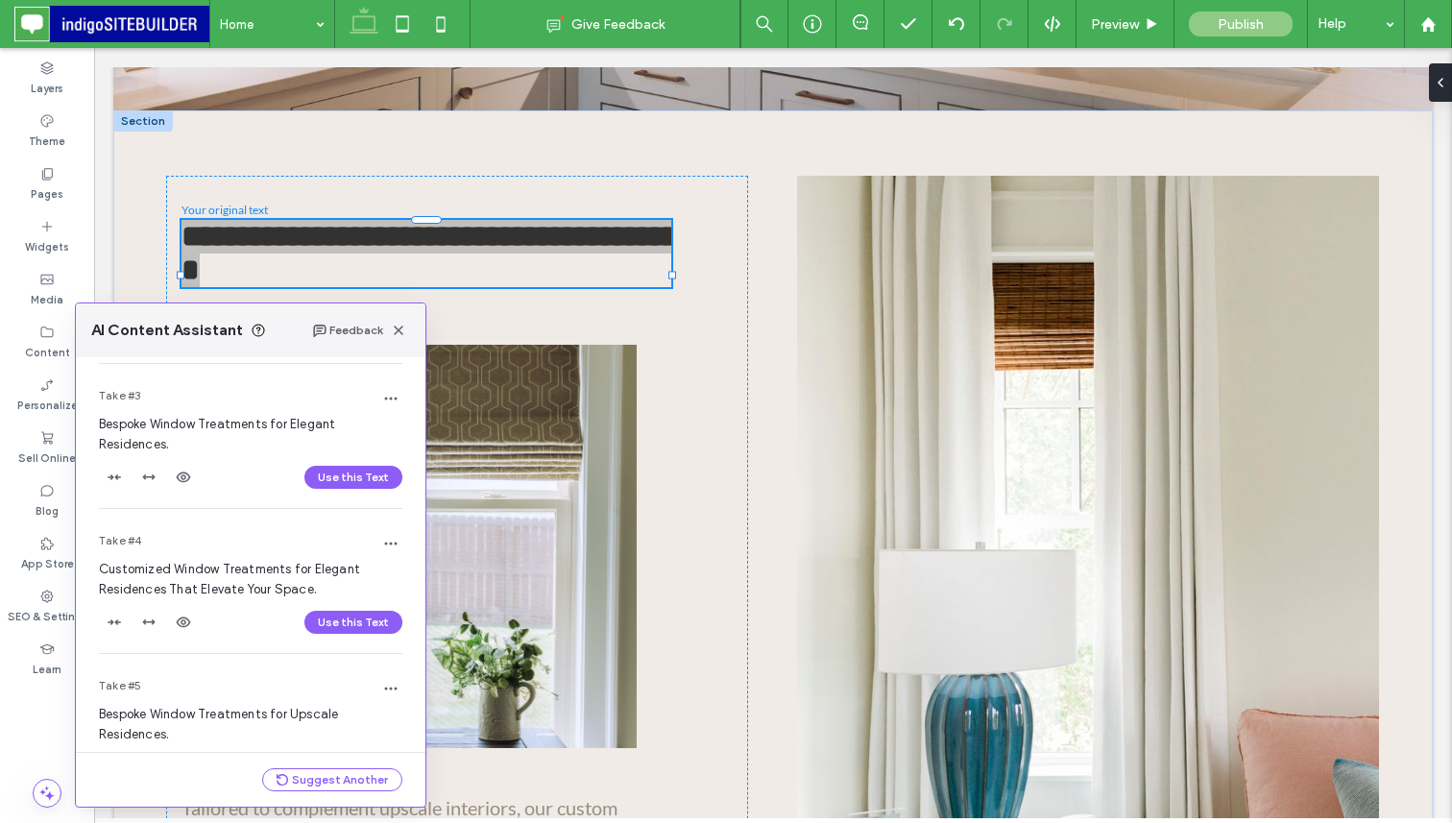
scroll to position [380, 0]
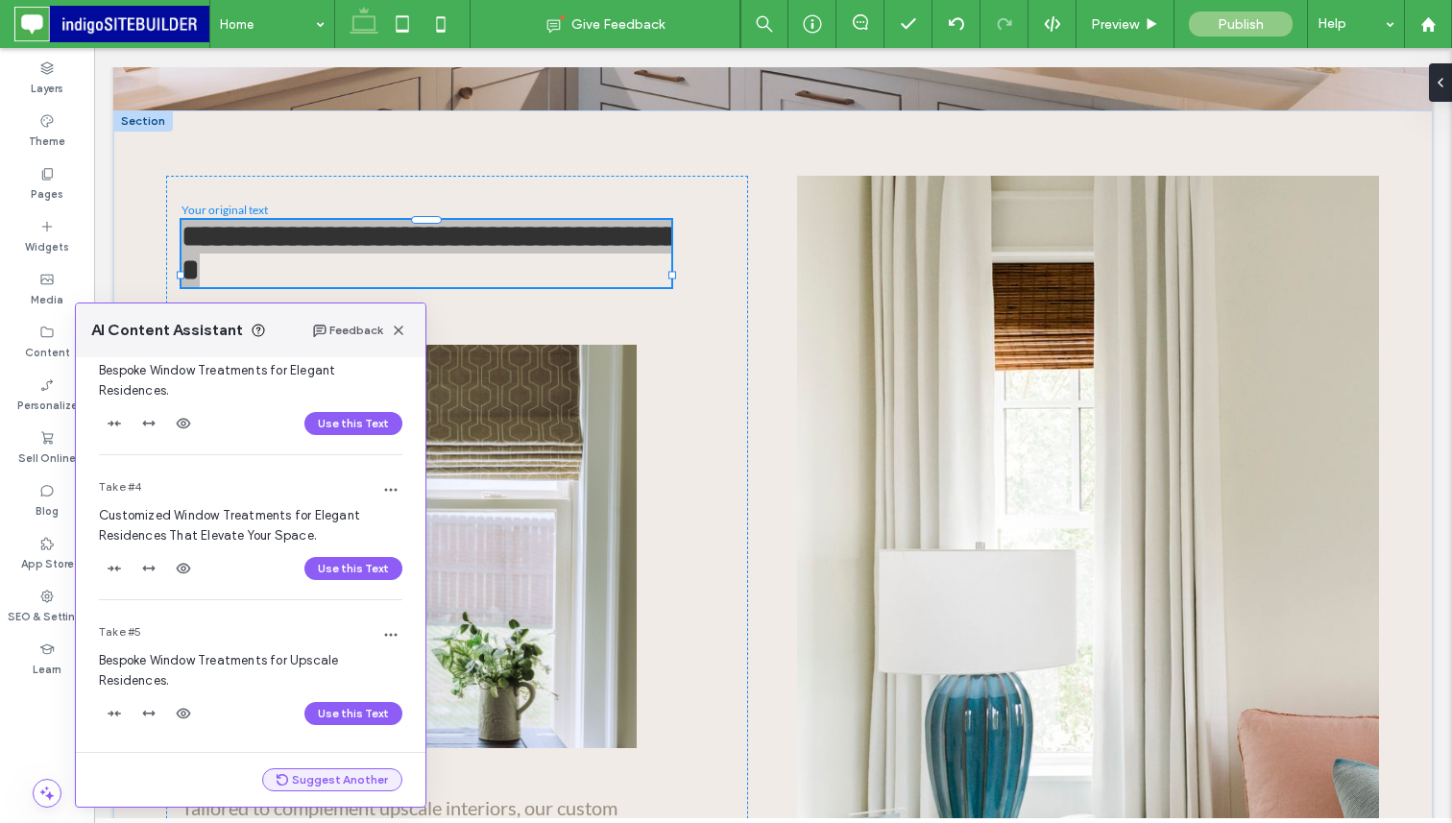
click at [310, 775] on button "Suggest Another" at bounding box center [332, 779] width 140 height 23
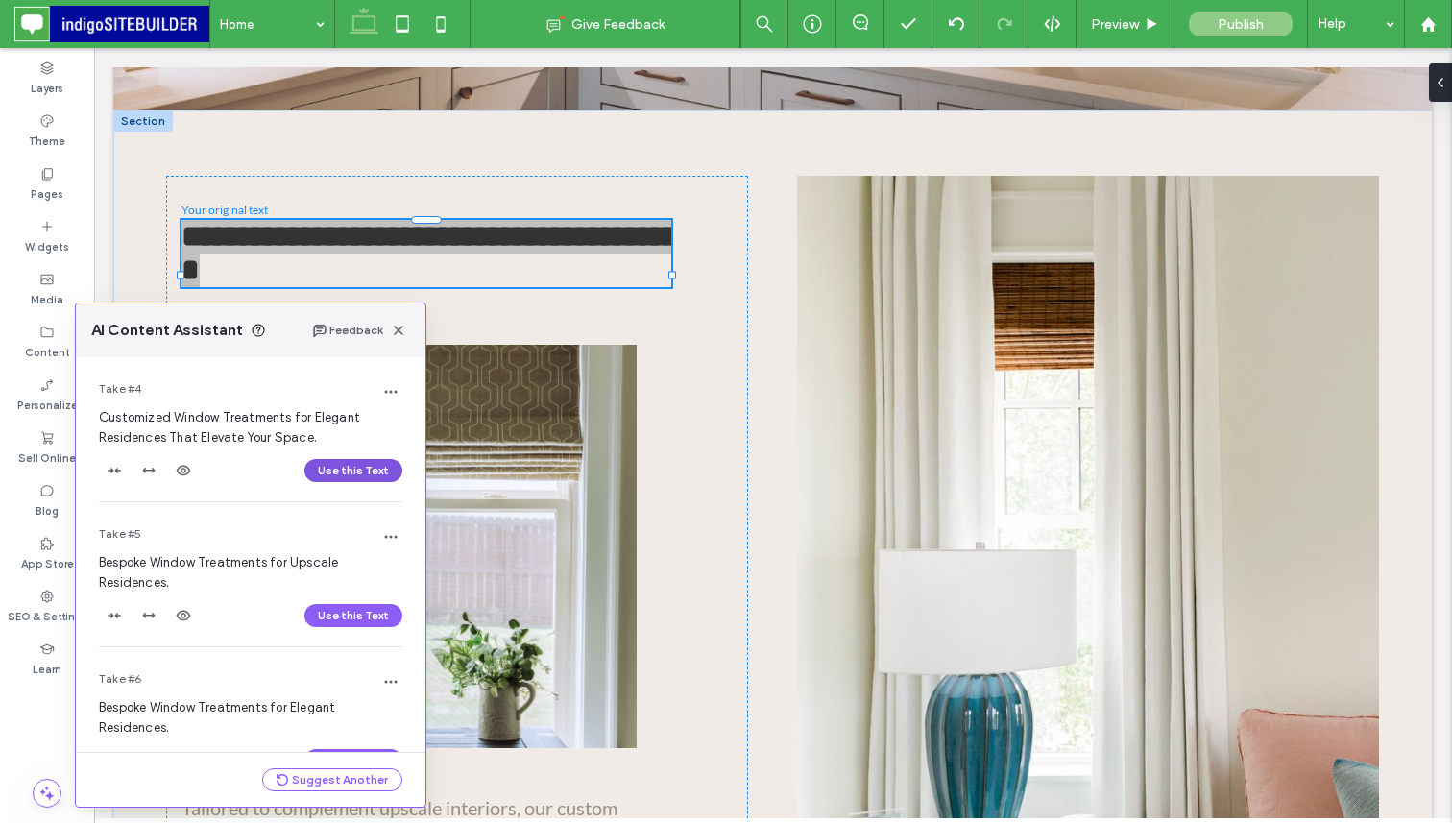
scroll to position [525, 0]
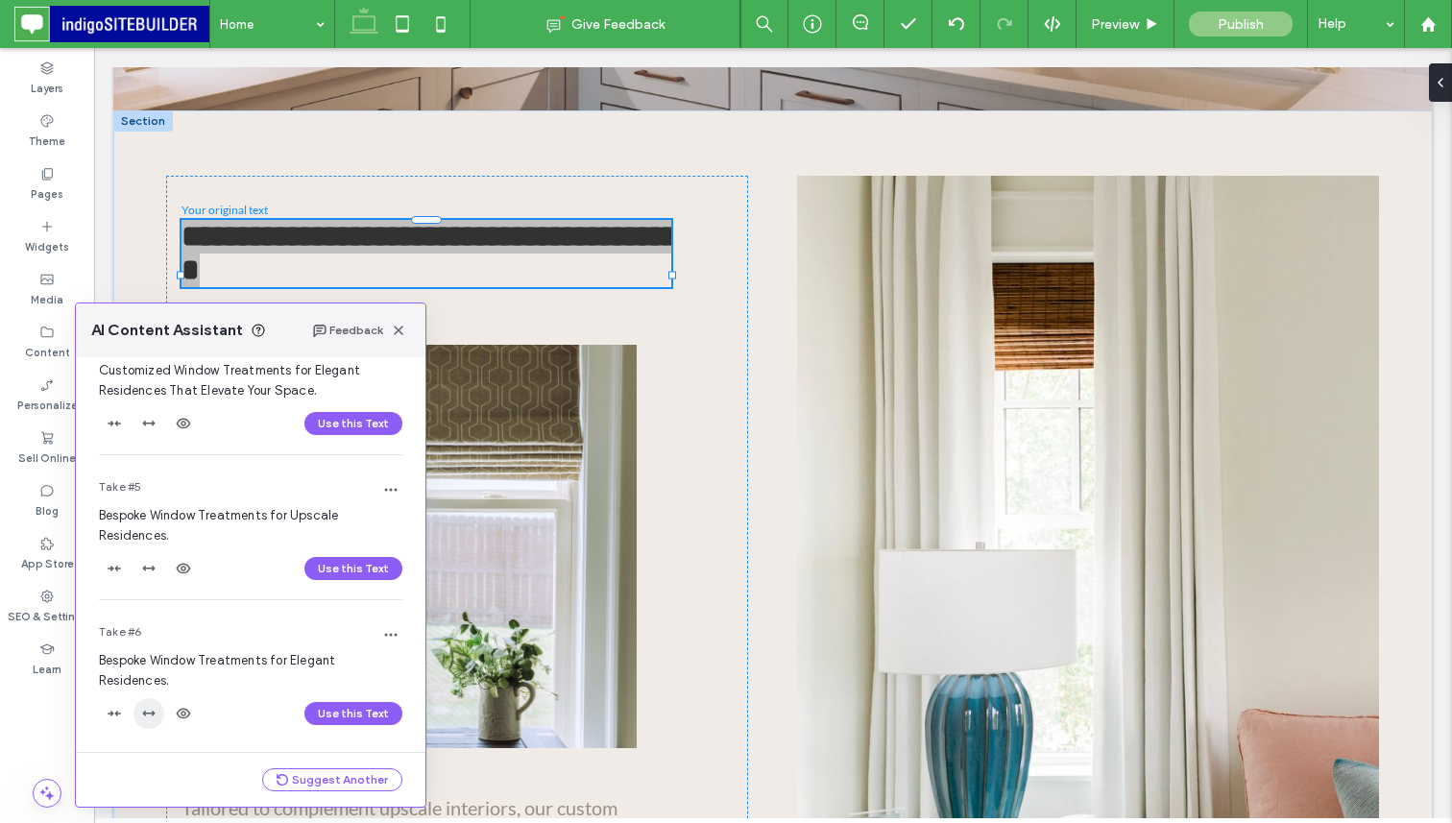
click at [144, 719] on icon "button" at bounding box center [148, 713] width 15 height 15
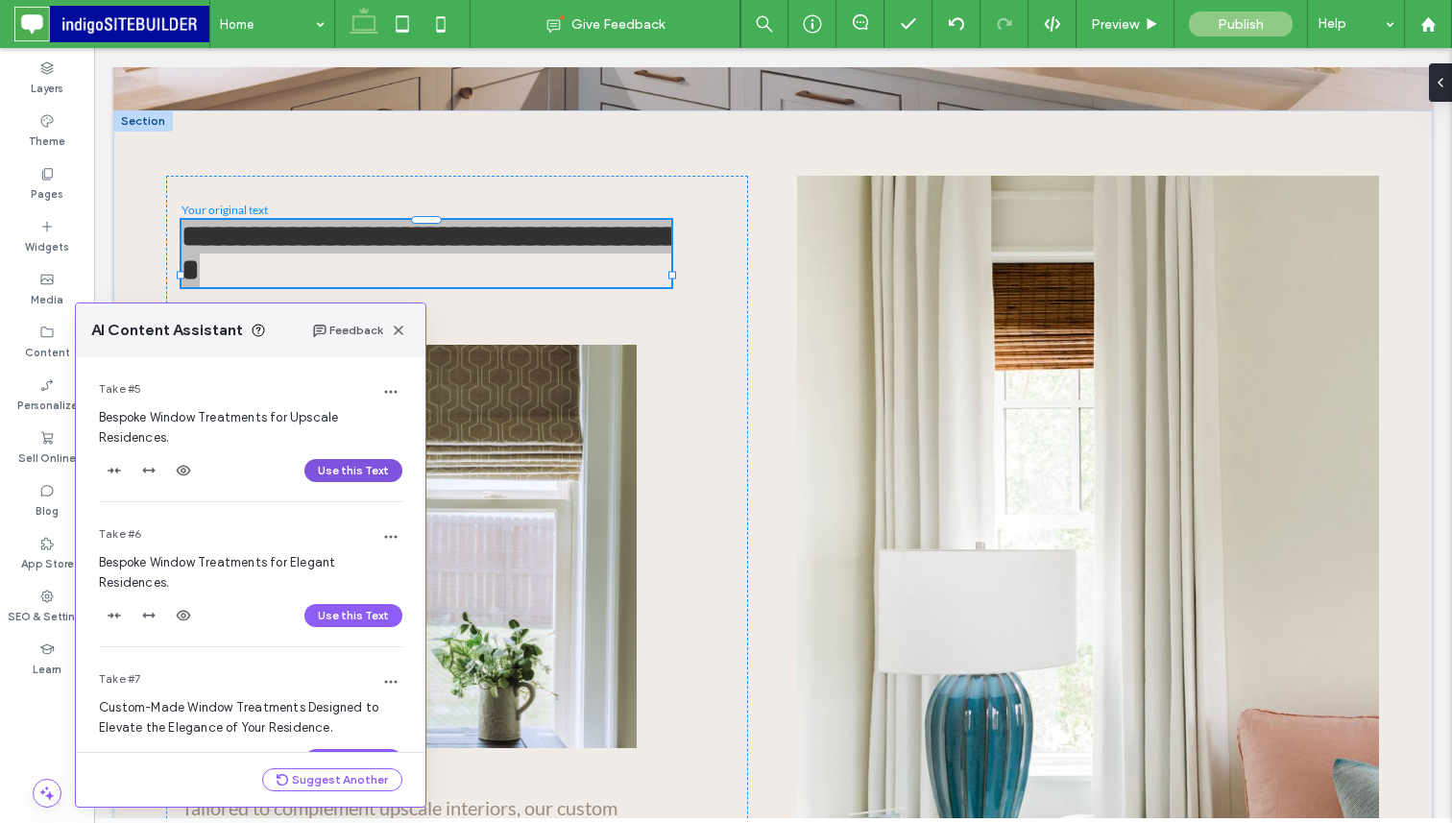
scroll to position [670, 0]
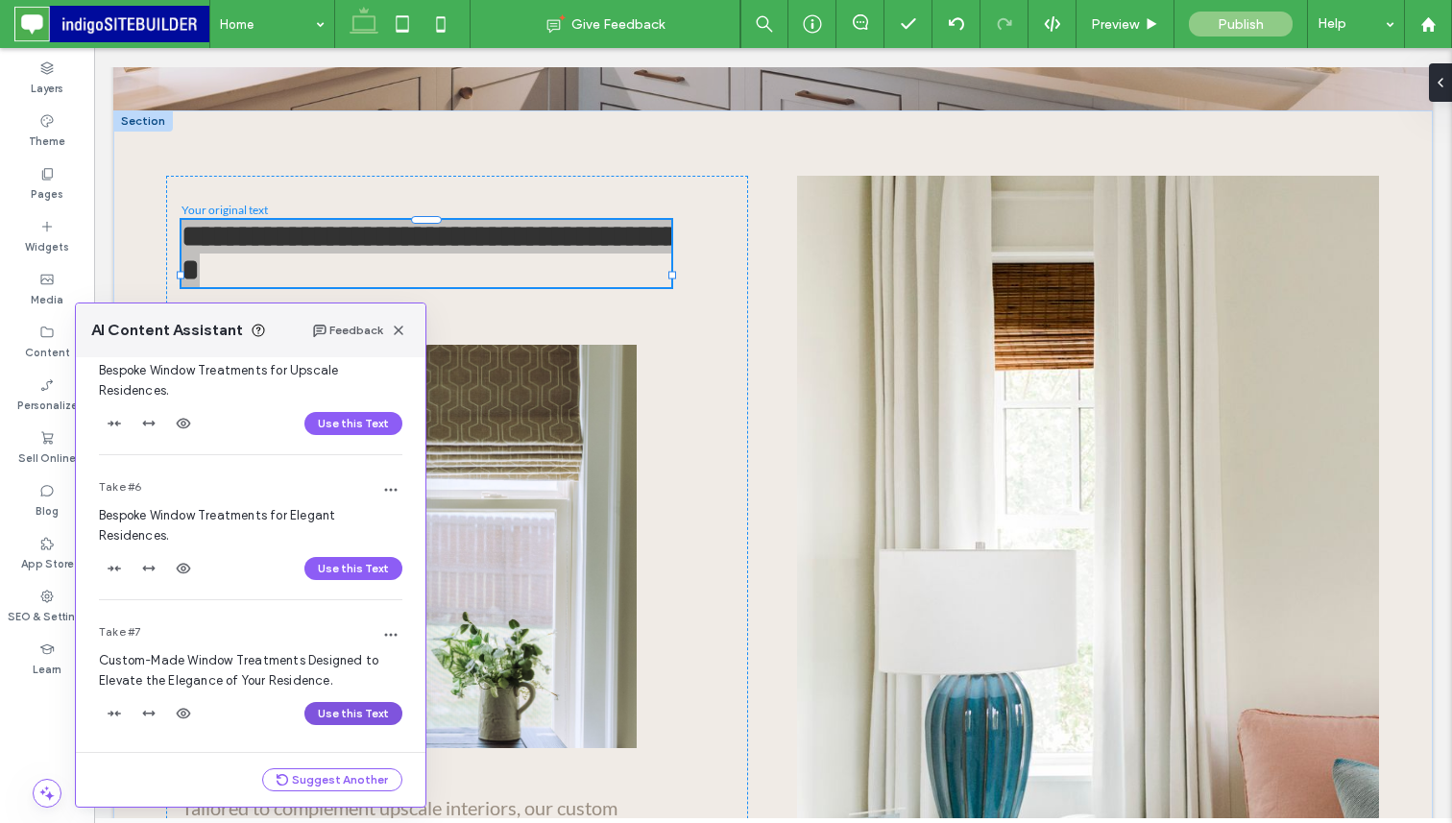
click at [340, 712] on button "Use this Text" at bounding box center [353, 713] width 98 height 23
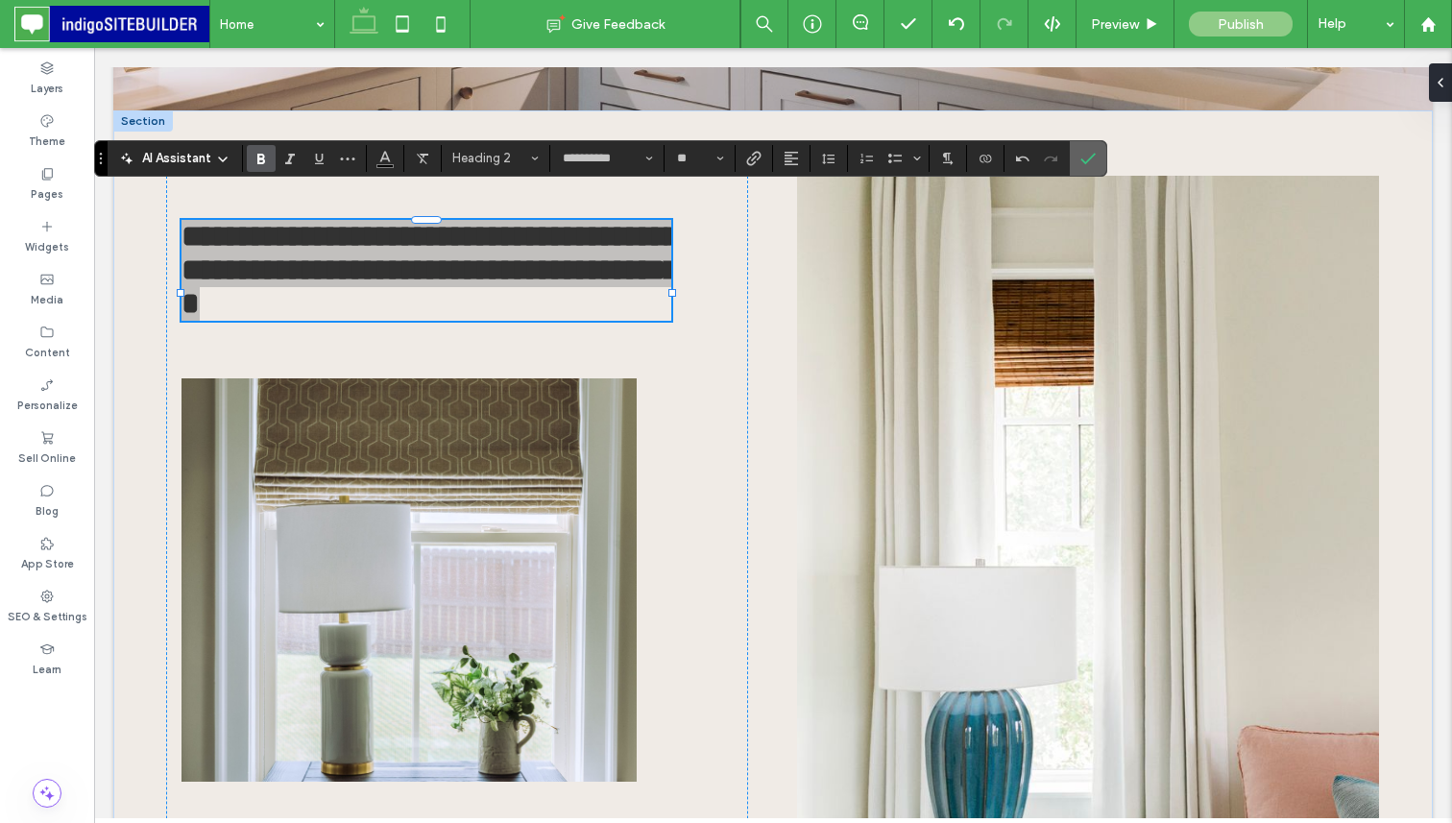
click at [1089, 166] on span "Confirm" at bounding box center [1087, 158] width 15 height 33
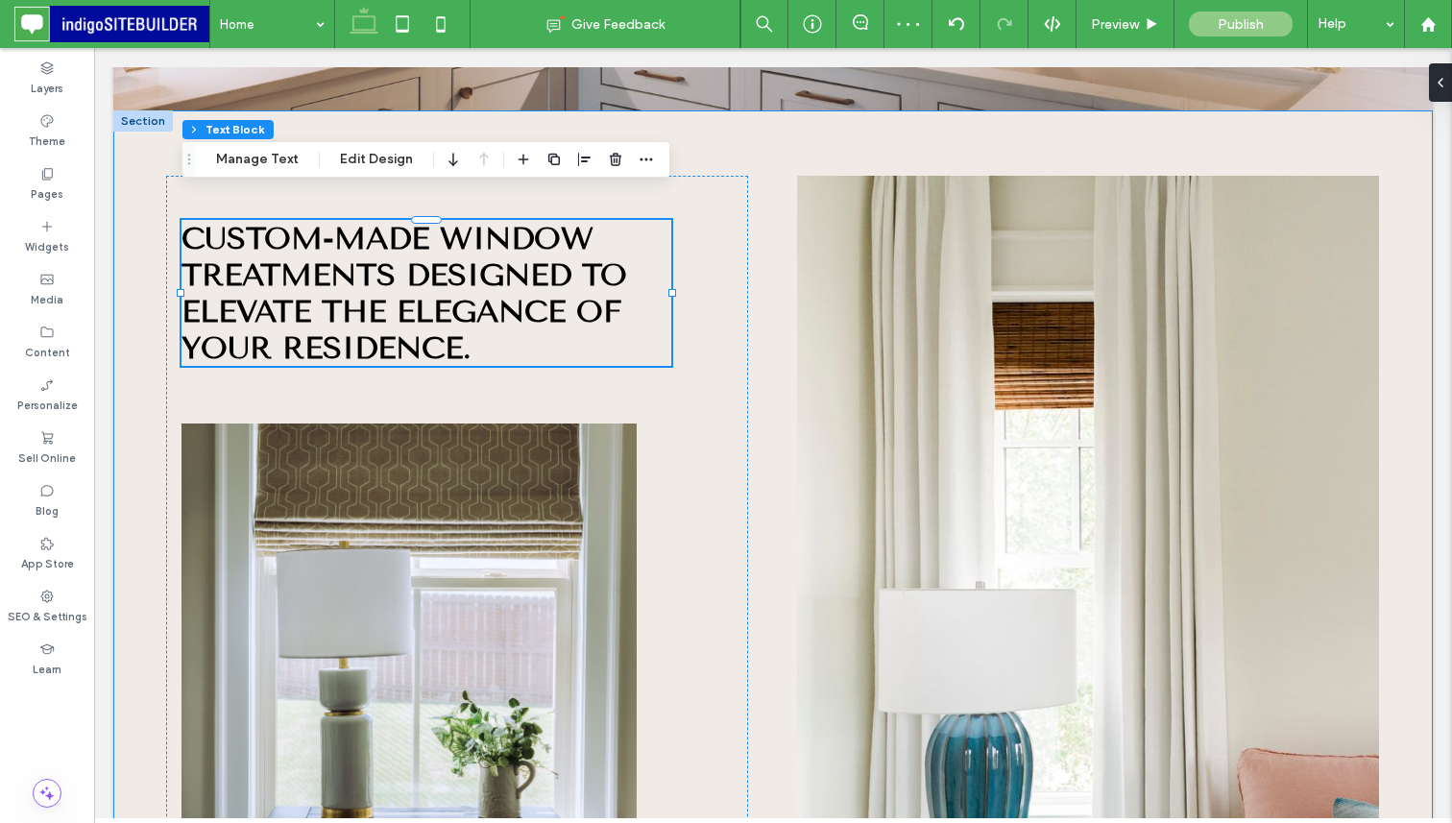
click at [697, 110] on div "Custom-Made Window Treatments Designed to Elevate the Elegance of Your Residenc…" at bounding box center [772, 625] width 1319 height 1030
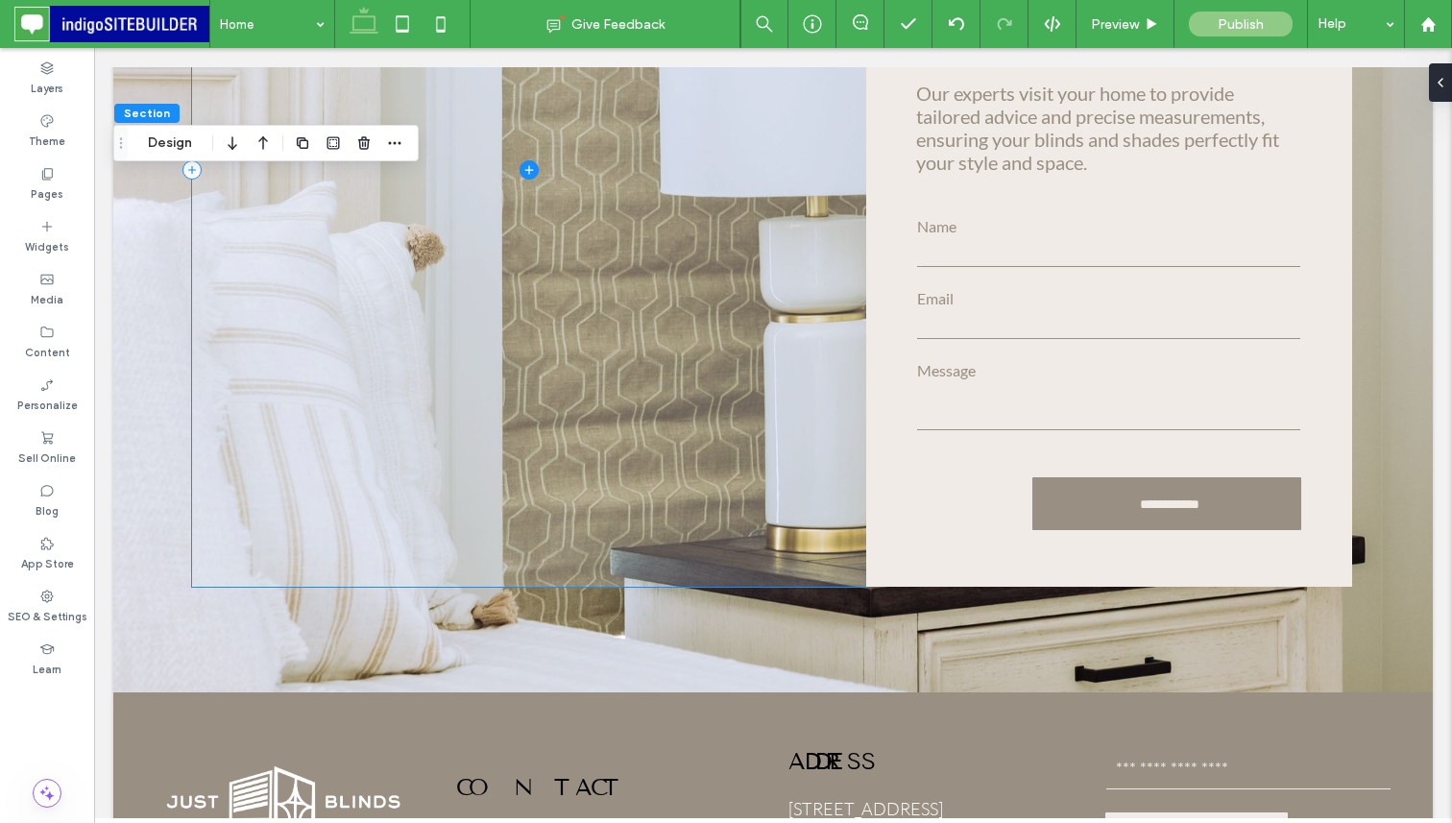
scroll to position [5644, 0]
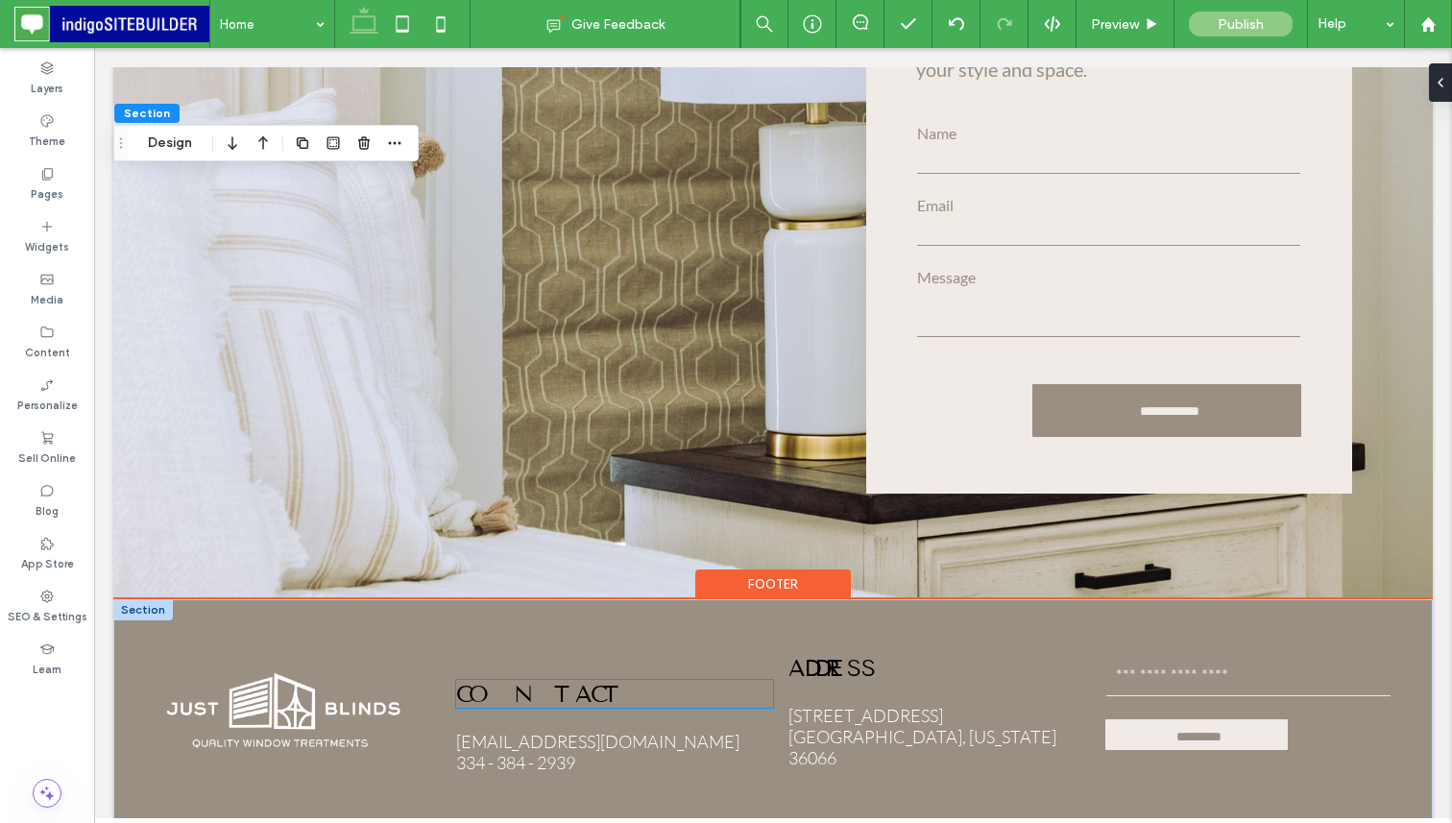
click at [541, 680] on span "Contact" at bounding box center [541, 694] width 171 height 28
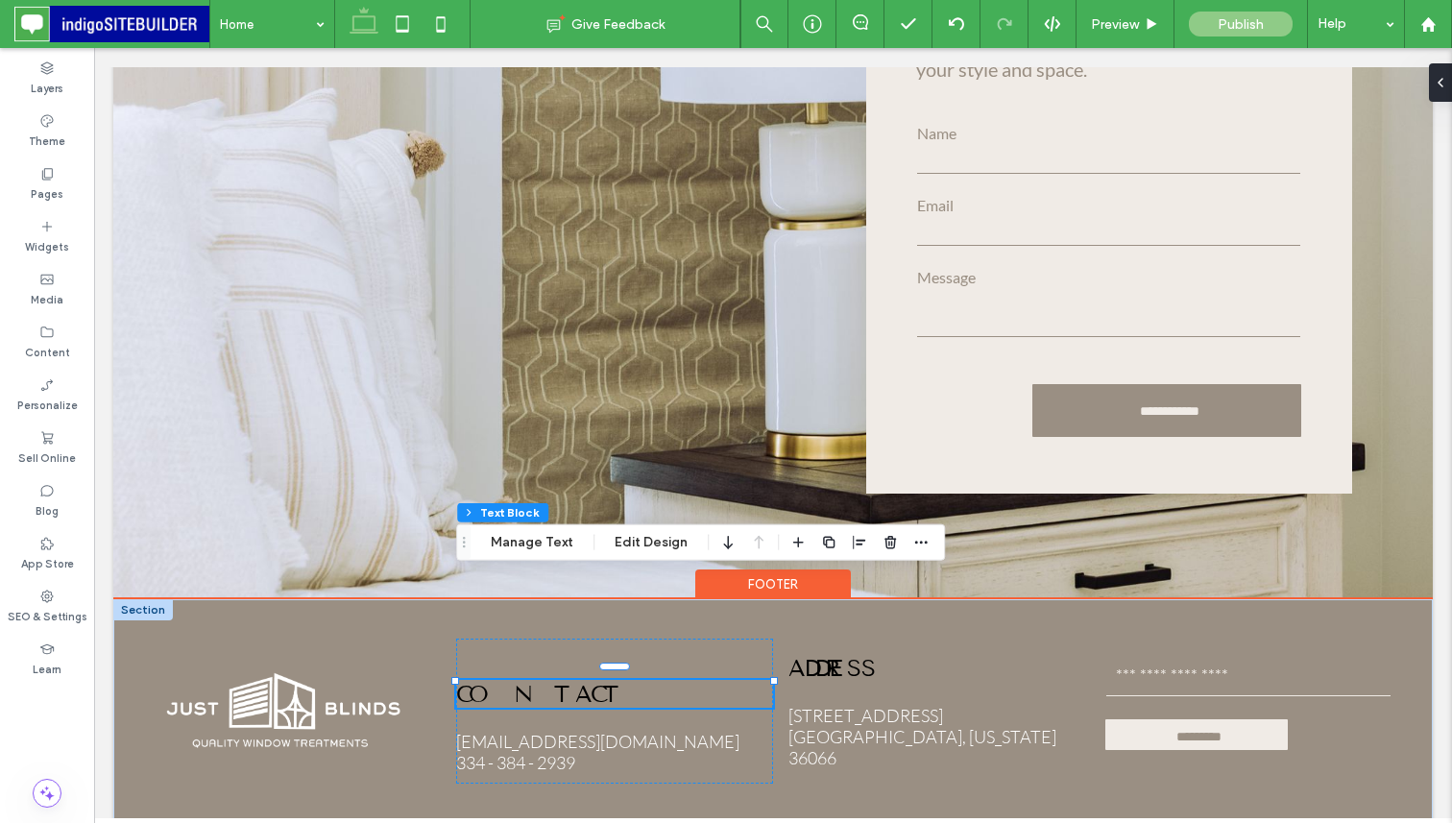
click at [541, 680] on span "Contact" at bounding box center [541, 694] width 171 height 28
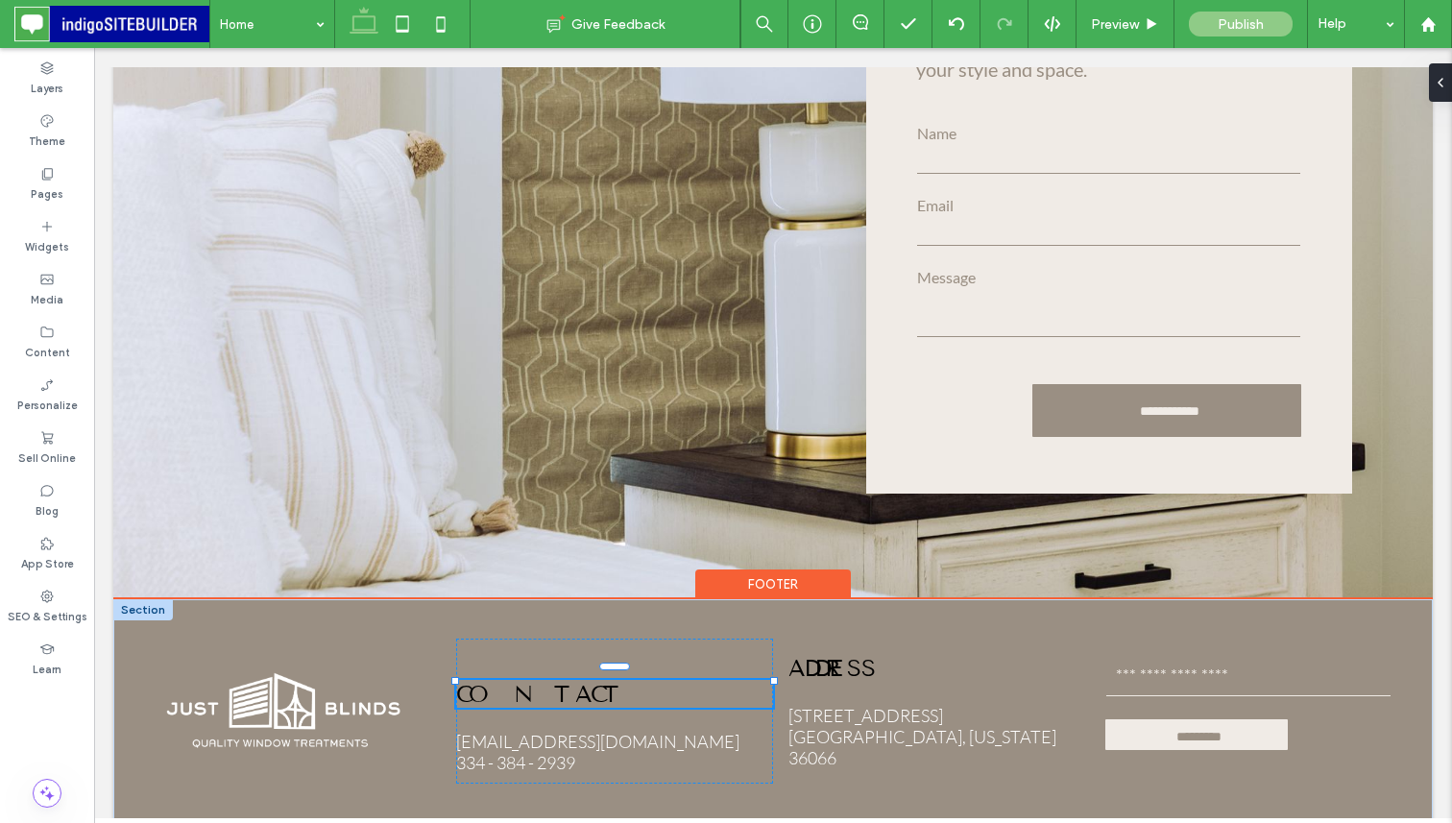
type input "**********"
type input "**"
click at [518, 684] on span "*******" at bounding box center [487, 695] width 62 height 23
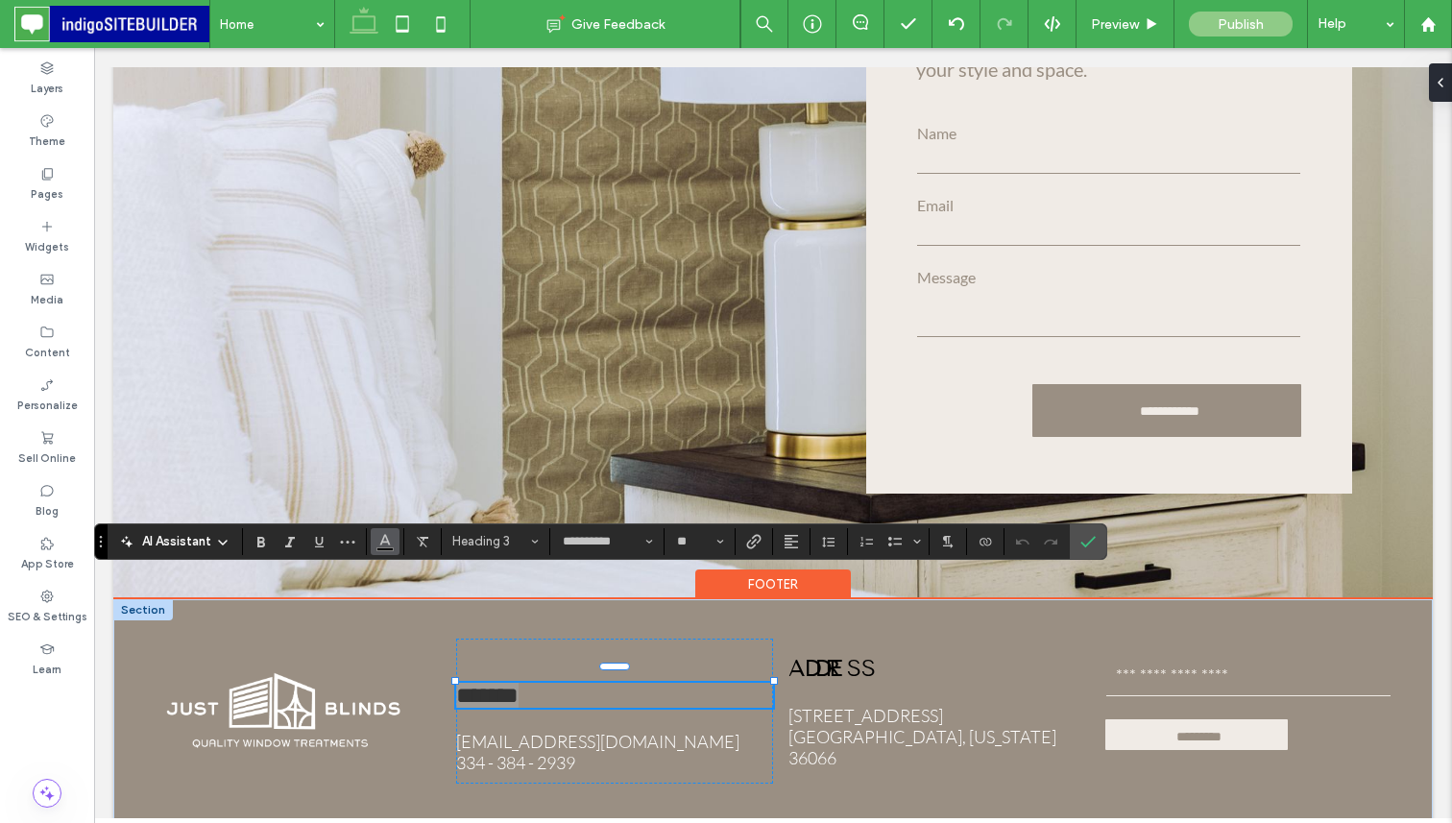
click at [393, 548] on button "Color" at bounding box center [385, 541] width 29 height 27
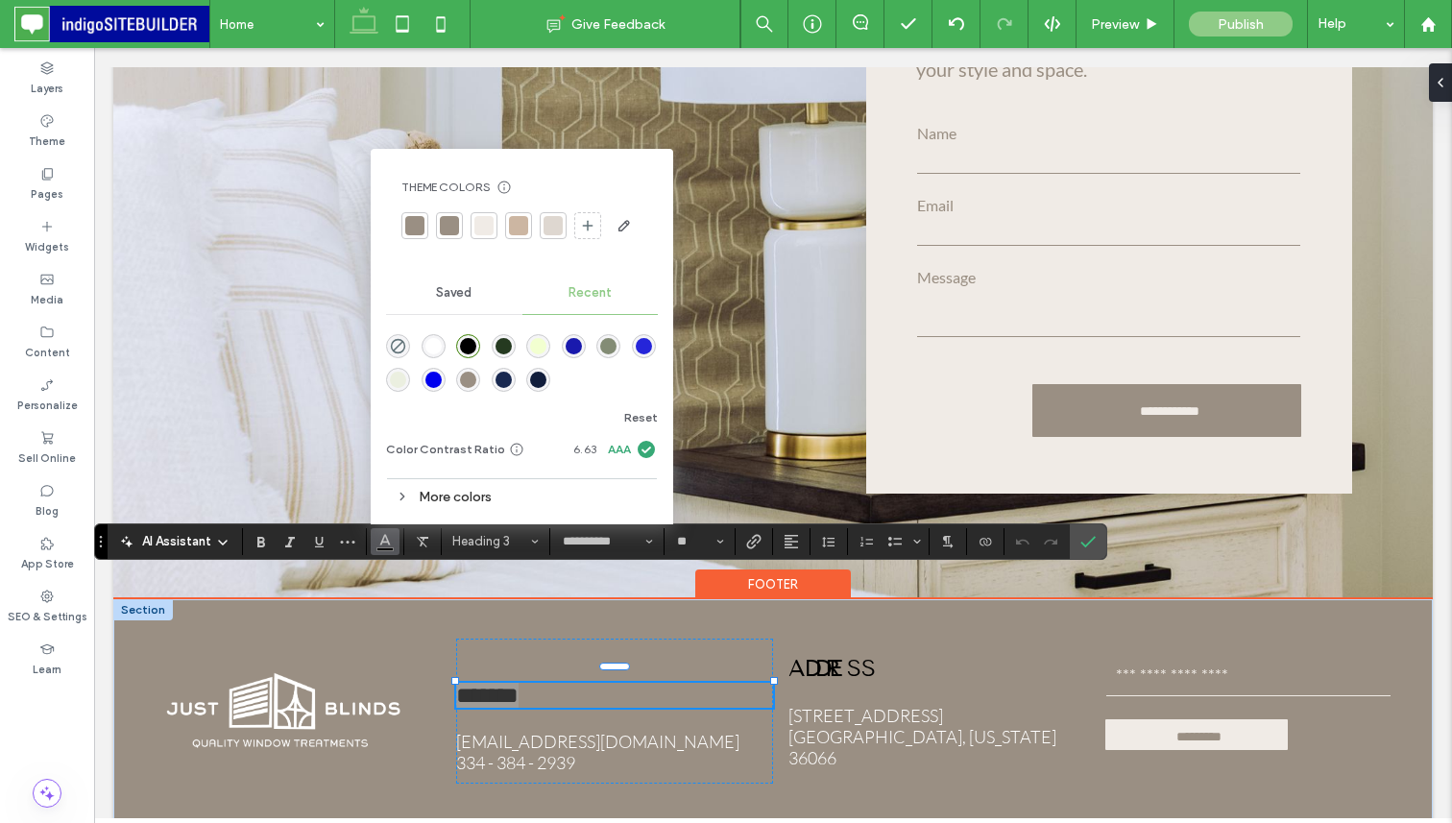
click at [438, 340] on div "rgba(255, 255, 255, 1)" at bounding box center [433, 346] width 16 height 16
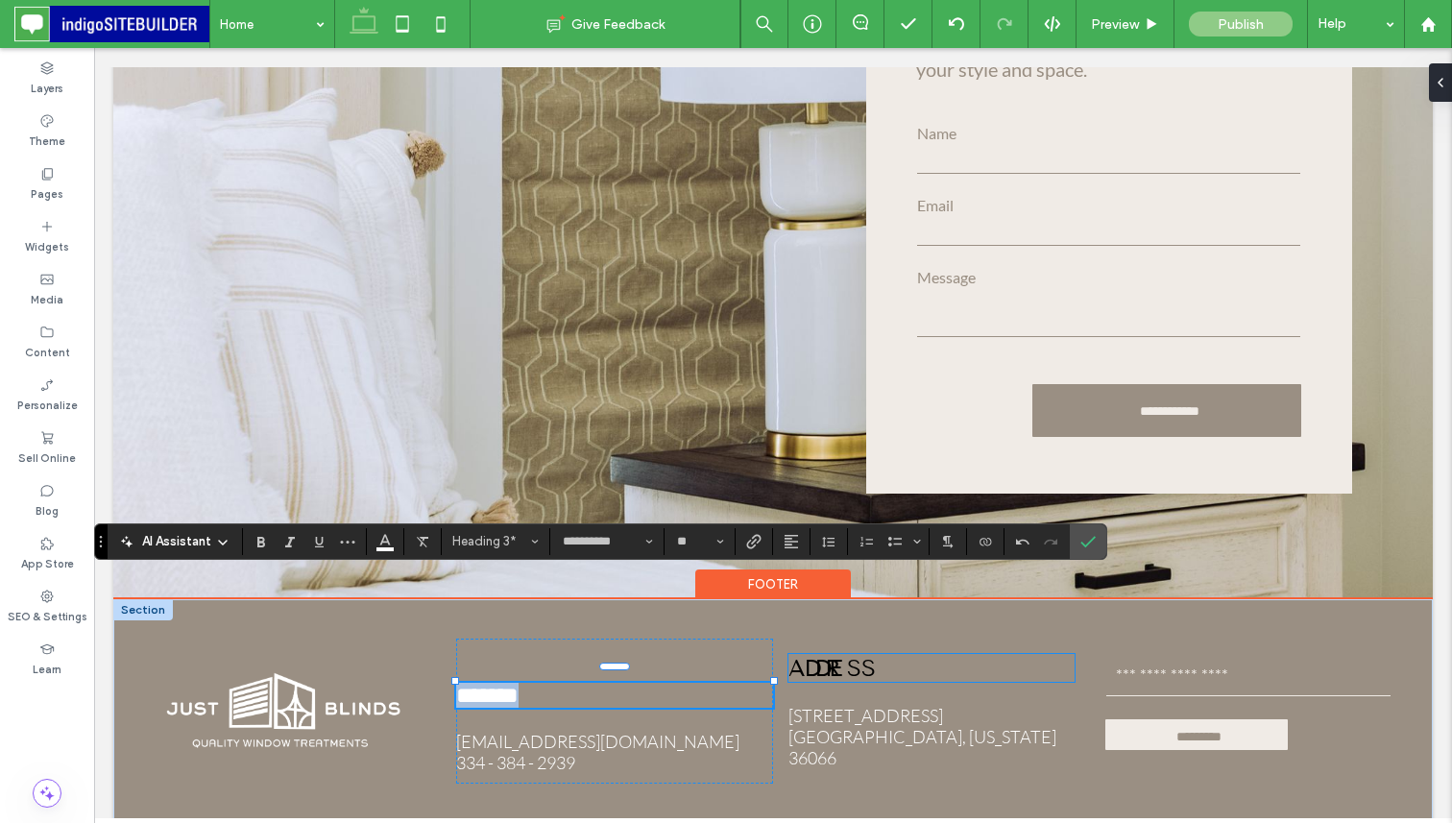
click at [870, 654] on span "Address" at bounding box center [831, 668] width 87 height 28
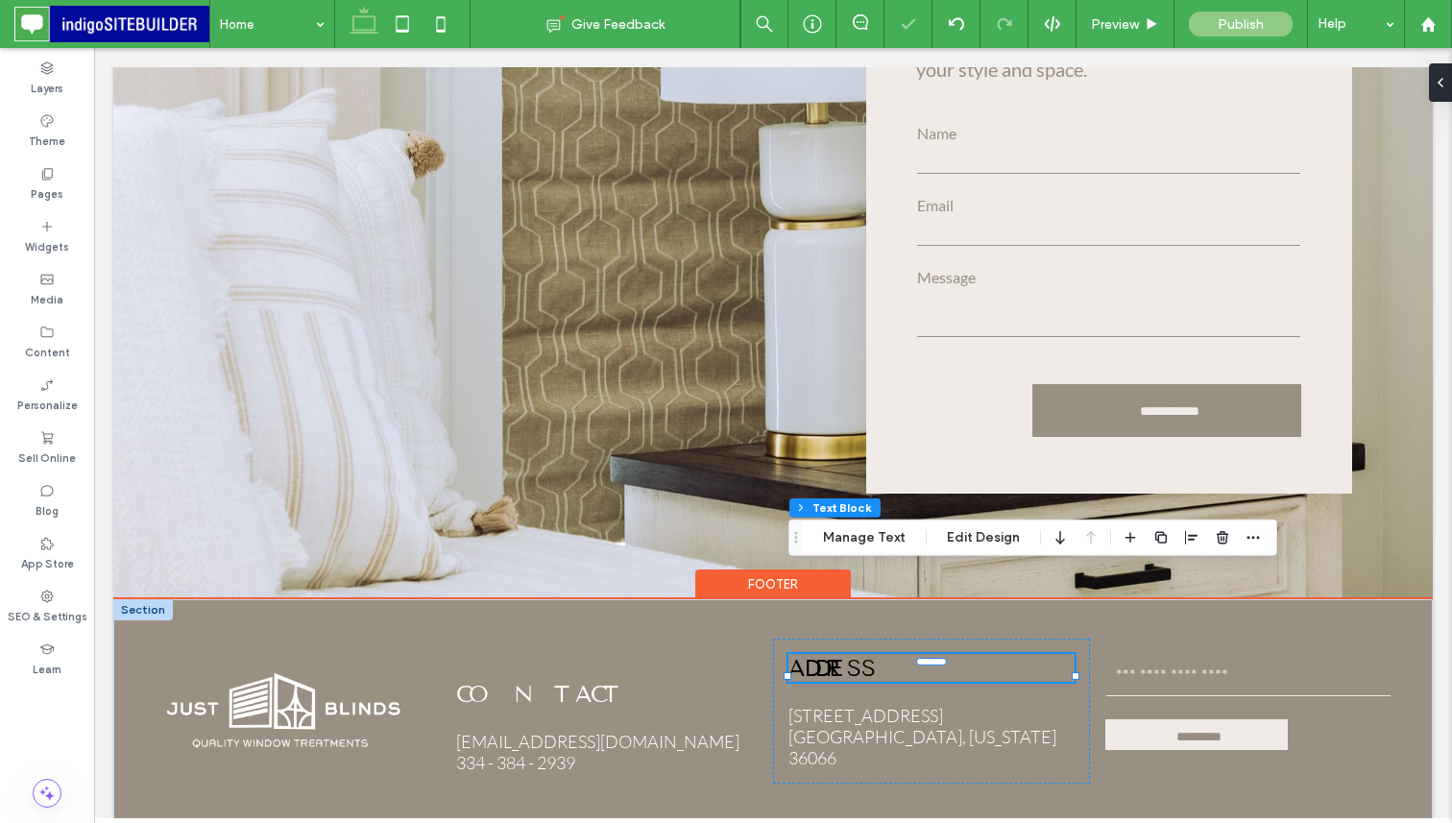
click at [870, 654] on span "Address" at bounding box center [831, 668] width 87 height 28
click at [851, 655] on span "*******" at bounding box center [819, 666] width 62 height 23
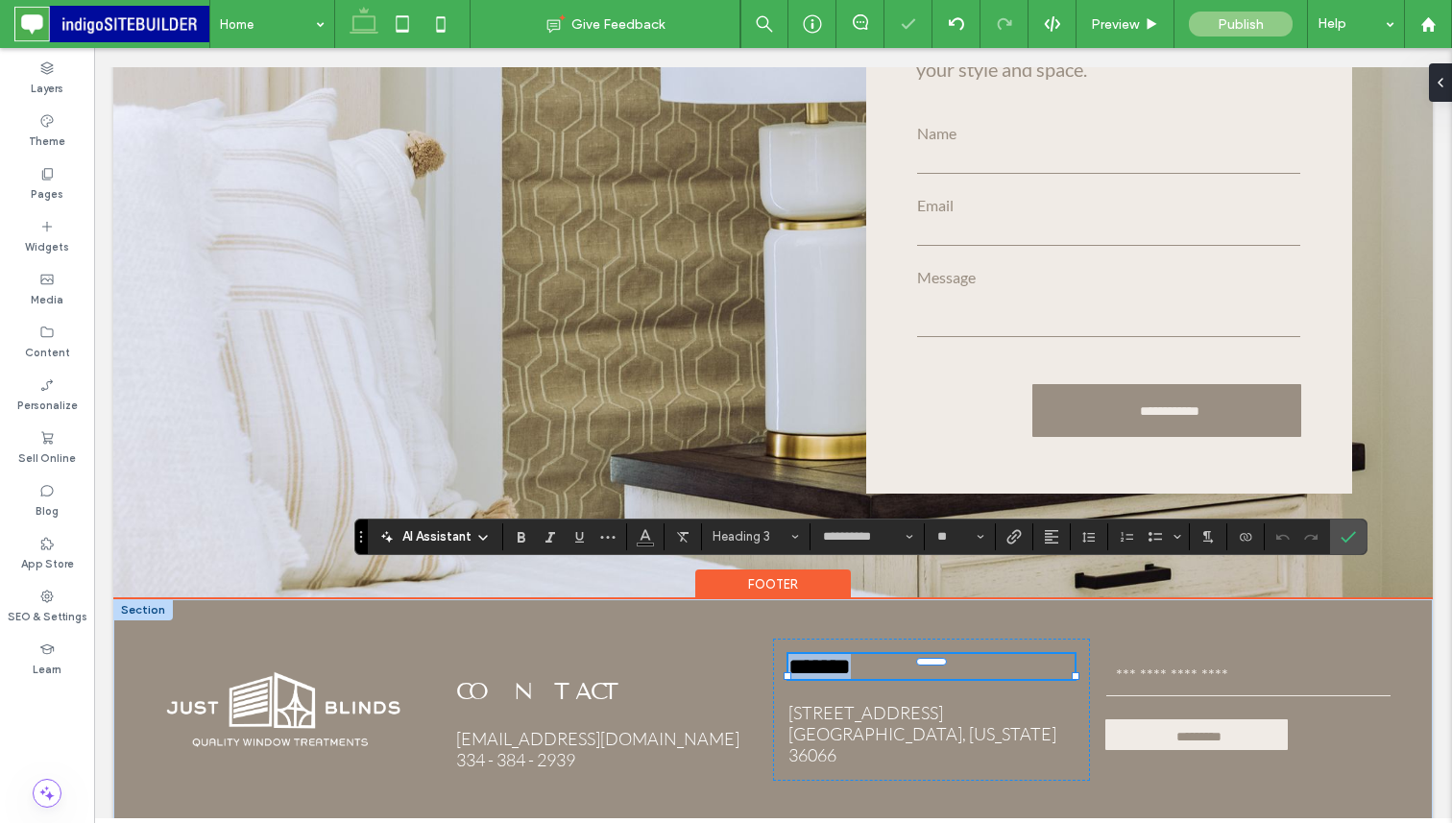
click at [851, 655] on span "*******" at bounding box center [819, 666] width 62 height 23
click at [652, 538] on button "Color" at bounding box center [645, 536] width 29 height 27
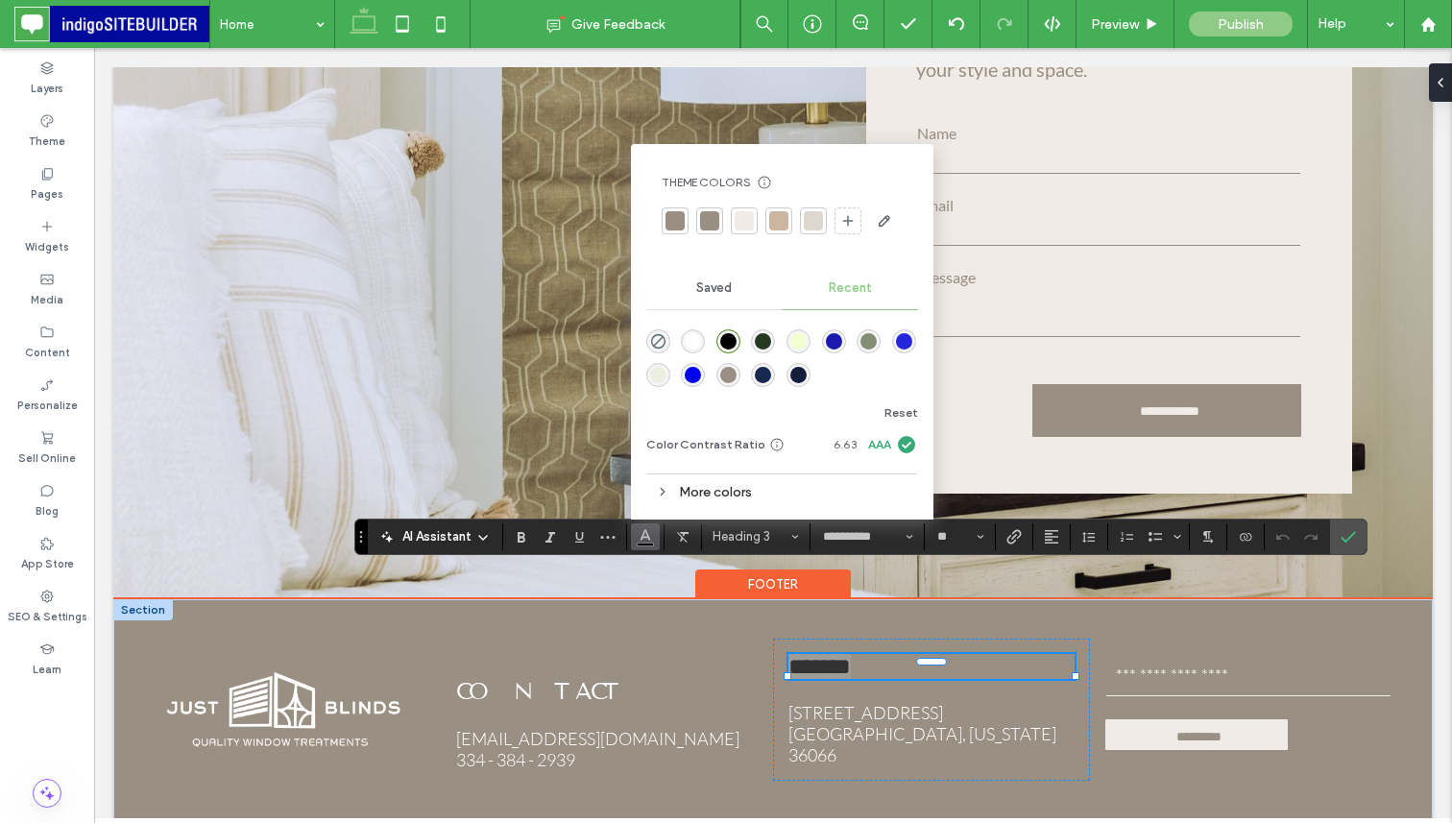
click at [691, 335] on div "rgba(255, 255, 255, 1)" at bounding box center [692, 341] width 16 height 16
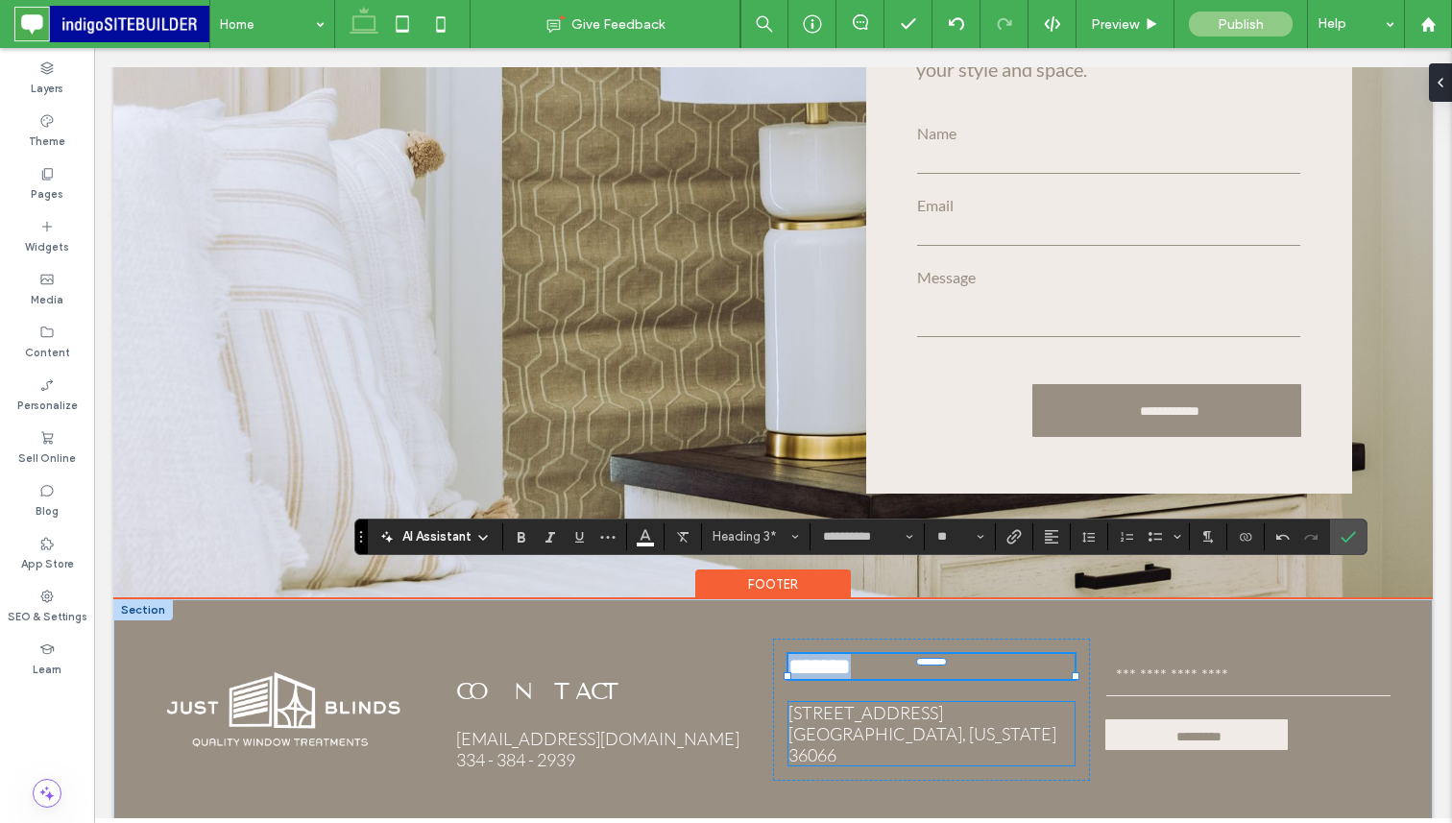
click at [943, 702] on span "[STREET_ADDRESS]" at bounding box center [865, 712] width 155 height 21
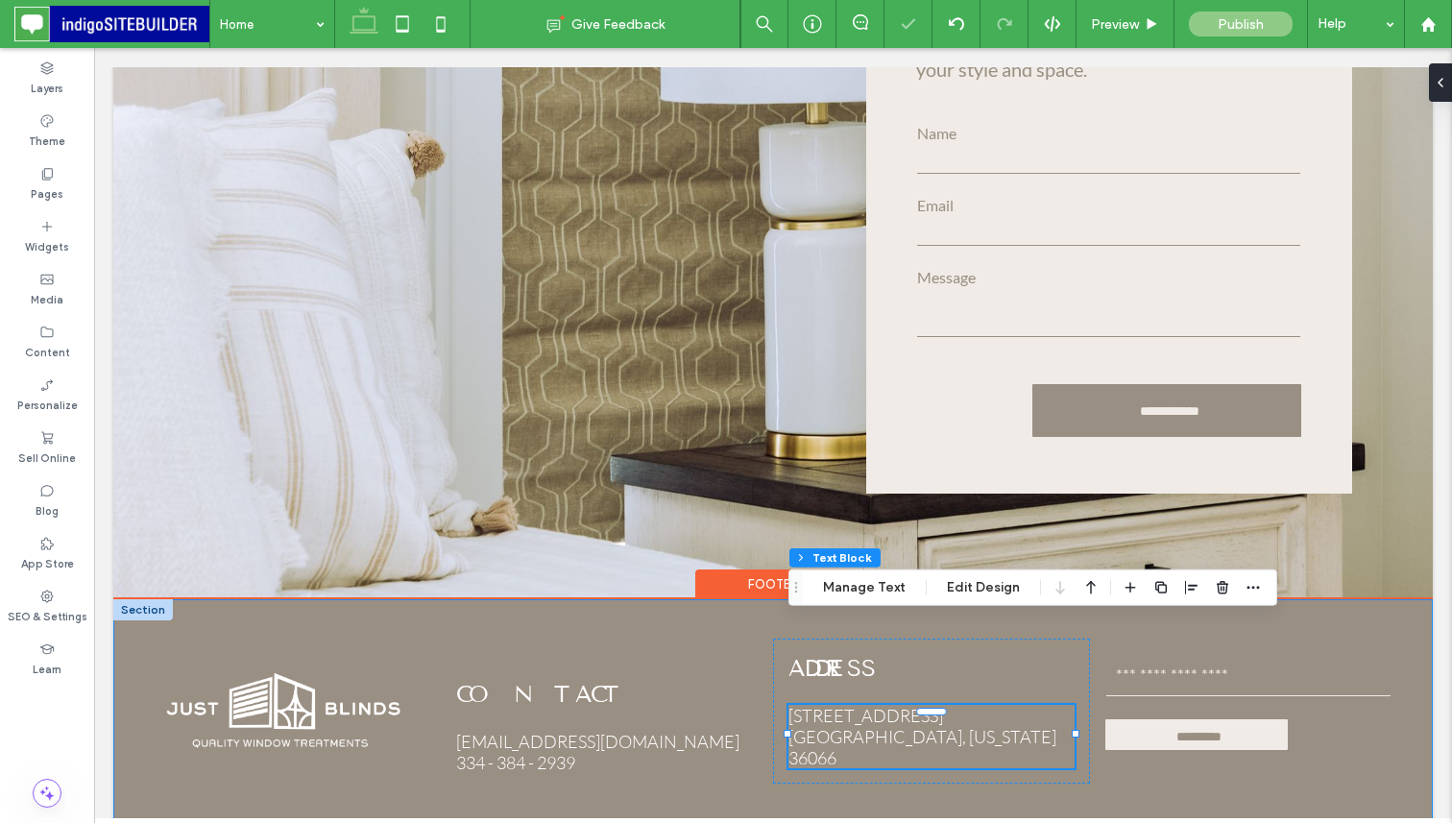
click at [701, 727] on div "Contact [EMAIL_ADDRESS][DOMAIN_NAME] 334 - 384 - 2939 Address [STREET_ADDRESS][…" at bounding box center [772, 731] width 1319 height 264
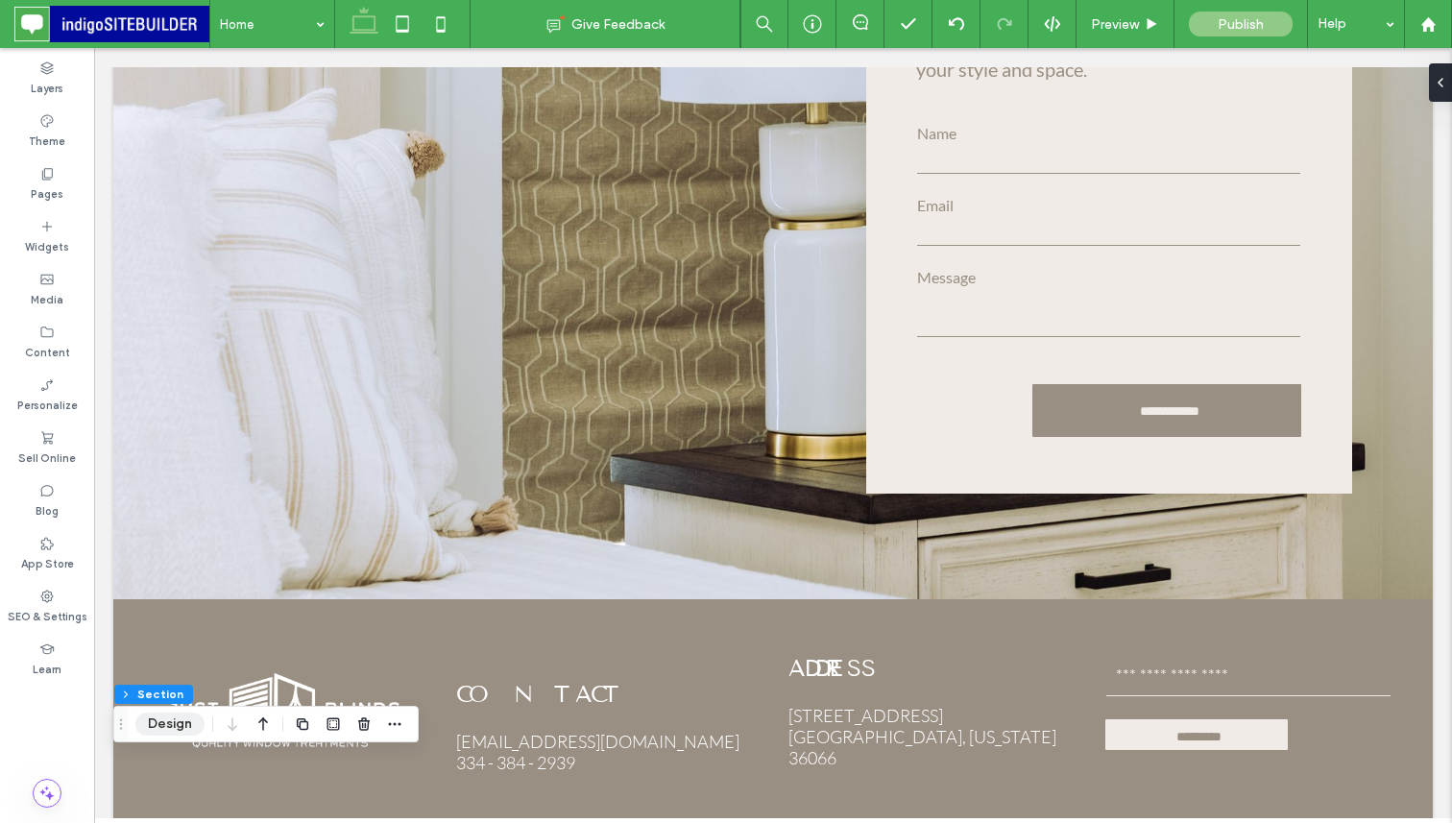
click at [176, 722] on button "Design" at bounding box center [169, 723] width 69 height 23
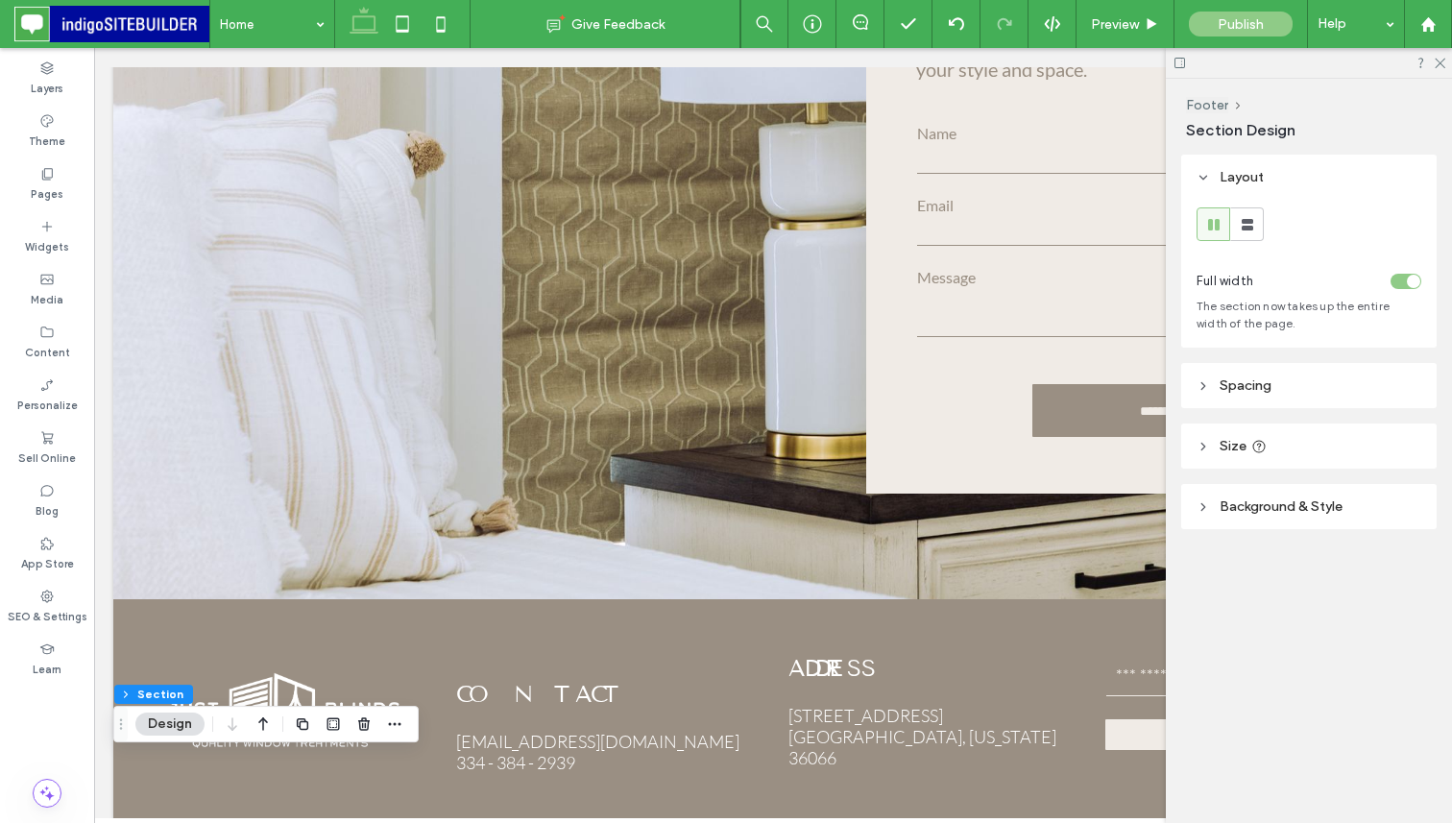
click at [1241, 507] on span "Background & Style" at bounding box center [1280, 506] width 123 height 16
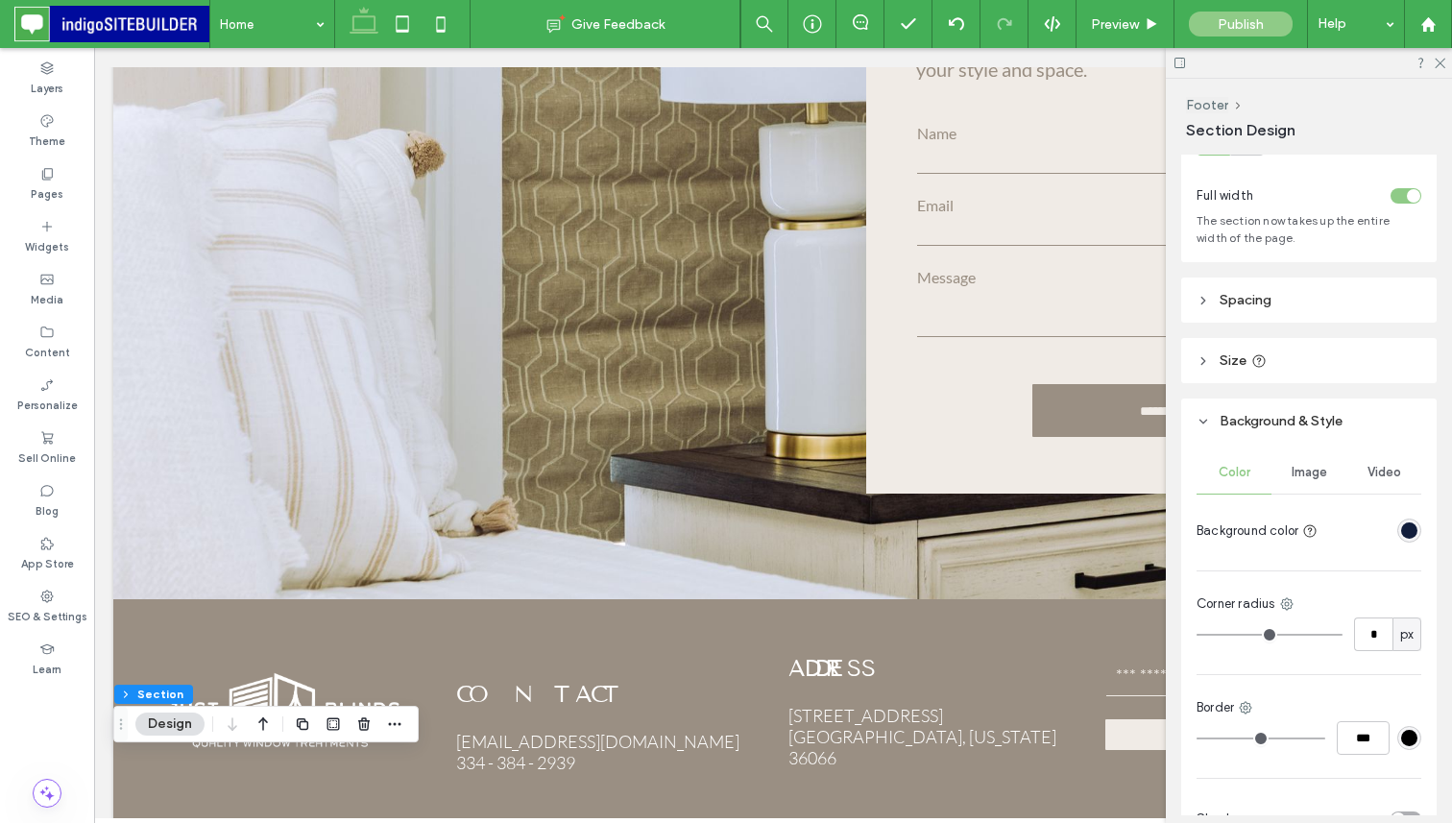
scroll to position [86, 0]
click at [1405, 525] on div "rgba(18, 30, 60, 1)" at bounding box center [1409, 529] width 16 height 16
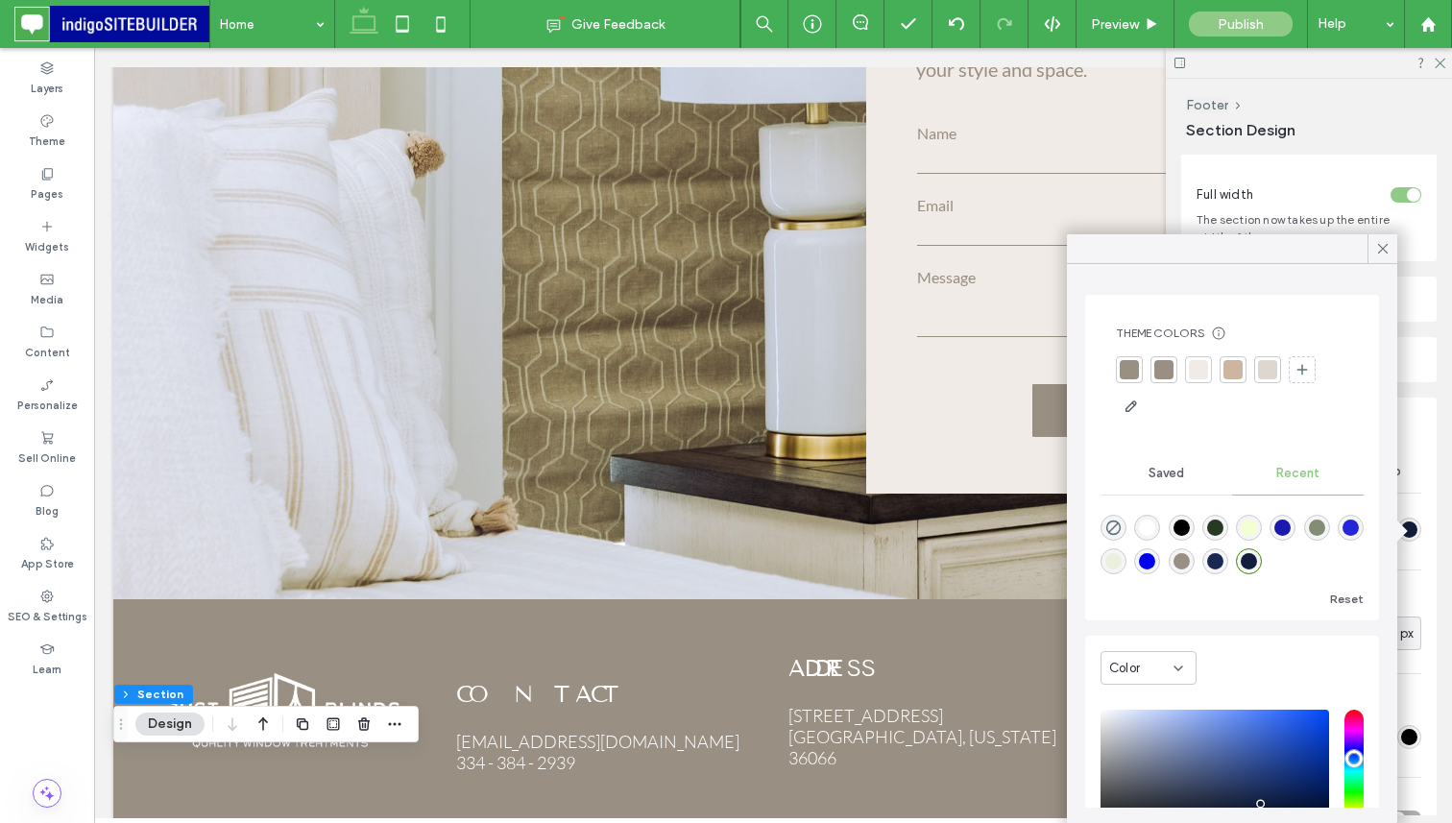
click at [1153, 372] on div at bounding box center [1163, 369] width 27 height 27
click at [1135, 372] on div at bounding box center [1128, 371] width 19 height 19
click at [1163, 362] on div at bounding box center [1166, 371] width 19 height 19
click at [1136, 404] on icon "button" at bounding box center [1130, 408] width 15 height 15
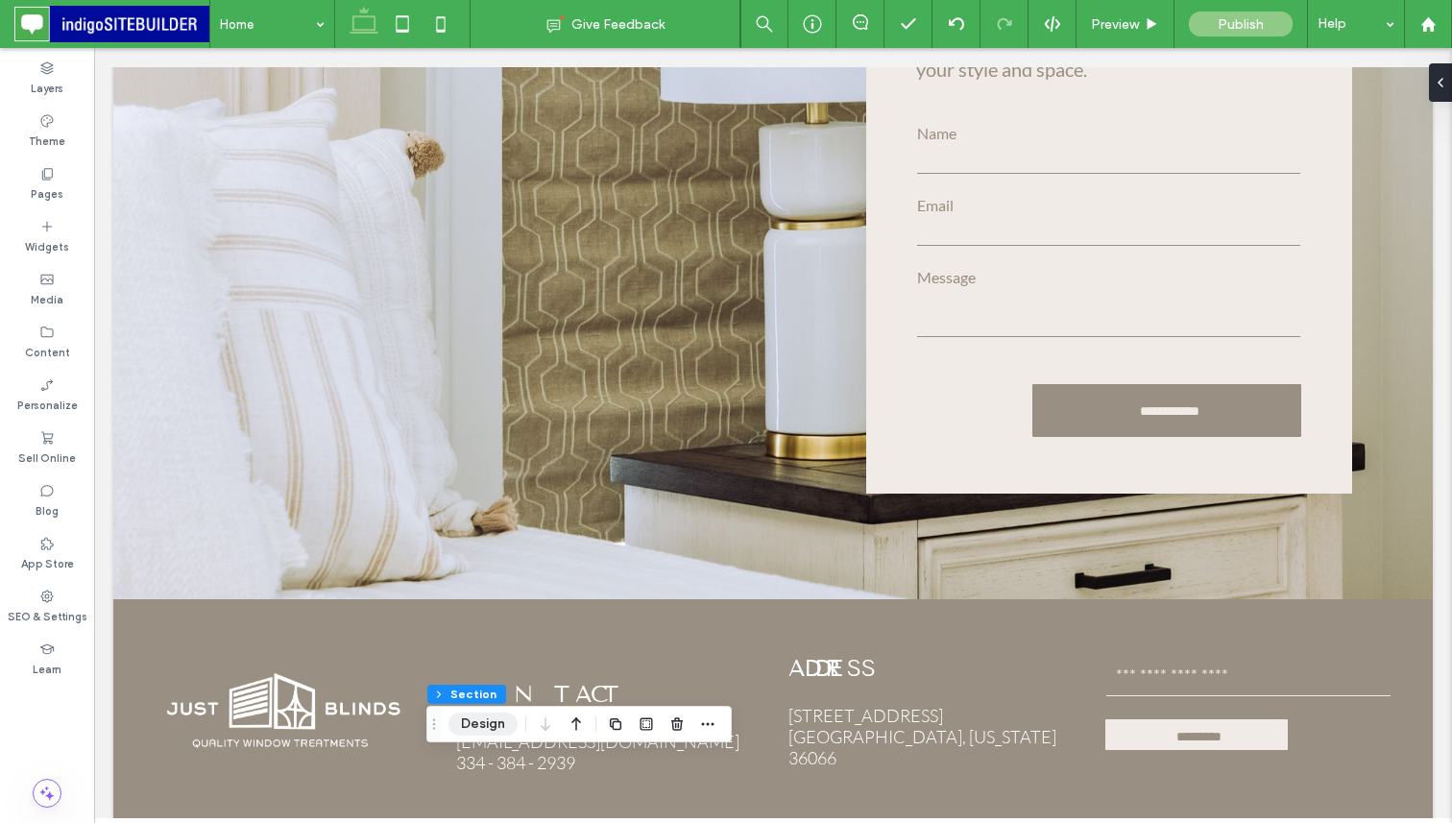
click at [476, 719] on button "Design" at bounding box center [482, 723] width 69 height 23
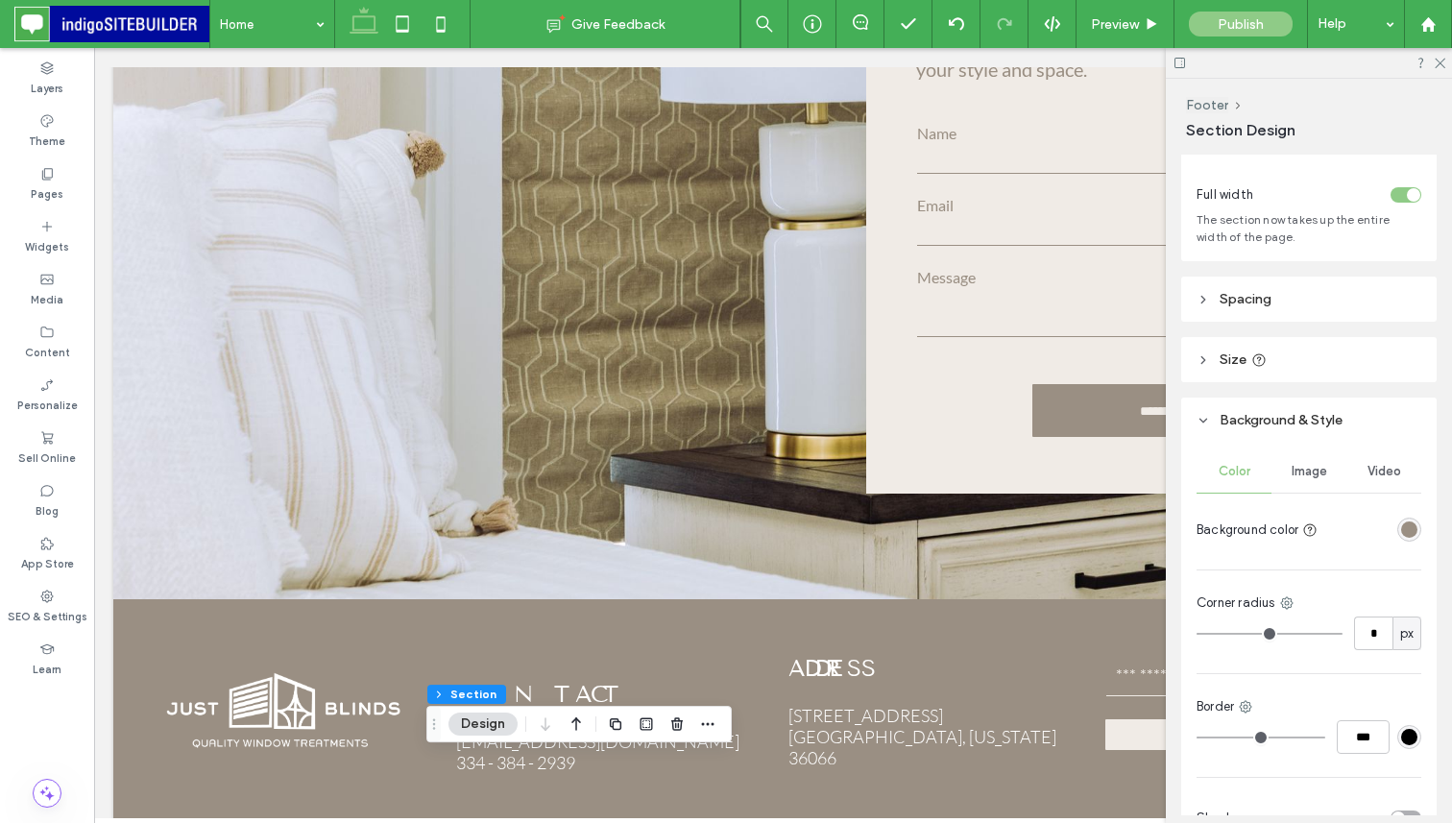
click at [1406, 524] on div "rgba(154, 143, 131, 1)" at bounding box center [1409, 529] width 16 height 16
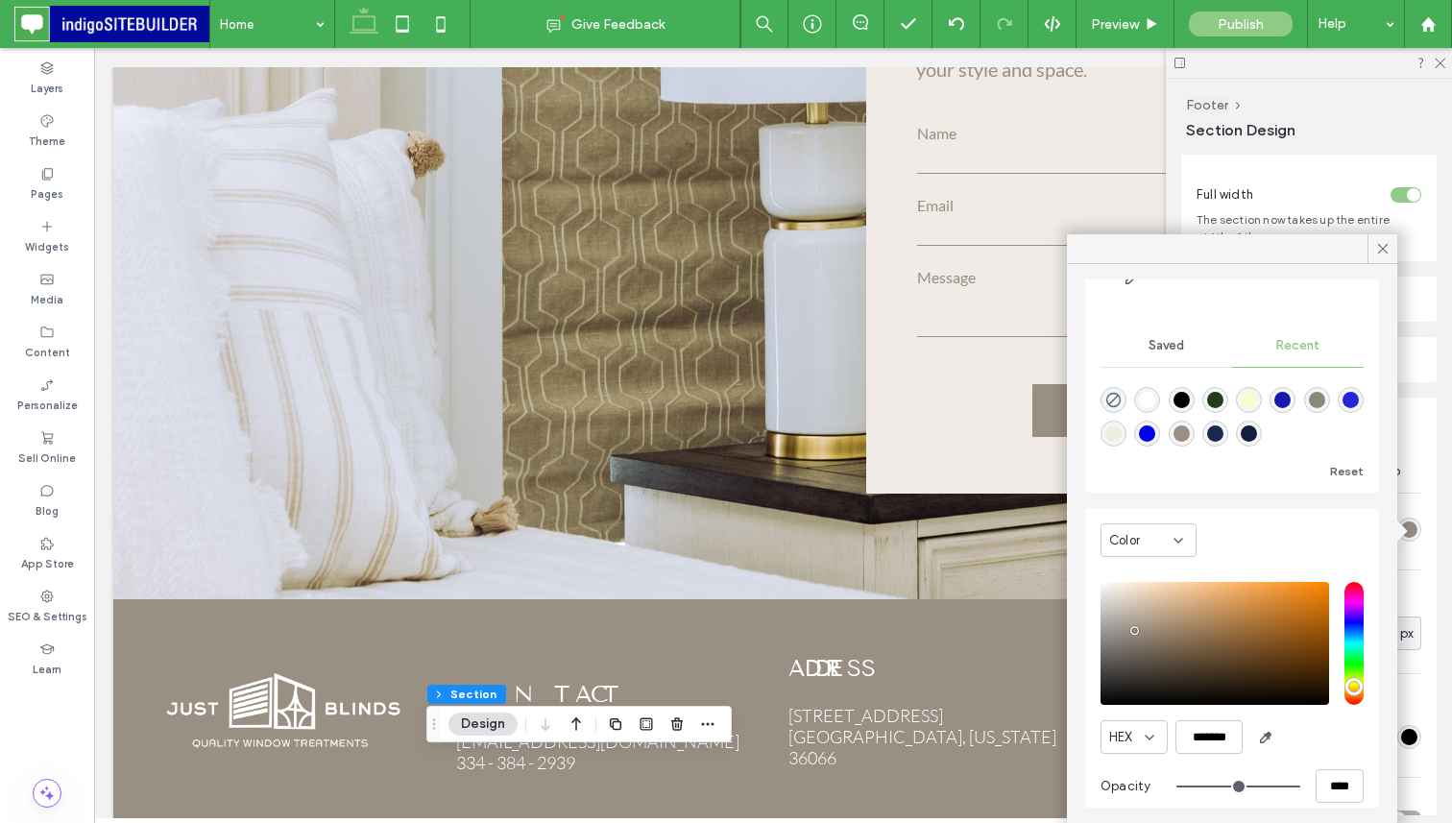
scroll to position [143, 0]
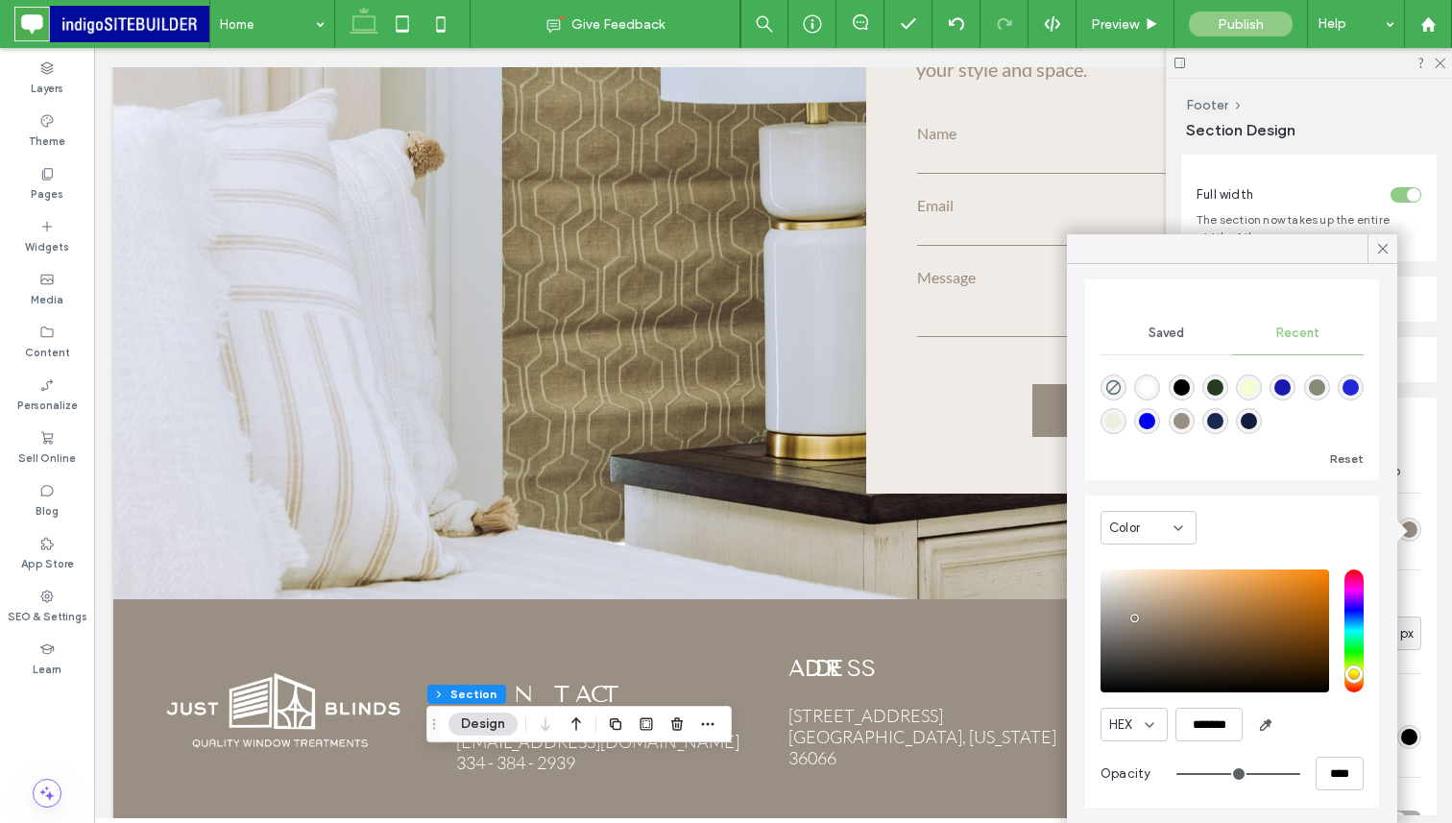
click at [1145, 626] on div "saturation and value" at bounding box center [1214, 630] width 228 height 123
click at [1164, 636] on div "saturation and value" at bounding box center [1214, 630] width 228 height 123
type input "*******"
click at [1383, 254] on icon at bounding box center [1382, 248] width 17 height 17
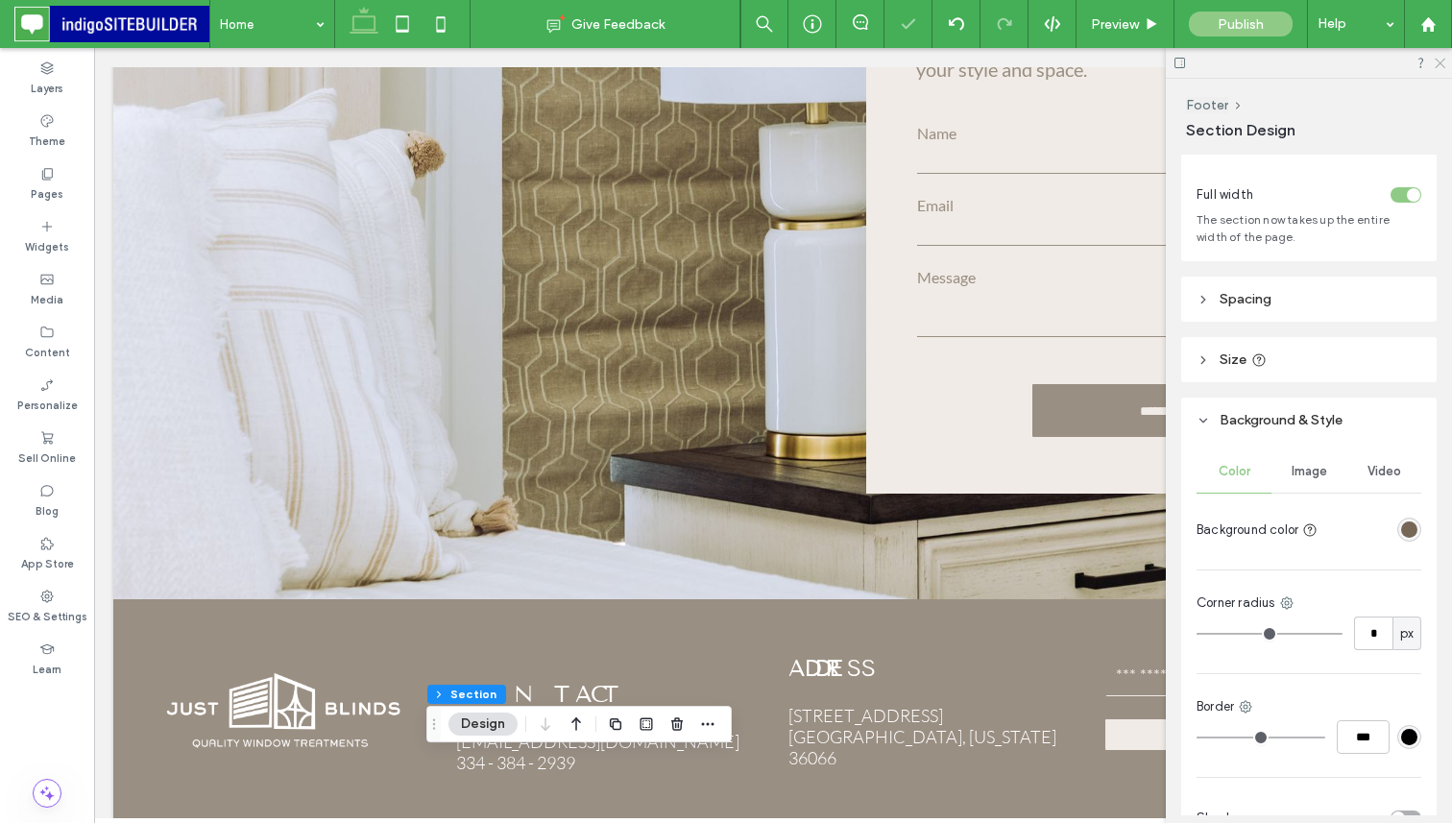
click at [1438, 60] on icon at bounding box center [1438, 62] width 12 height 12
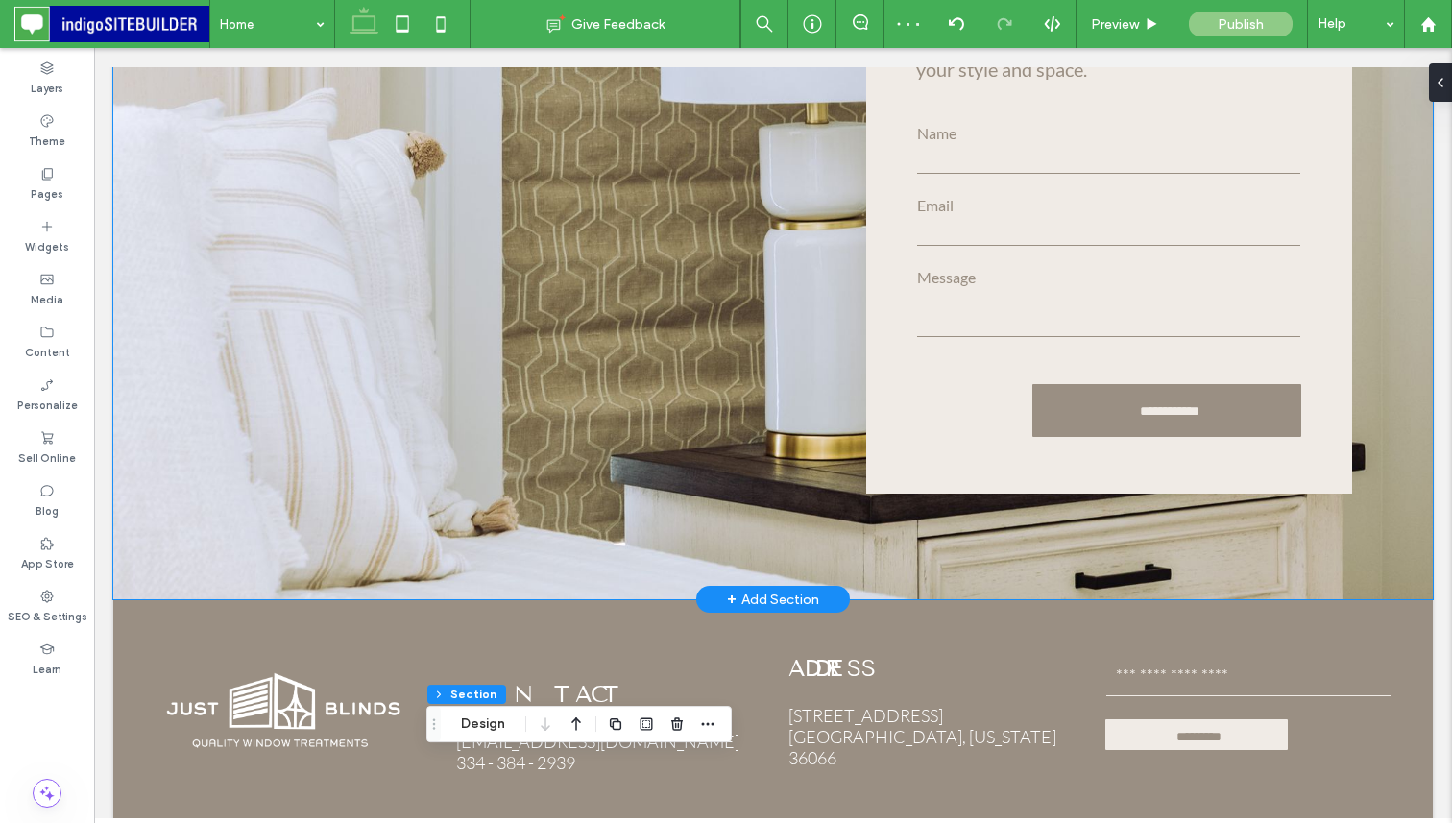
click at [981, 485] on div "**********" at bounding box center [772, 77] width 1319 height 1044
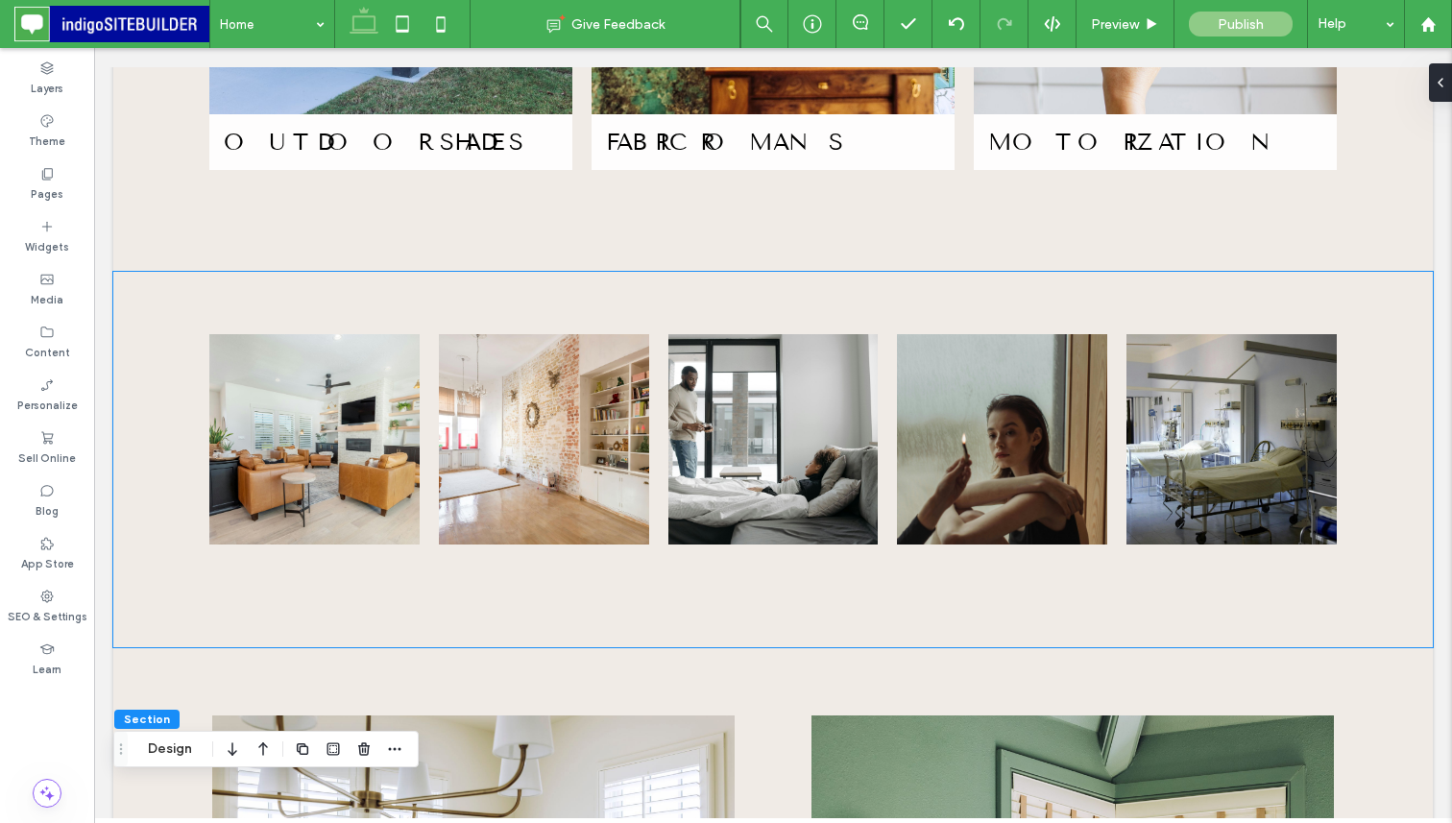
scroll to position [2756, 0]
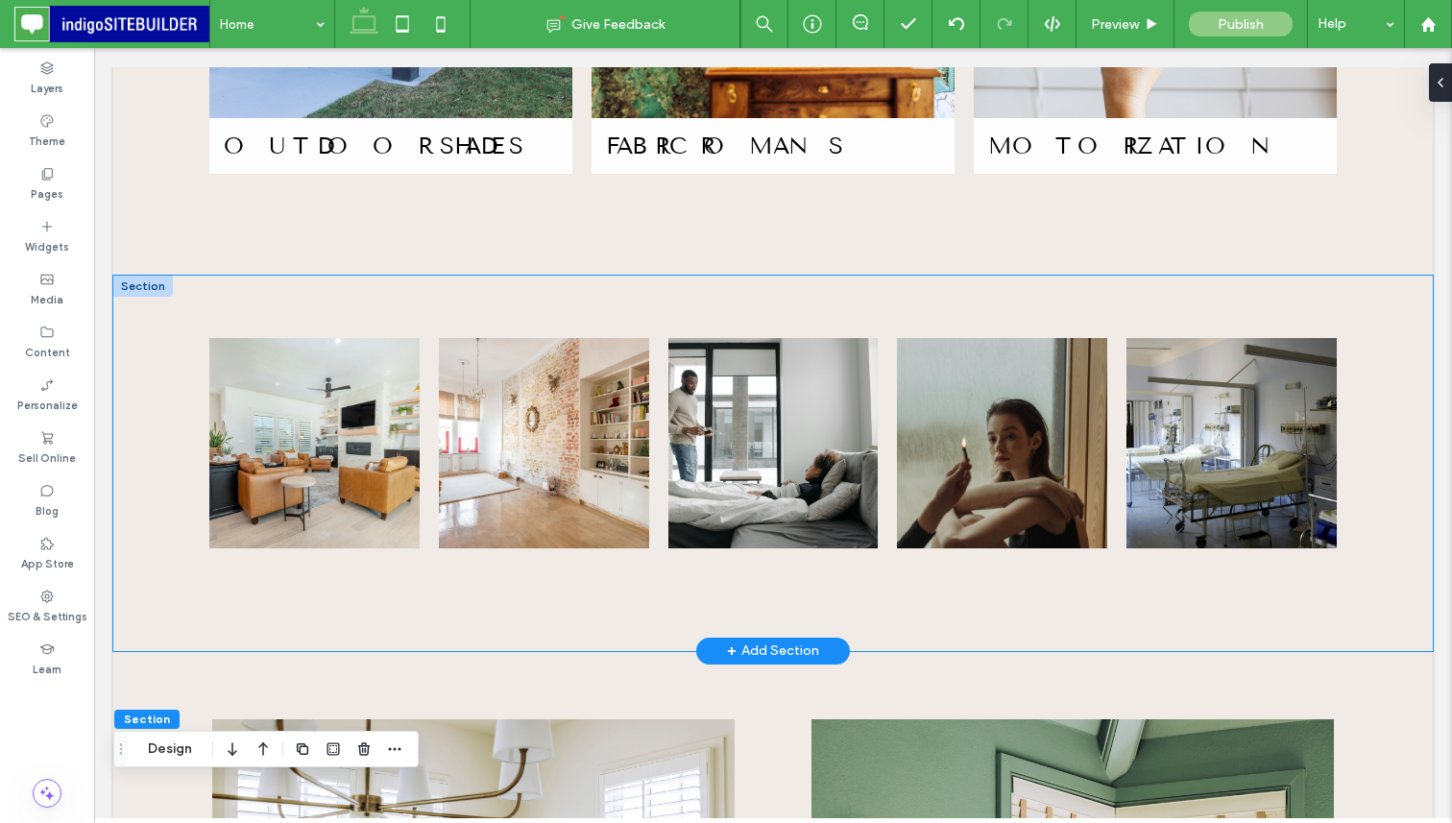
click at [226, 276] on div "Button Button Button Button Button View more" at bounding box center [772, 463] width 1319 height 375
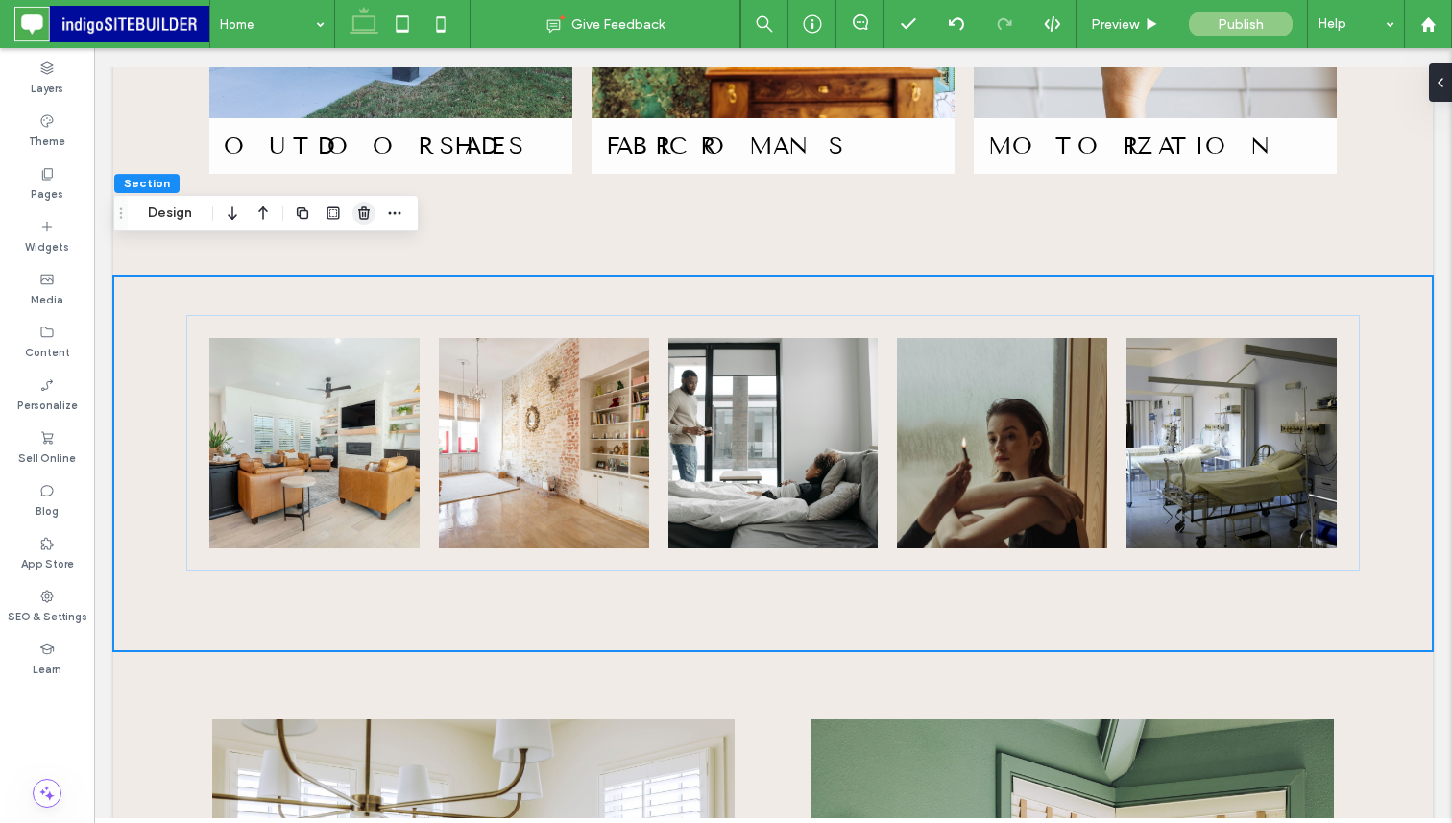
click at [362, 212] on use "button" at bounding box center [364, 212] width 12 height 12
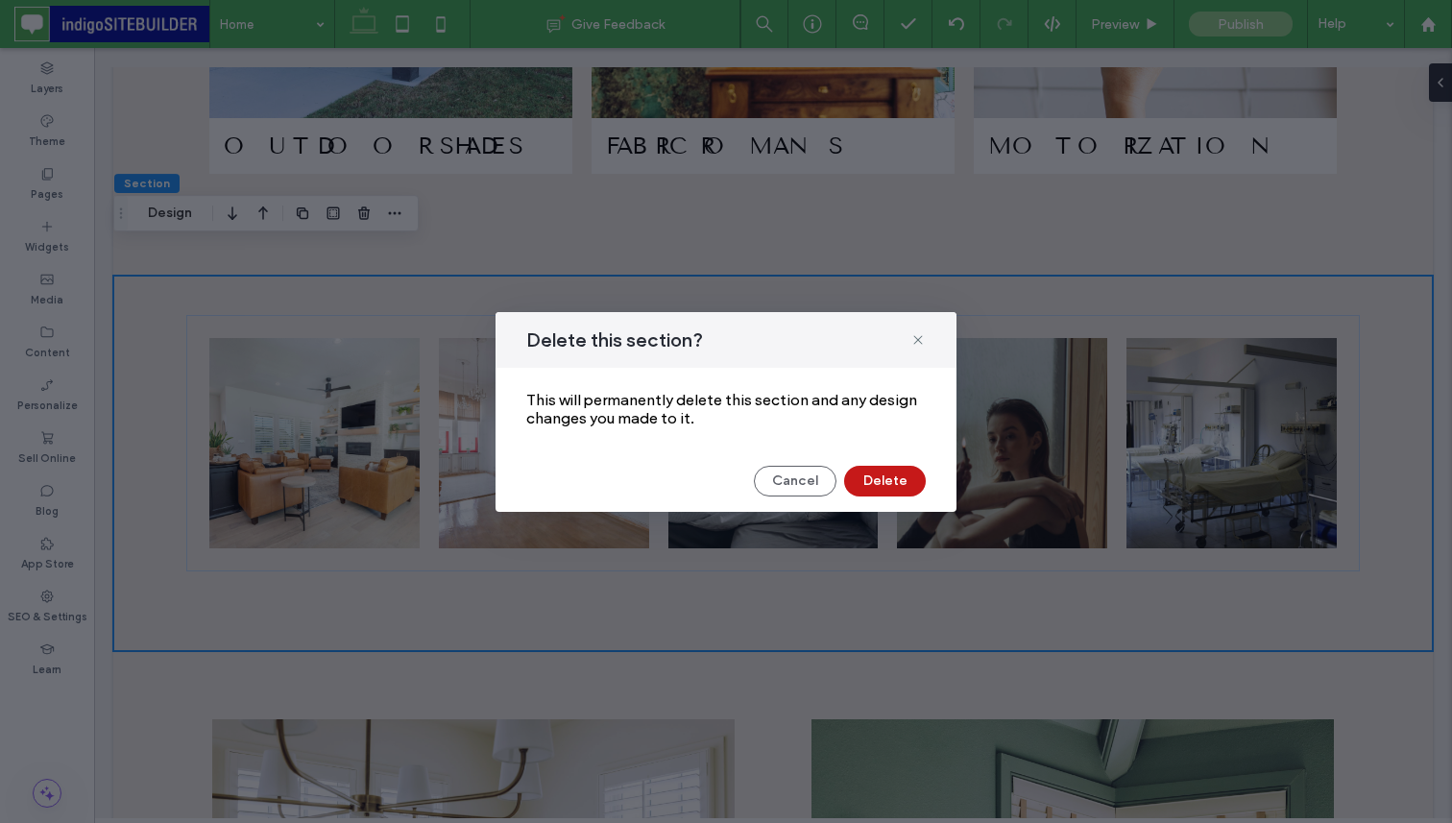
click at [871, 475] on button "Delete" at bounding box center [885, 481] width 82 height 31
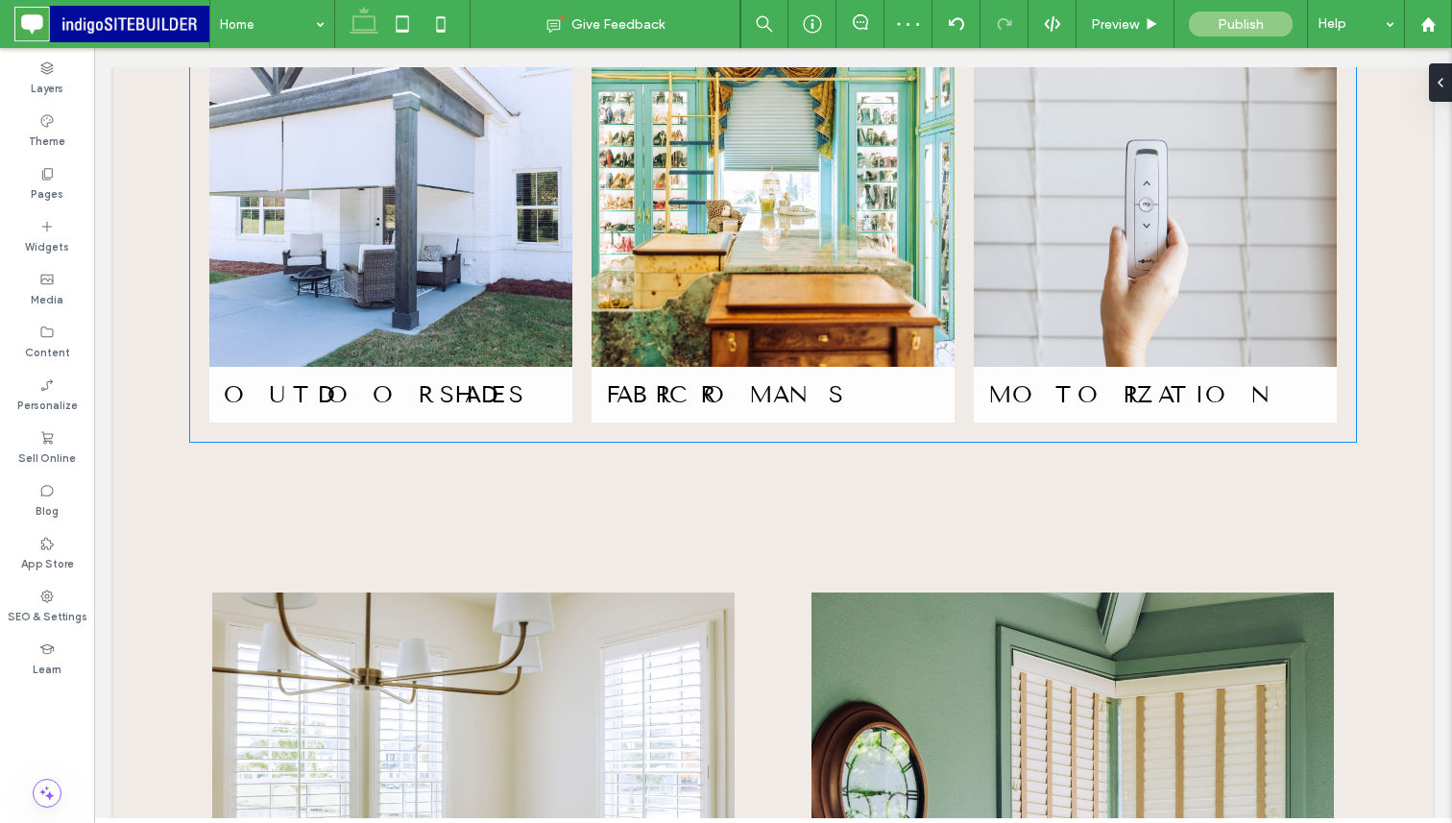
scroll to position [2711, 0]
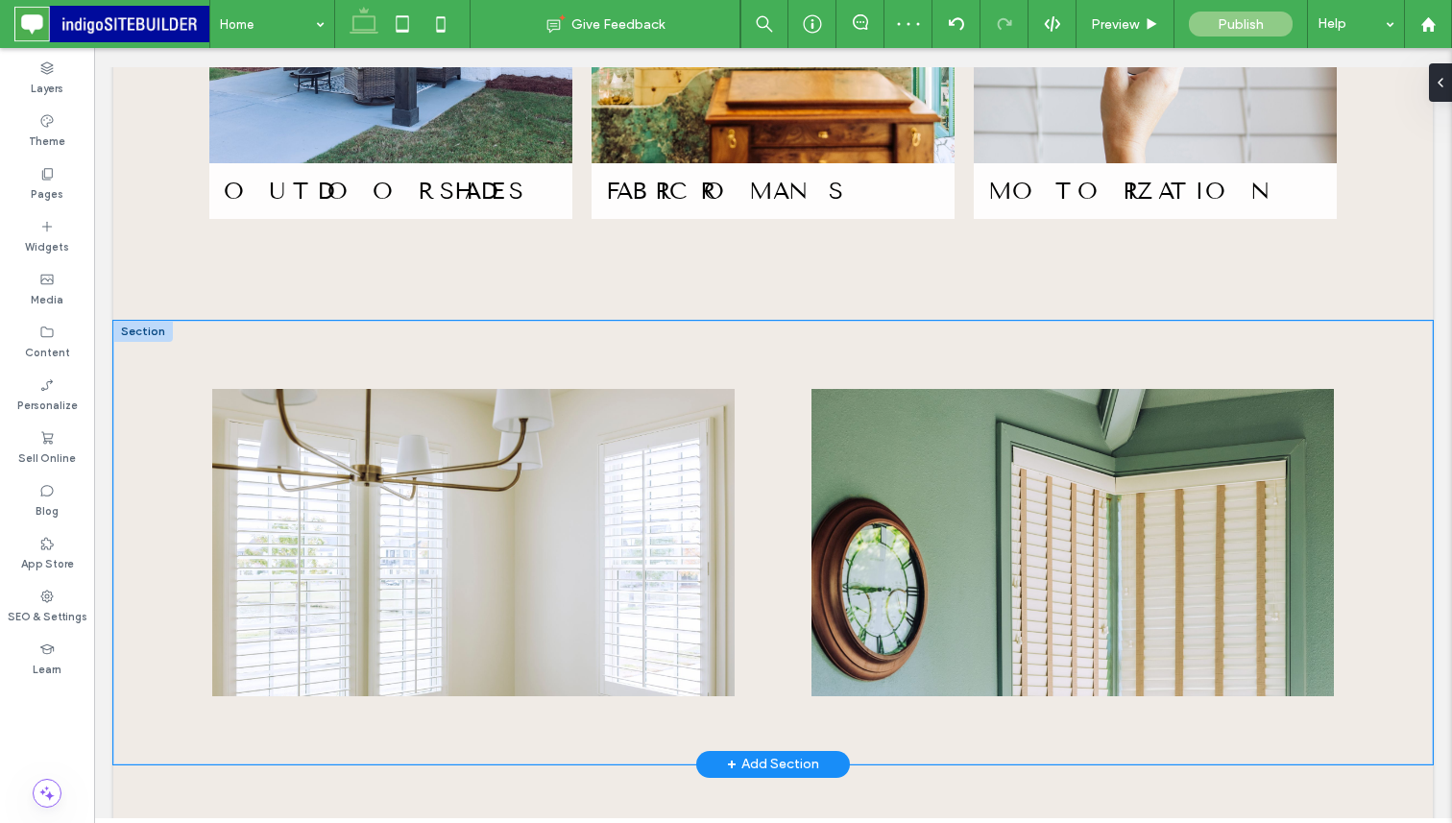
click at [448, 321] on div at bounding box center [773, 543] width 1152 height 444
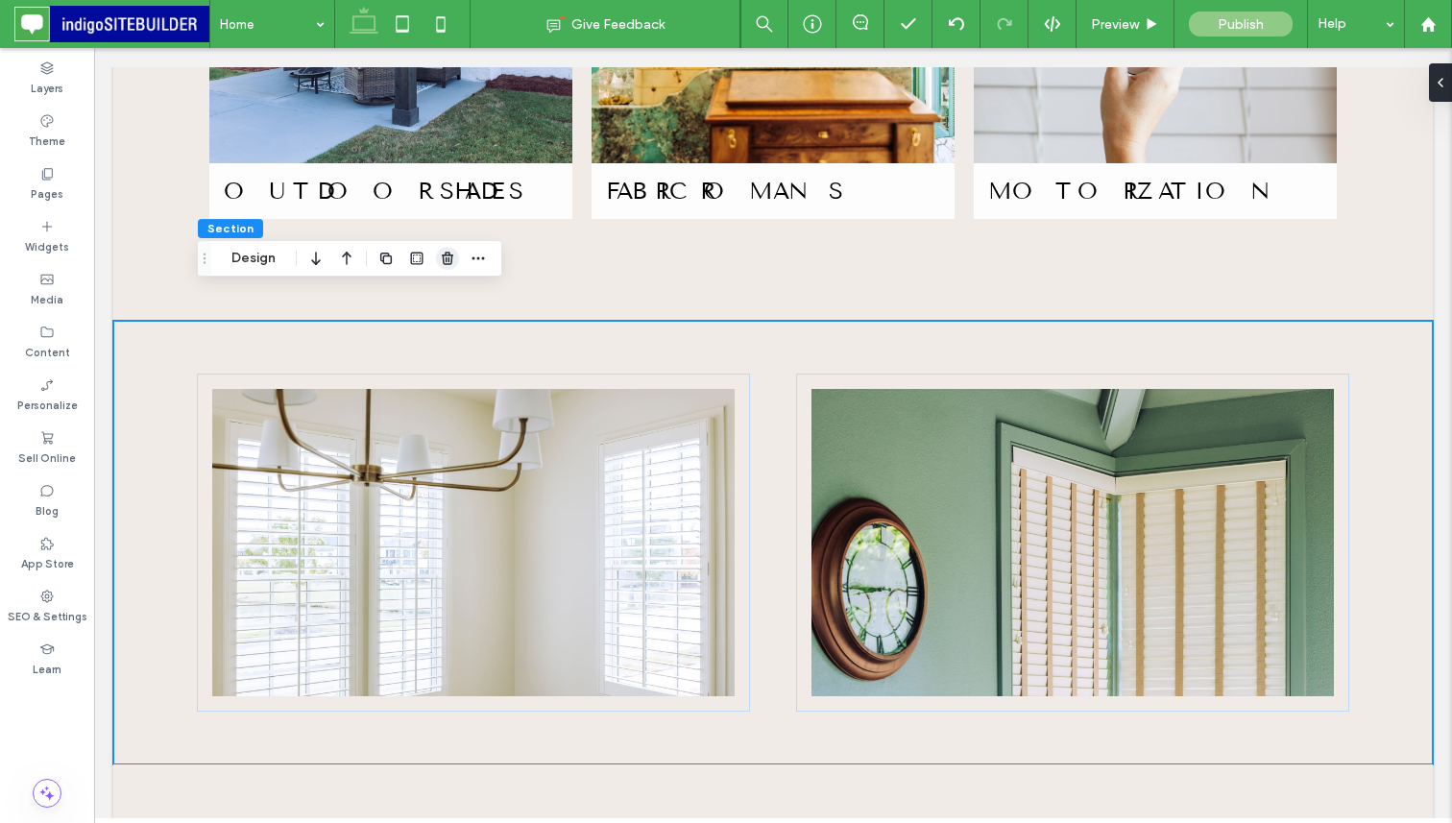
click at [445, 264] on use "button" at bounding box center [448, 258] width 12 height 12
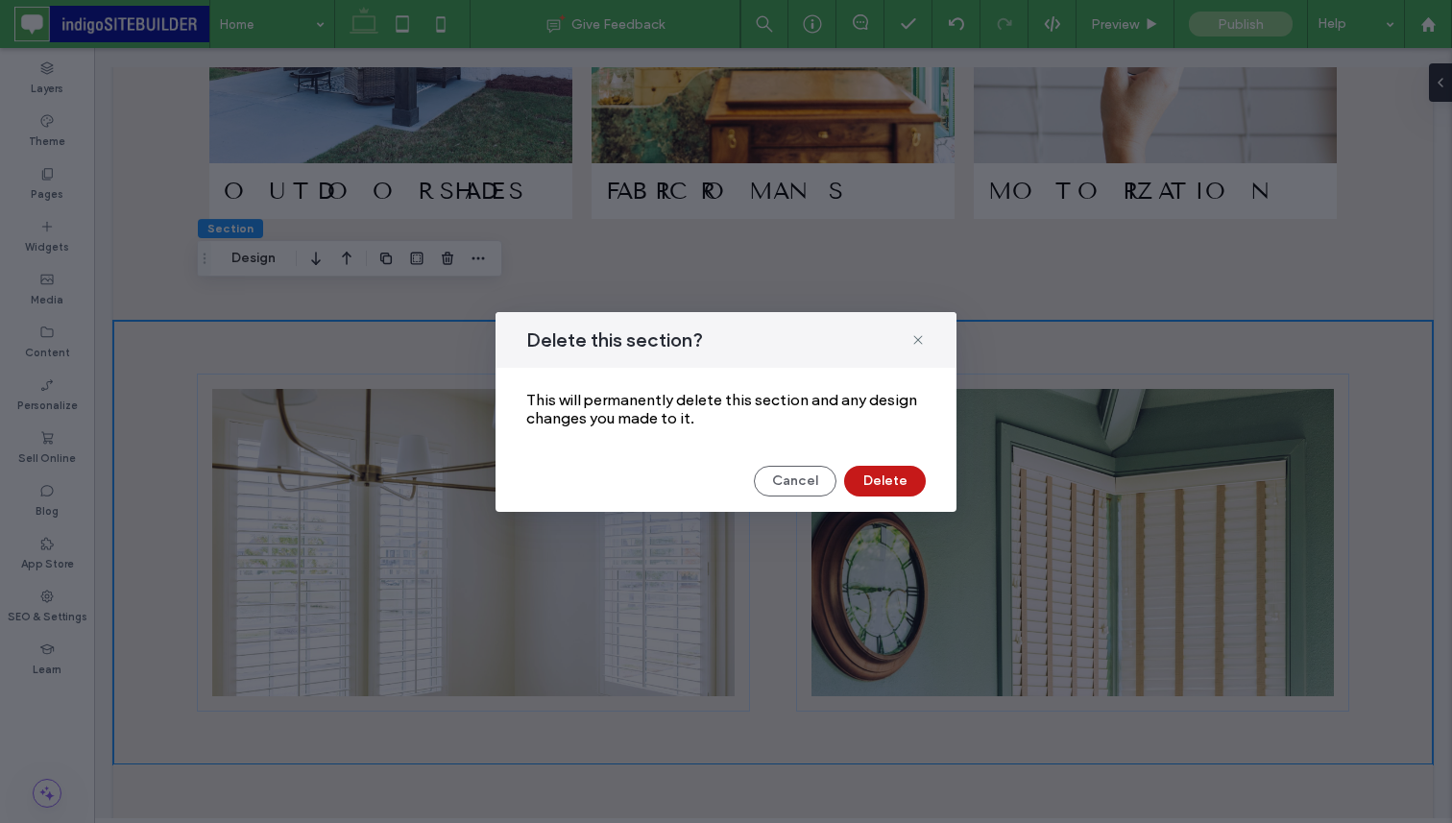
click at [880, 479] on button "Delete" at bounding box center [885, 481] width 82 height 31
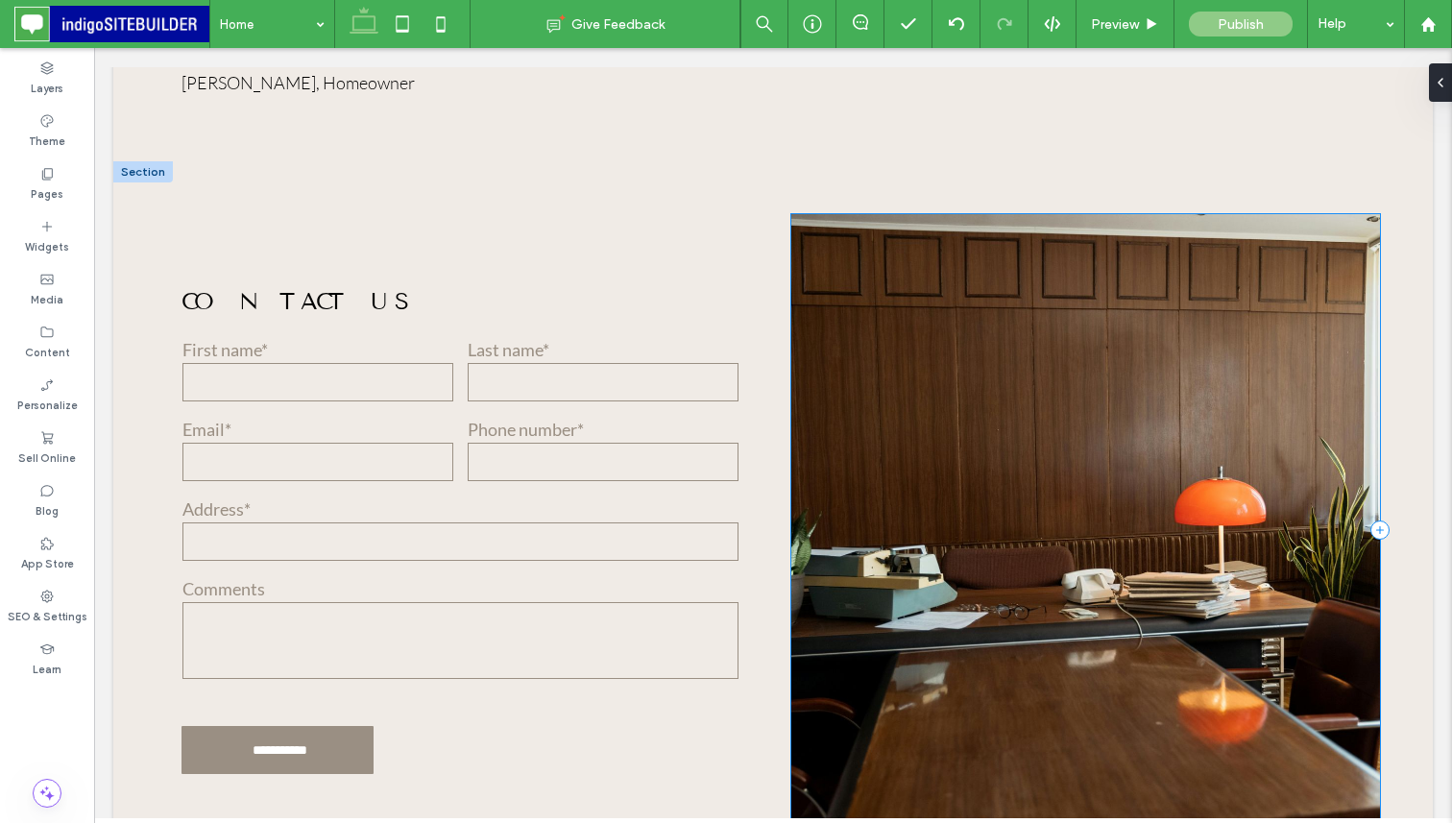
scroll to position [3442, 0]
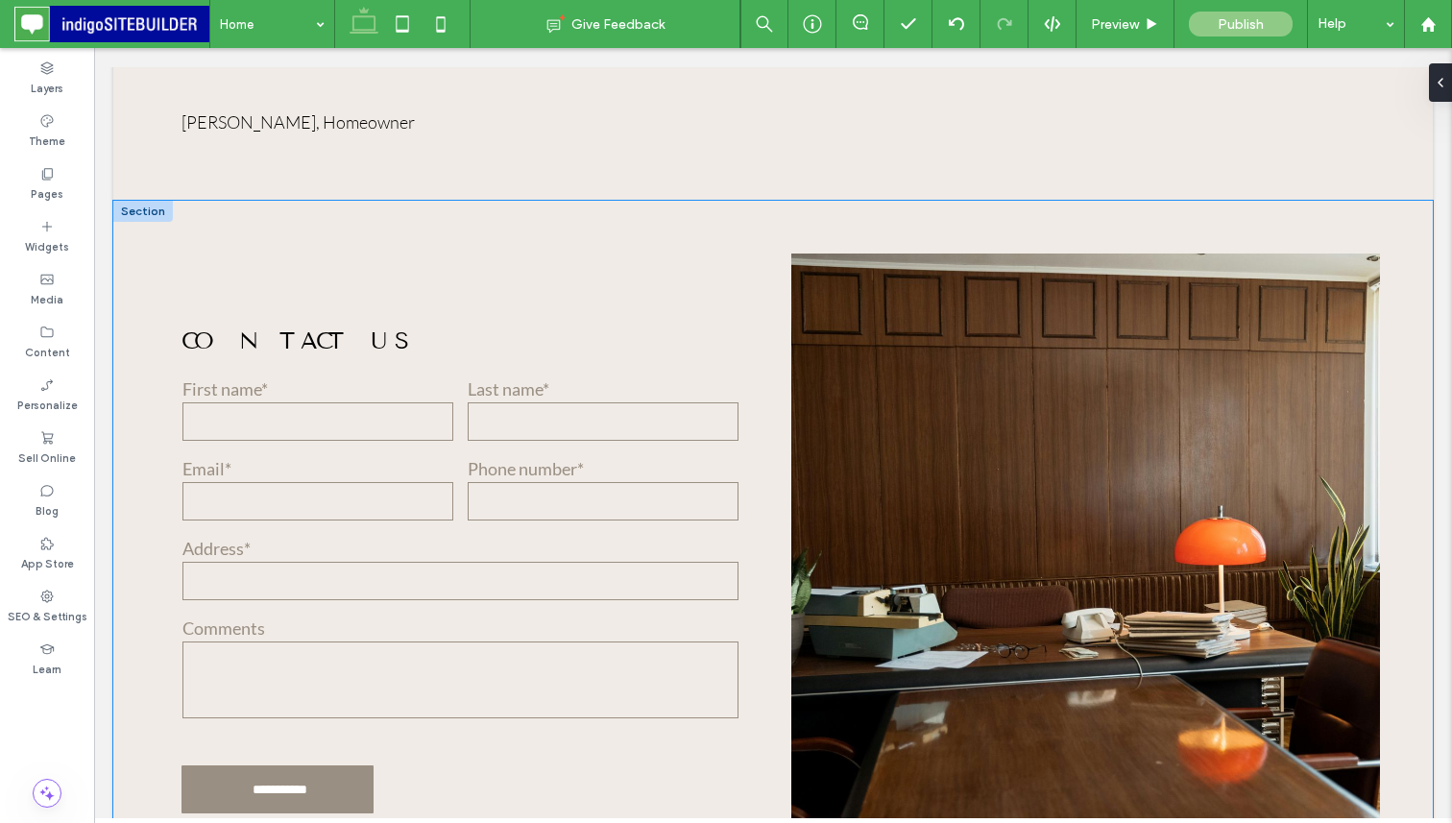
click at [462, 201] on div "**********" at bounding box center [772, 570] width 1319 height 738
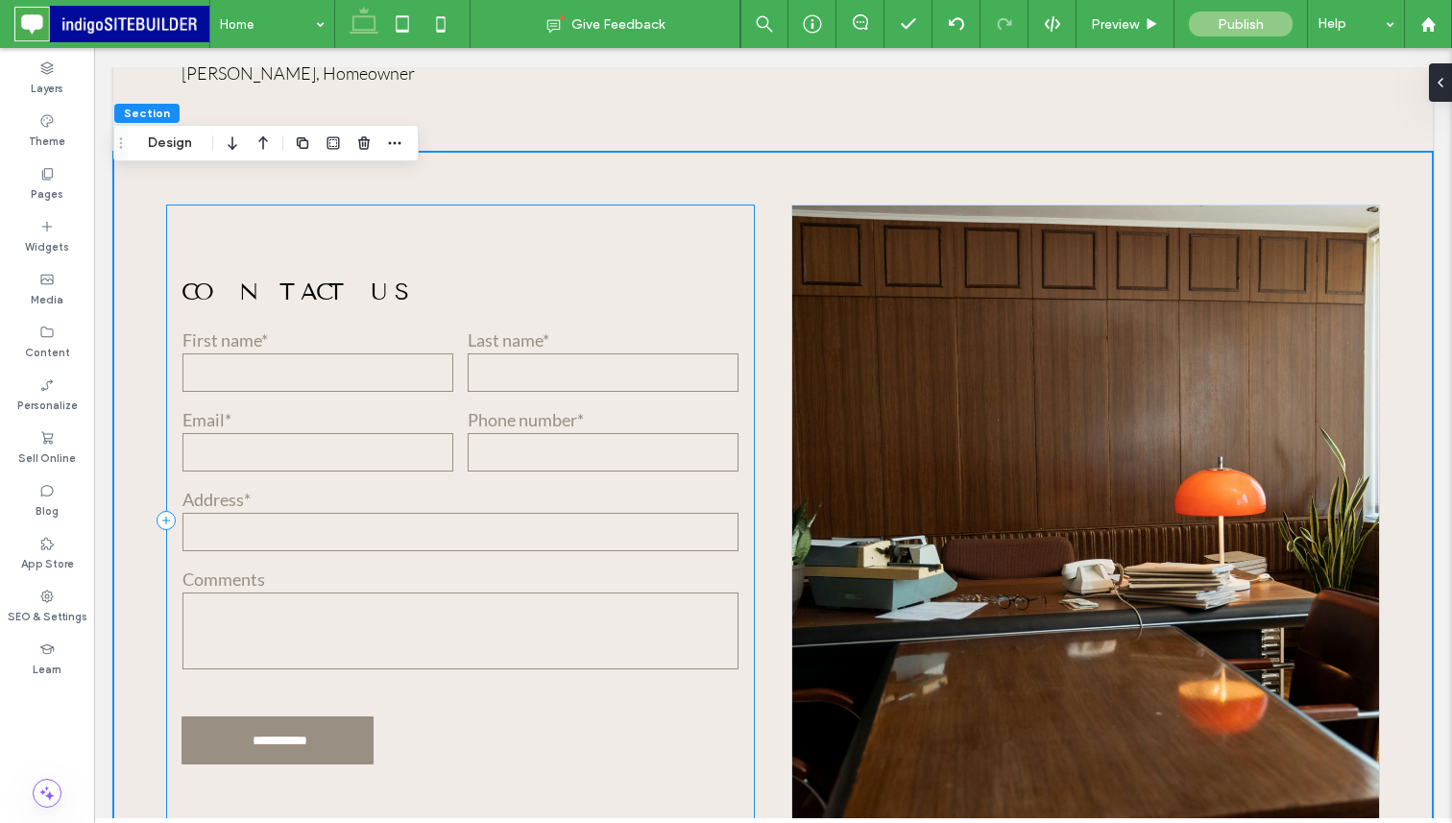
scroll to position [3487, 0]
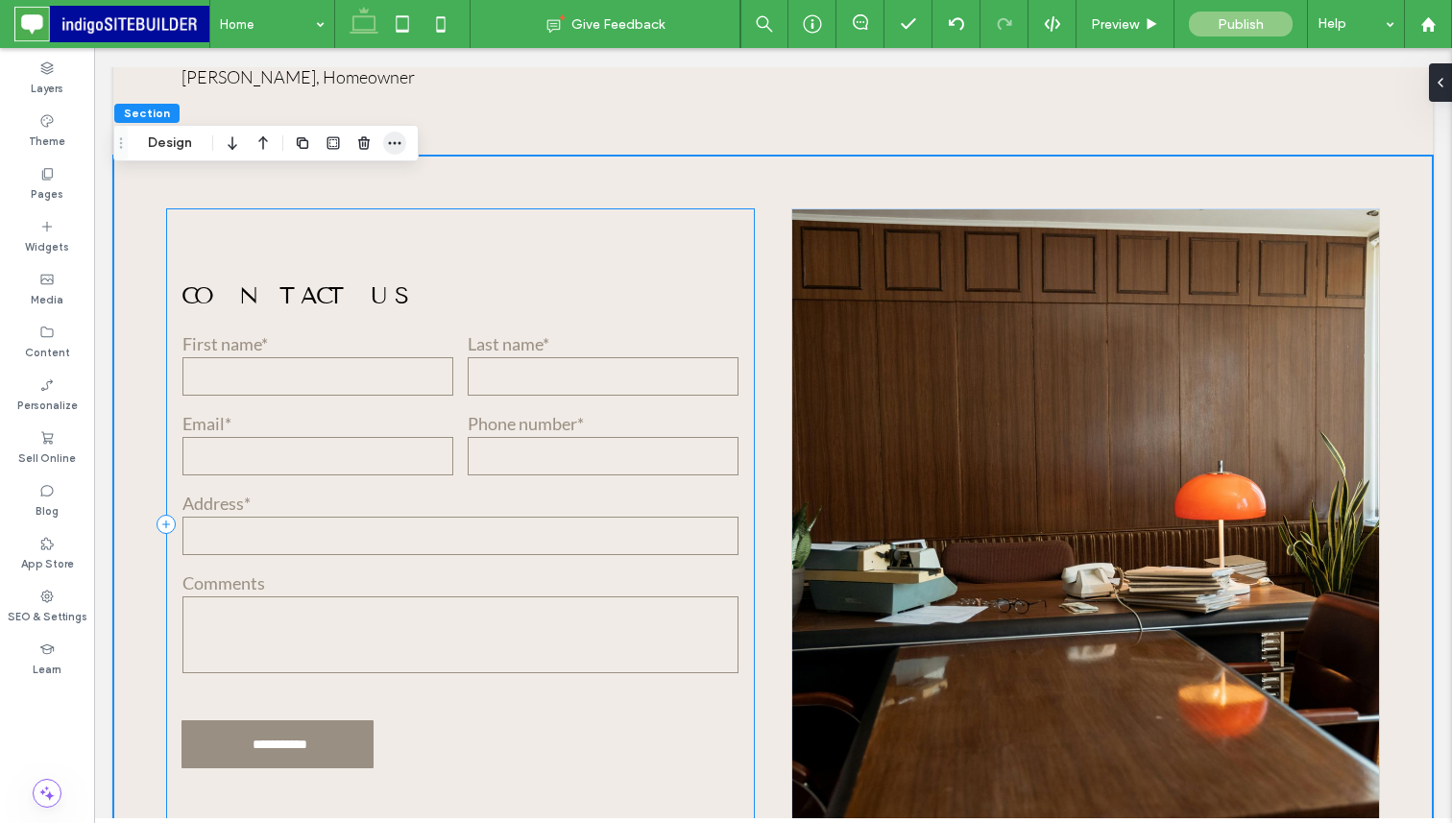
click at [393, 145] on icon "button" at bounding box center [394, 142] width 15 height 15
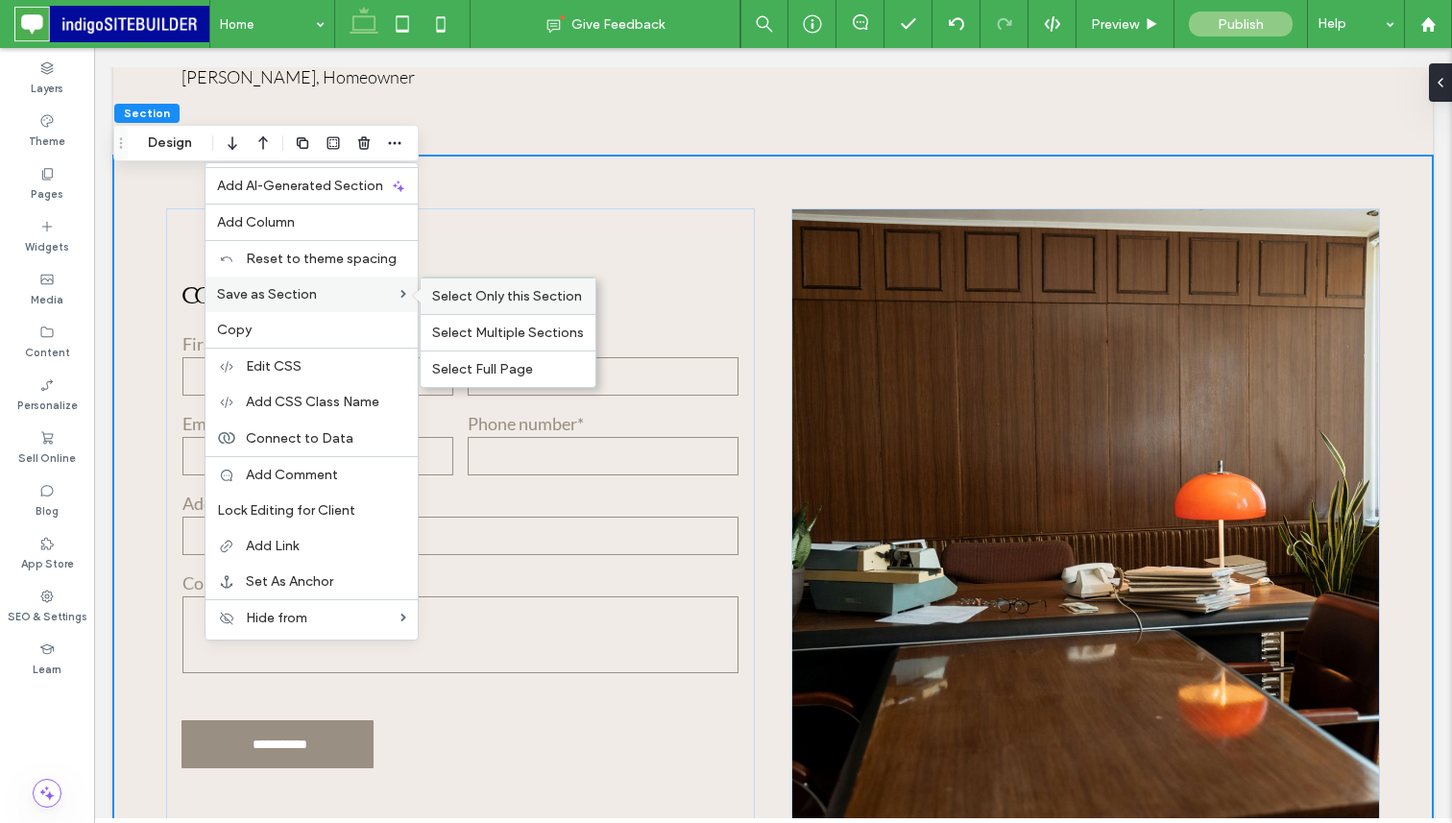
click at [496, 302] on span "Select Only this Section" at bounding box center [507, 296] width 150 height 16
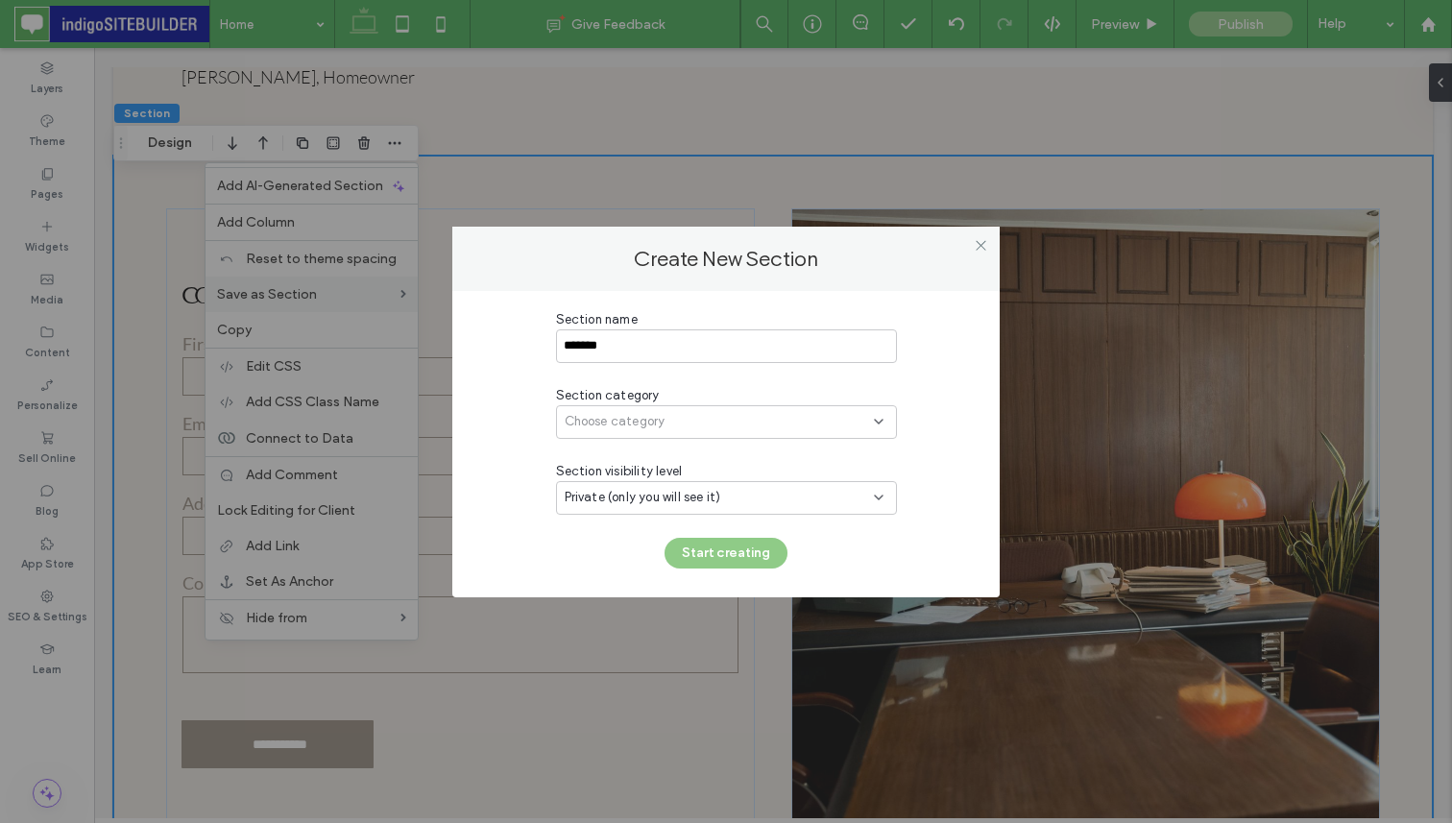
type input "*******"
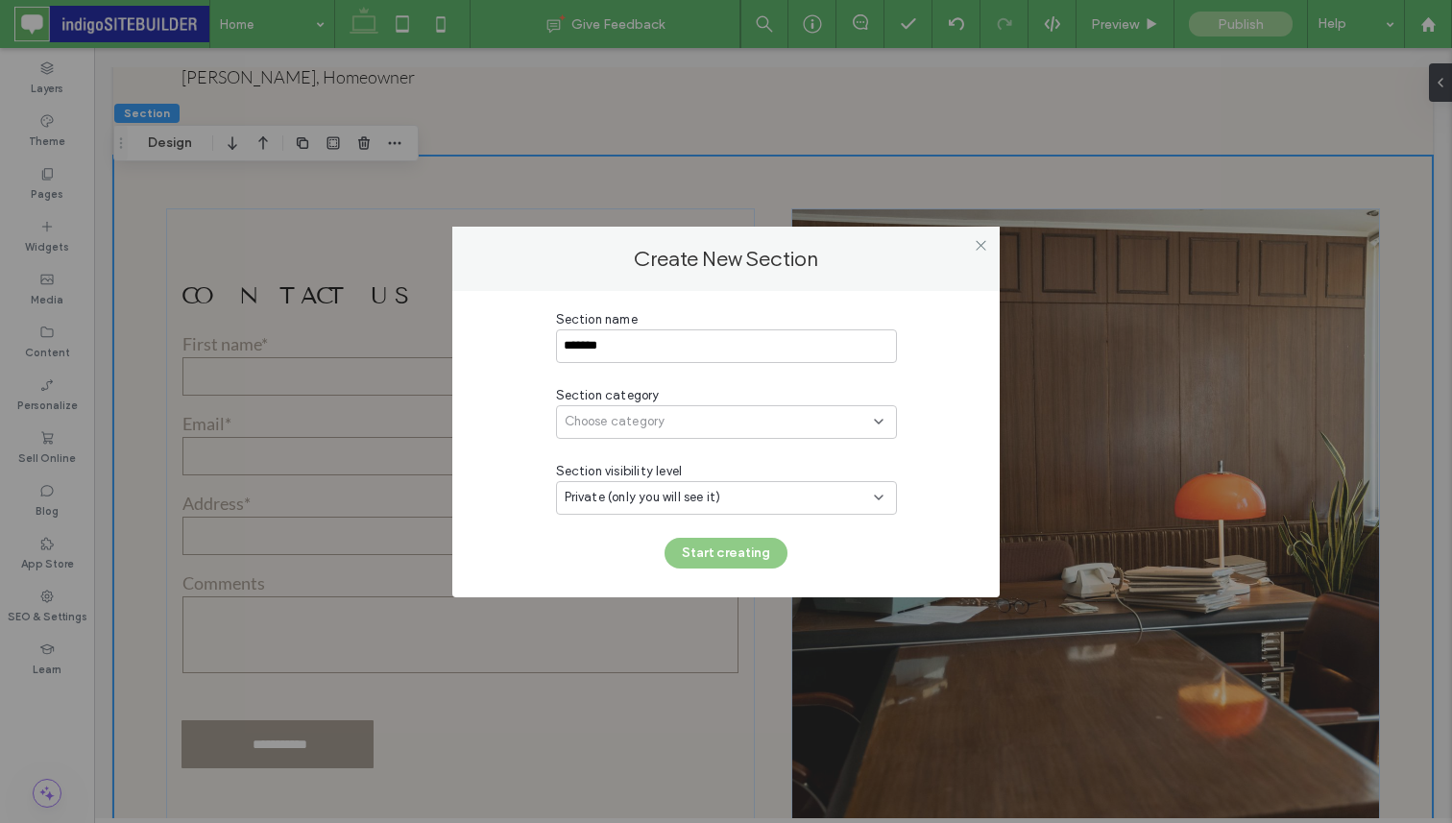
click at [749, 407] on div "Choose category" at bounding box center [726, 422] width 341 height 34
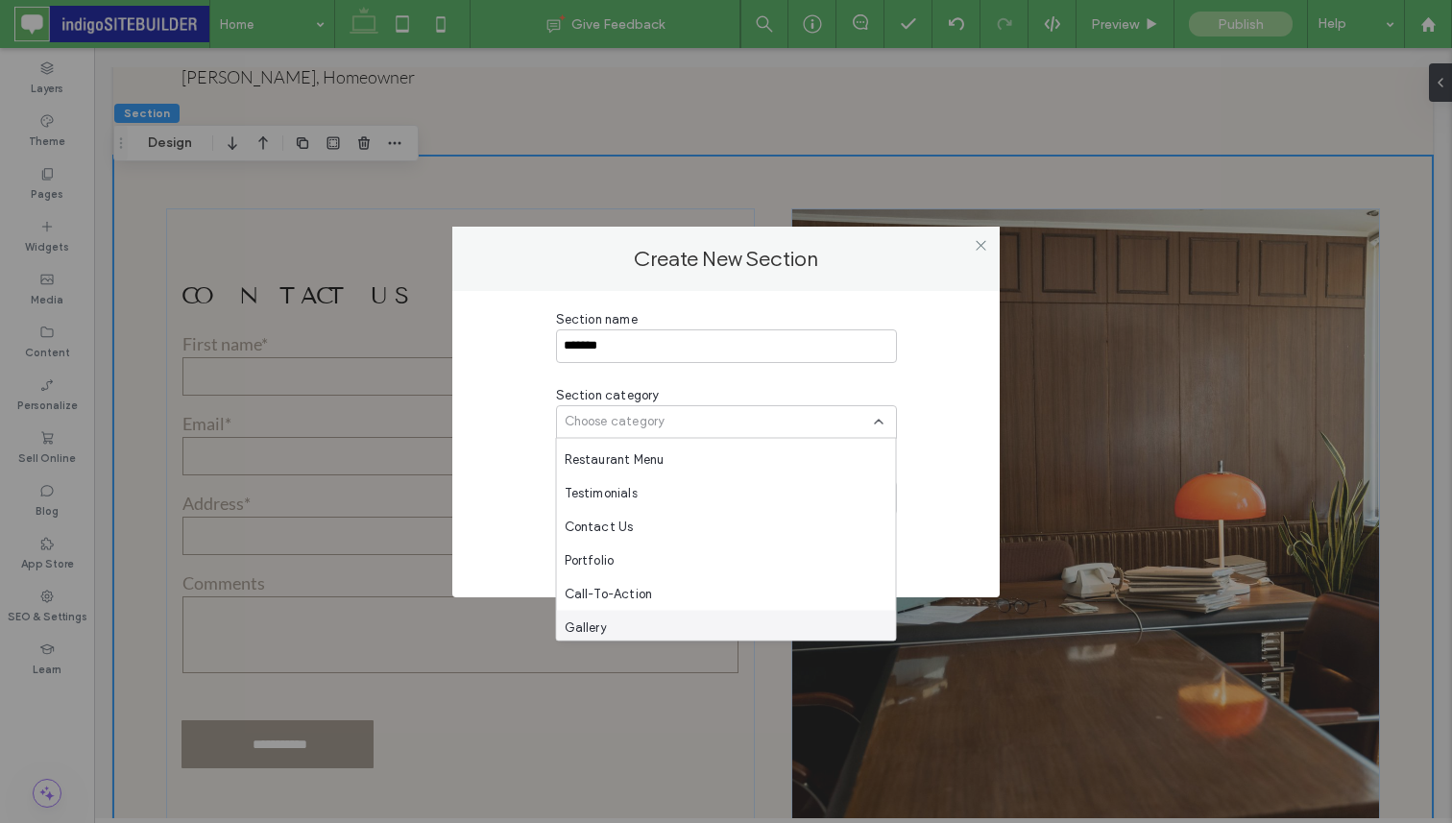
scroll to position [390, 0]
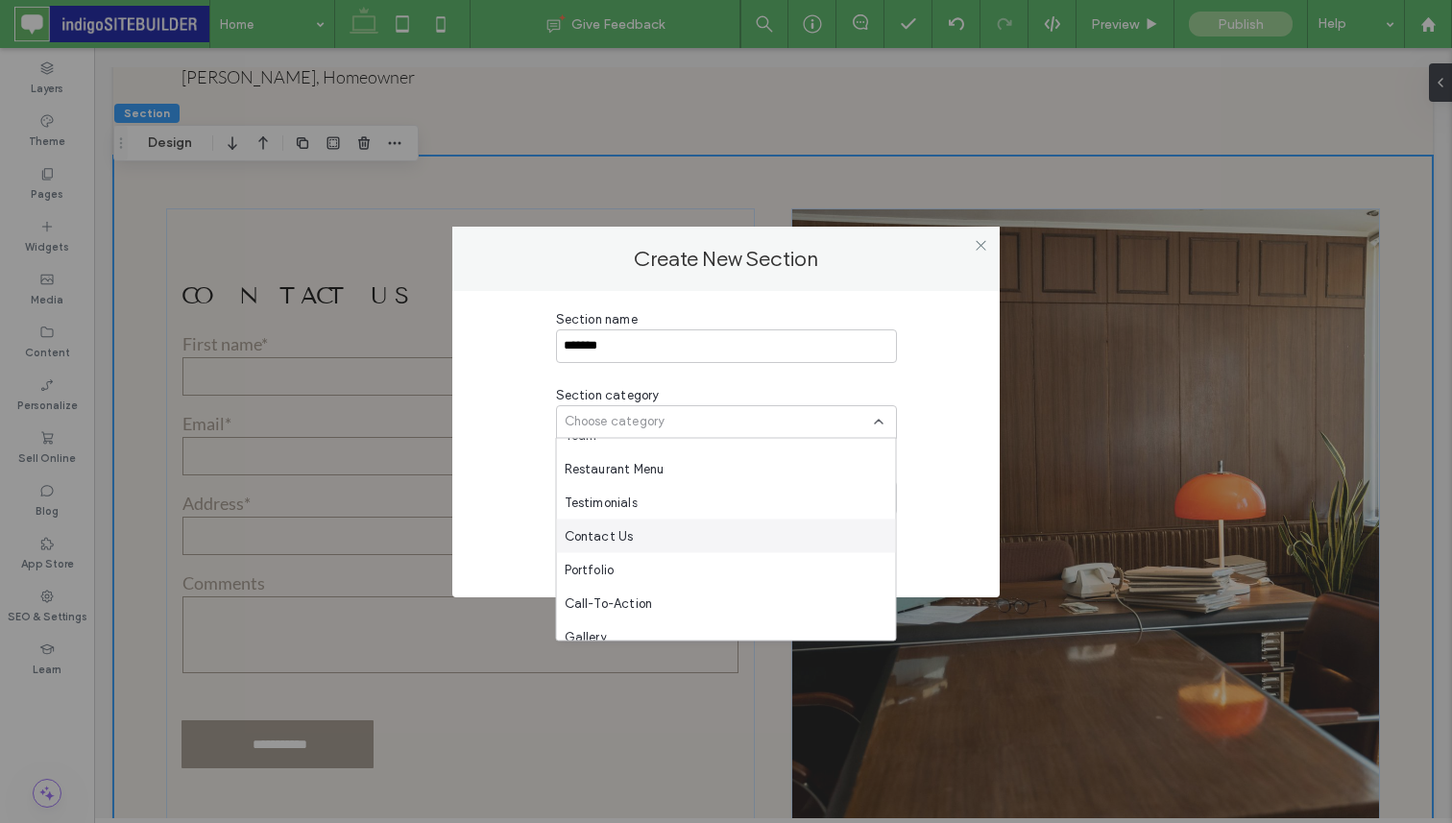
click at [684, 526] on div "Contact Us" at bounding box center [726, 536] width 339 height 34
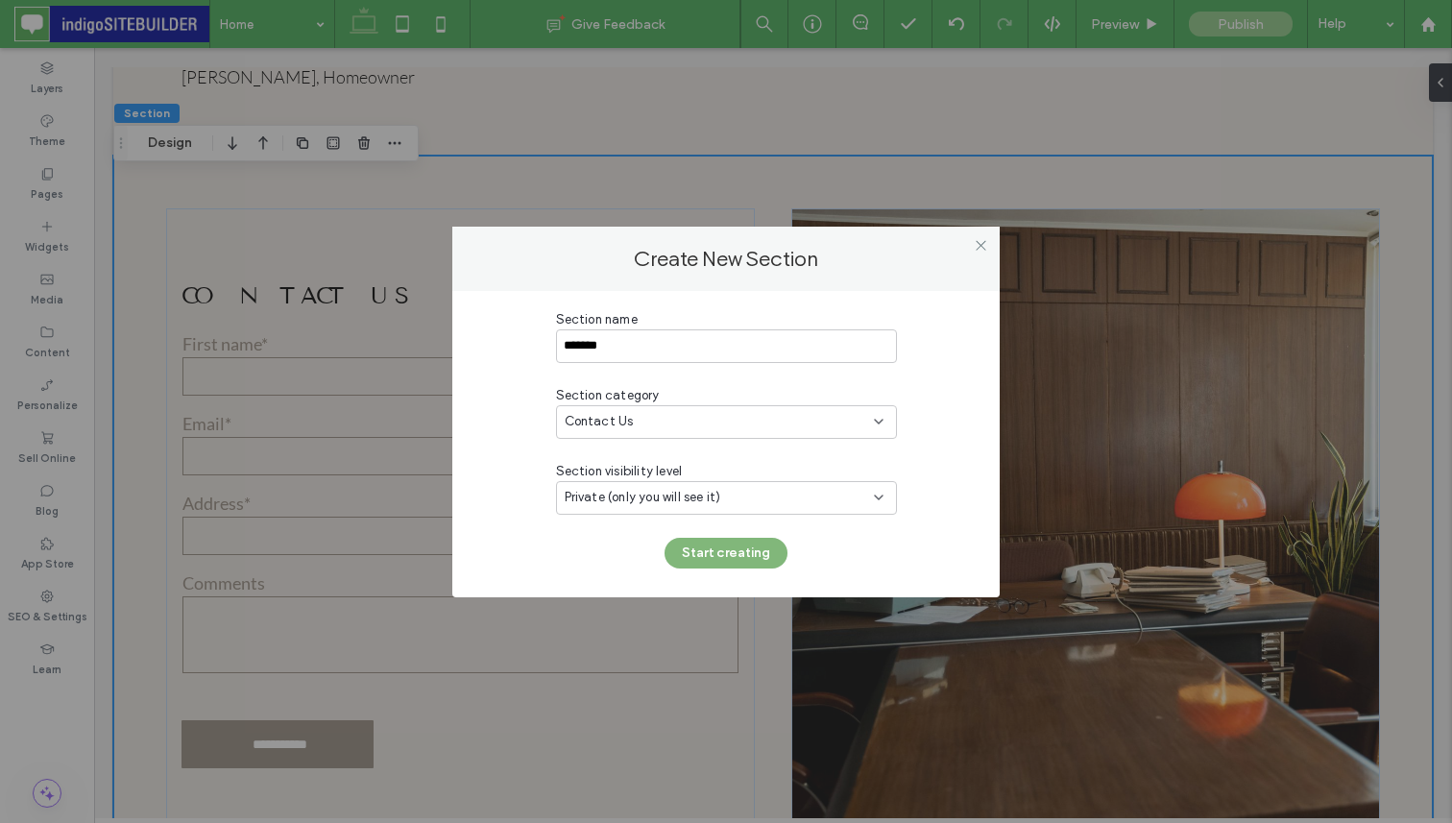
click at [710, 562] on button "Start creating" at bounding box center [725, 553] width 123 height 31
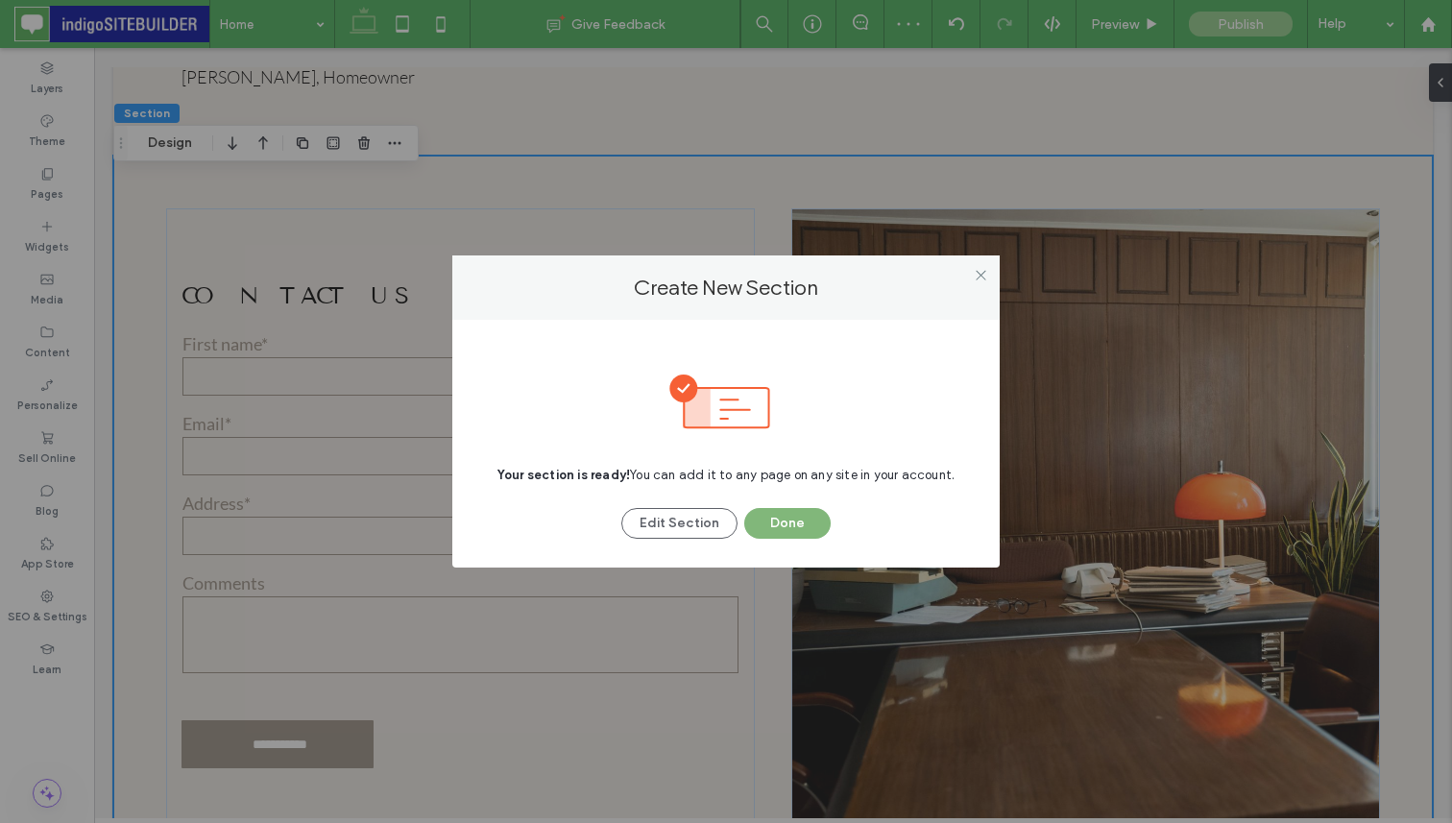
click at [799, 531] on button "Done" at bounding box center [787, 523] width 86 height 31
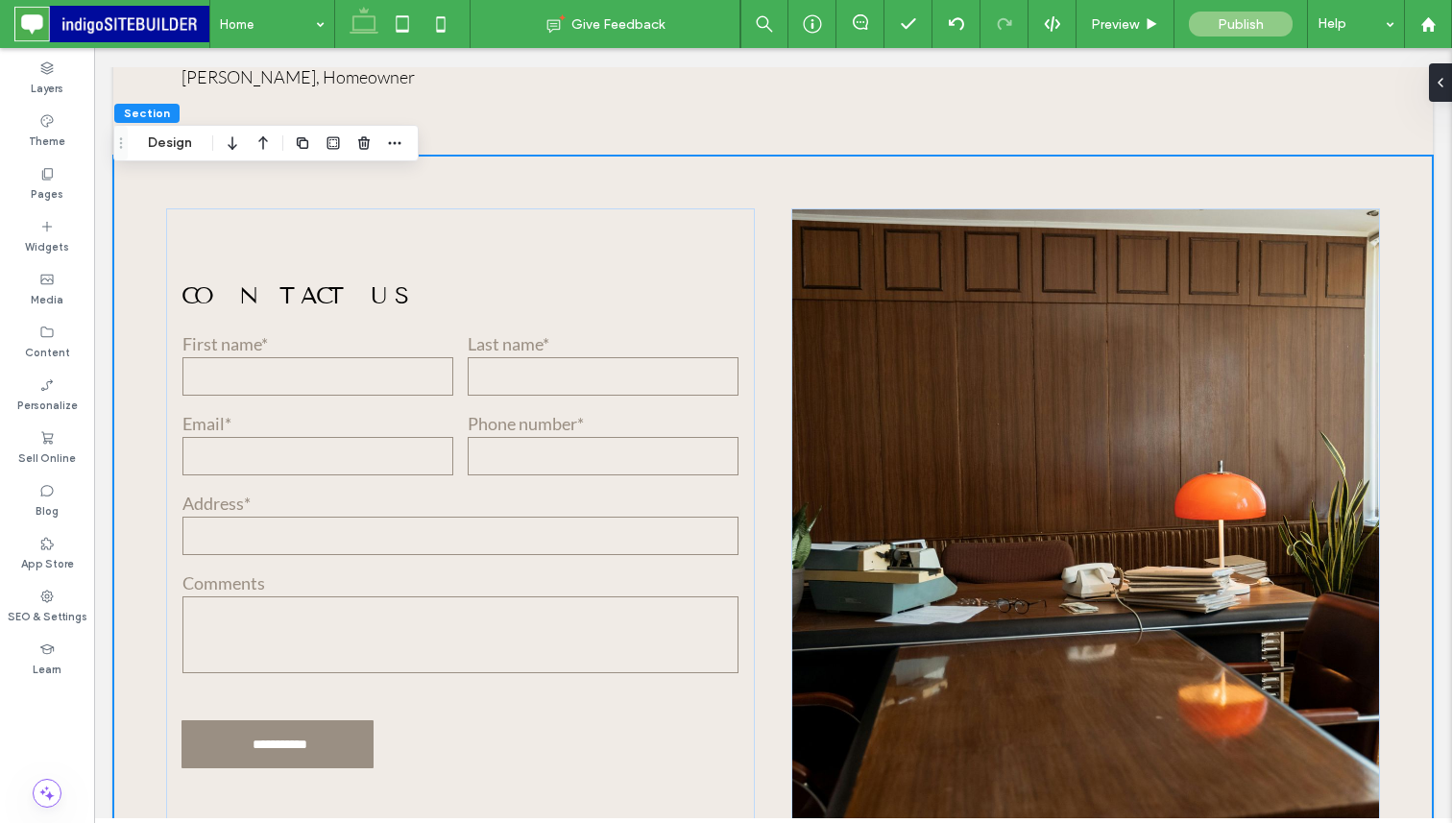
click at [161, 185] on div "**********" at bounding box center [772, 525] width 1319 height 738
click at [368, 149] on icon "button" at bounding box center [363, 142] width 15 height 15
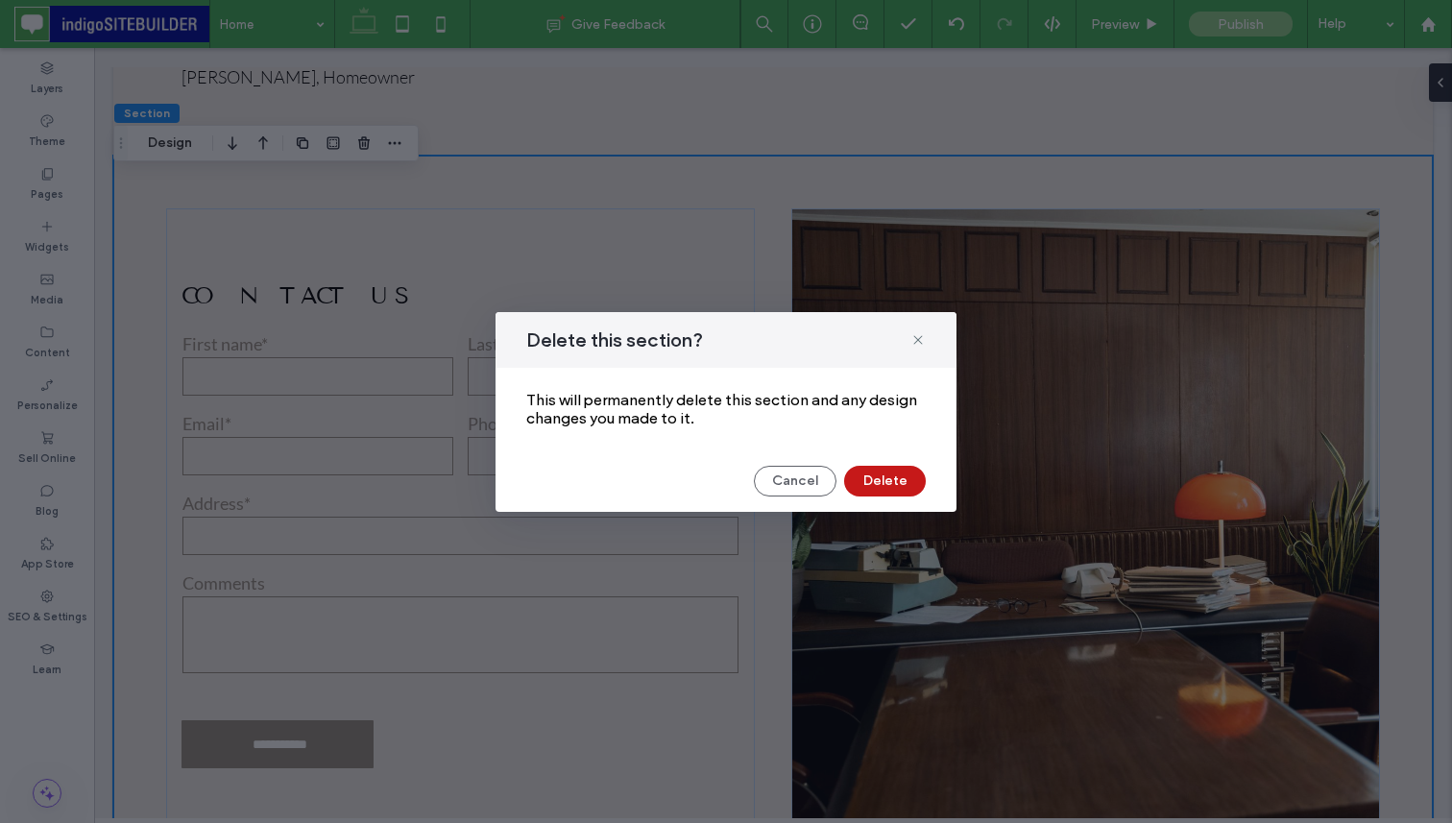
click at [897, 485] on button "Delete" at bounding box center [885, 481] width 82 height 31
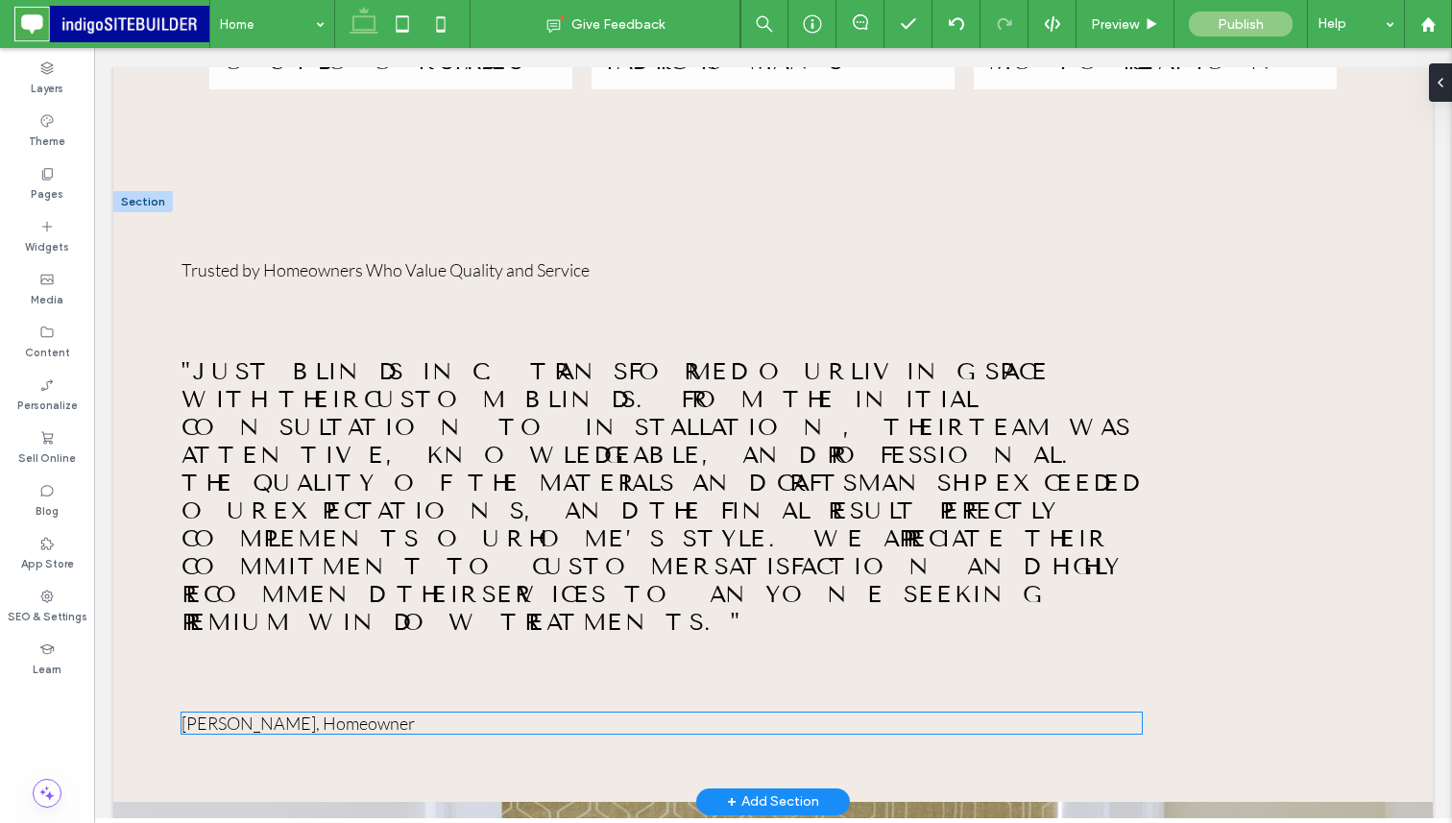
scroll to position [2765, 0]
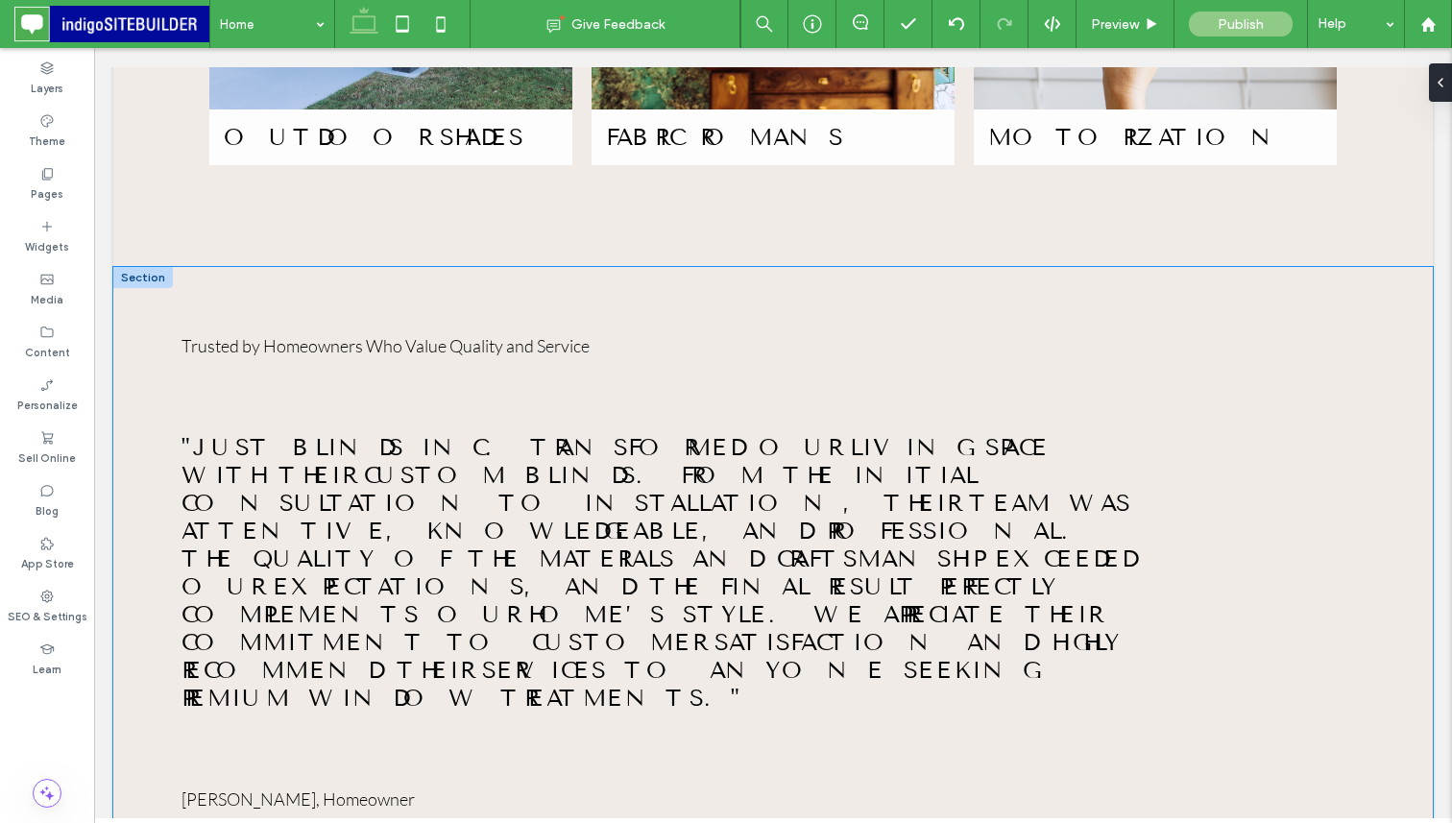
click at [203, 267] on div "Trusted by Homeowners Who Value Quality and Service "Just Blinds Inc. transform…" at bounding box center [772, 572] width 1319 height 611
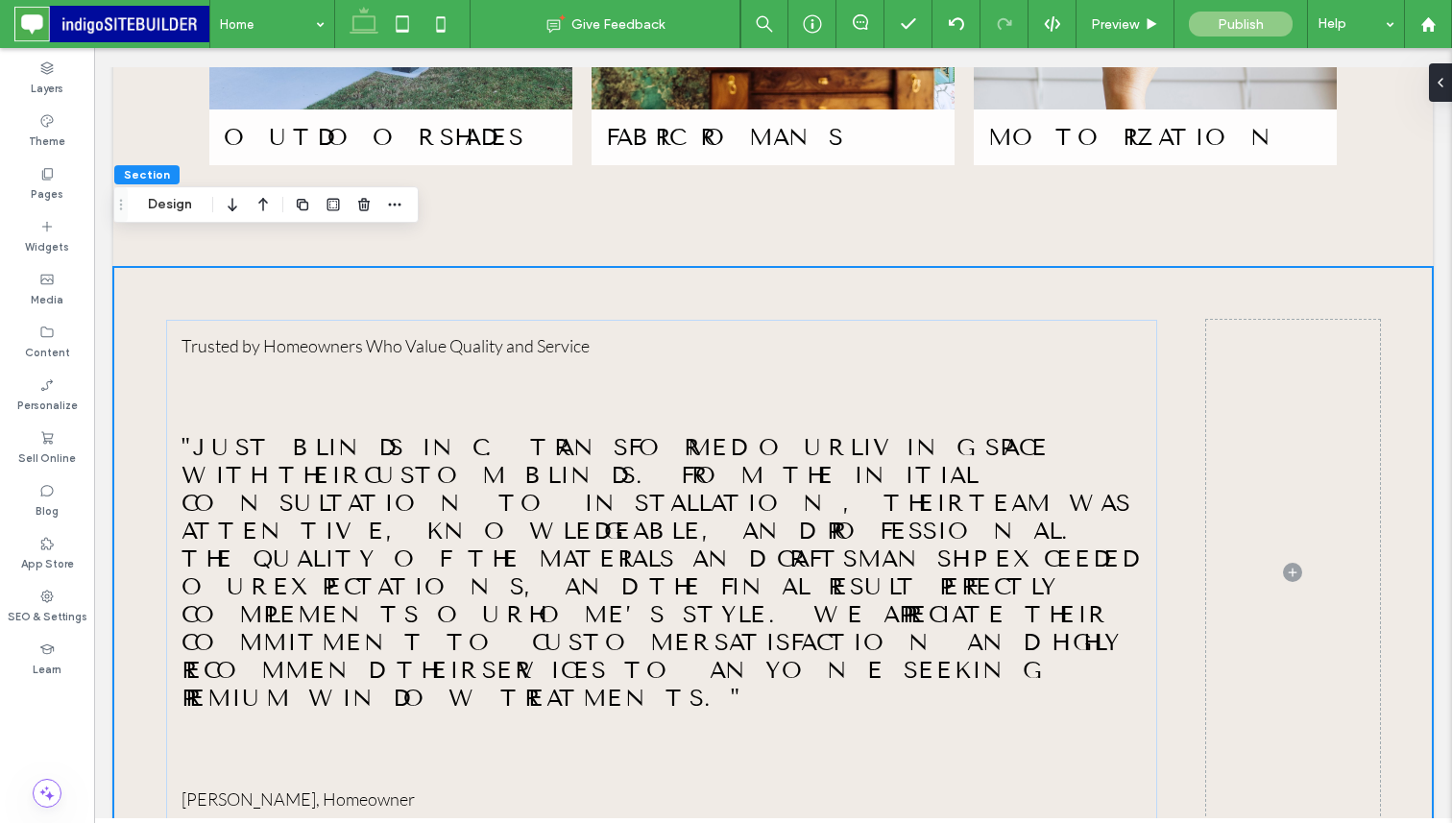
click at [206, 267] on div "Trusted by Homeowners Who Value Quality and Service "Just Blinds Inc. transform…" at bounding box center [772, 572] width 1319 height 611
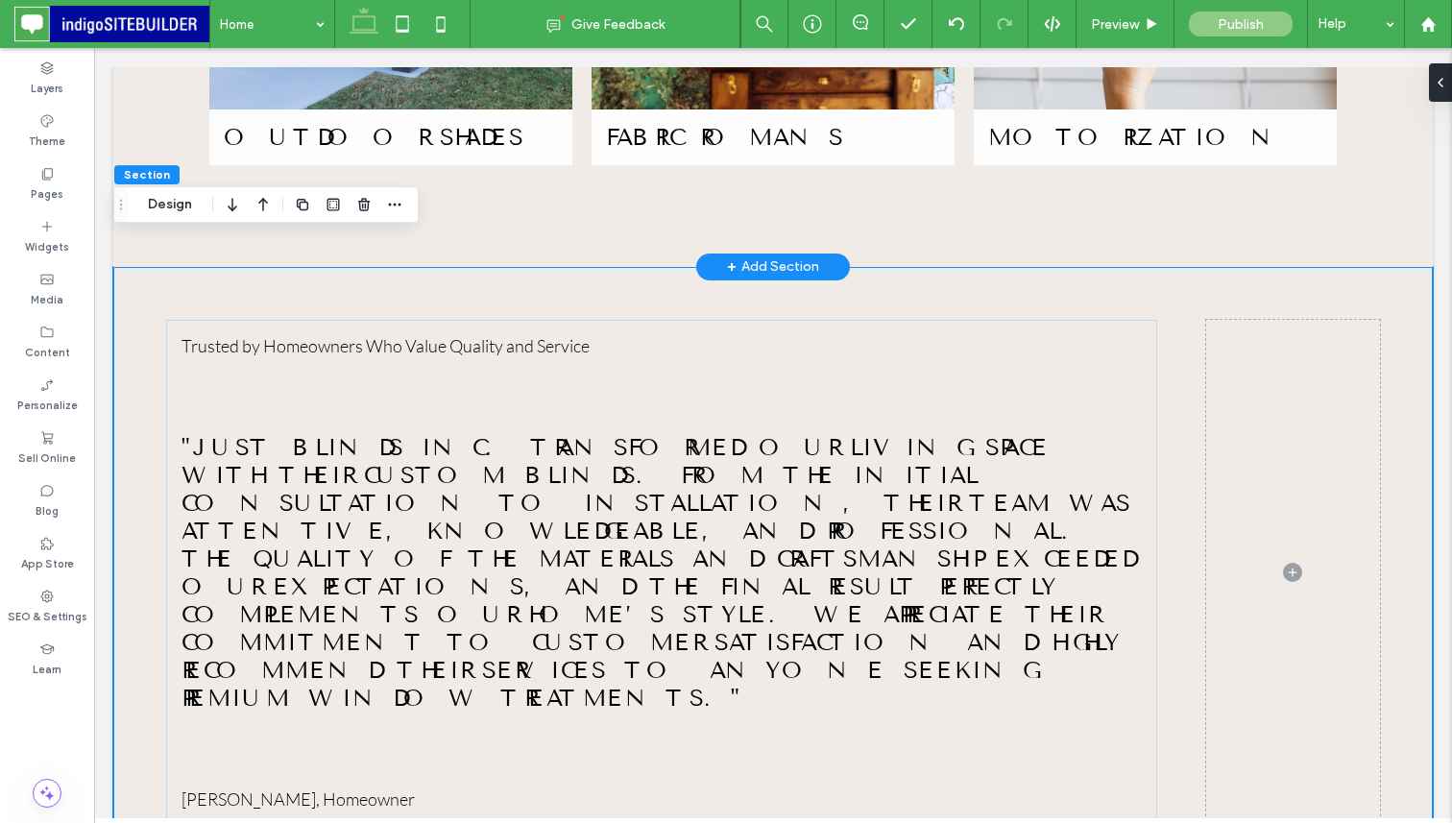
click at [748, 256] on div "+ Add Section" at bounding box center [773, 266] width 92 height 21
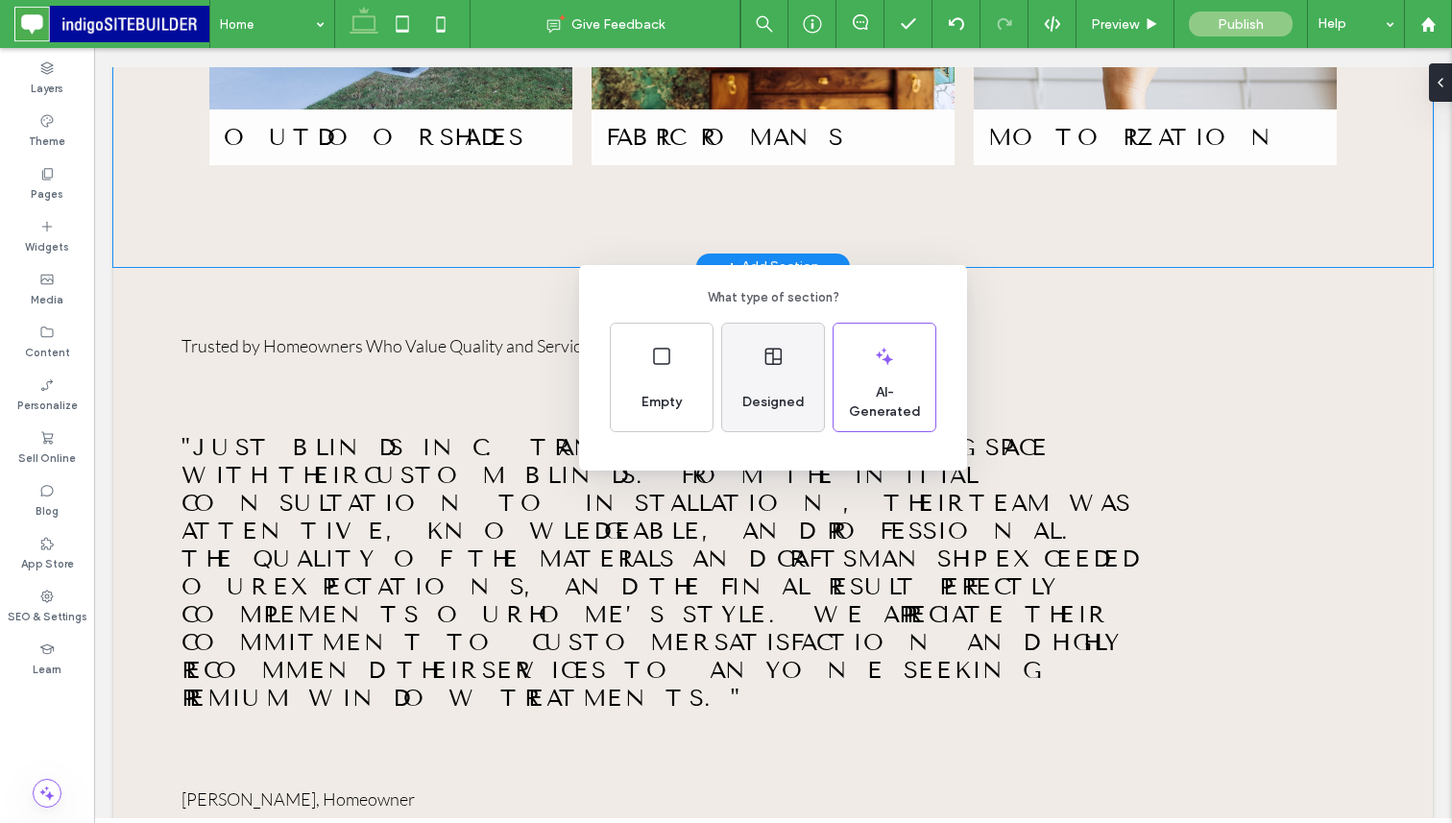
click at [786, 389] on div "Designed" at bounding box center [773, 402] width 78 height 42
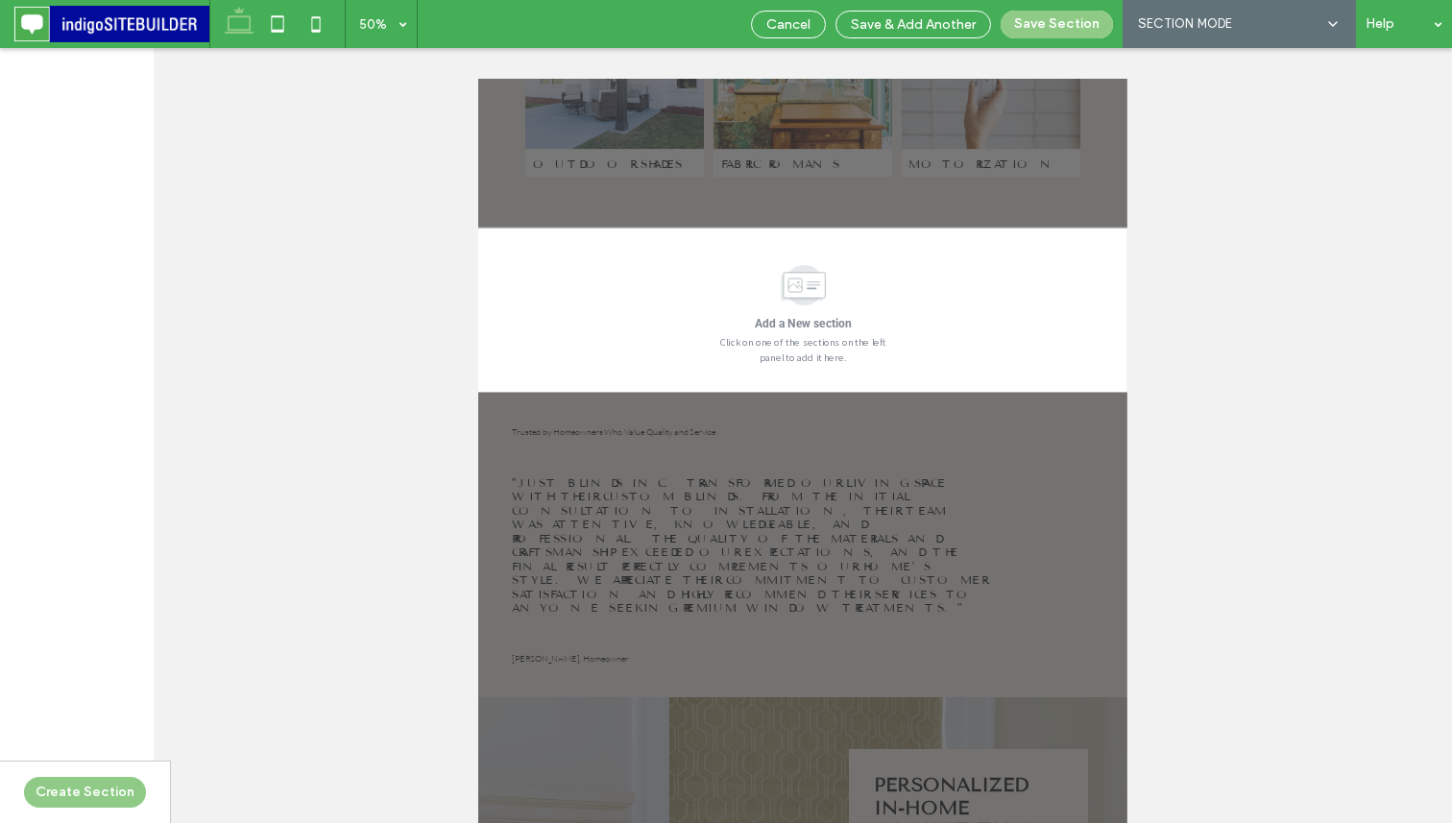
scroll to position [2651, 0]
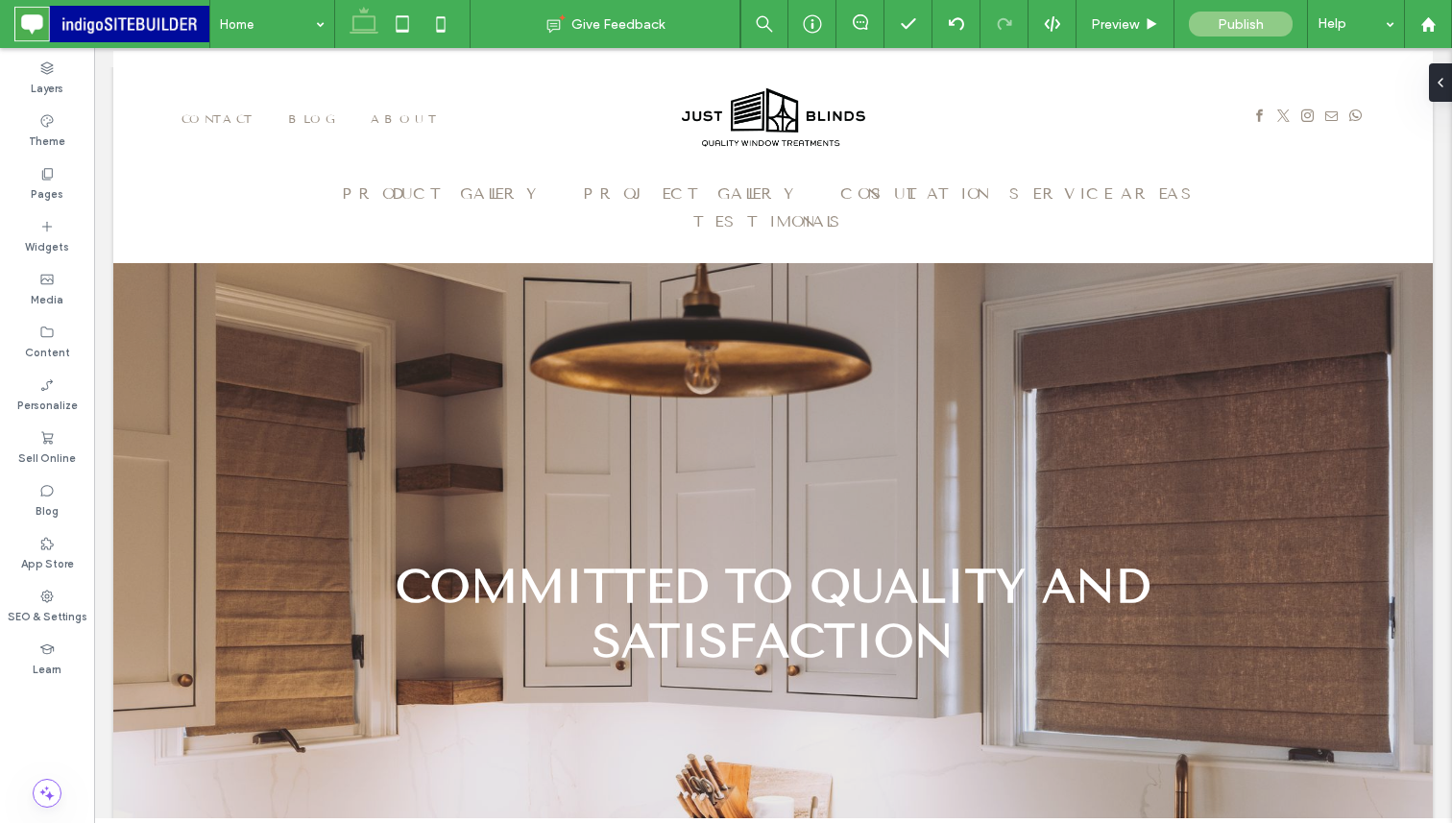
scroll to position [0, 0]
